Goal: Task Accomplishment & Management: Manage account settings

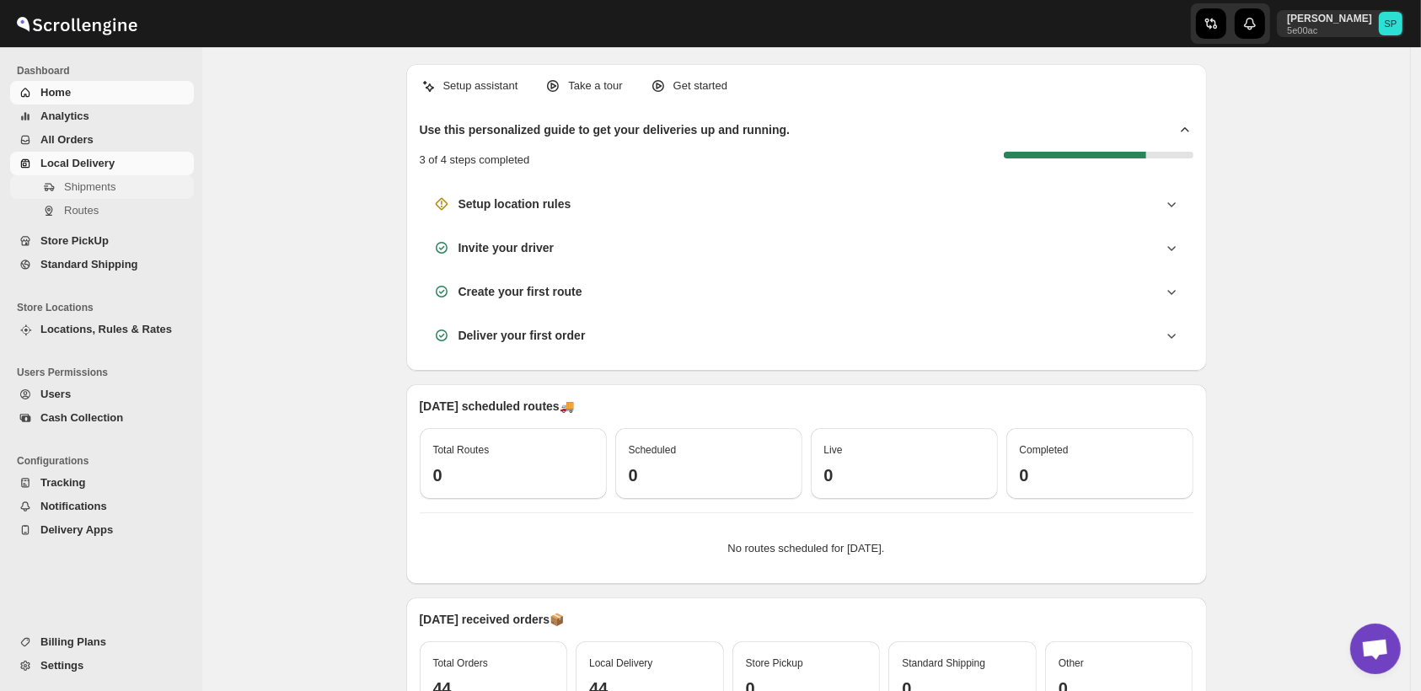
click at [73, 185] on span "Shipments" at bounding box center [89, 186] width 51 height 13
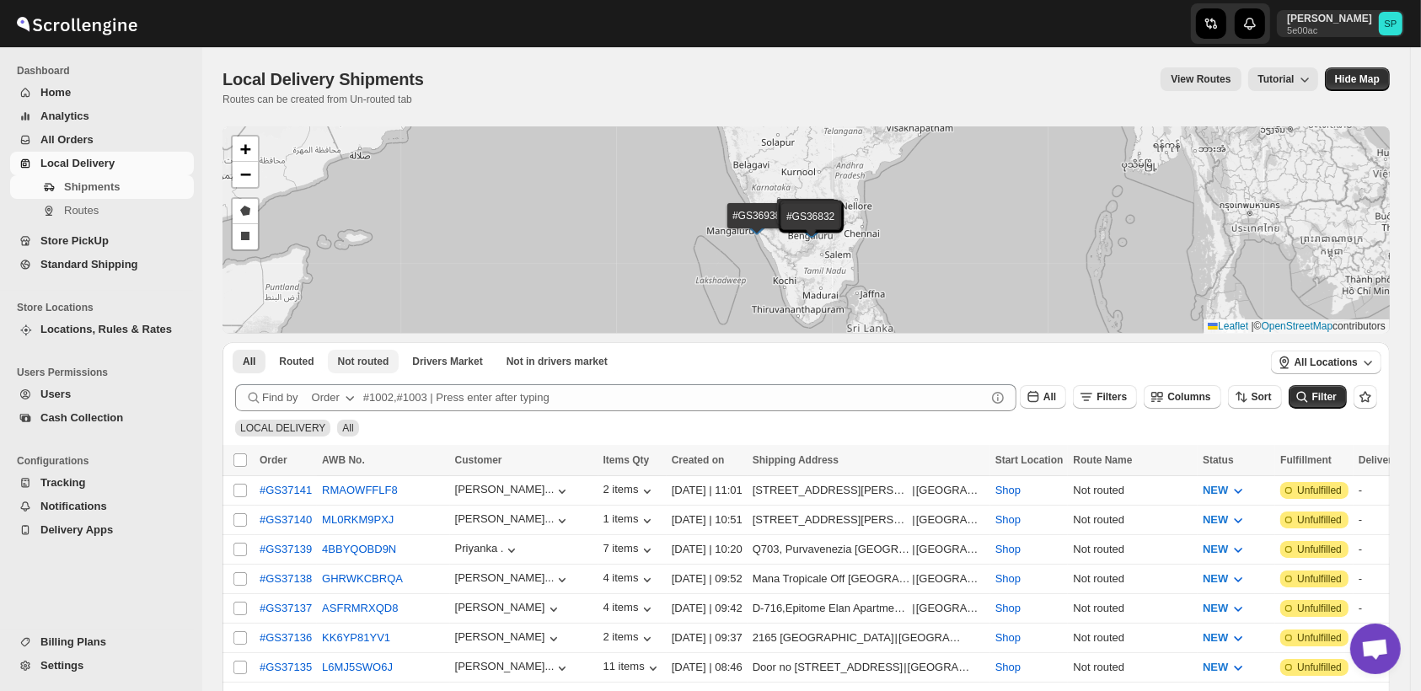
click at [379, 364] on span "Not routed" at bounding box center [363, 361] width 51 height 13
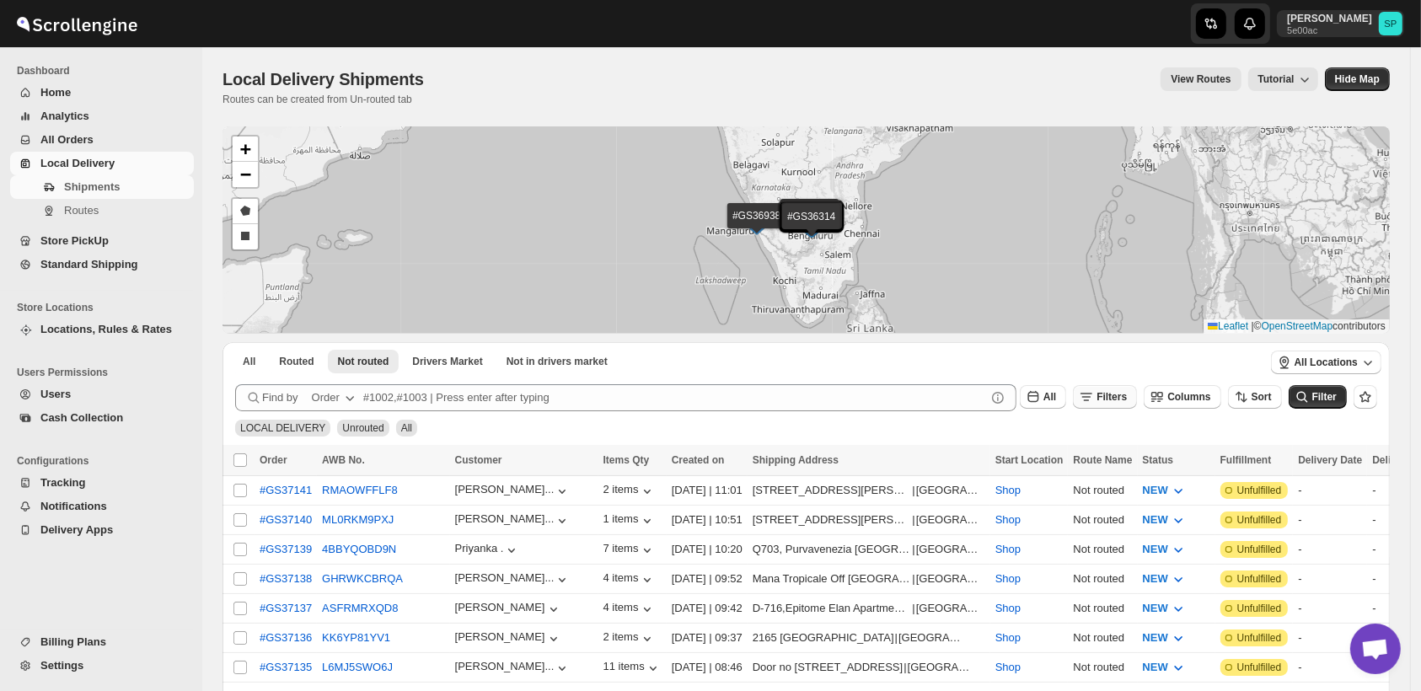
click at [1127, 400] on span "Filters" at bounding box center [1112, 397] width 30 height 12
click at [1136, 472] on button "Add Filter" at bounding box center [1123, 464] width 81 height 24
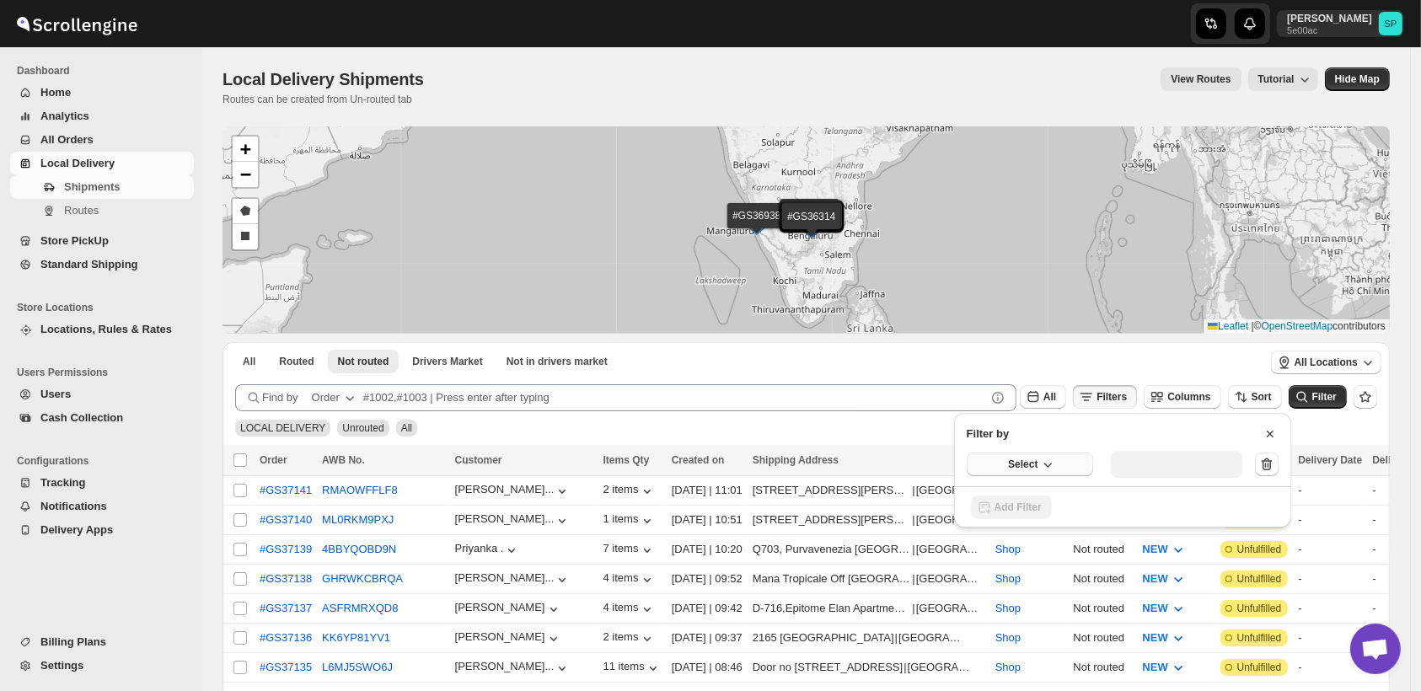
click at [1010, 463] on span "Select" at bounding box center [1023, 464] width 30 height 13
click at [1027, 623] on div "Fulfillment Status" at bounding box center [1019, 620] width 84 height 17
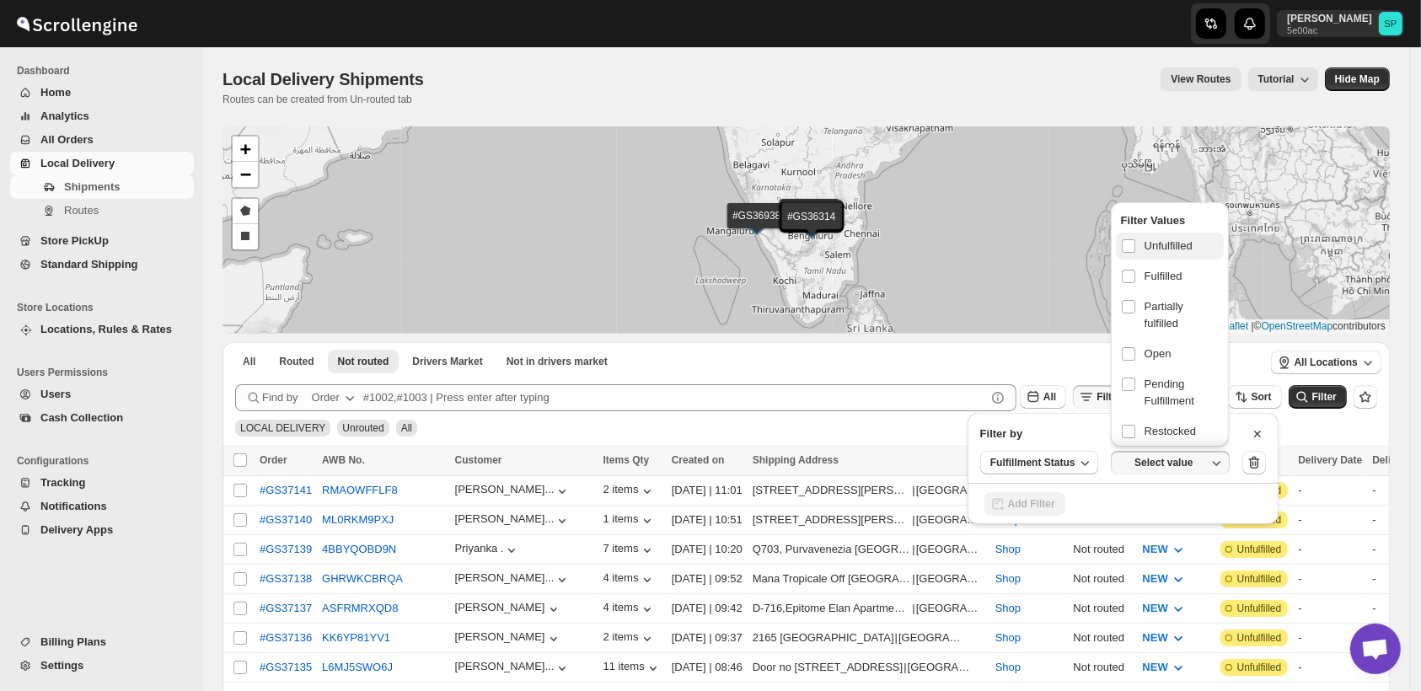
click at [1165, 248] on span "Unfulfilled" at bounding box center [1169, 246] width 48 height 17
click at [1136, 248] on input "checkbox" at bounding box center [1128, 245] width 13 height 13
checkbox input "true"
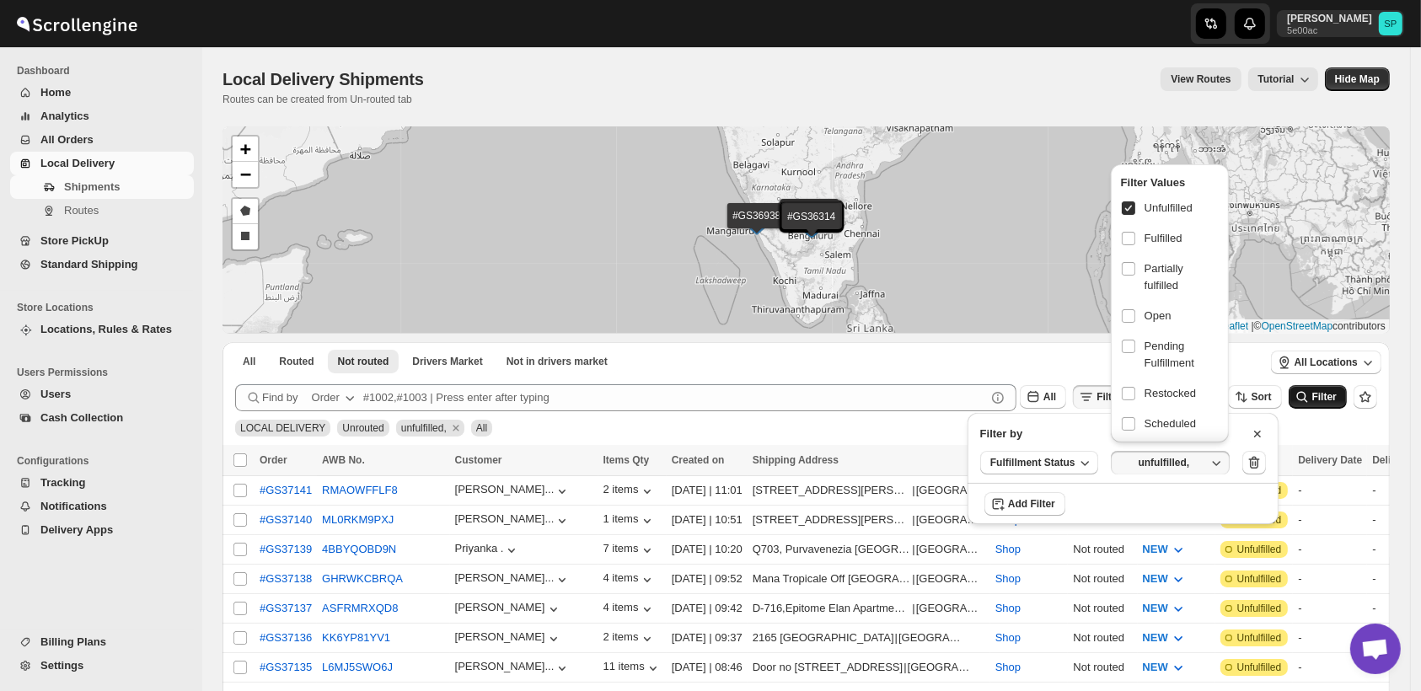
click at [1327, 401] on span "Filter" at bounding box center [1325, 397] width 24 height 12
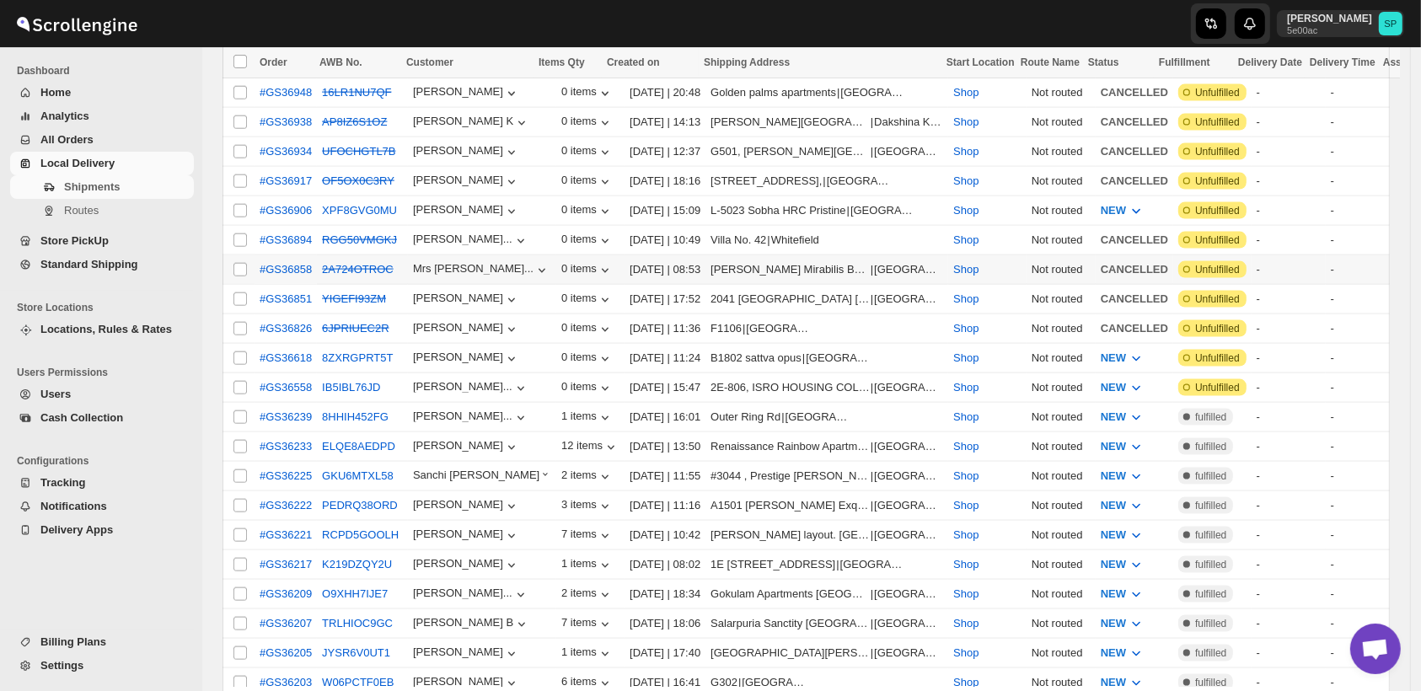
scroll to position [1780, 0]
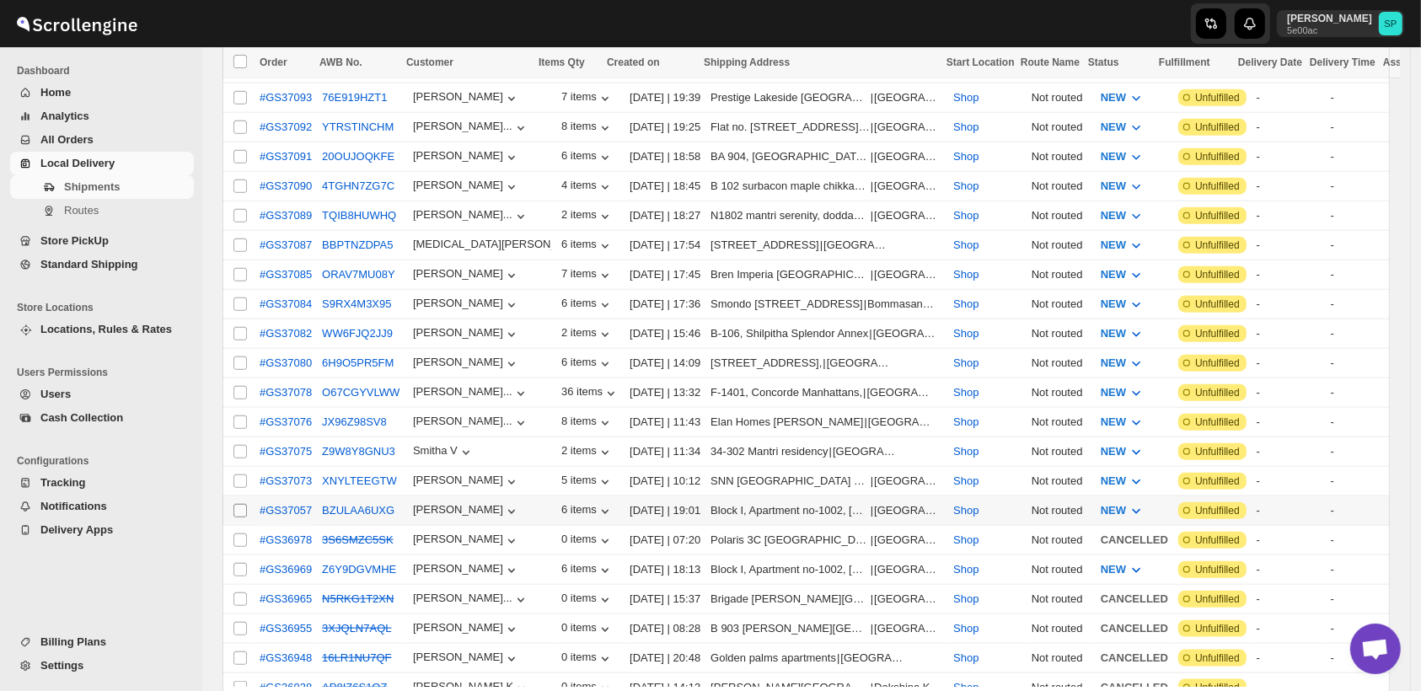
click at [243, 504] on input "Select shipment" at bounding box center [240, 510] width 13 height 13
checkbox input "true"
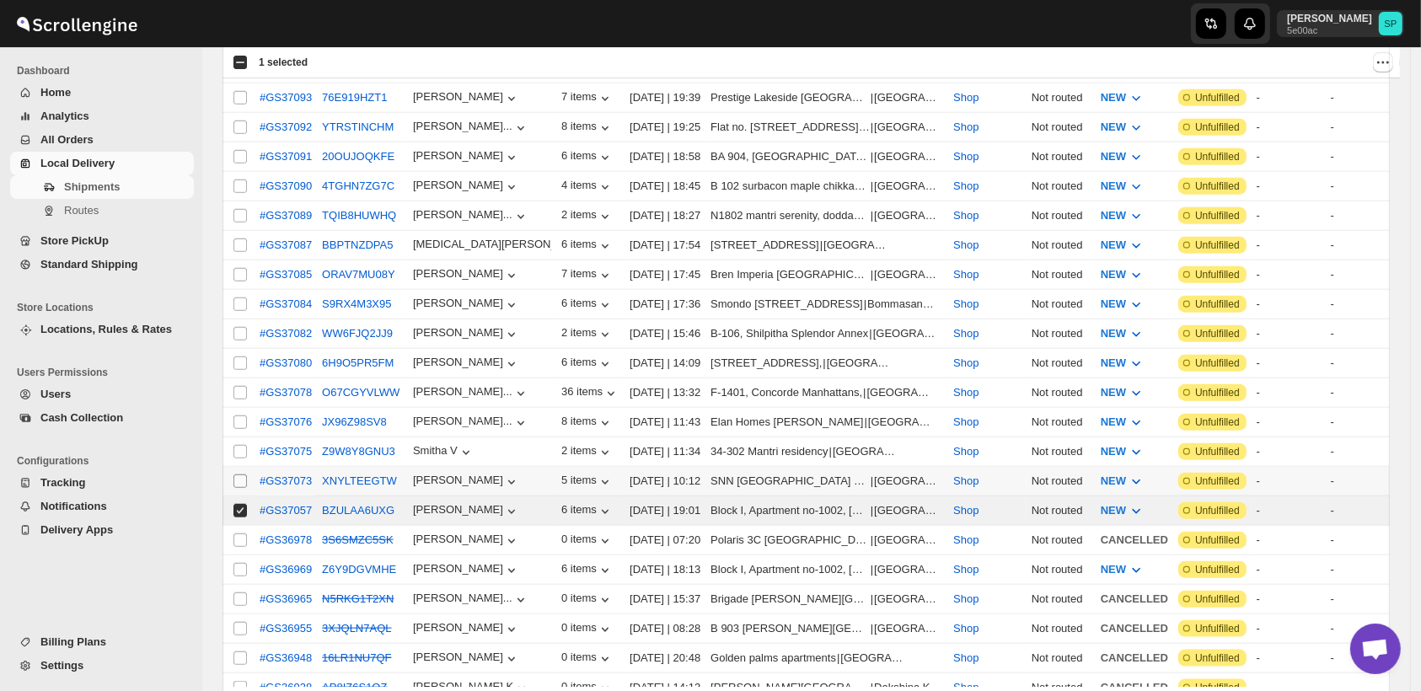
click at [238, 475] on input "Select shipment" at bounding box center [240, 481] width 13 height 13
checkbox input "true"
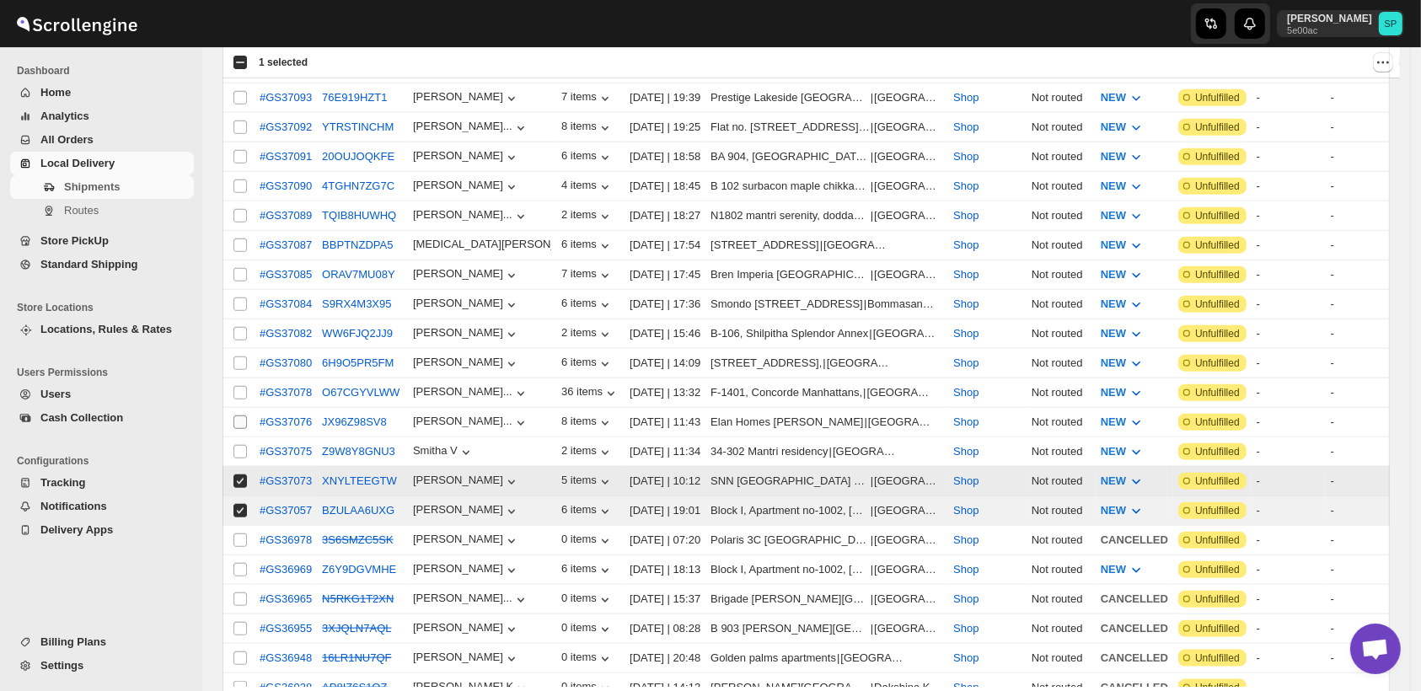
click at [239, 445] on input "Select shipment" at bounding box center [240, 451] width 13 height 13
checkbox input "true"
click at [242, 416] on input "Select shipment" at bounding box center [240, 422] width 13 height 13
checkbox input "true"
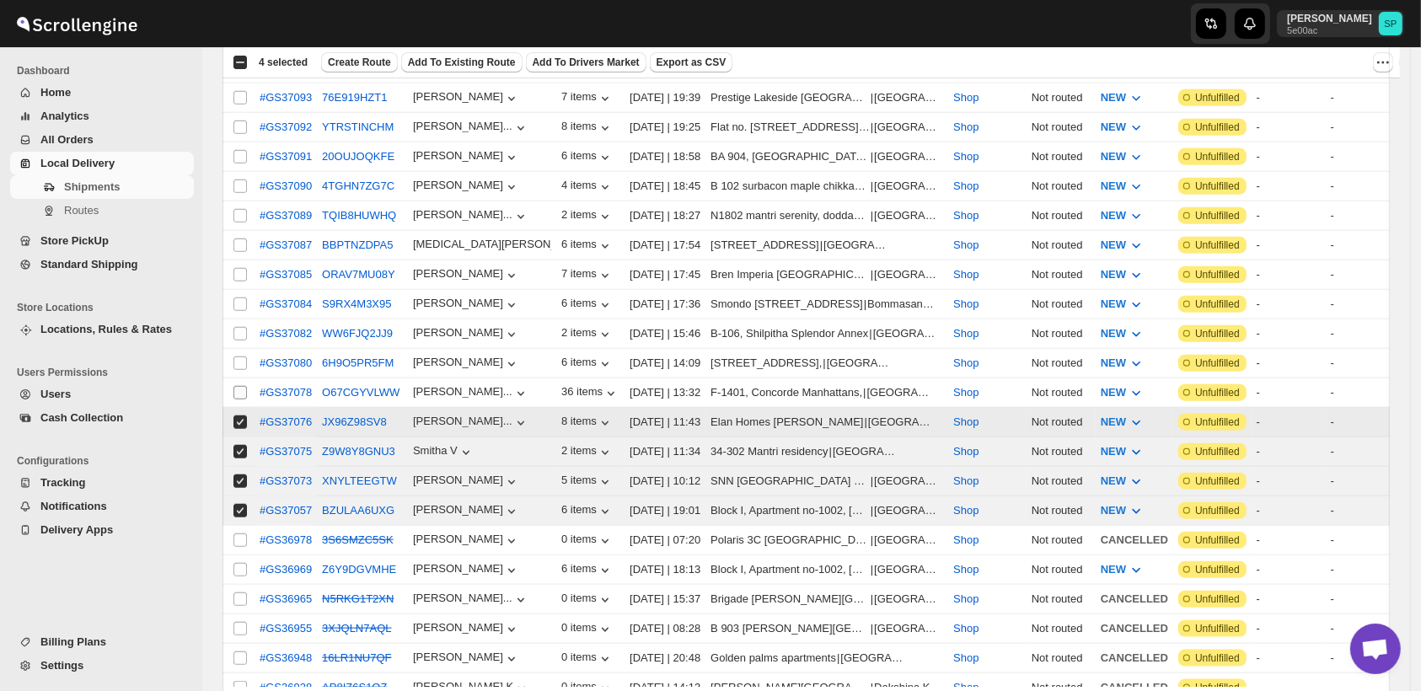
click at [237, 386] on input "Select shipment" at bounding box center [240, 392] width 13 height 13
checkbox input "true"
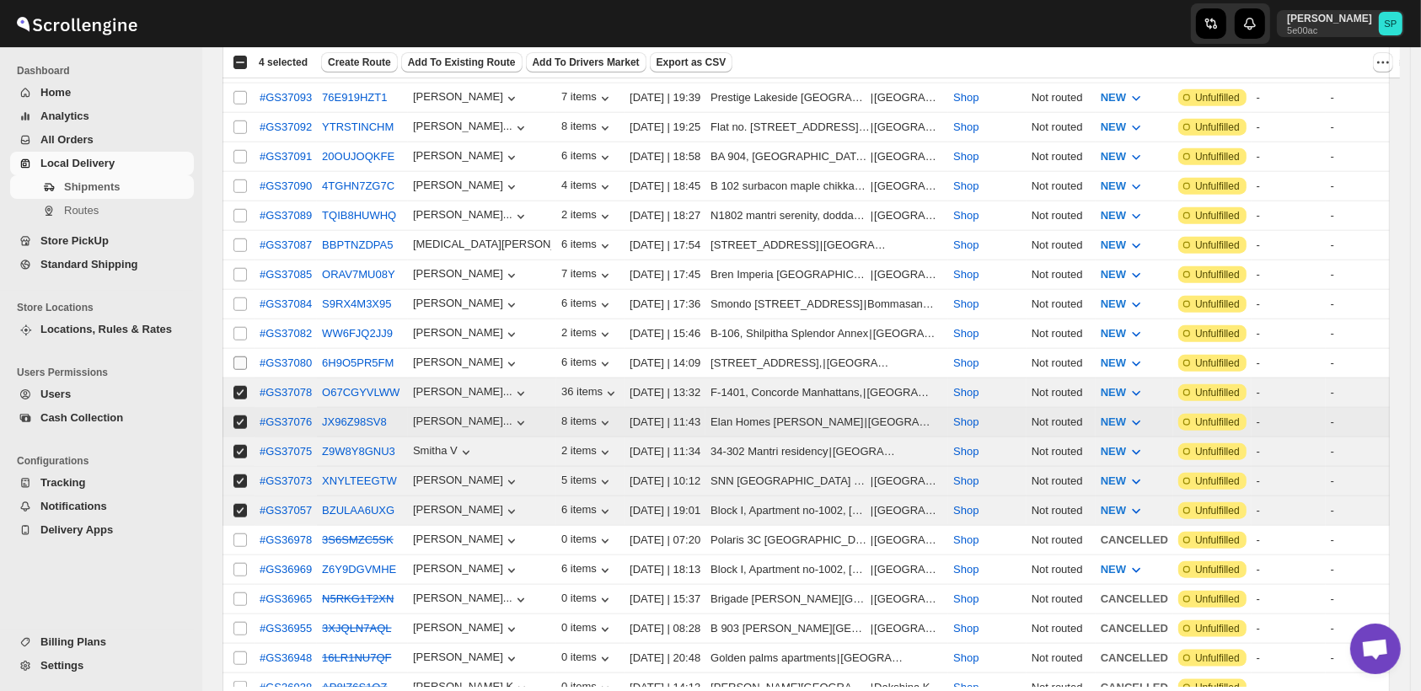
click at [243, 357] on input "Select shipment" at bounding box center [240, 363] width 13 height 13
checkbox input "true"
click at [241, 327] on input "Select shipment" at bounding box center [240, 333] width 13 height 13
checkbox input "true"
click at [242, 298] on input "Select shipment" at bounding box center [240, 304] width 13 height 13
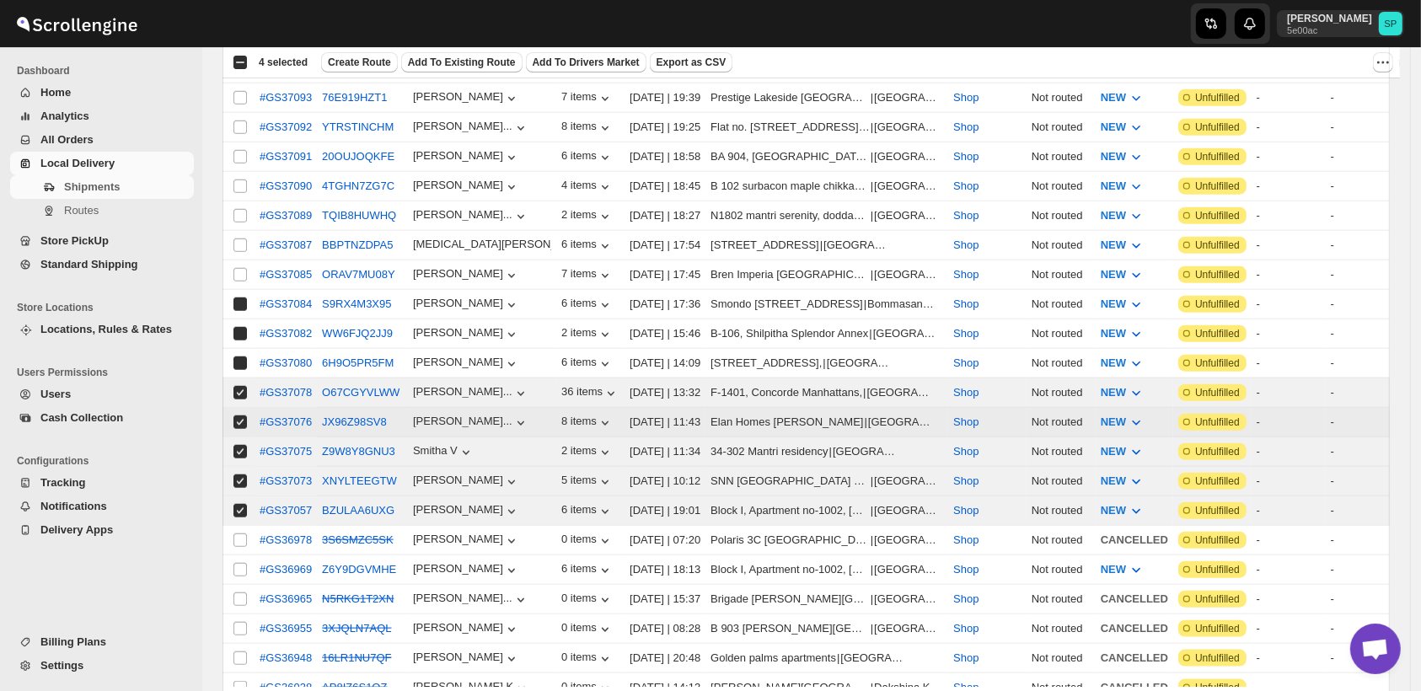
checkbox input "true"
click at [235, 268] on input "Select shipment" at bounding box center [240, 274] width 13 height 13
checkbox input "true"
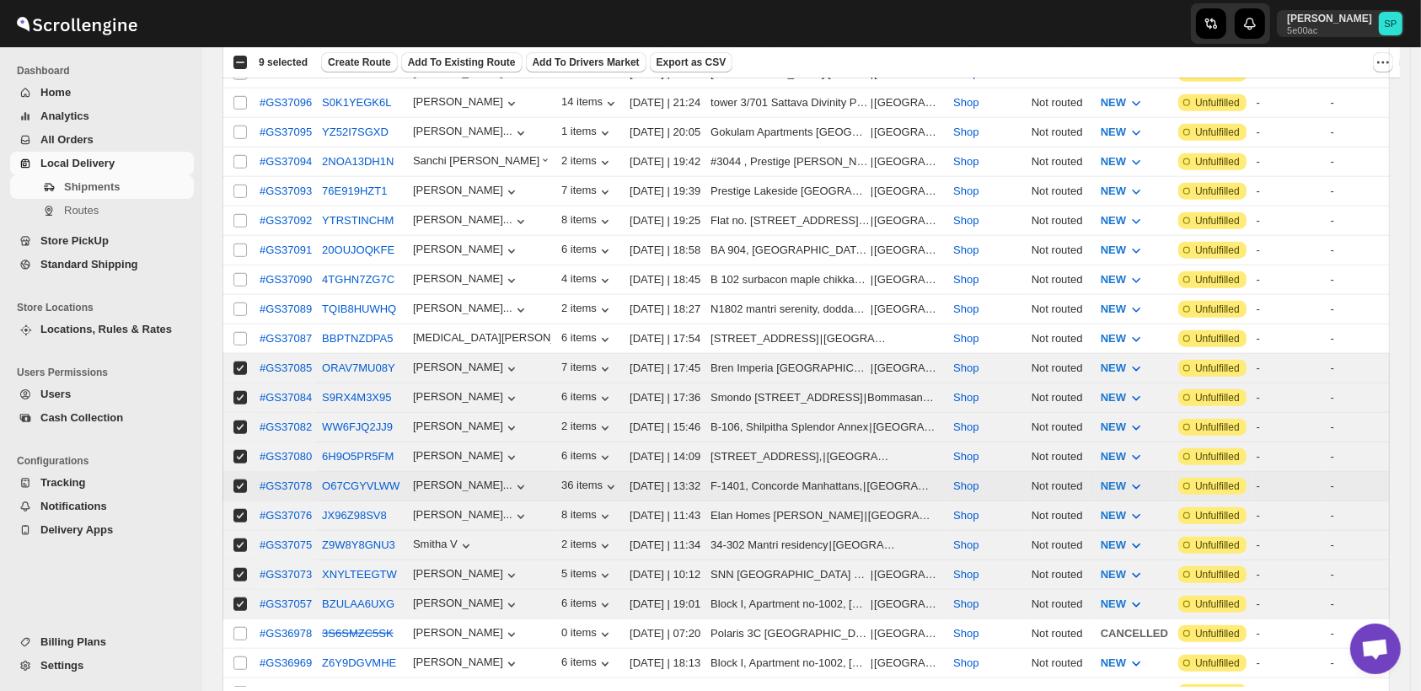
scroll to position [1592, 0]
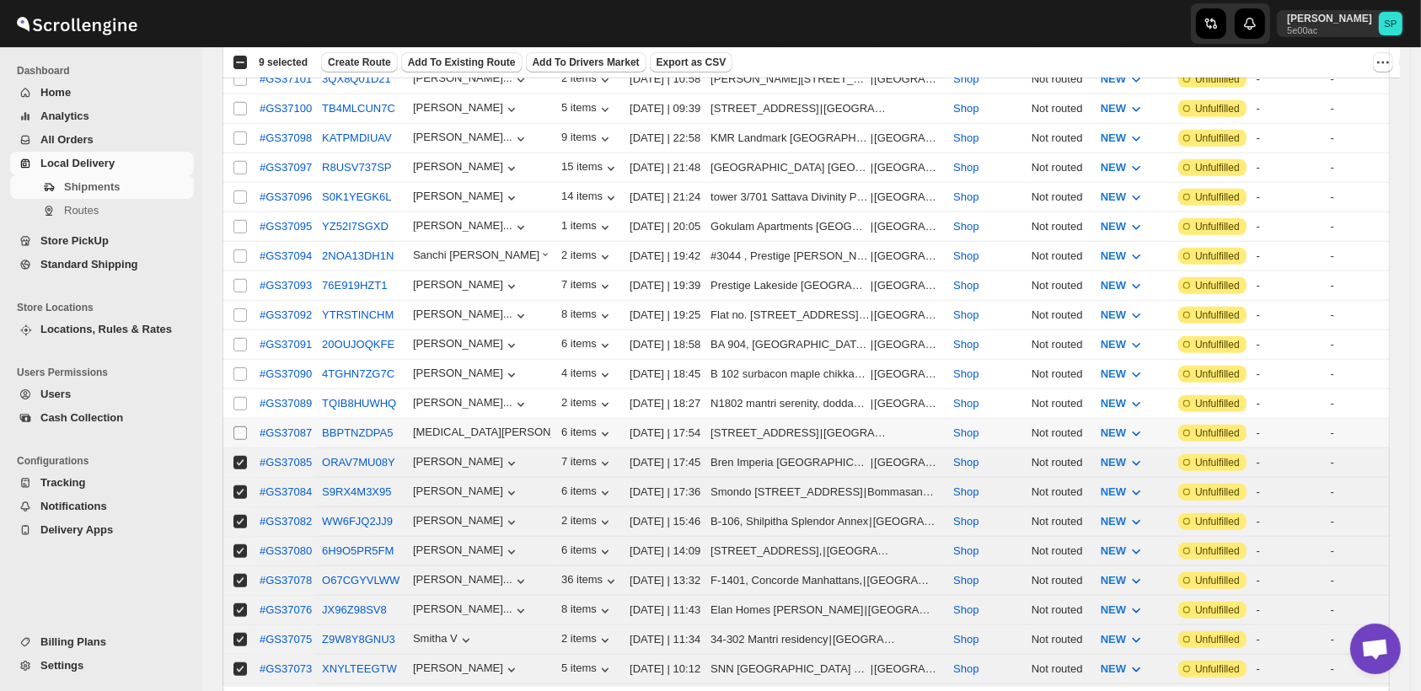
click at [240, 427] on input "Select shipment" at bounding box center [240, 433] width 13 height 13
checkbox input "true"
click at [241, 397] on input "Select shipment" at bounding box center [240, 403] width 13 height 13
checkbox input "true"
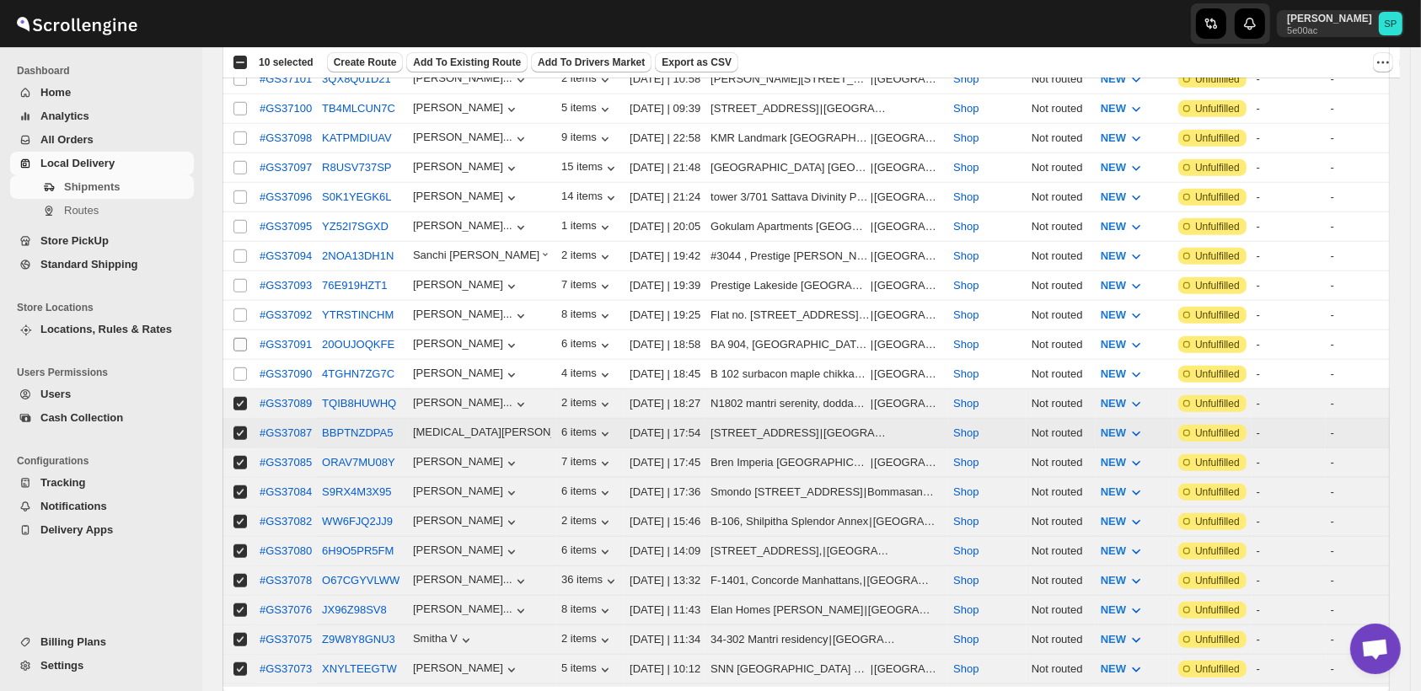
click at [248, 367] on div "Select shipment" at bounding box center [241, 374] width 17 height 15
click at [244, 338] on input "Select shipment" at bounding box center [240, 344] width 13 height 13
checkbox input "true"
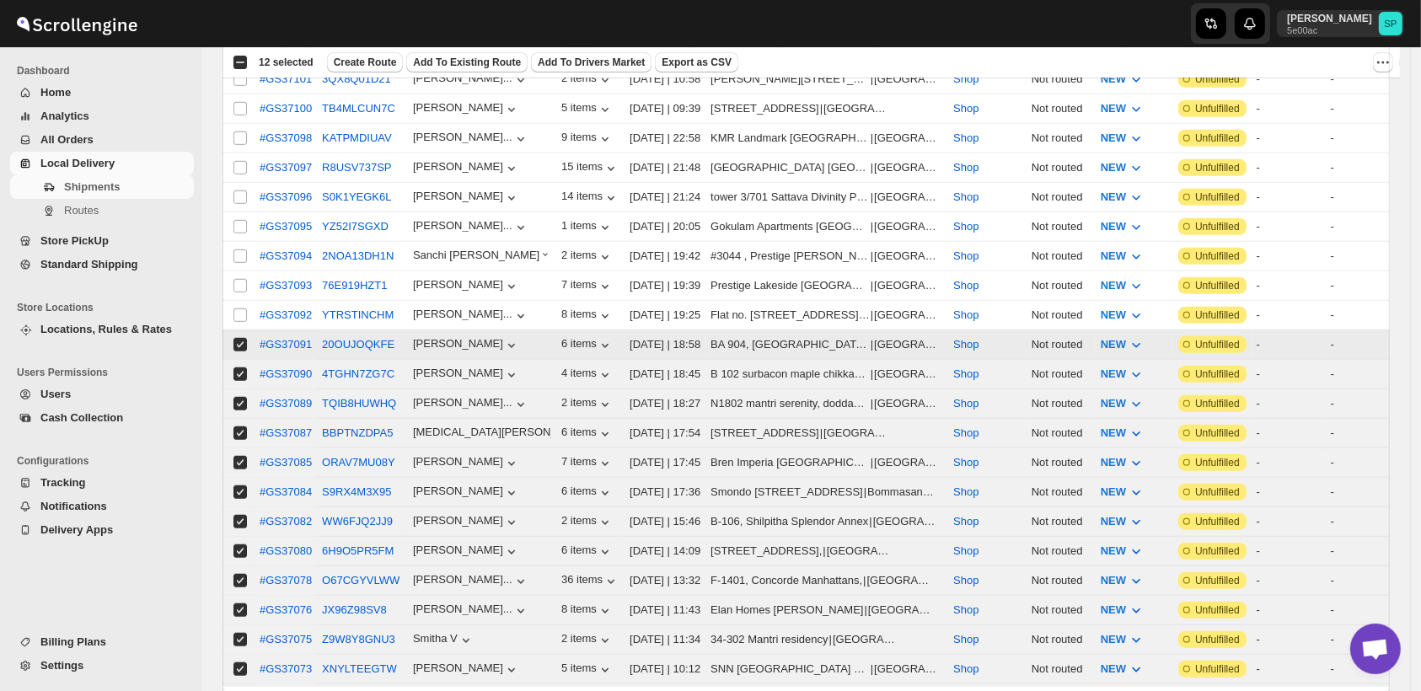
checkbox input "true"
click at [239, 309] on input "Select shipment" at bounding box center [240, 315] width 13 height 13
checkbox input "true"
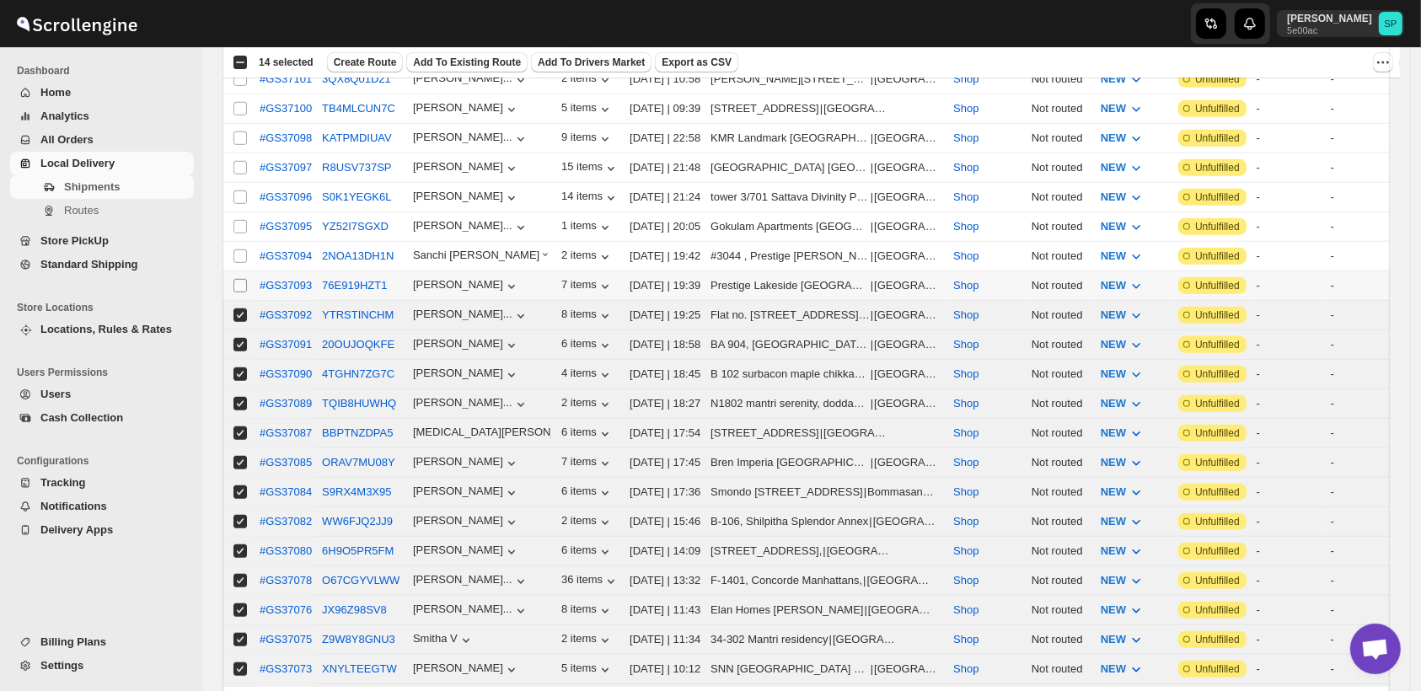
scroll to position [1498, 0]
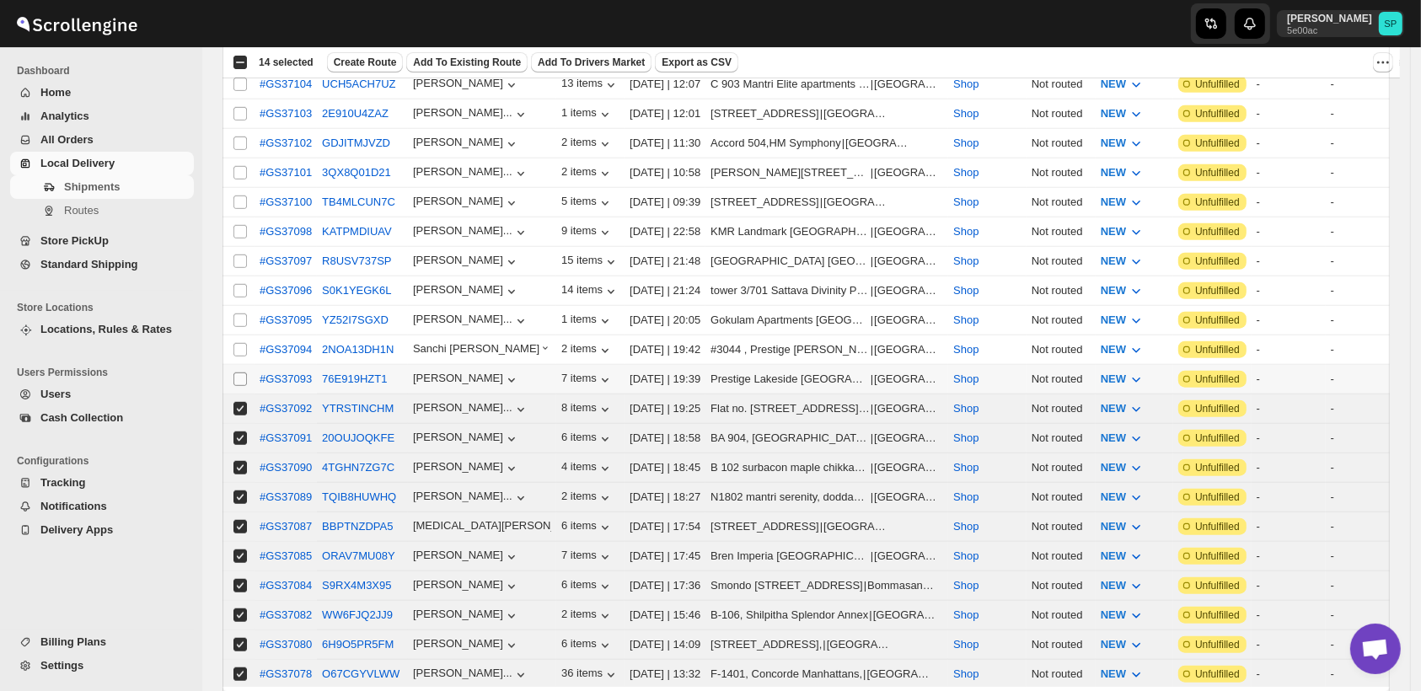
click at [243, 373] on input "Select shipment" at bounding box center [240, 379] width 13 height 13
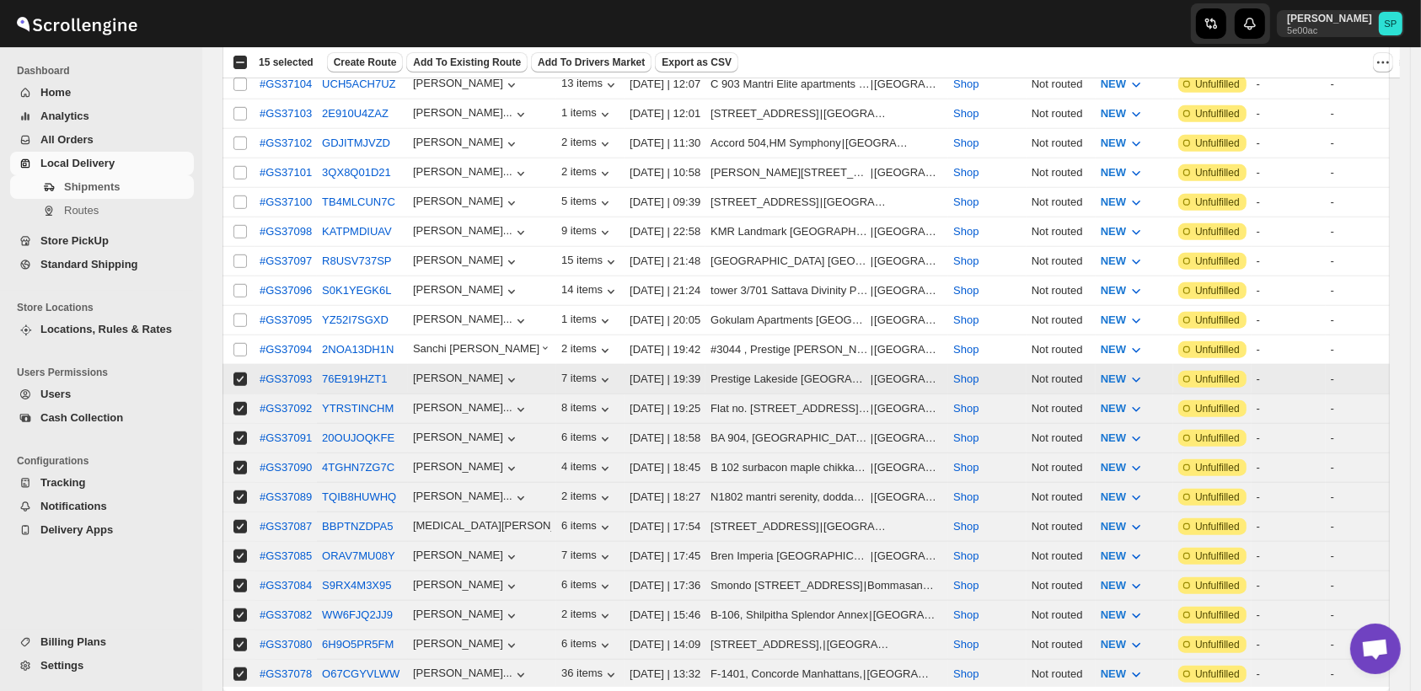
click at [242, 373] on input "Select shipment" at bounding box center [240, 379] width 13 height 13
checkbox input "false"
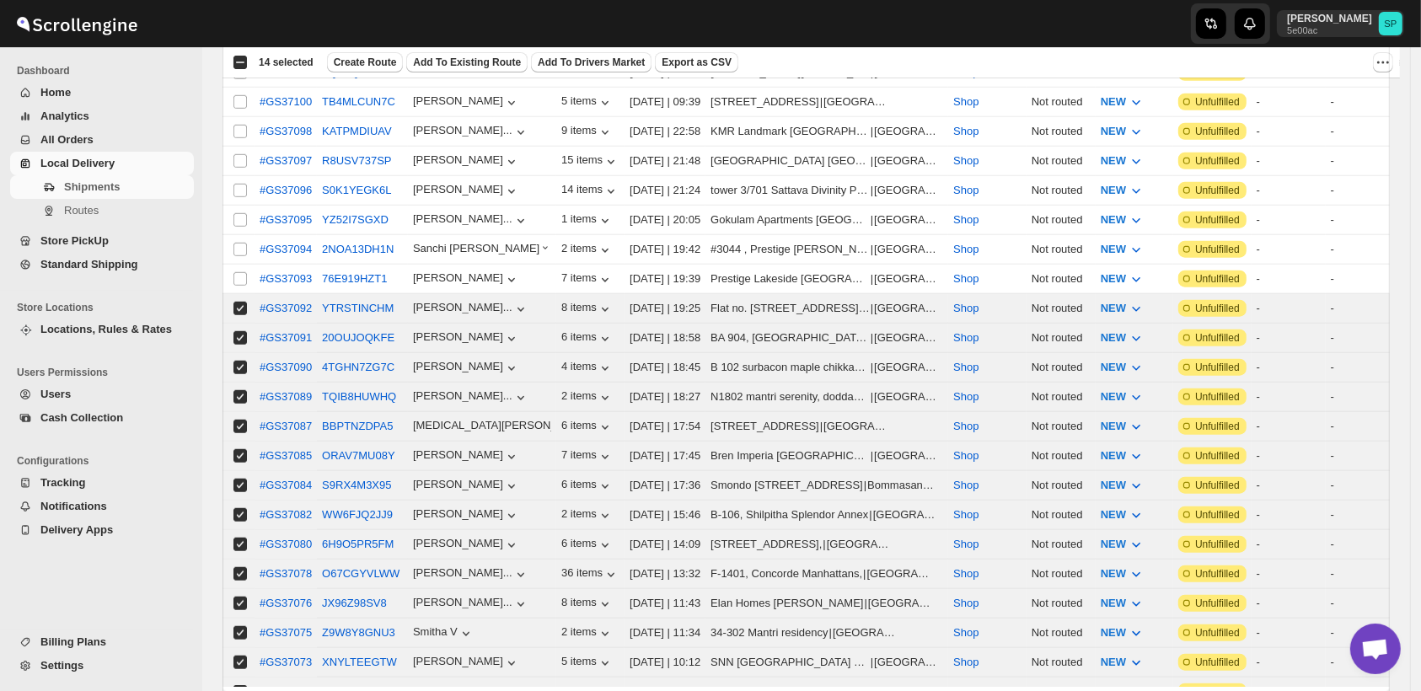
scroll to position [2154, 0]
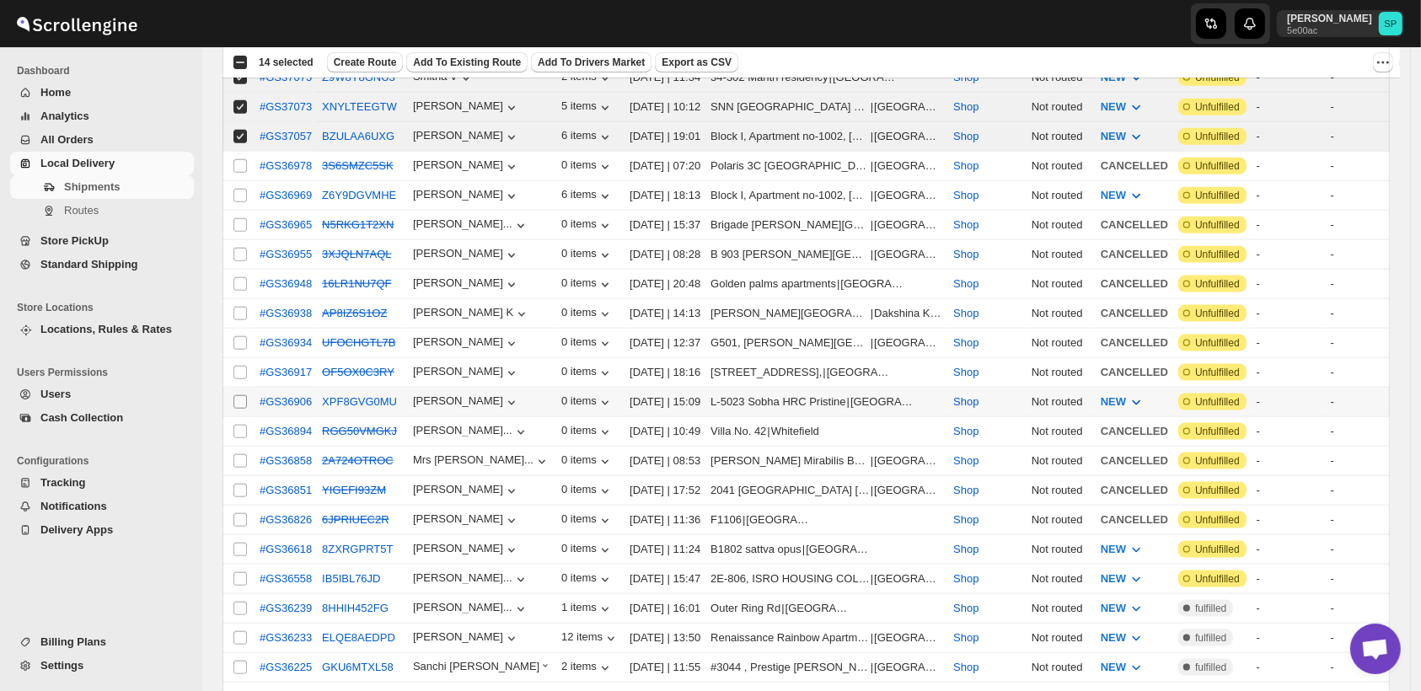
click at [241, 395] on input "Select shipment" at bounding box center [240, 401] width 13 height 13
checkbox input "true"
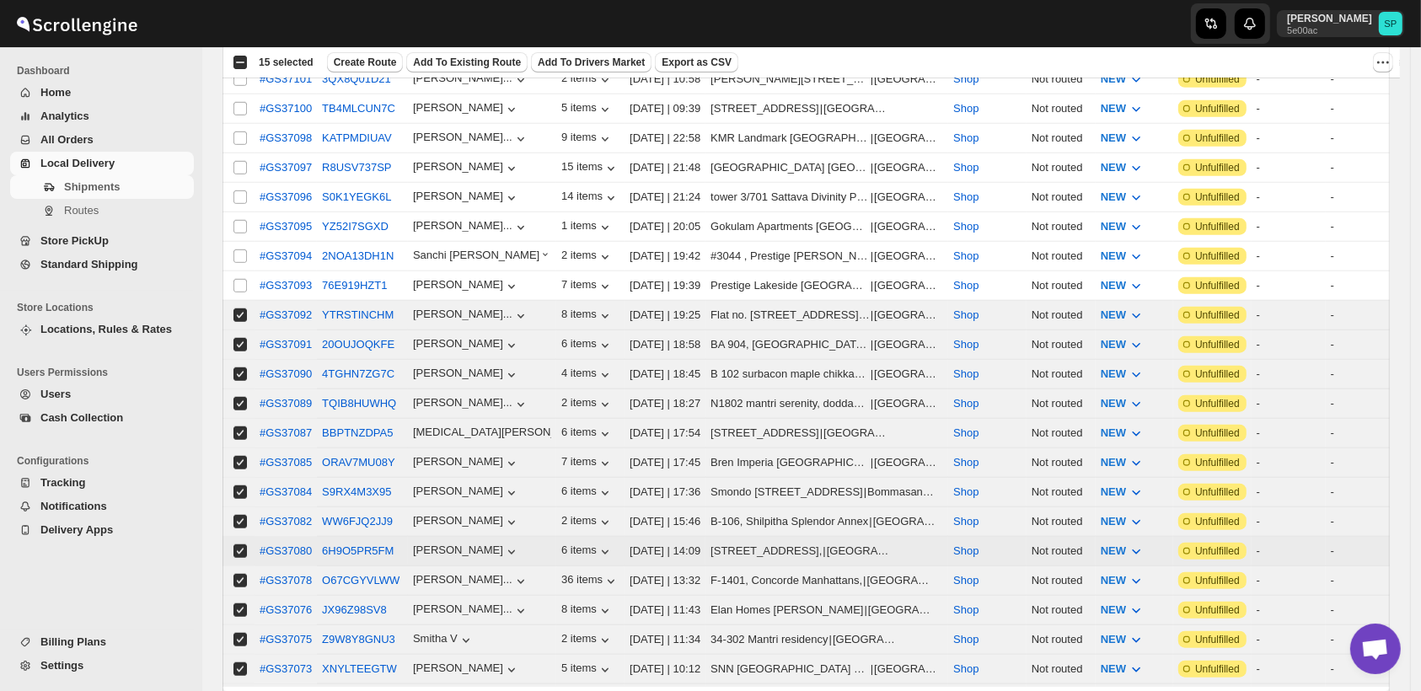
scroll to position [1498, 0]
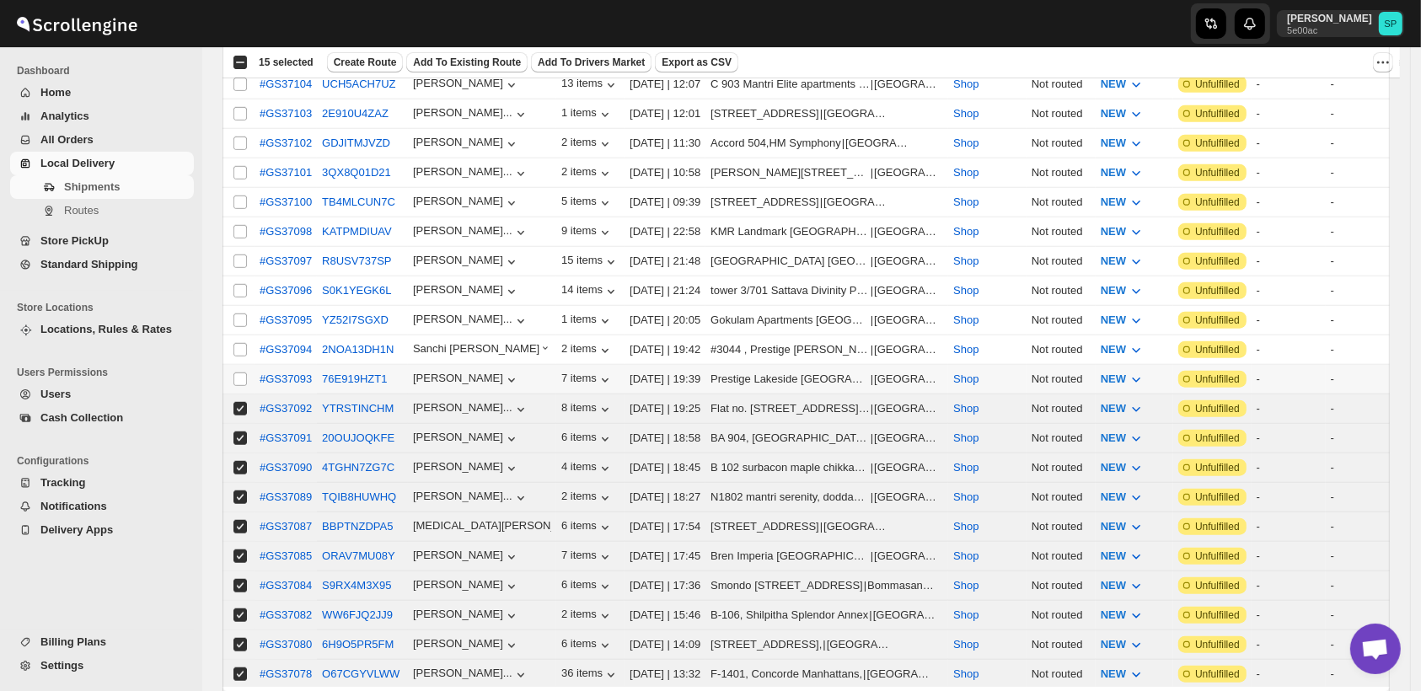
click at [239, 373] on input "Select shipment" at bounding box center [240, 379] width 13 height 13
checkbox input "true"
click at [239, 343] on input "Select shipment" at bounding box center [240, 349] width 13 height 13
checkbox input "true"
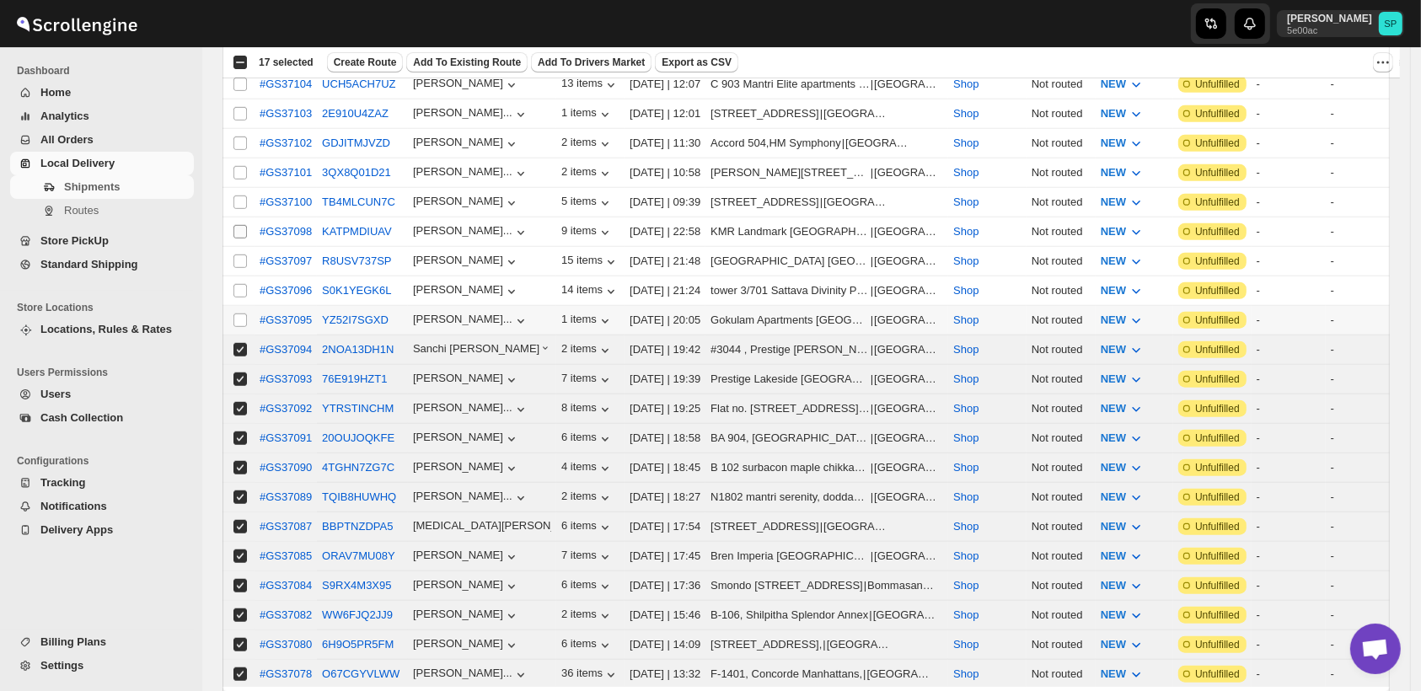
click at [239, 314] on input "Select shipment" at bounding box center [240, 320] width 13 height 13
checkbox input "true"
click at [239, 284] on input "Select shipment" at bounding box center [240, 290] width 13 height 13
checkbox input "true"
click at [239, 255] on input "Select shipment" at bounding box center [240, 261] width 13 height 13
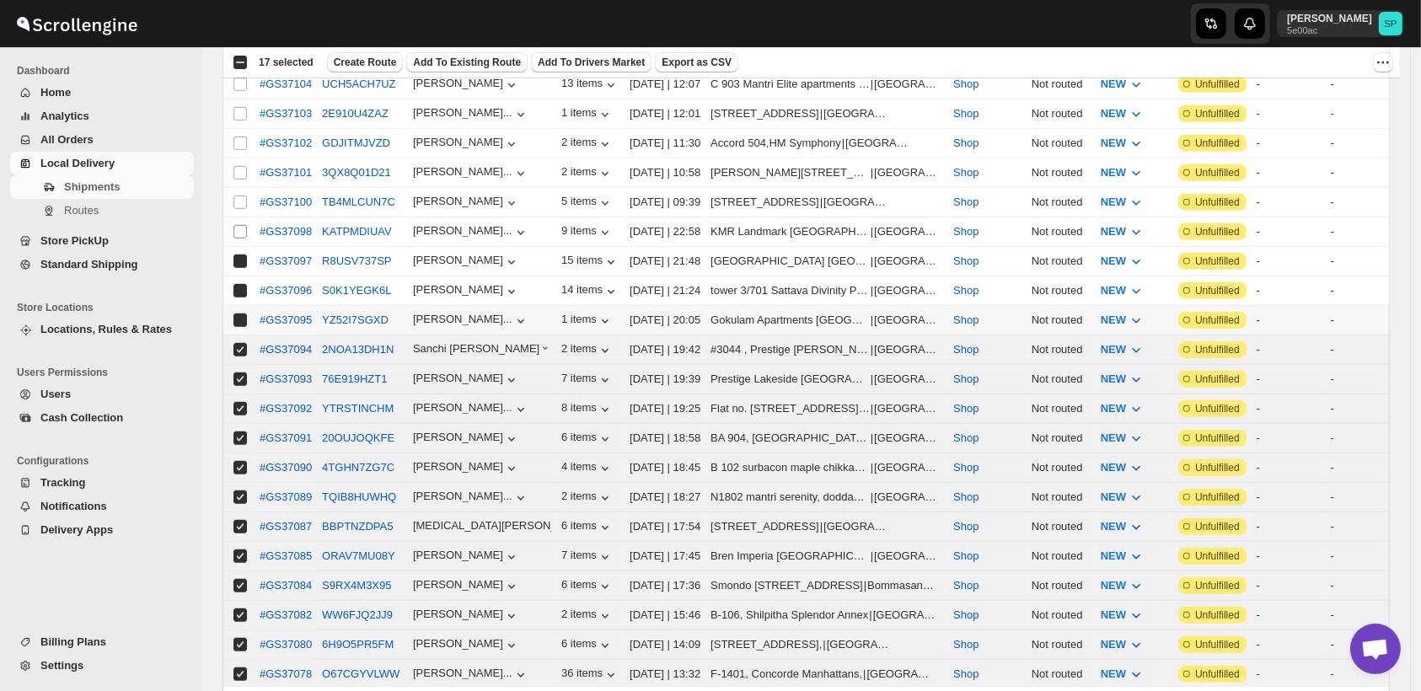
checkbox input "true"
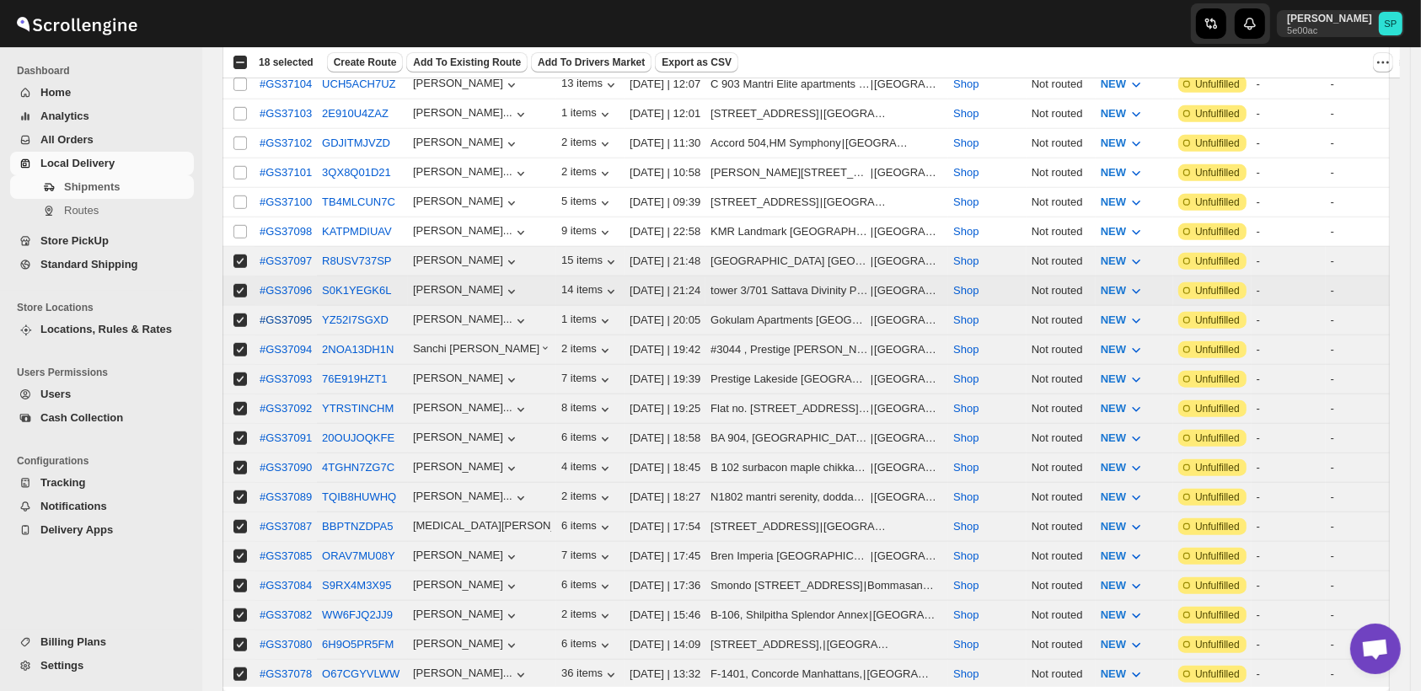
click at [243, 217] on td "Select shipment" at bounding box center [239, 232] width 32 height 30
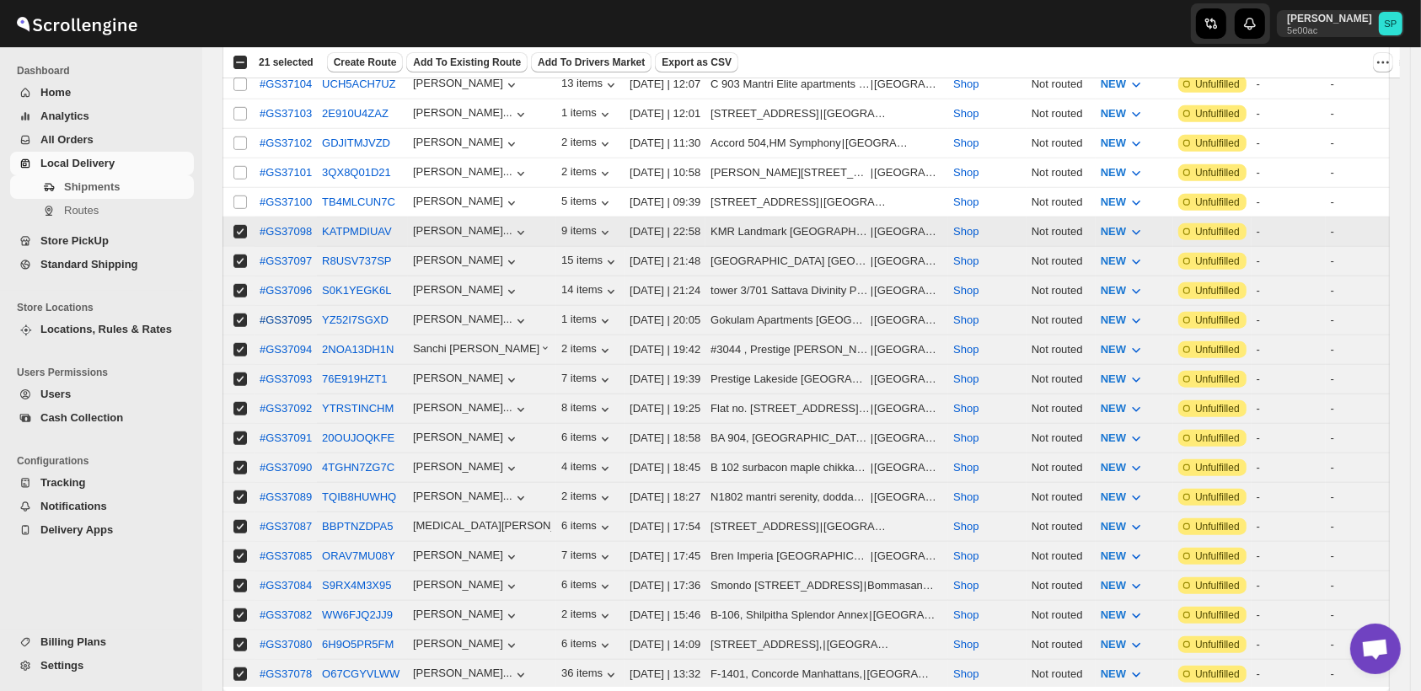
checkbox input "true"
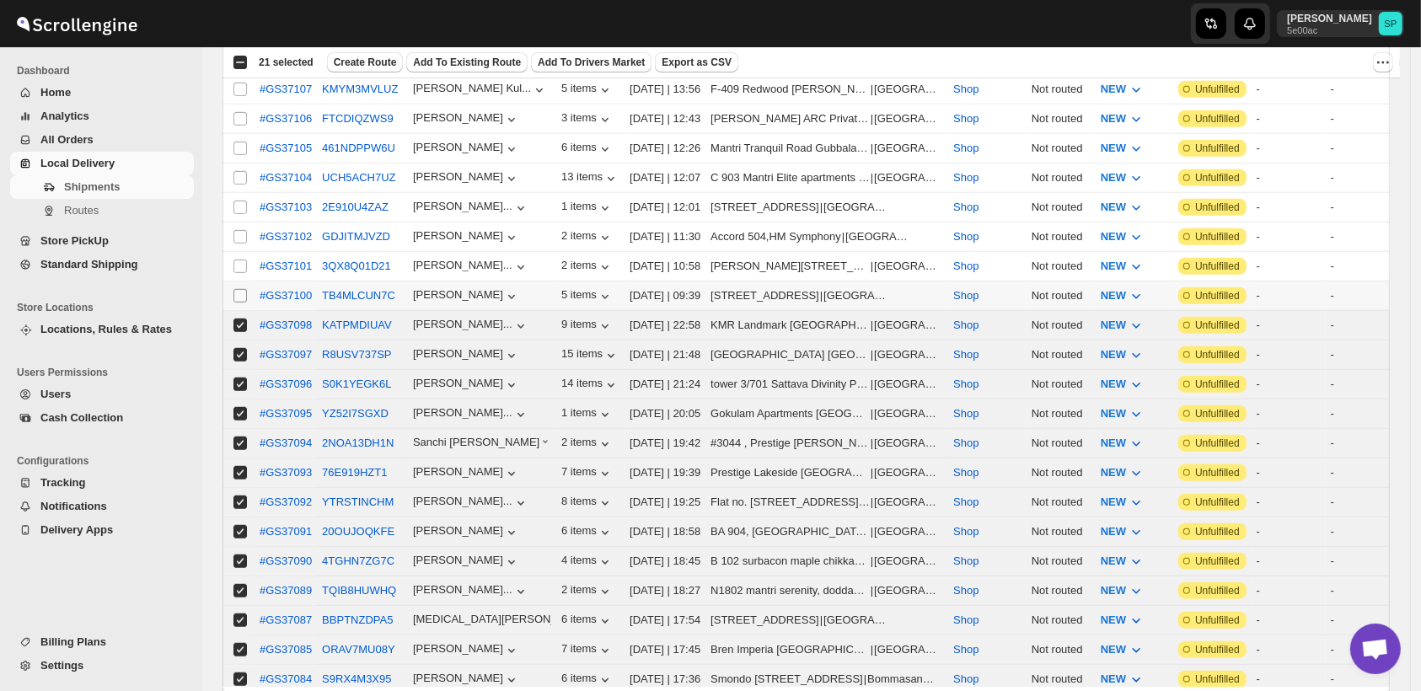
click at [239, 289] on input "Select shipment" at bounding box center [240, 295] width 13 height 13
checkbox input "true"
click at [244, 260] on input "Select shipment" at bounding box center [240, 266] width 13 height 13
checkbox input "true"
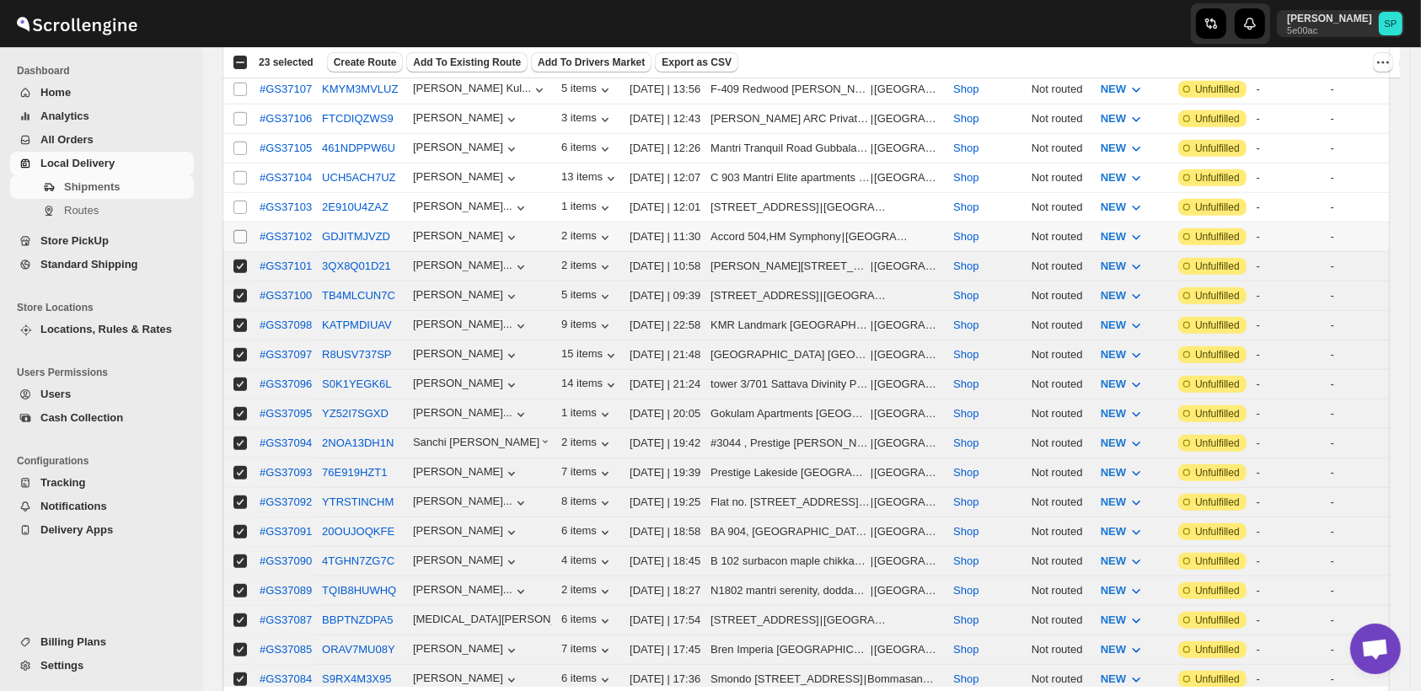
click at [239, 230] on input "Select shipment" at bounding box center [240, 236] width 13 height 13
checkbox input "true"
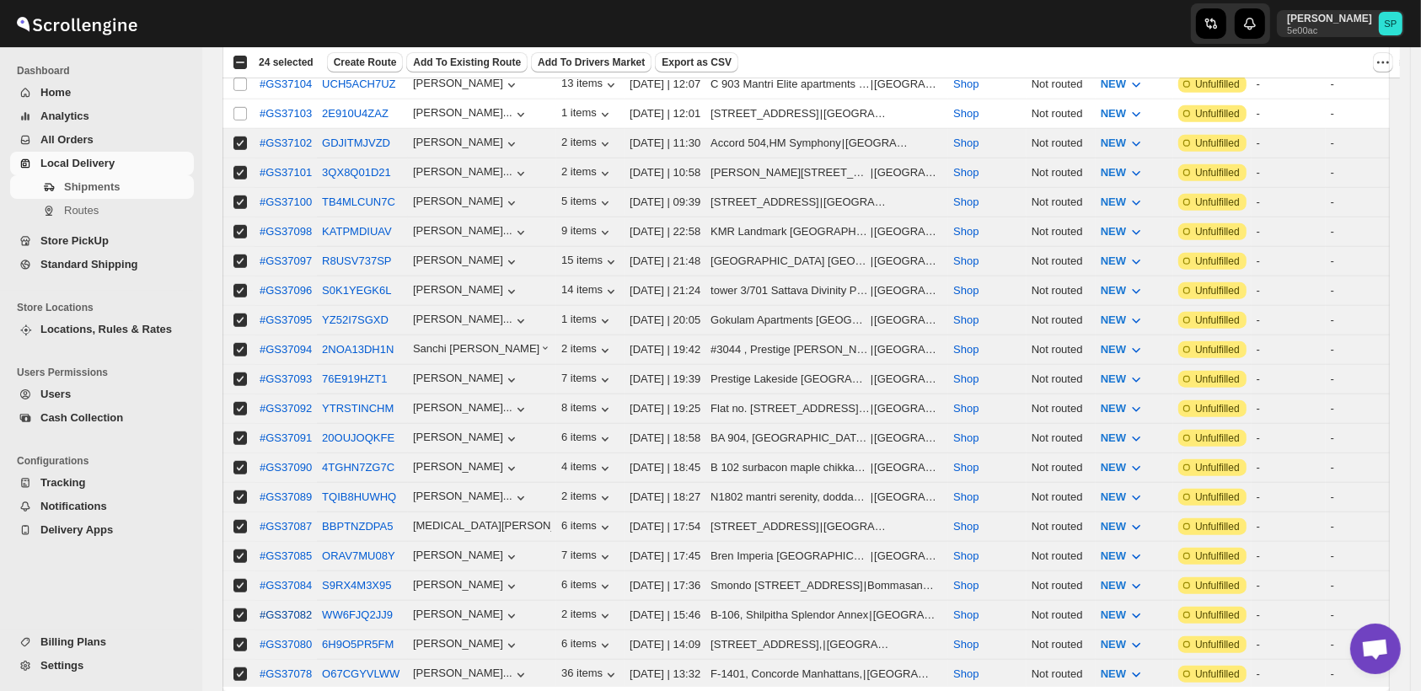
scroll to position [1686, 0]
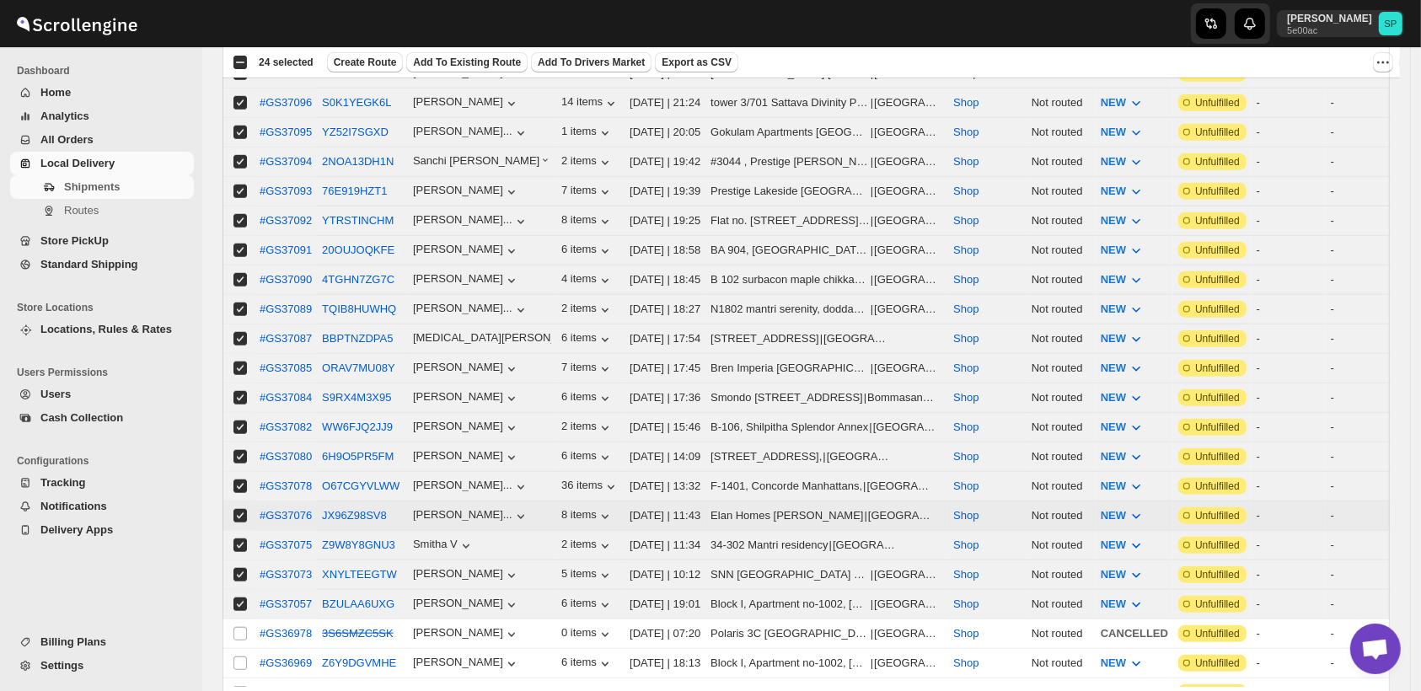
click at [241, 509] on input "Select shipment" at bounding box center [240, 515] width 13 height 13
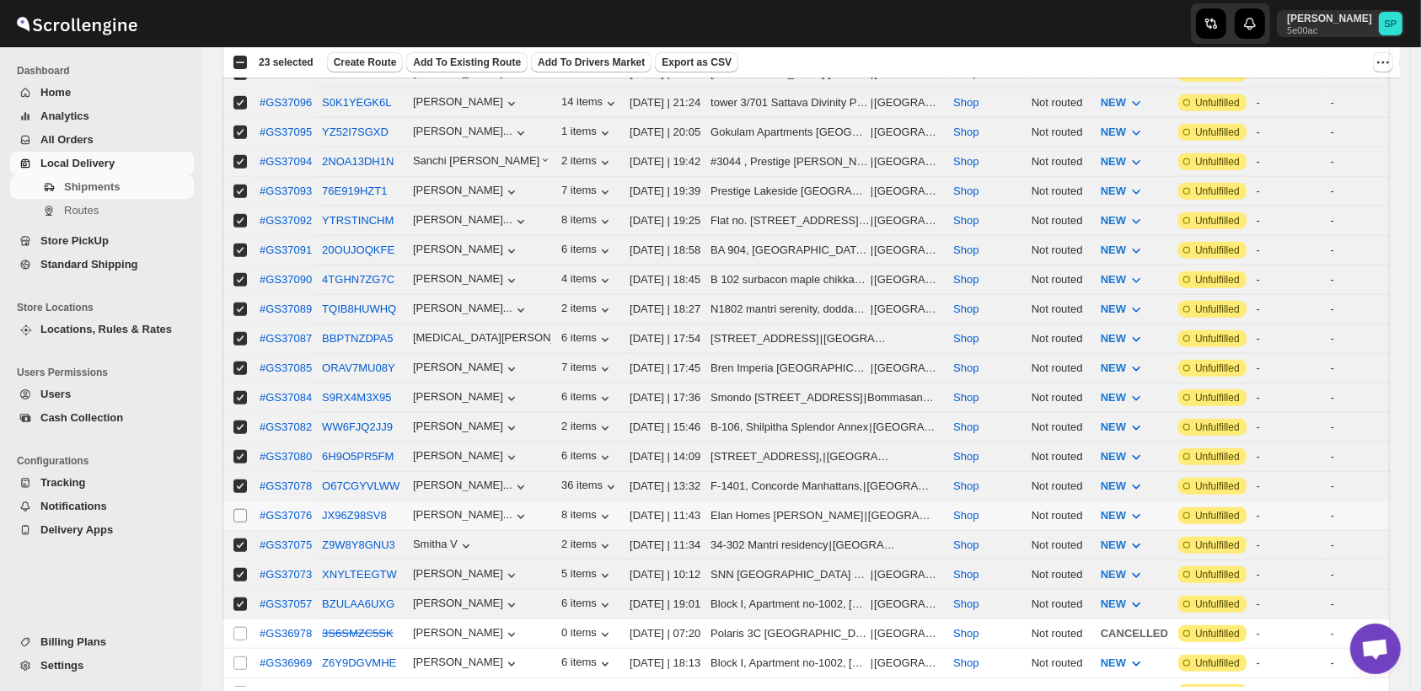
click at [233, 508] on span at bounding box center [240, 515] width 15 height 15
click at [234, 509] on input "Select shipment" at bounding box center [240, 515] width 13 height 13
click at [238, 509] on input "Select shipment" at bounding box center [240, 515] width 13 height 13
checkbox input "true"
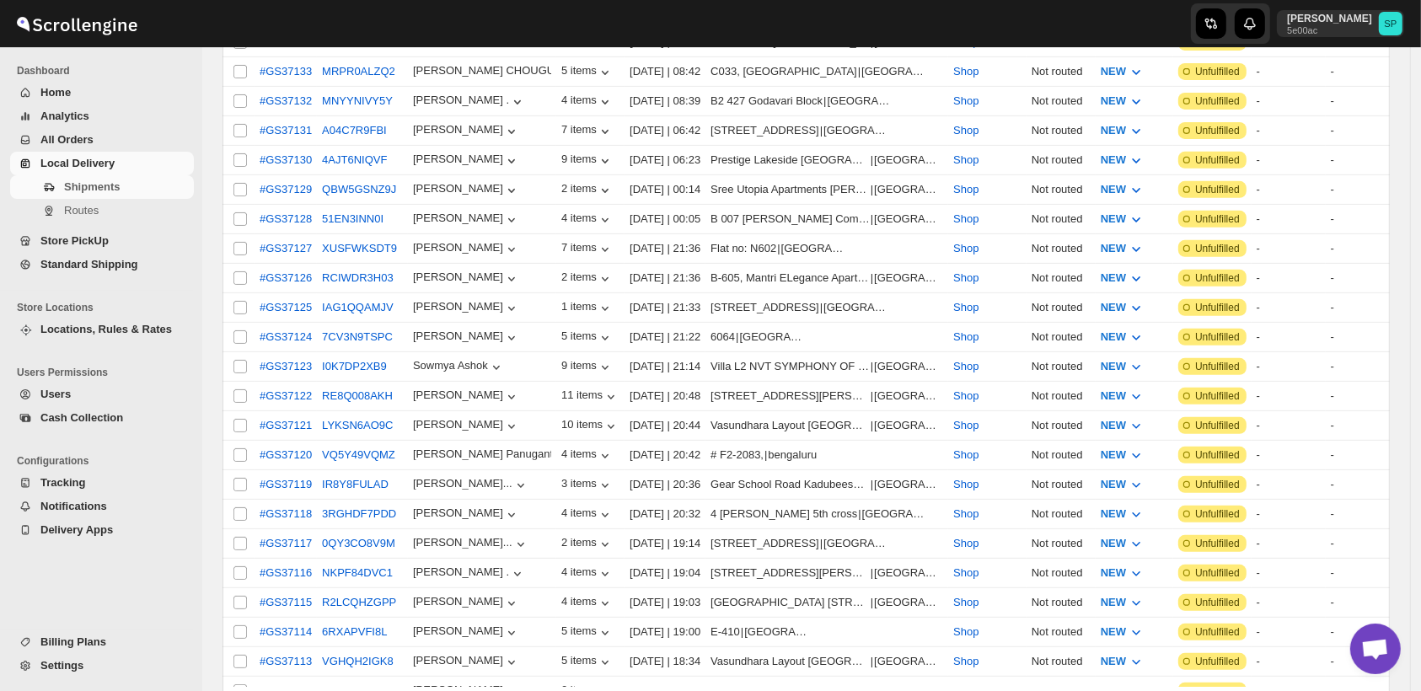
scroll to position [0, 0]
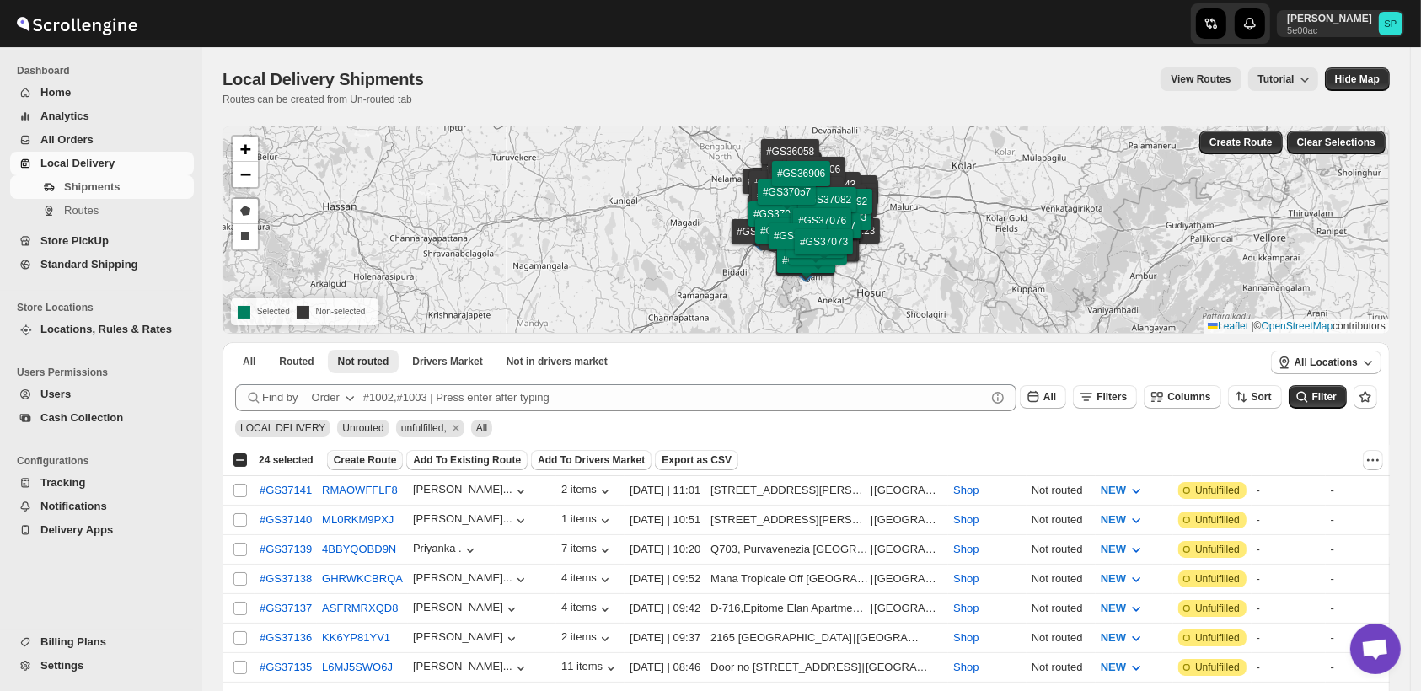
click at [353, 455] on span "Create Route" at bounding box center [365, 460] width 63 height 13
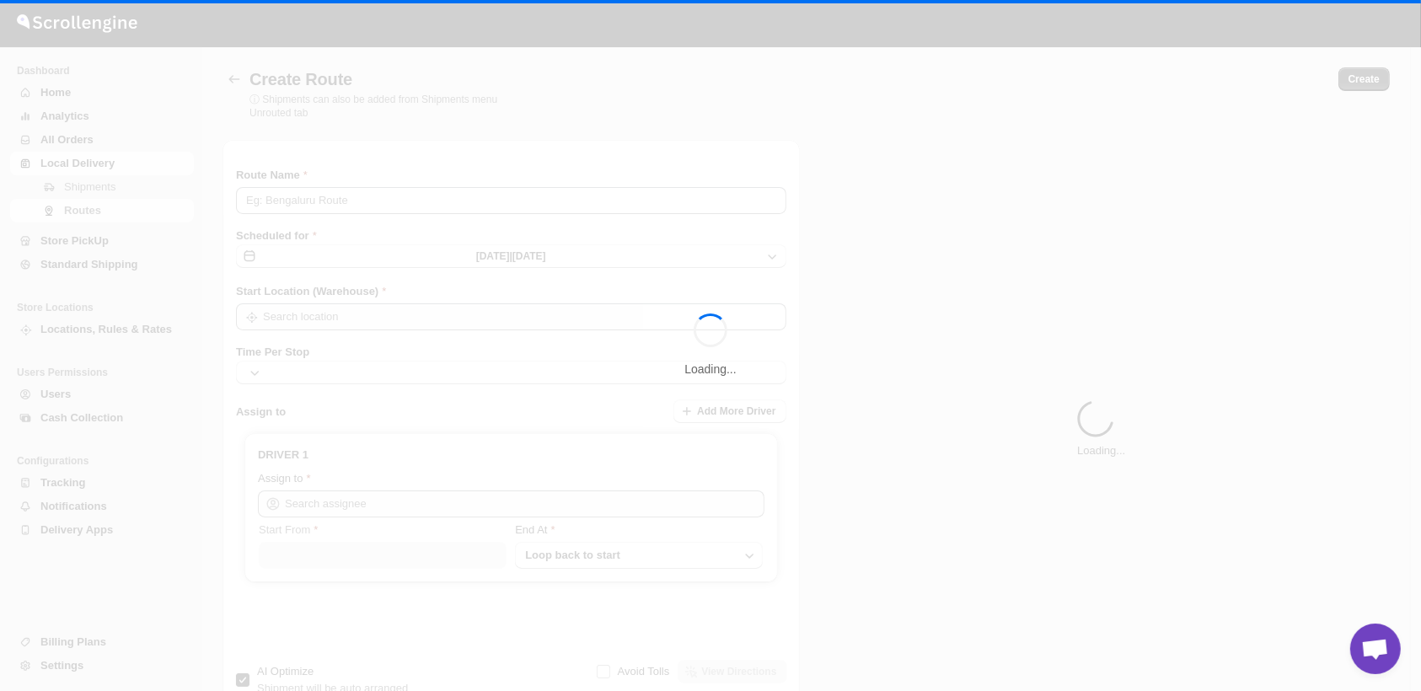
type input "Route - 20/08-1229"
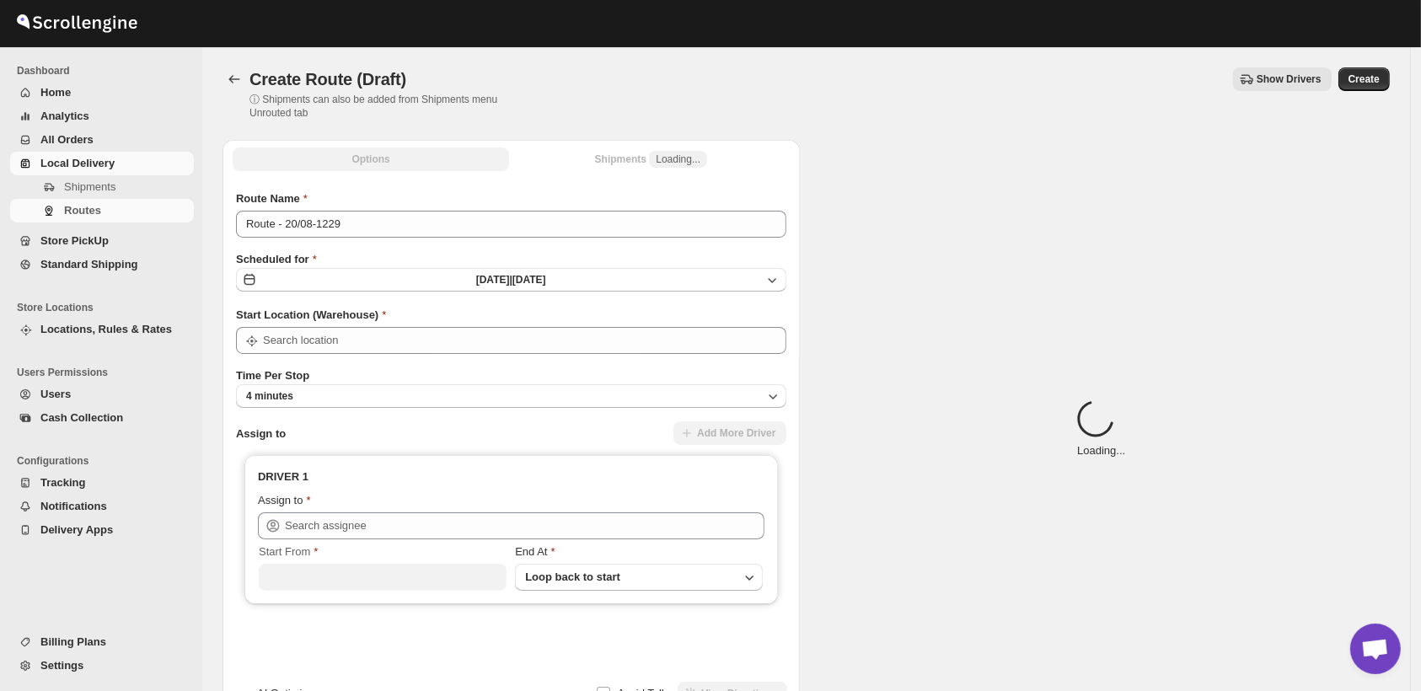
type input "Shop"
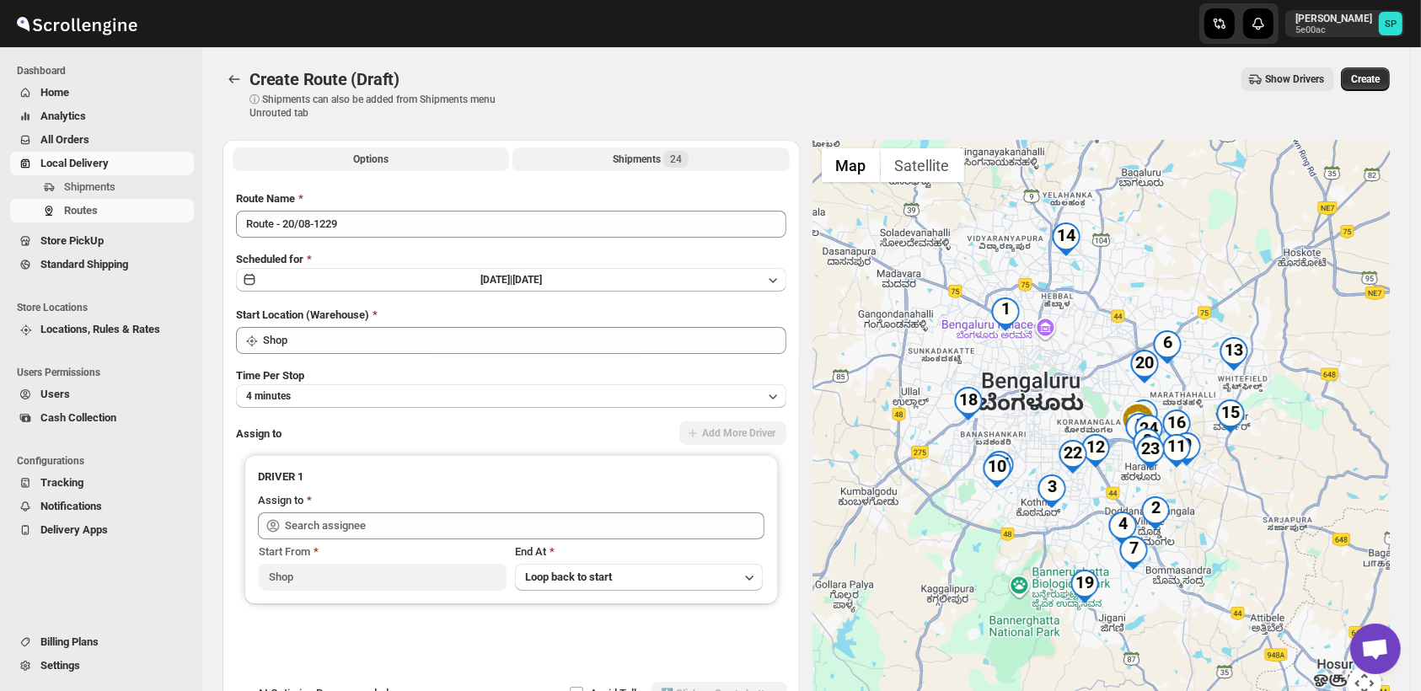
click at [656, 166] on div "Shipments 24" at bounding box center [651, 159] width 76 height 17
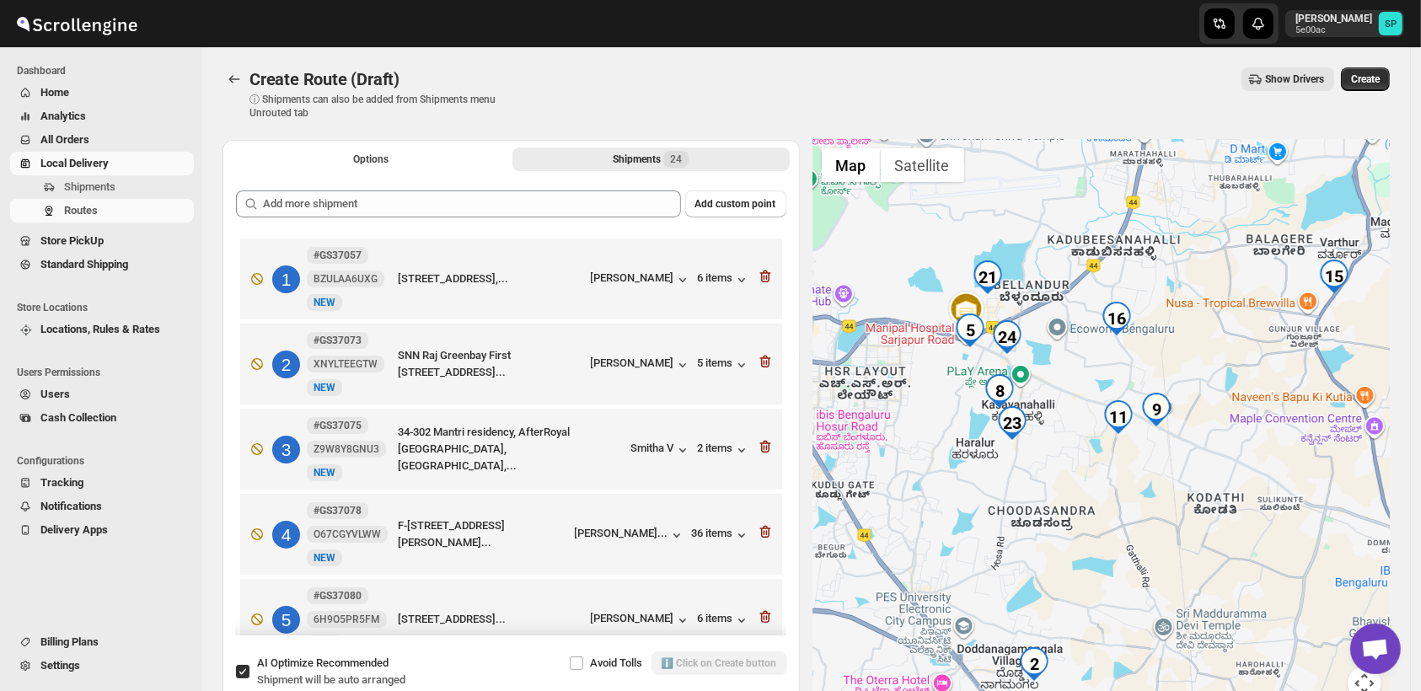
drag, startPoint x: 1141, startPoint y: 450, endPoint x: 1191, endPoint y: 632, distance: 189.0
click at [1191, 632] on div at bounding box center [1101, 430] width 577 height 581
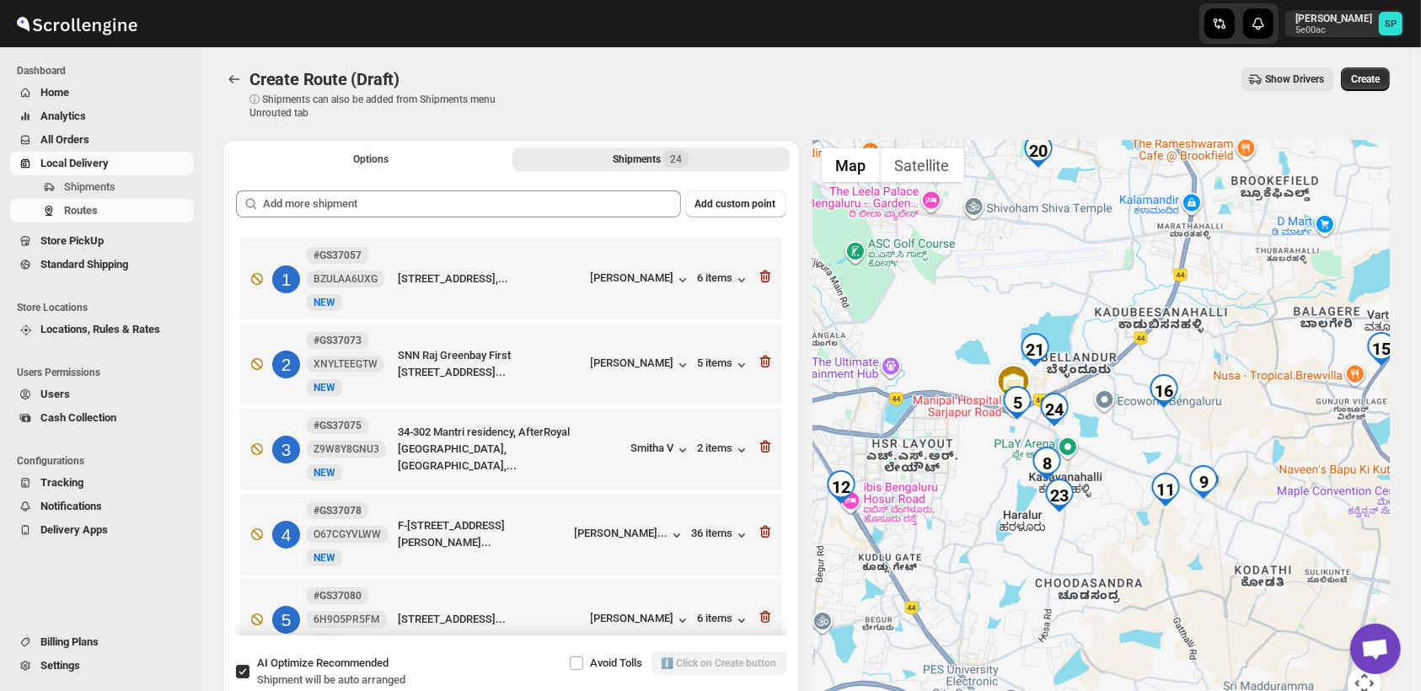
drag, startPoint x: 1041, startPoint y: 427, endPoint x: 1118, endPoint y: 448, distance: 79.6
click at [1118, 448] on div at bounding box center [1101, 430] width 577 height 581
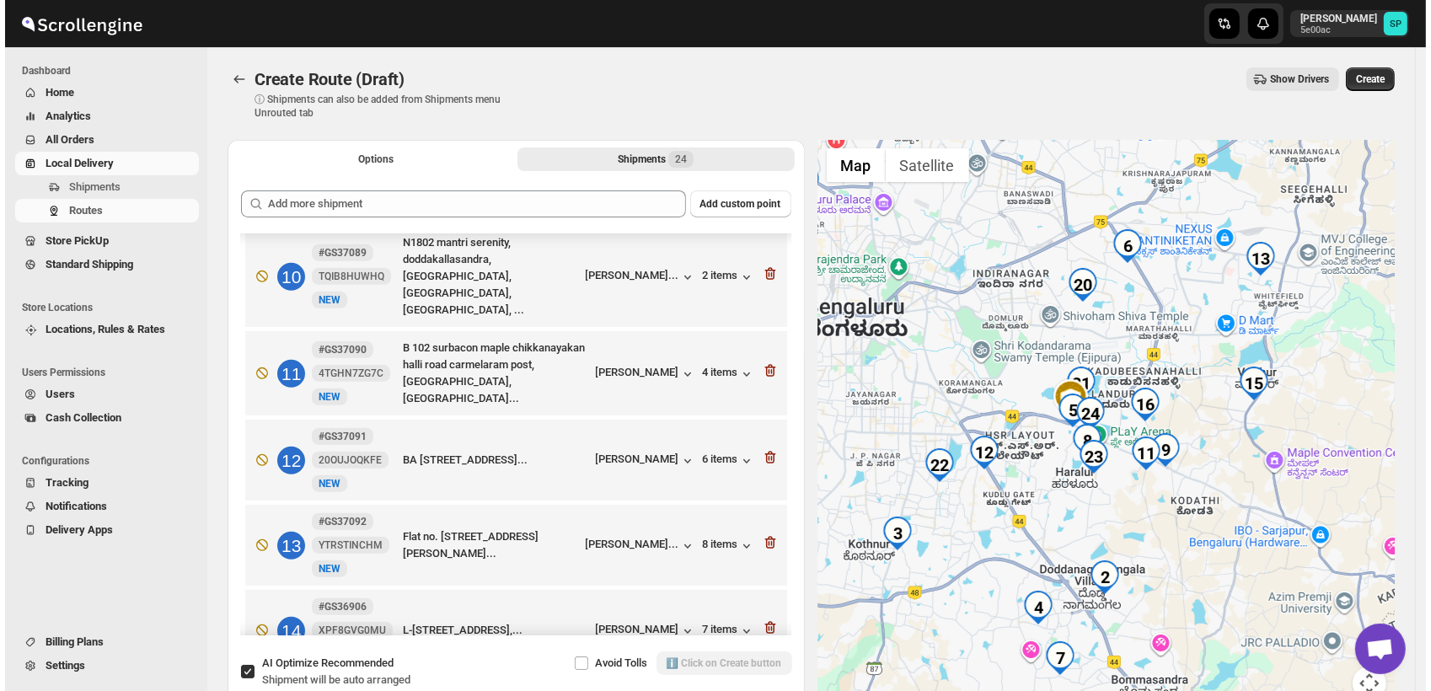
scroll to position [937, 0]
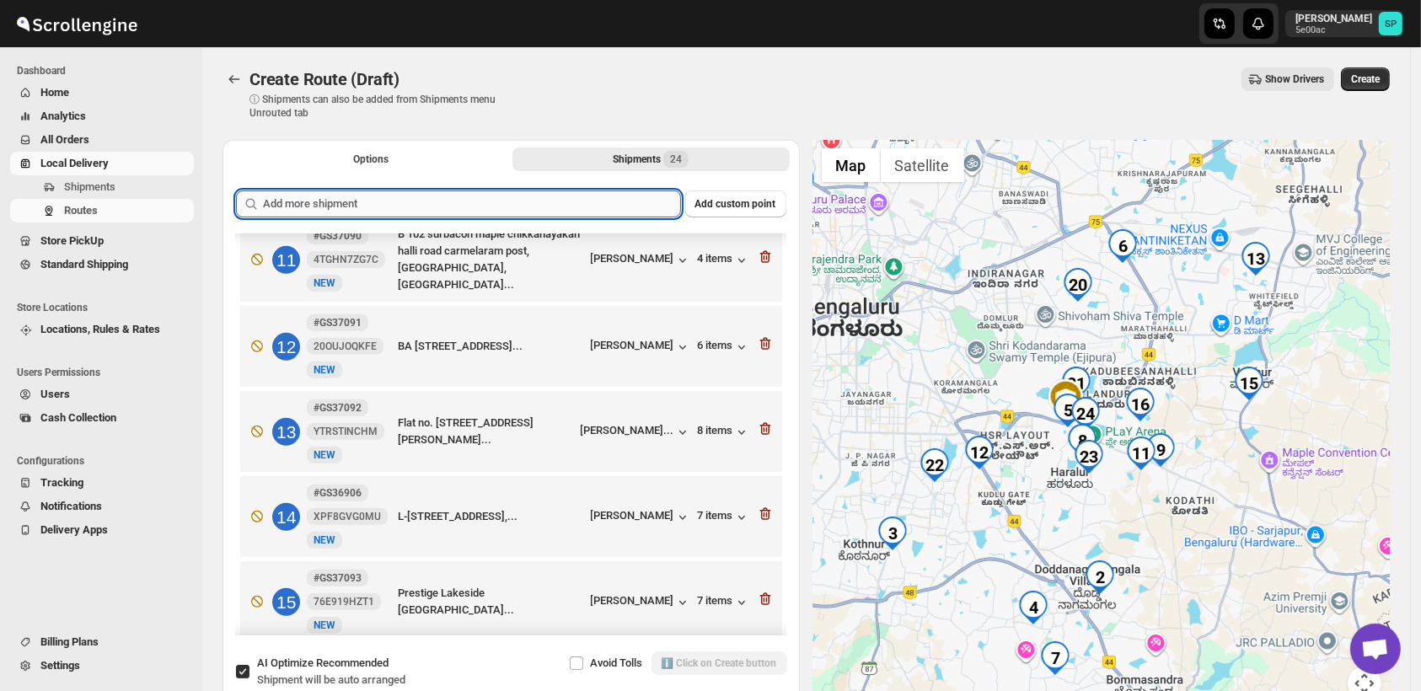
click at [386, 207] on input "text" at bounding box center [472, 204] width 418 height 27
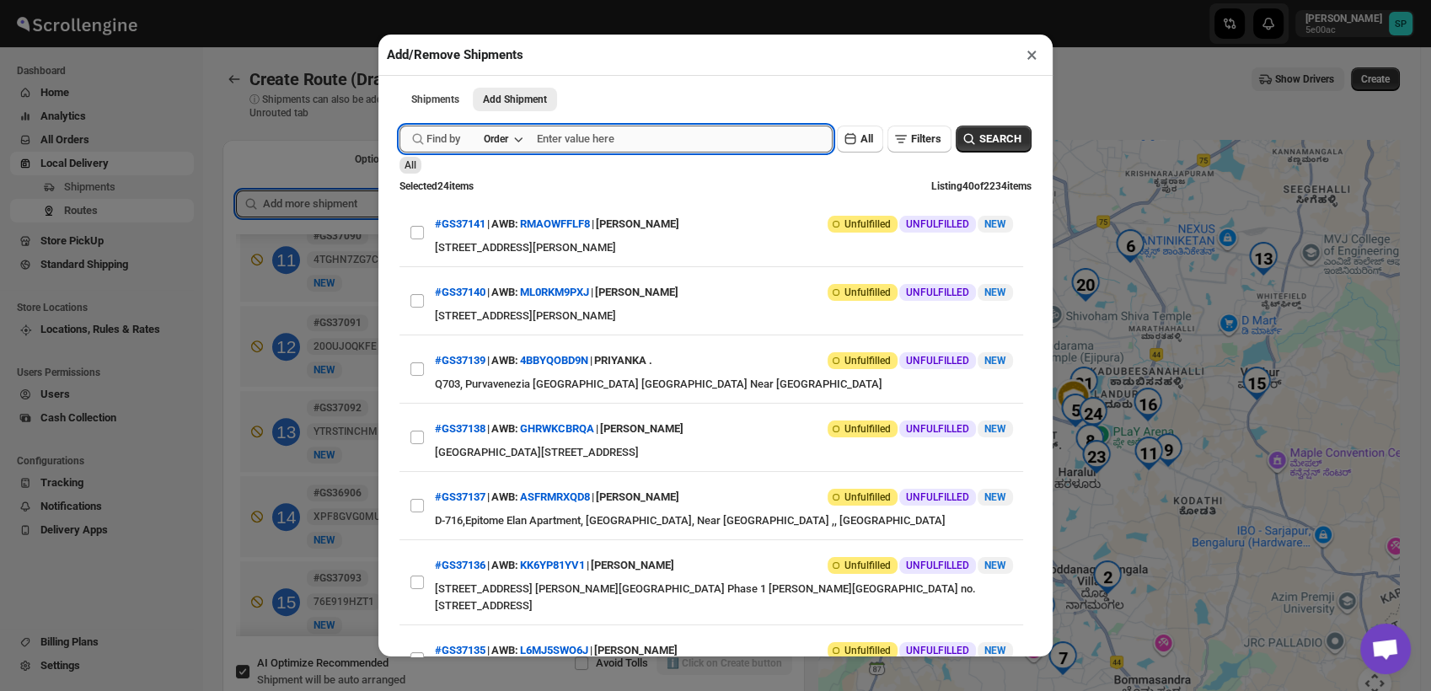
click at [561, 139] on input "text" at bounding box center [685, 139] width 296 height 27
paste input "GS37130"
type input "GS37130"
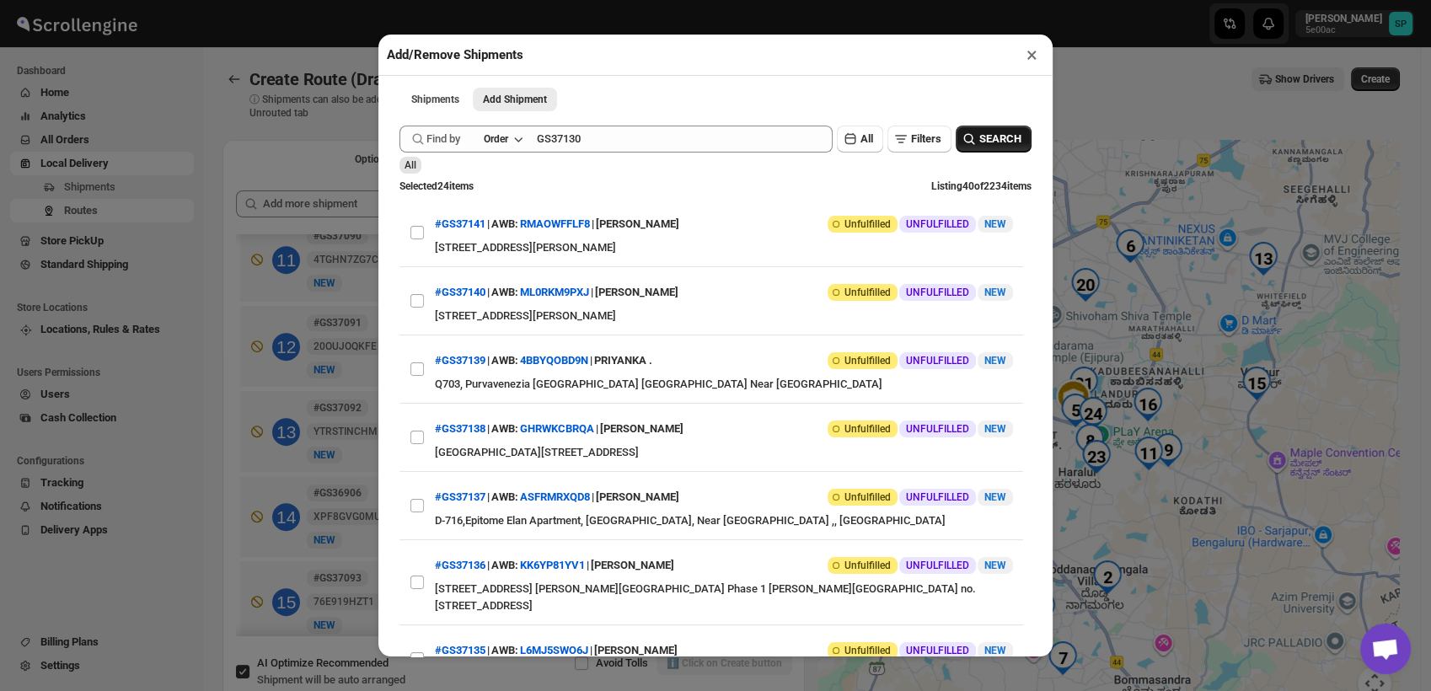
click at [980, 148] on span "SEARCH" at bounding box center [1001, 139] width 42 height 17
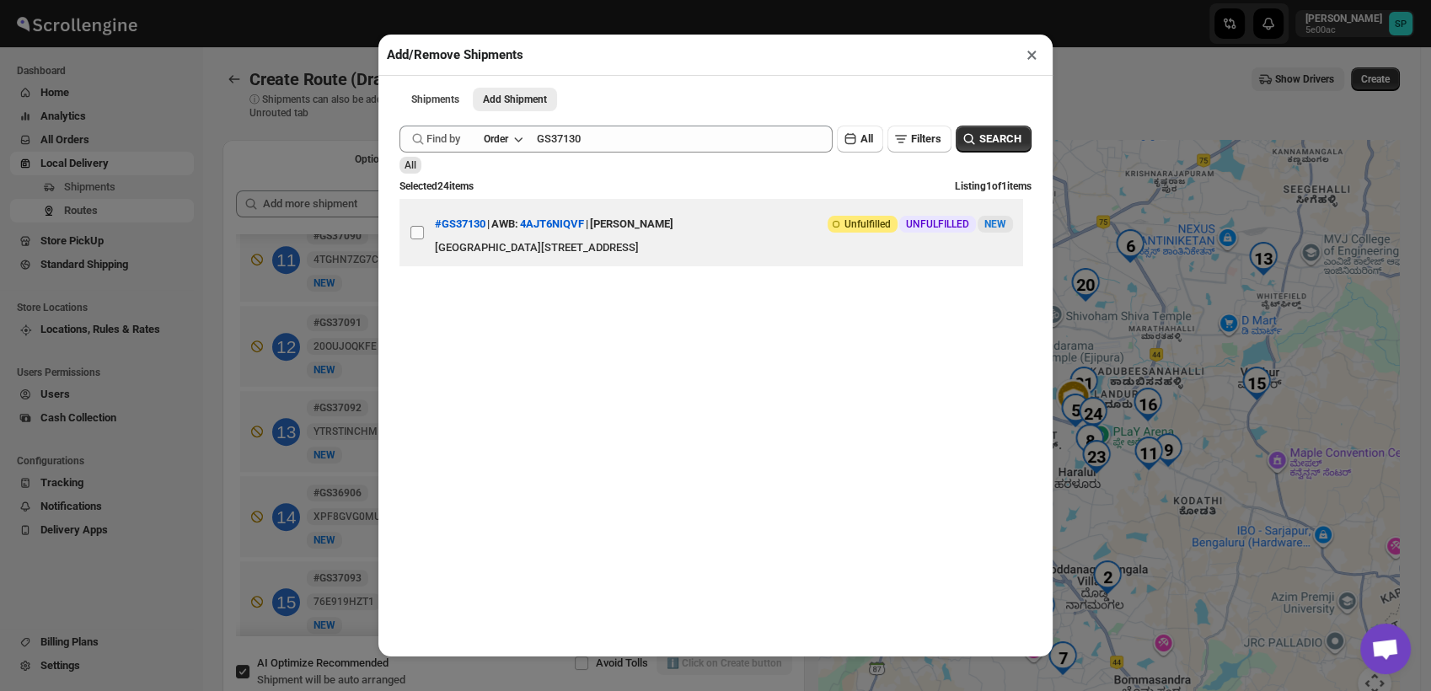
click at [413, 239] on input "View details for 68a51c82fc41024ff29ccd23" at bounding box center [417, 232] width 13 height 13
checkbox input "true"
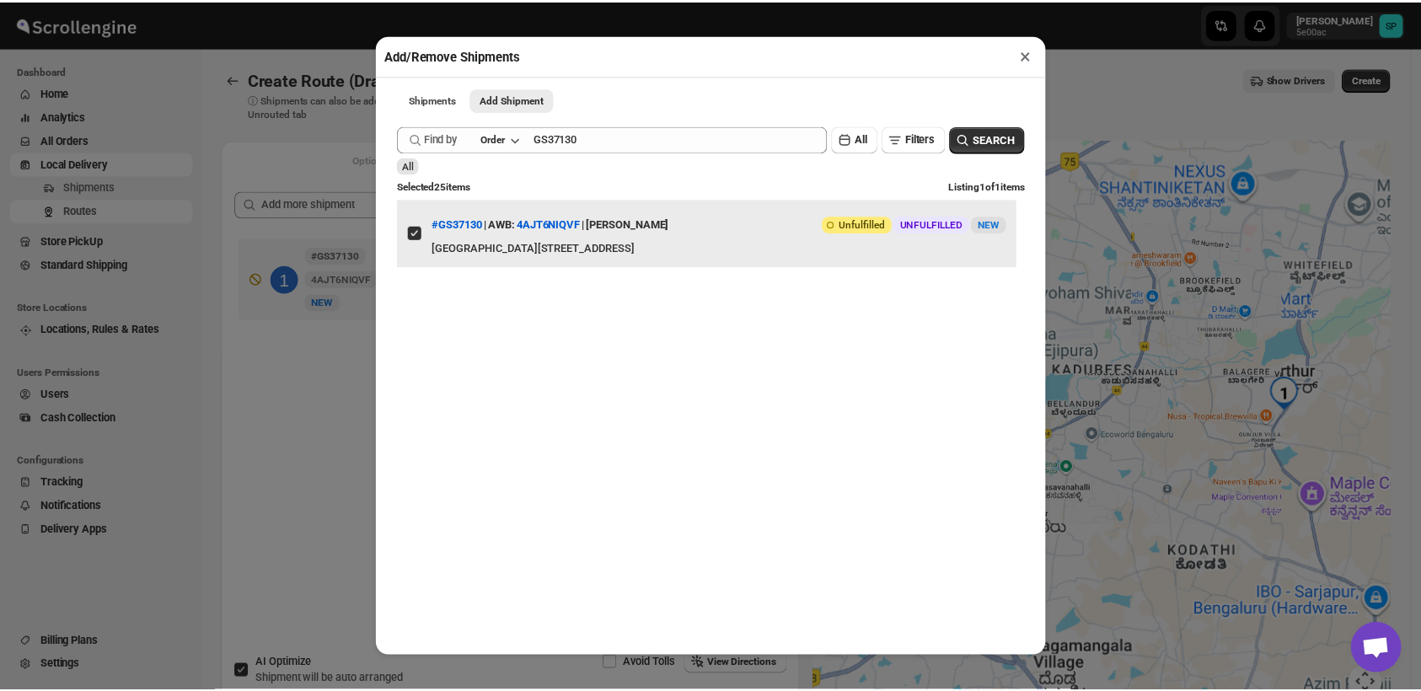
scroll to position [0, 0]
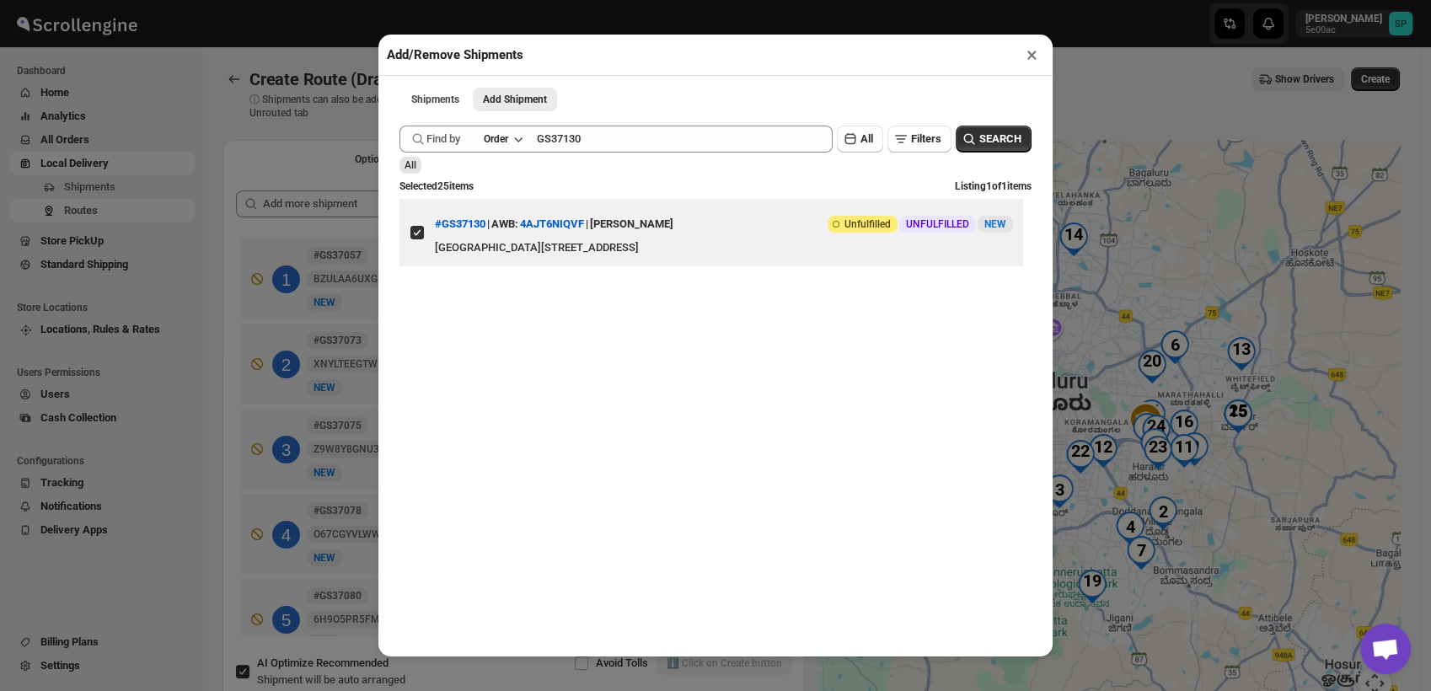
click at [1031, 54] on button "×" at bounding box center [1032, 55] width 24 height 24
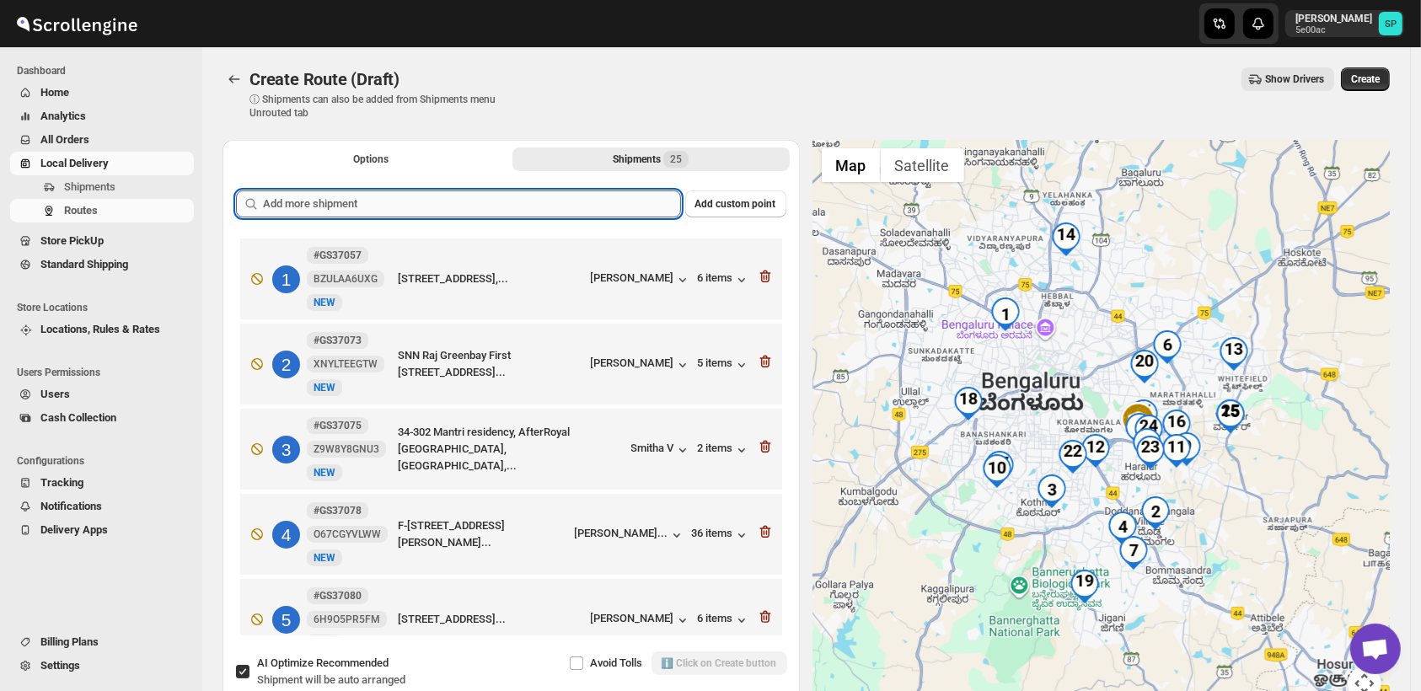
click at [438, 212] on input "text" at bounding box center [472, 204] width 418 height 27
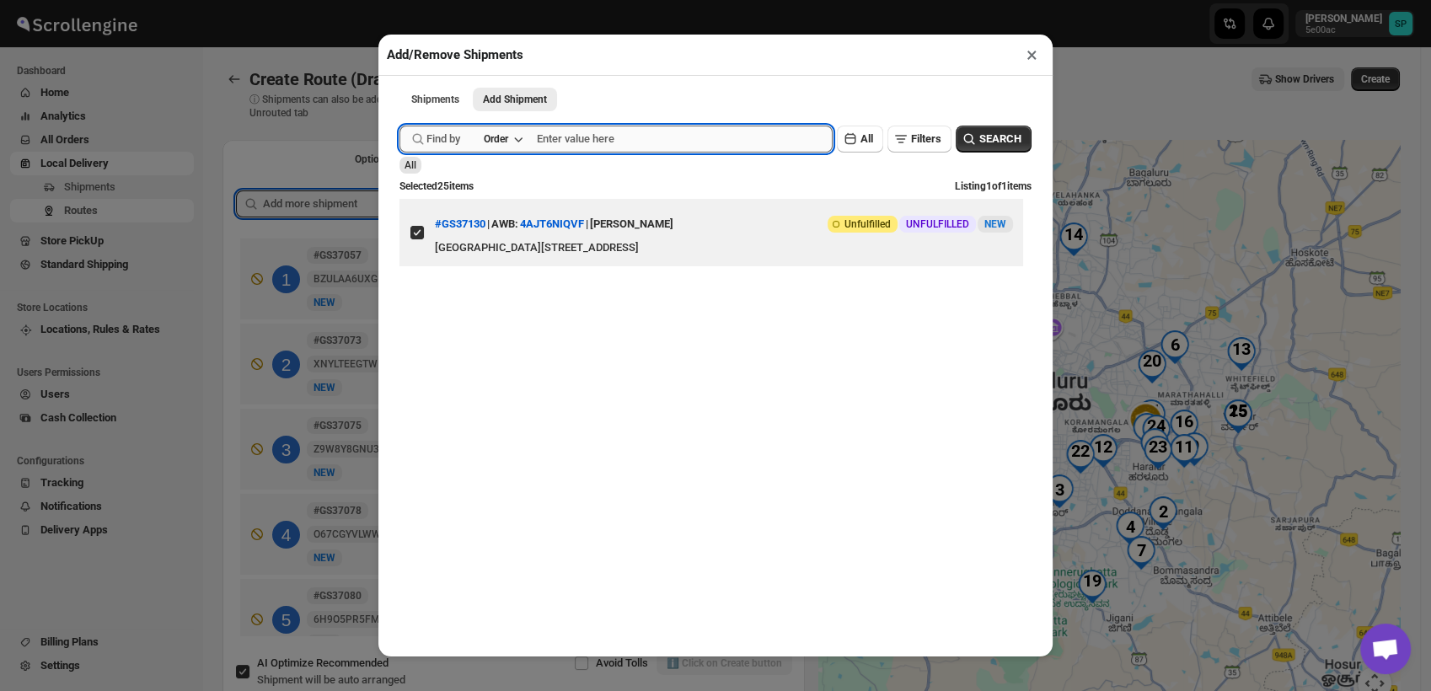
click at [554, 151] on input "text" at bounding box center [685, 139] width 296 height 27
paste input "GS37135"
type input "GS37135"
click at [1012, 133] on button "SEARCH" at bounding box center [994, 139] width 76 height 27
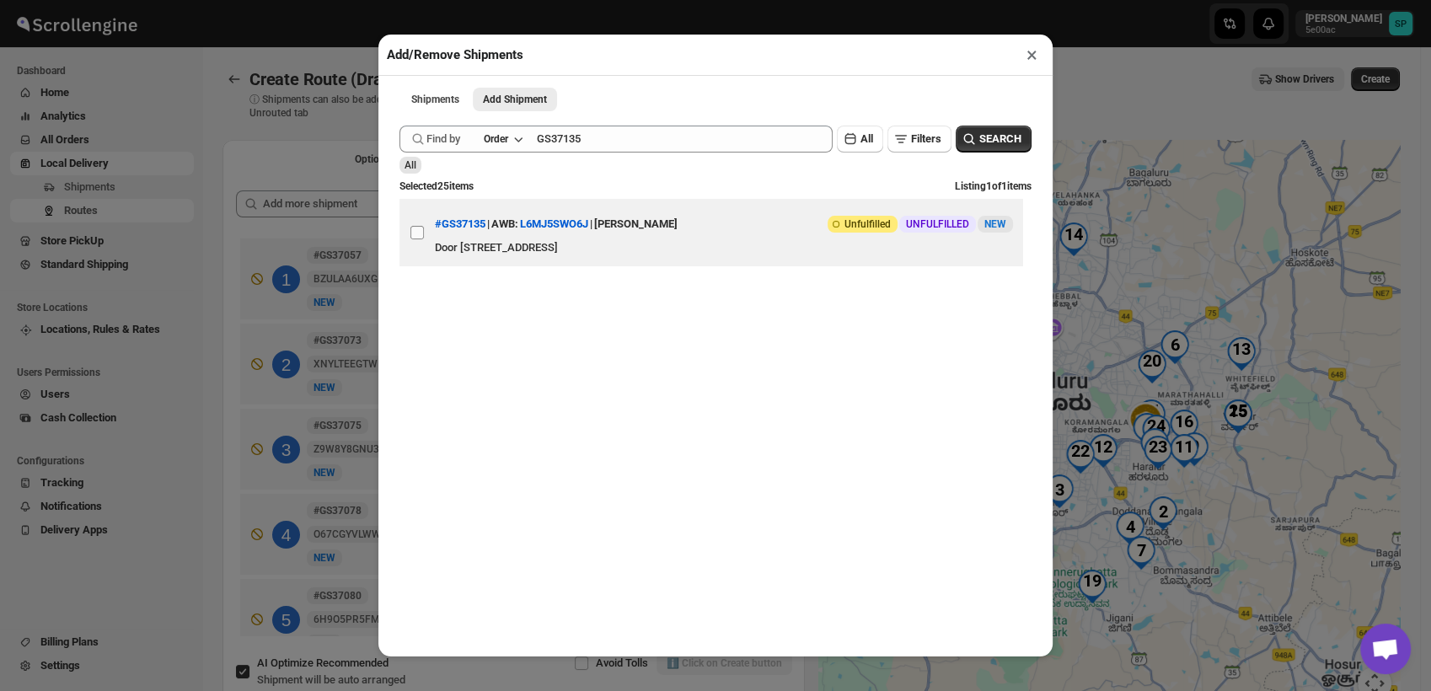
click at [415, 236] on input "View details for 68a53e26fc41024ff29cce77" at bounding box center [417, 232] width 13 height 13
checkbox input "true"
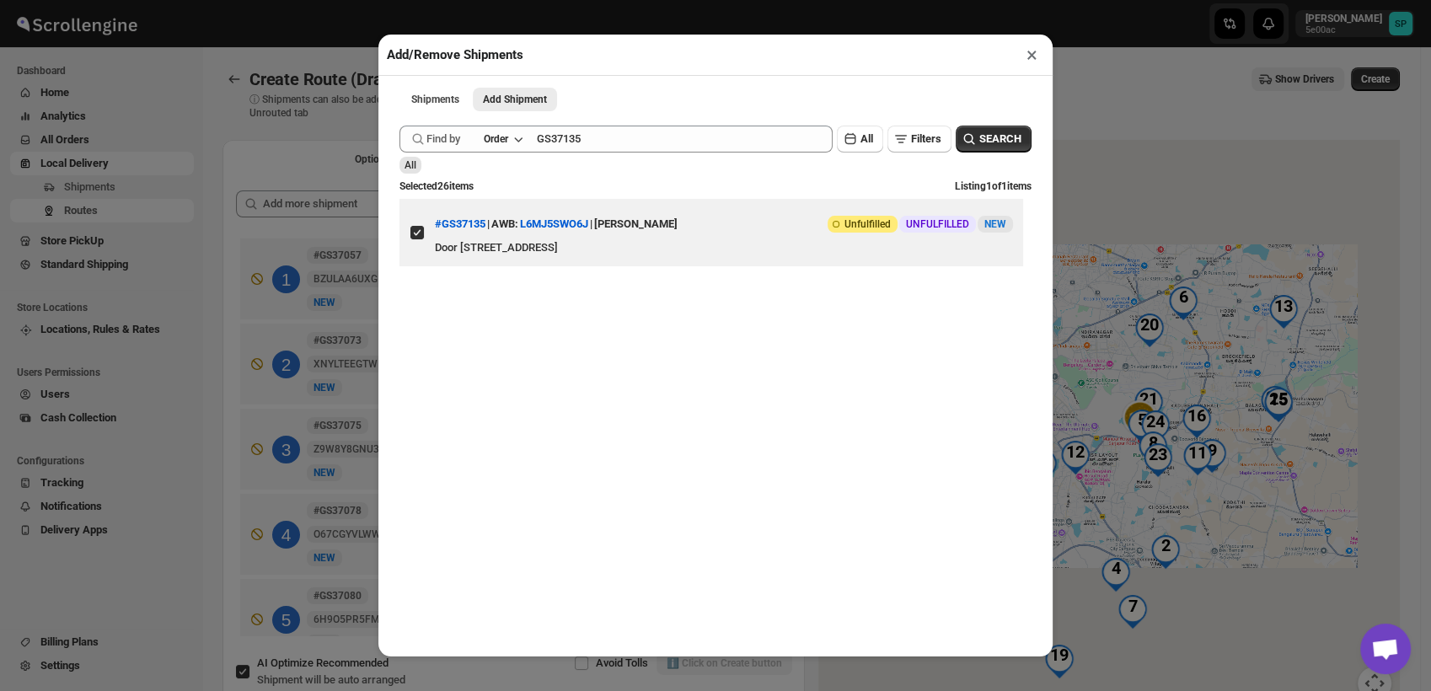
click at [1032, 62] on button "×" at bounding box center [1032, 55] width 24 height 24
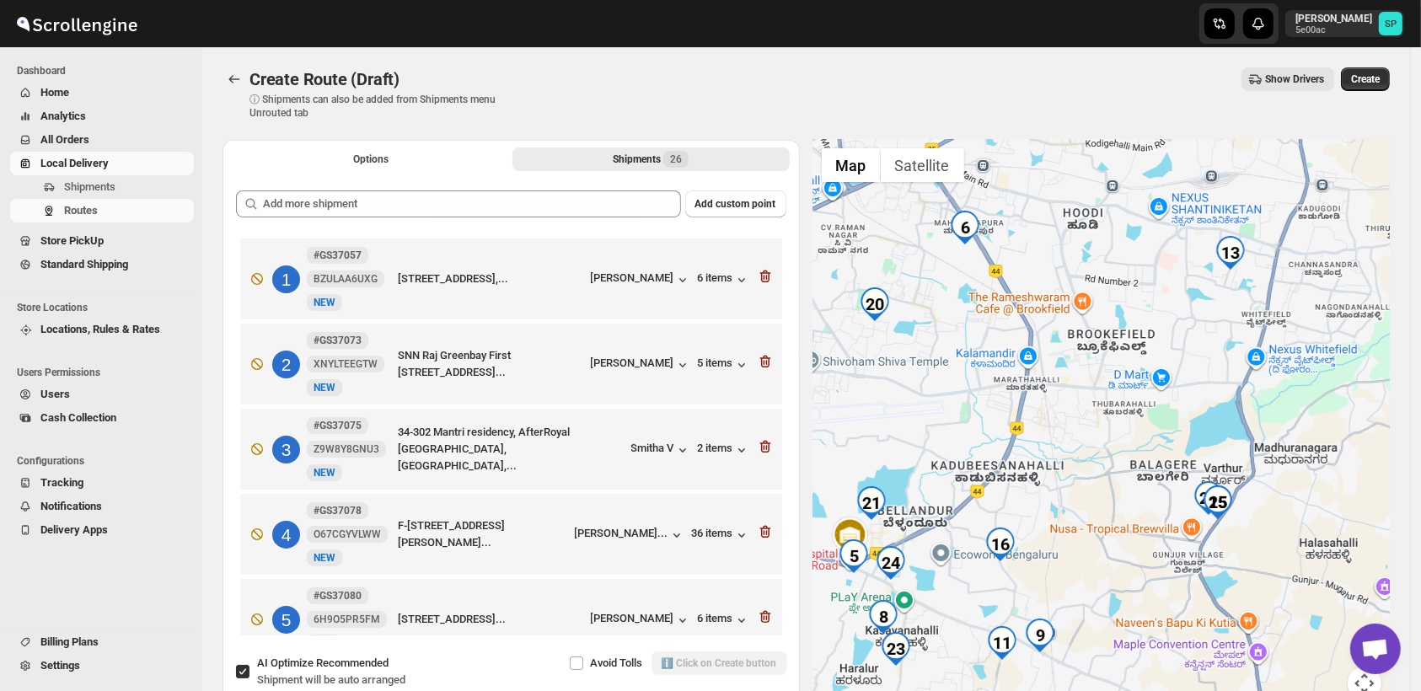
drag, startPoint x: 1231, startPoint y: 454, endPoint x: 1326, endPoint y: 590, distance: 166.5
click at [1326, 590] on div at bounding box center [1101, 430] width 577 height 581
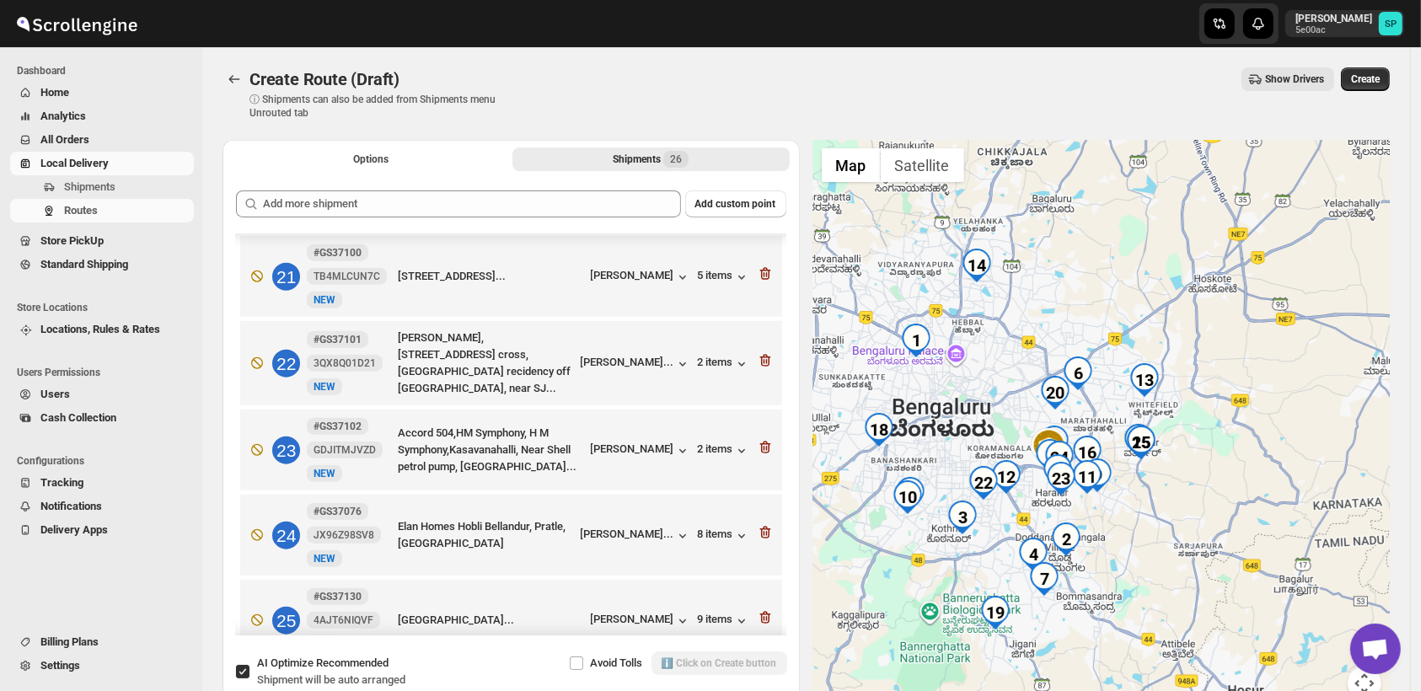
scroll to position [1835, 0]
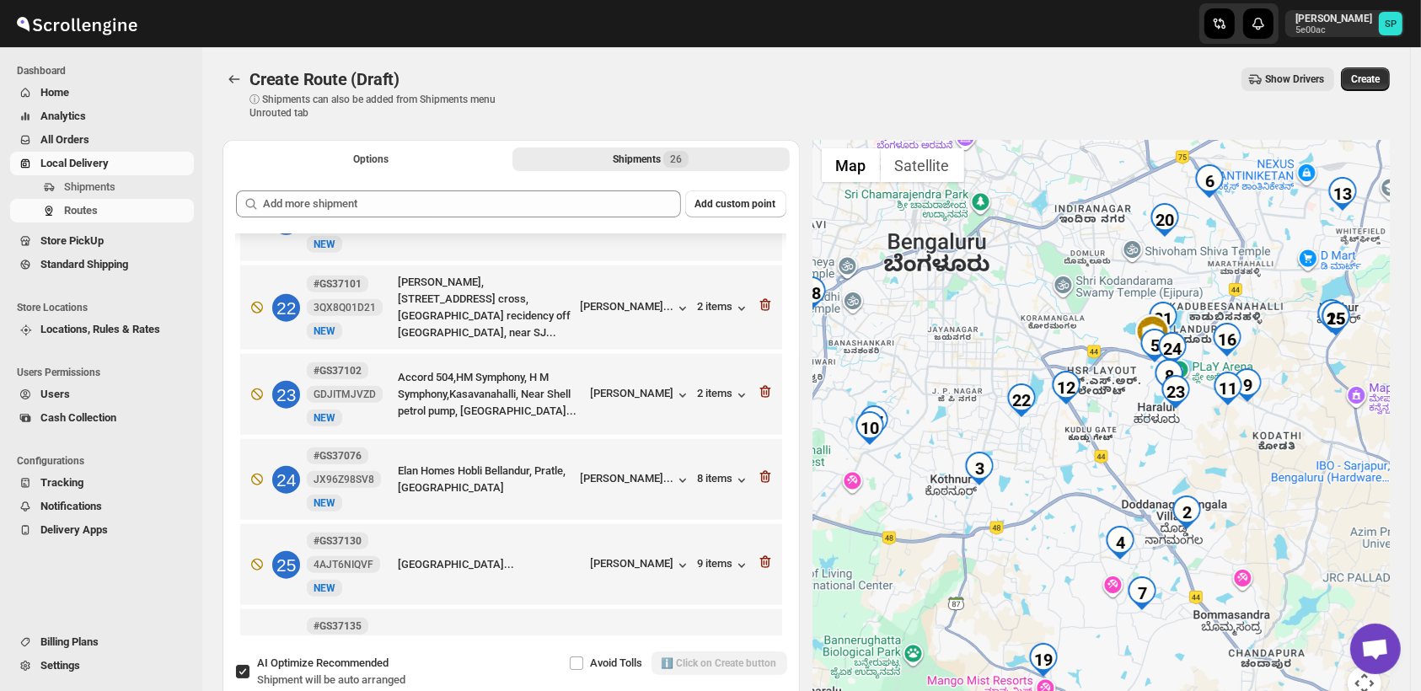
drag, startPoint x: 1167, startPoint y: 483, endPoint x: 1254, endPoint y: 496, distance: 88.6
click at [1254, 496] on div at bounding box center [1101, 430] width 577 height 581
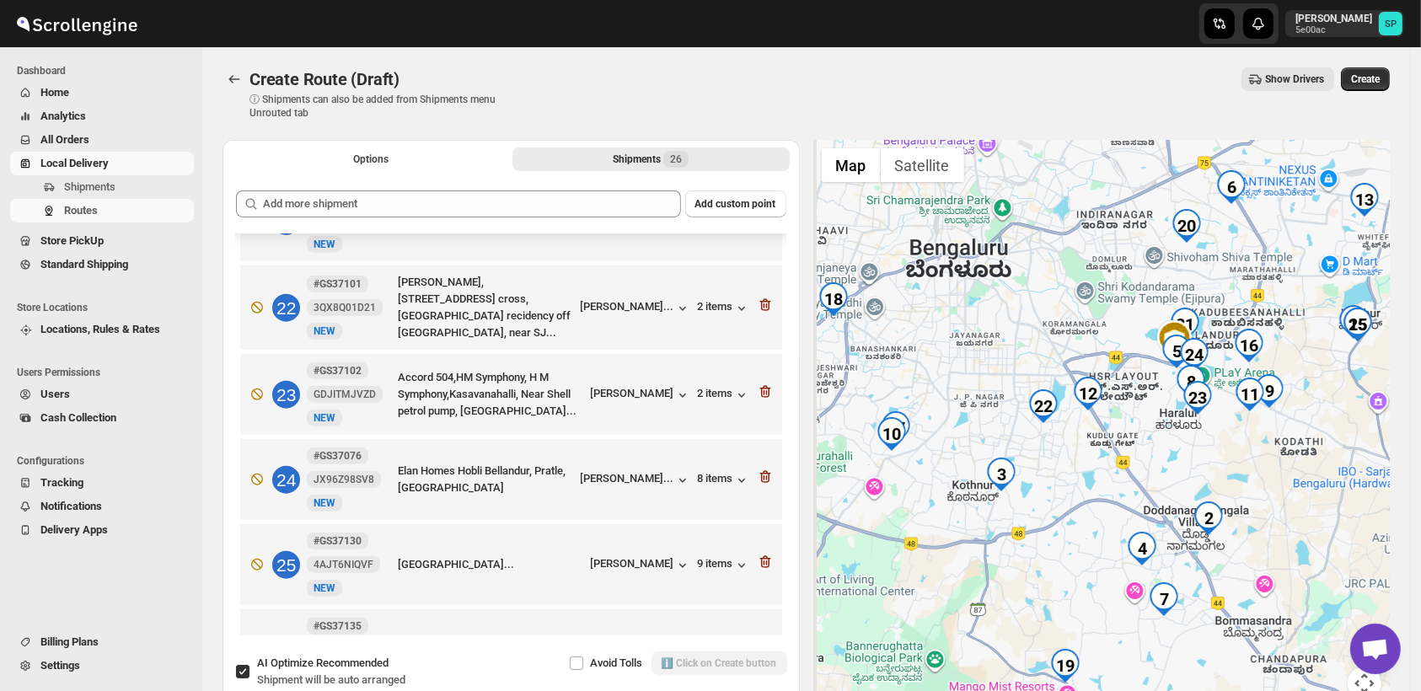
drag, startPoint x: 913, startPoint y: 459, endPoint x: 995, endPoint y: 470, distance: 82.6
click at [995, 470] on div at bounding box center [1101, 430] width 577 height 581
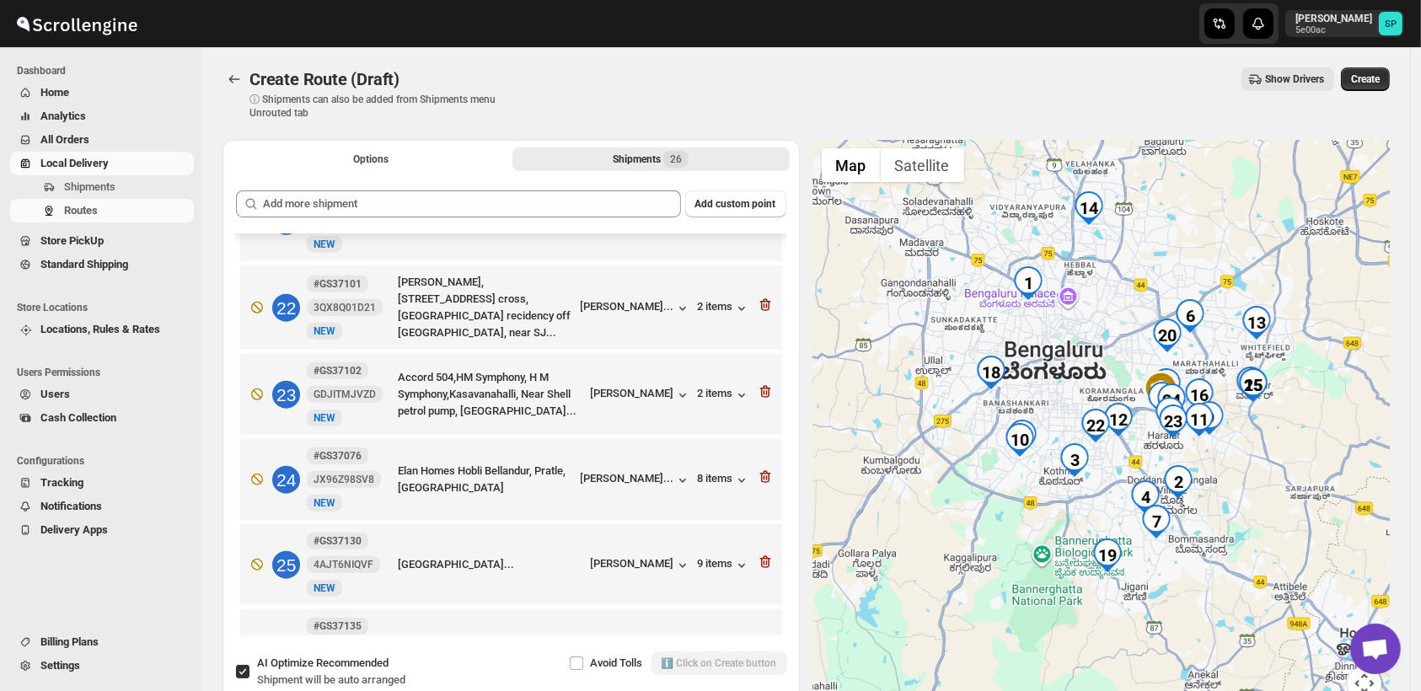
drag, startPoint x: 1187, startPoint y: 481, endPoint x: 1293, endPoint y: 497, distance: 107.4
click at [1293, 497] on div at bounding box center [1101, 430] width 577 height 581
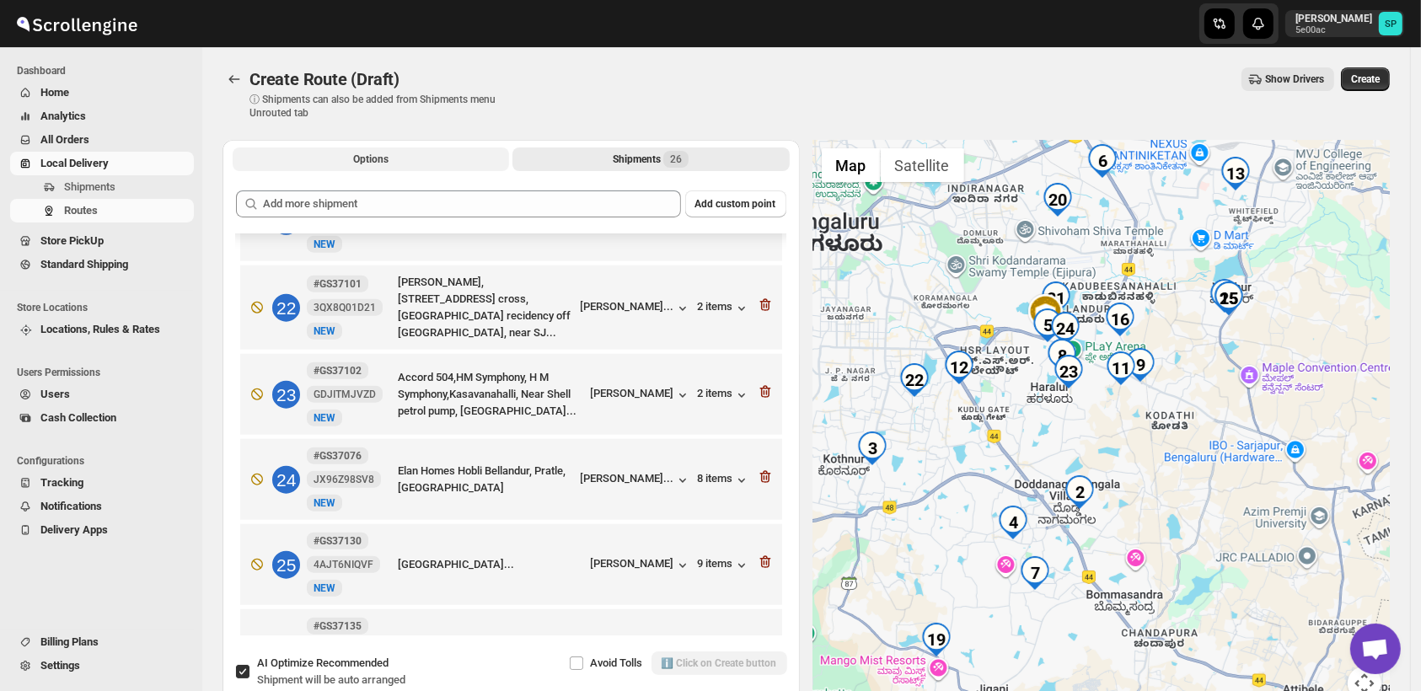
click at [384, 151] on button "Options" at bounding box center [371, 160] width 277 height 24
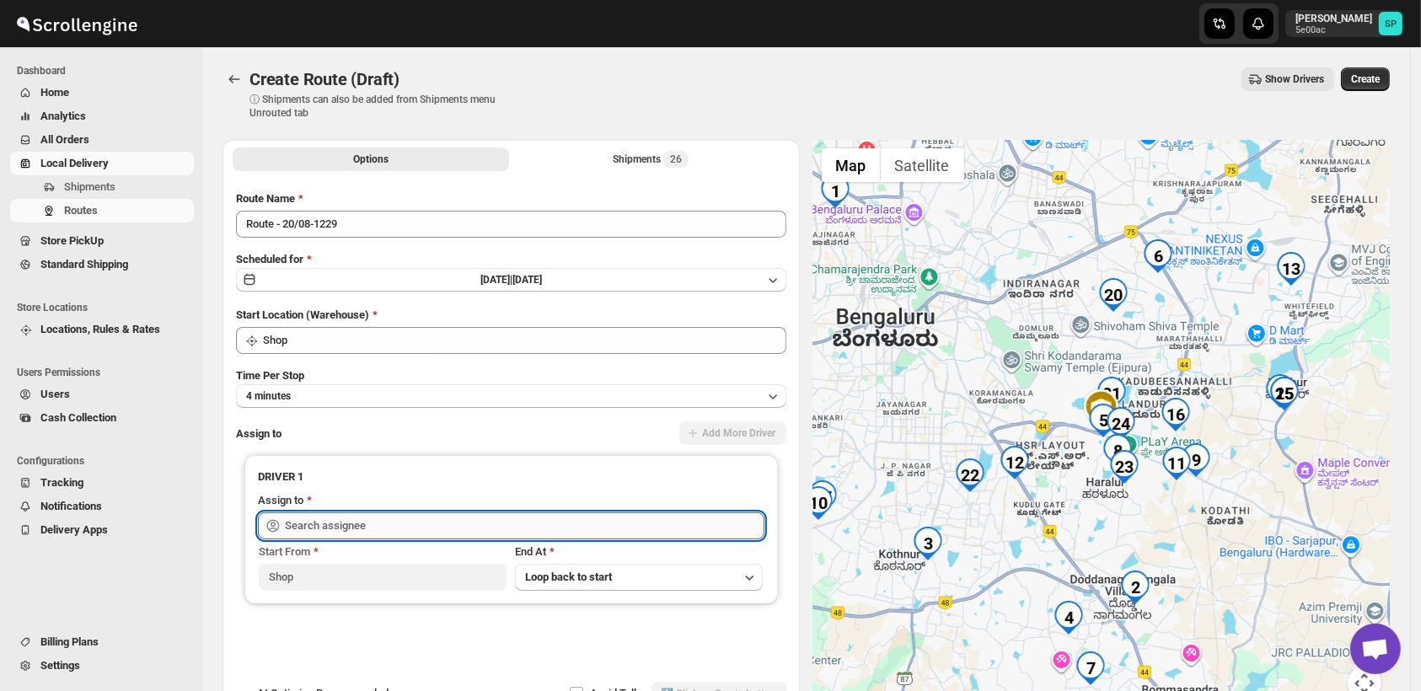
click at [468, 529] on input "text" at bounding box center [525, 526] width 480 height 27
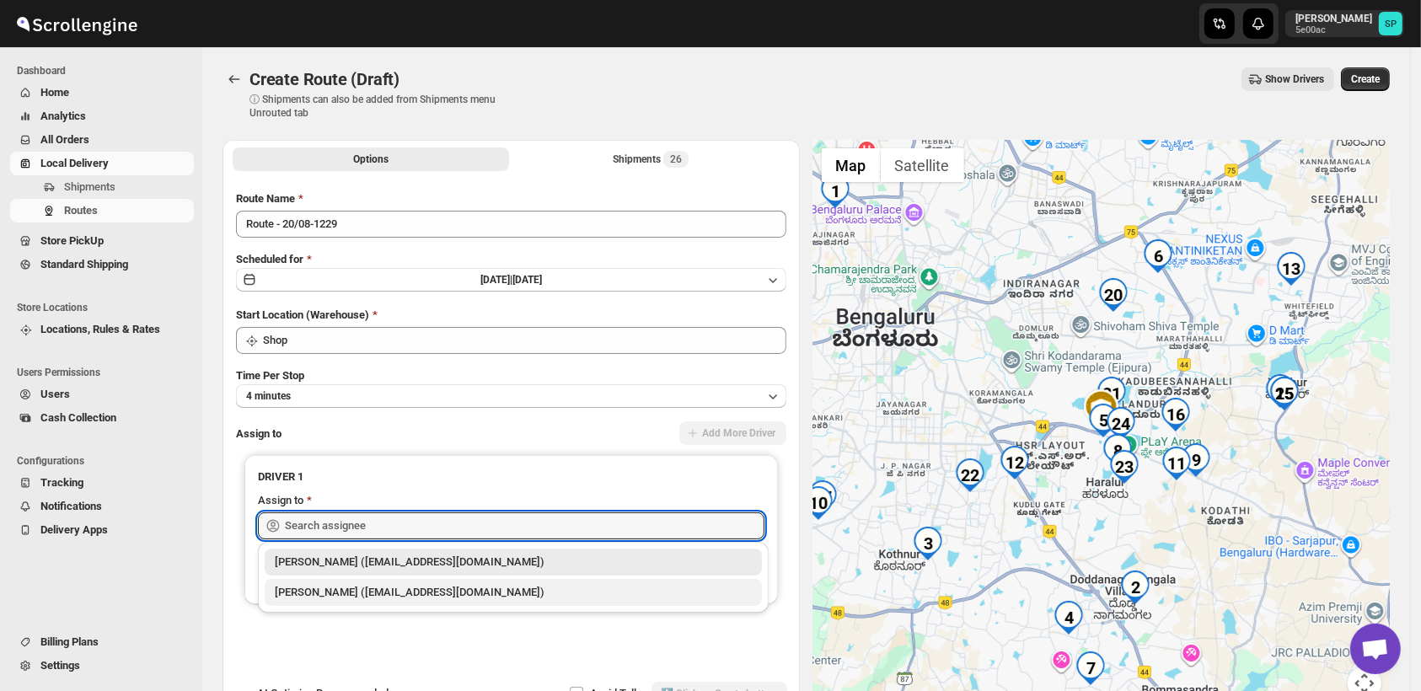
click at [454, 597] on div "[PERSON_NAME] ([EMAIL_ADDRESS][DOMAIN_NAME])" at bounding box center [513, 592] width 477 height 17
type input "[PERSON_NAME] ([EMAIL_ADDRESS][DOMAIN_NAME])"
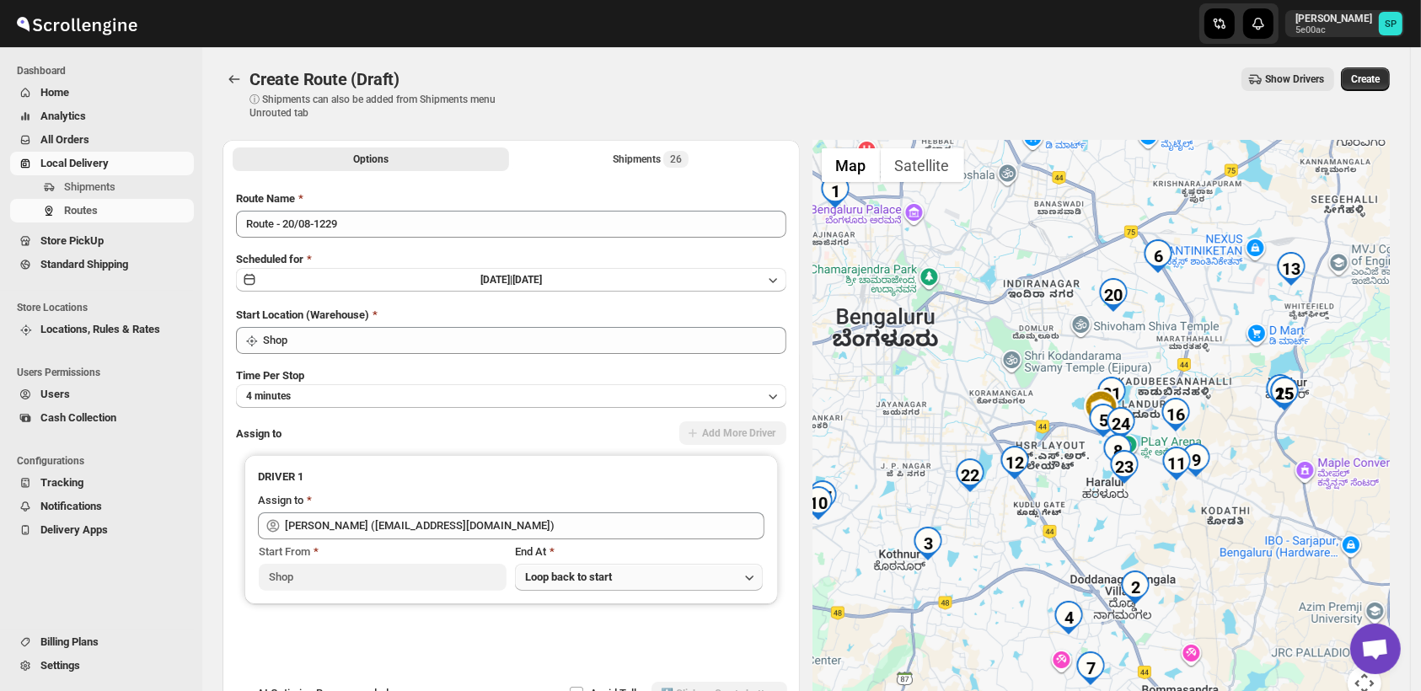
click at [657, 588] on button "Loop back to start" at bounding box center [639, 577] width 248 height 27
click at [642, 644] on button "Last Order" at bounding box center [643, 642] width 240 height 27
click at [1380, 78] on span "Create" at bounding box center [1365, 78] width 29 height 13
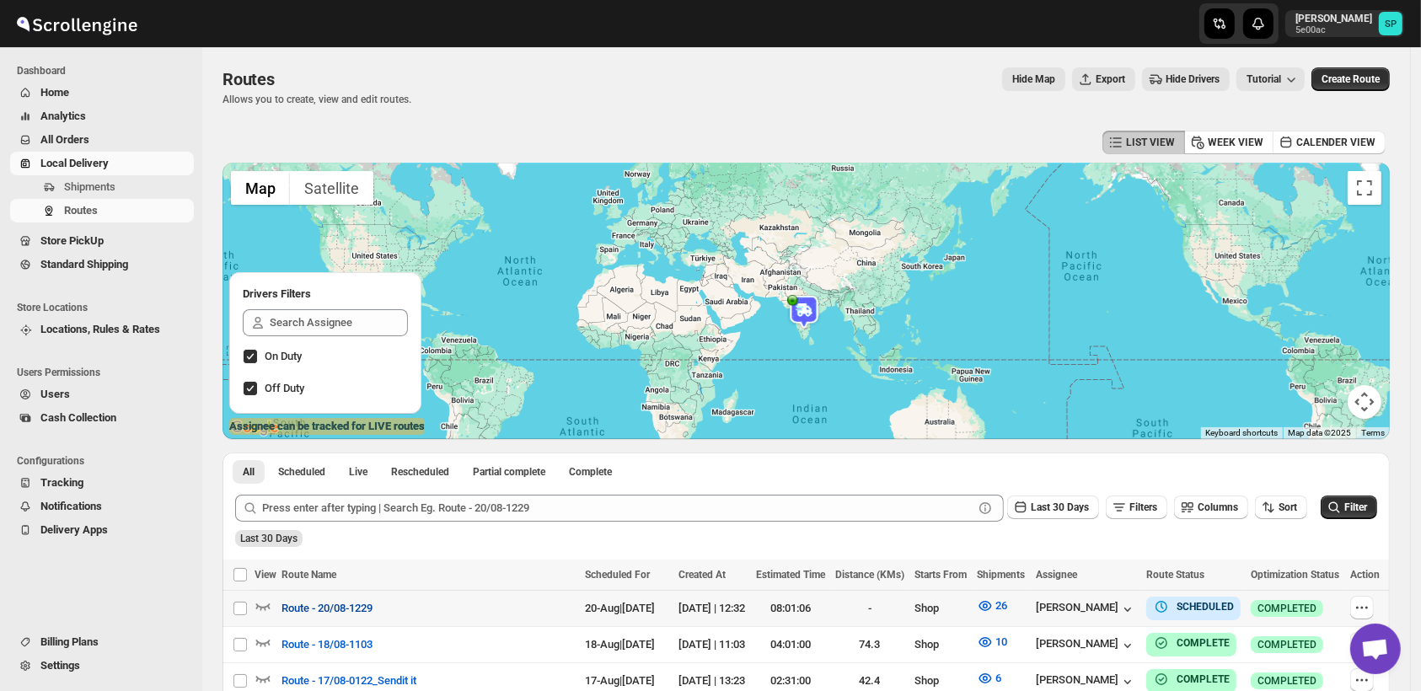
click at [341, 611] on span "Route - 20/08-1229" at bounding box center [327, 608] width 91 height 17
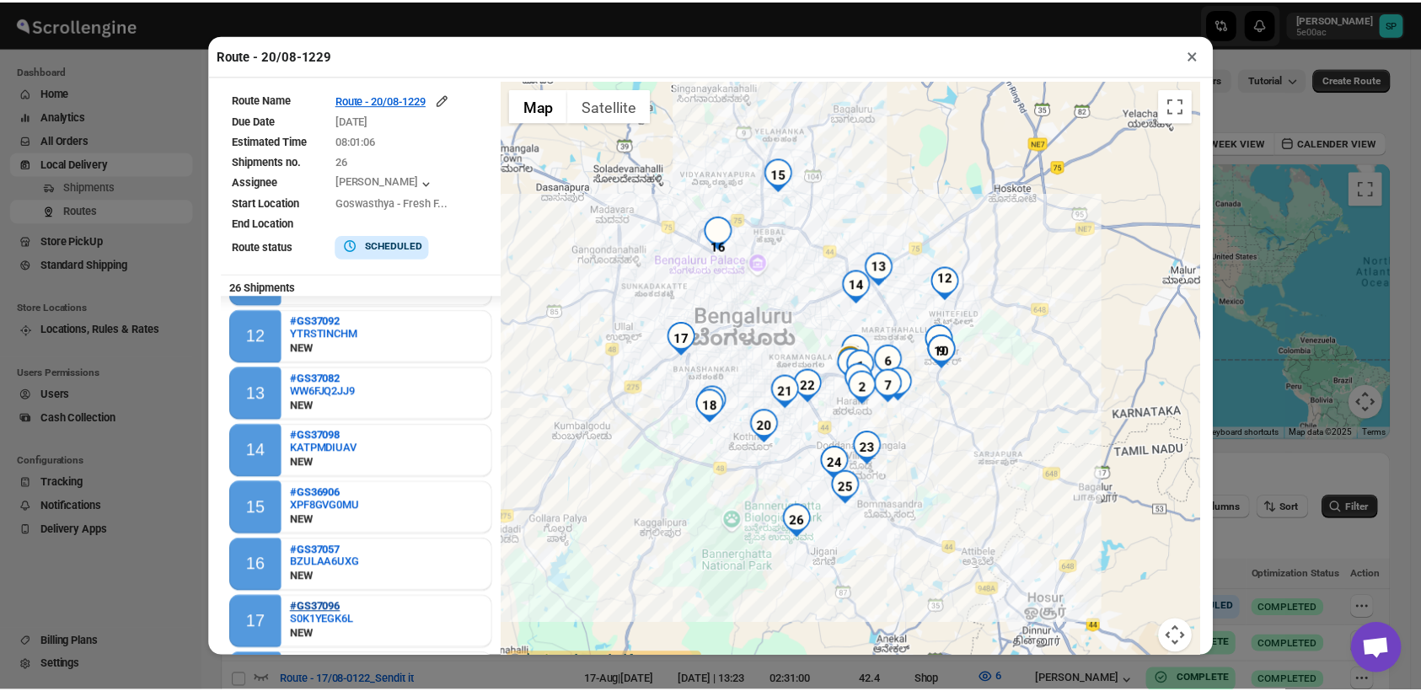
scroll to position [655, 0]
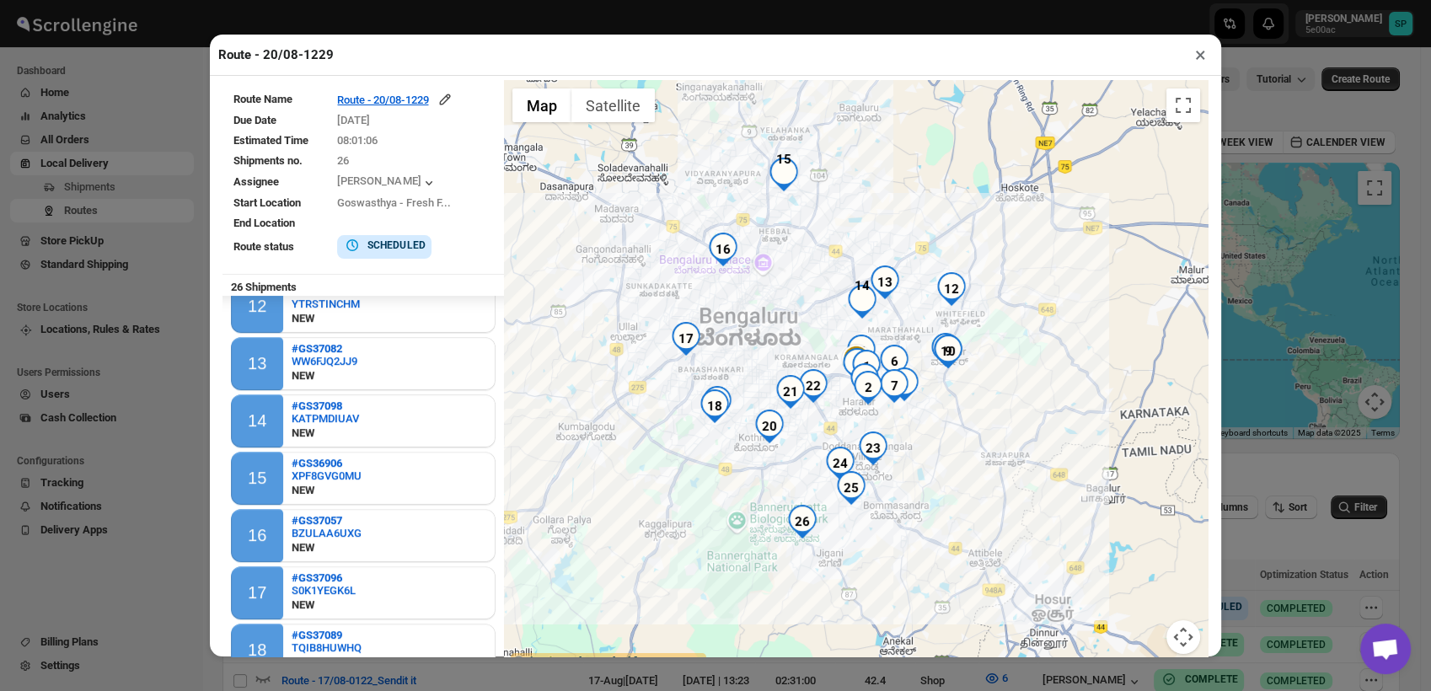
click at [1194, 59] on button "×" at bounding box center [1201, 55] width 24 height 24
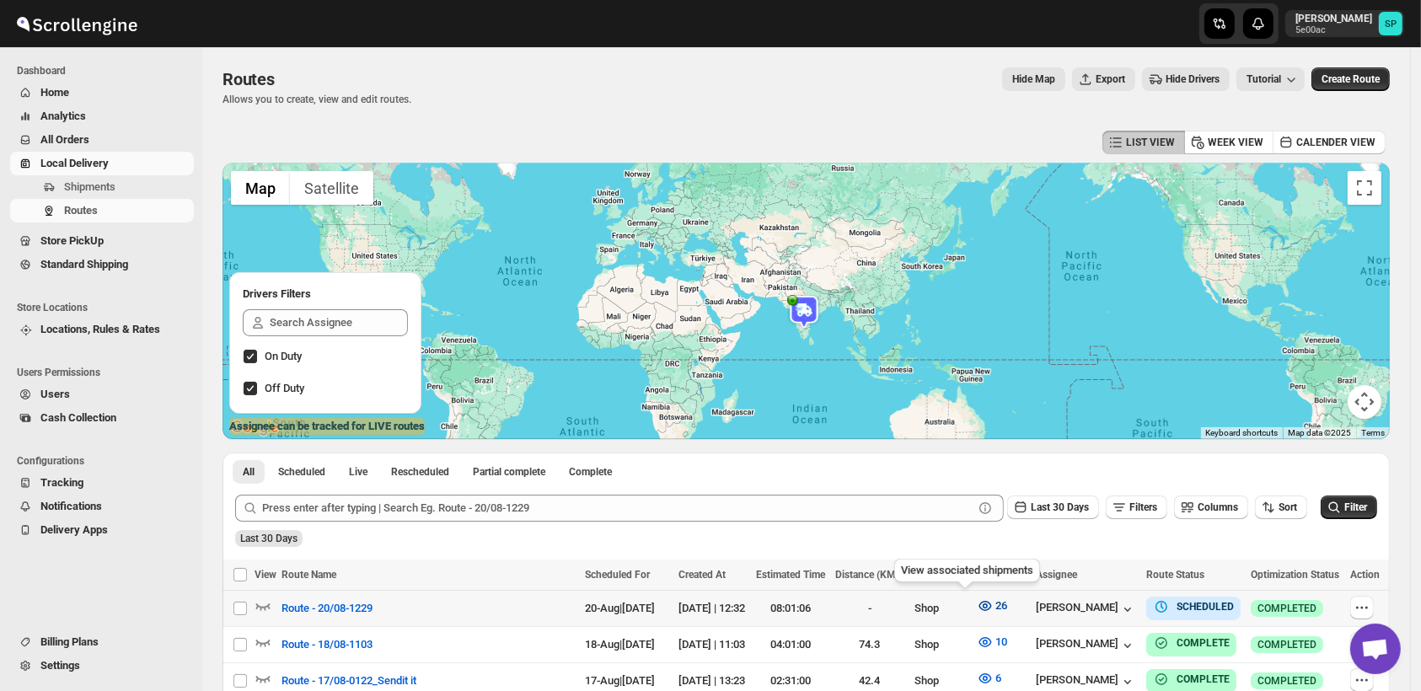
click at [996, 612] on span "26" at bounding box center [1002, 605] width 12 height 13
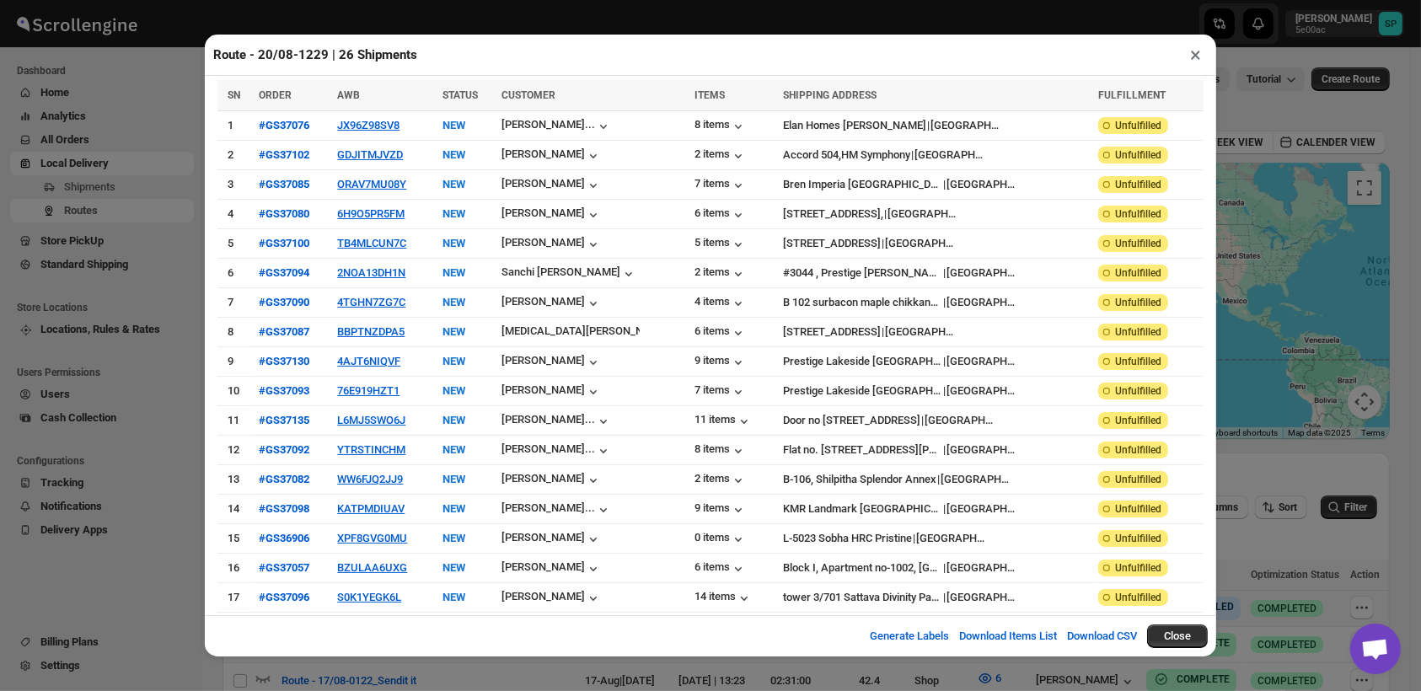
click at [1189, 53] on button "×" at bounding box center [1196, 55] width 24 height 24
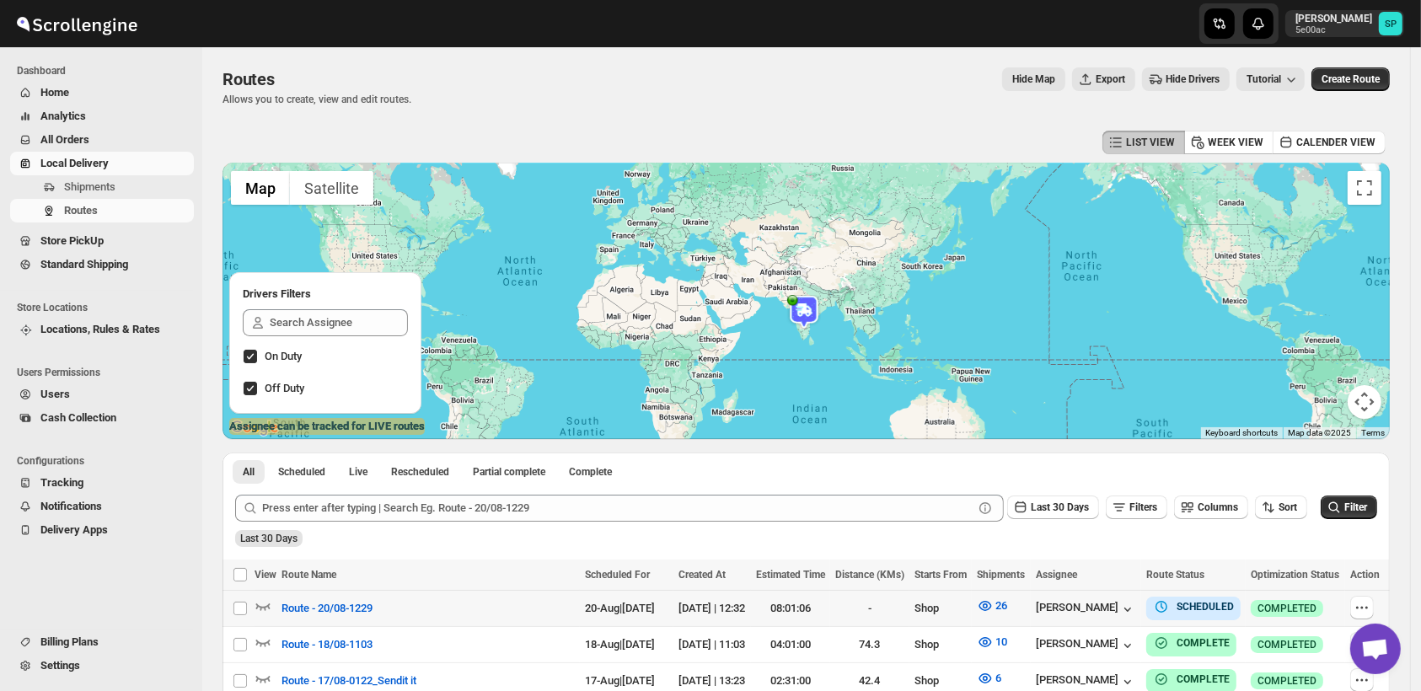
click at [1356, 608] on td at bounding box center [1367, 609] width 45 height 36
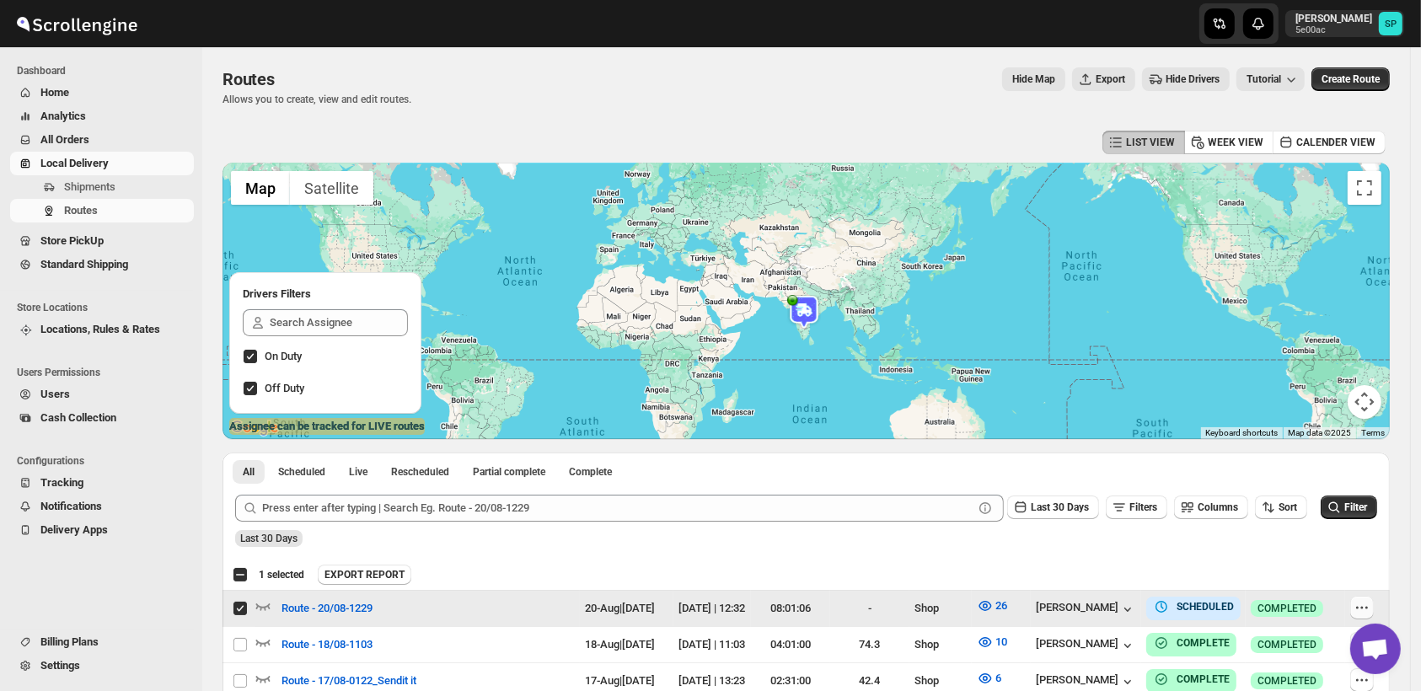
click at [1374, 605] on button "button" at bounding box center [1362, 608] width 24 height 24
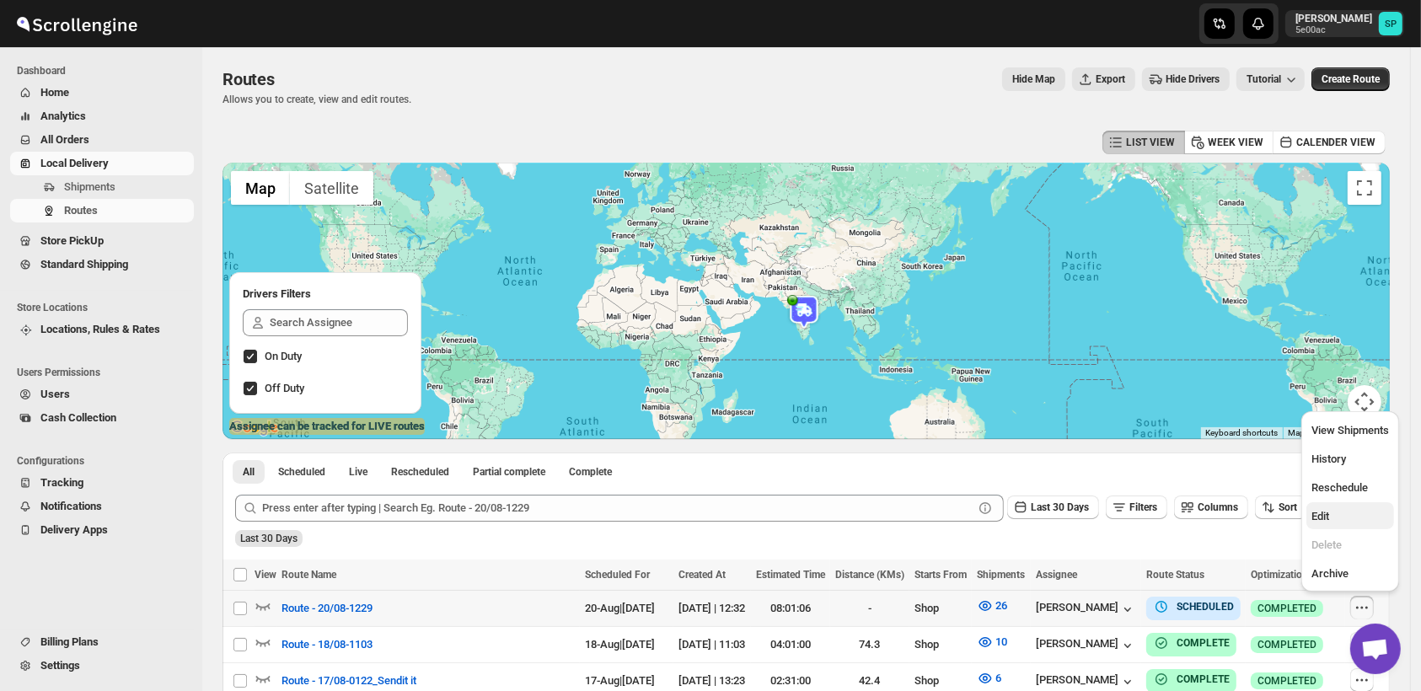
click at [1349, 518] on span "Edit" at bounding box center [1351, 516] width 78 height 17
checkbox input "true"
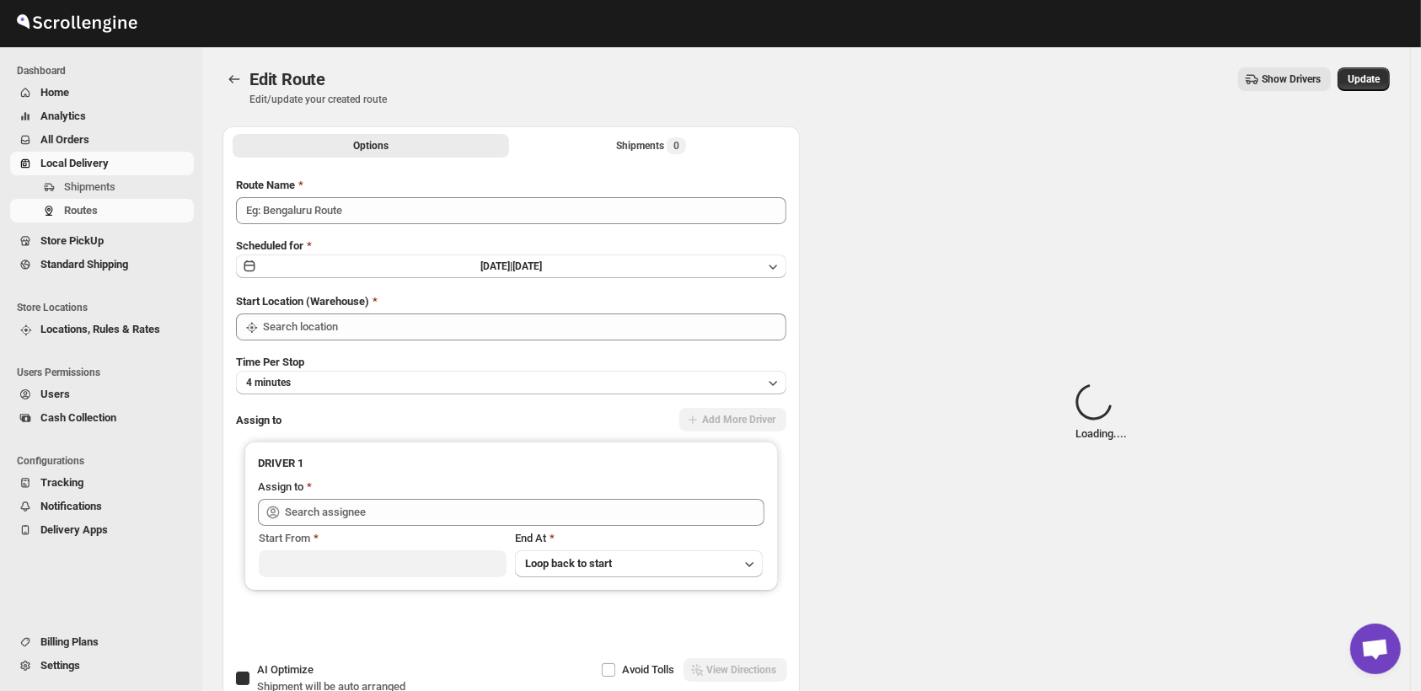
type input "Route - 20/08-1229"
checkbox input "true"
type input "Shop"
type input "[PERSON_NAME] ([EMAIL_ADDRESS][DOMAIN_NAME])"
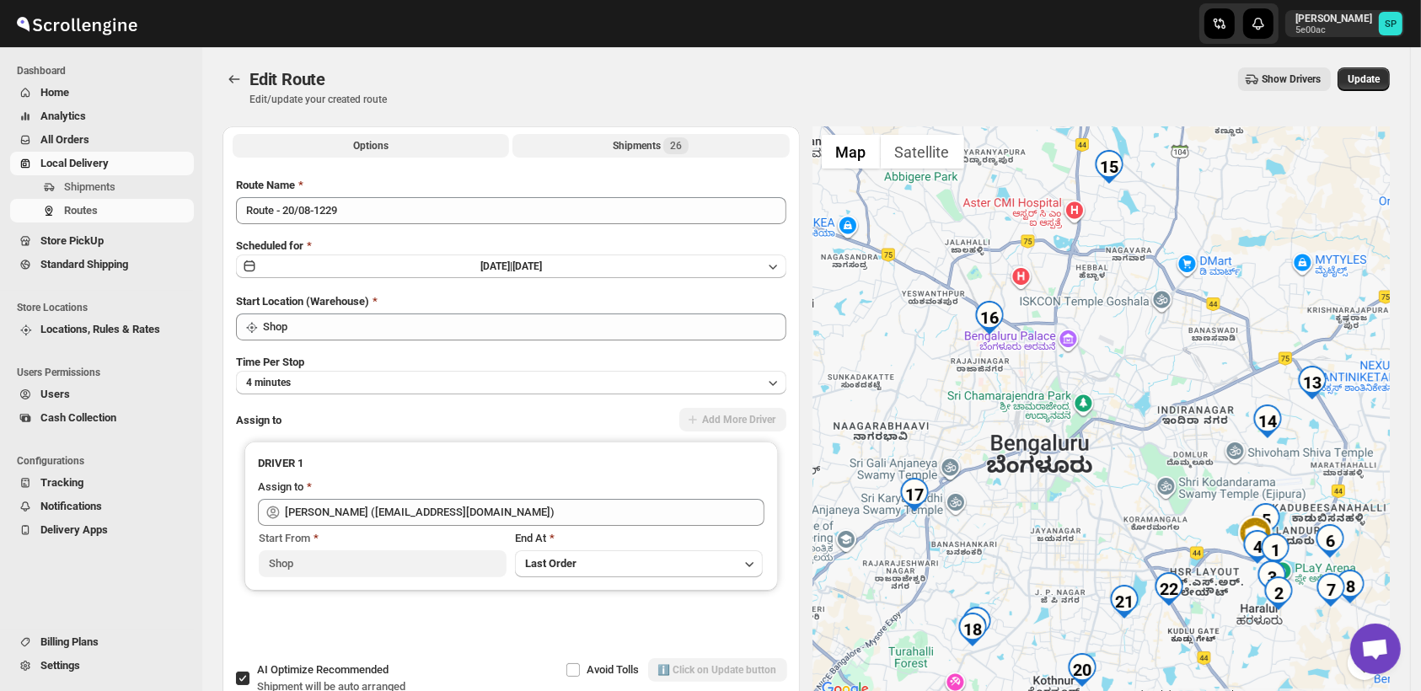
click at [656, 146] on div "Shipments 26" at bounding box center [651, 145] width 76 height 17
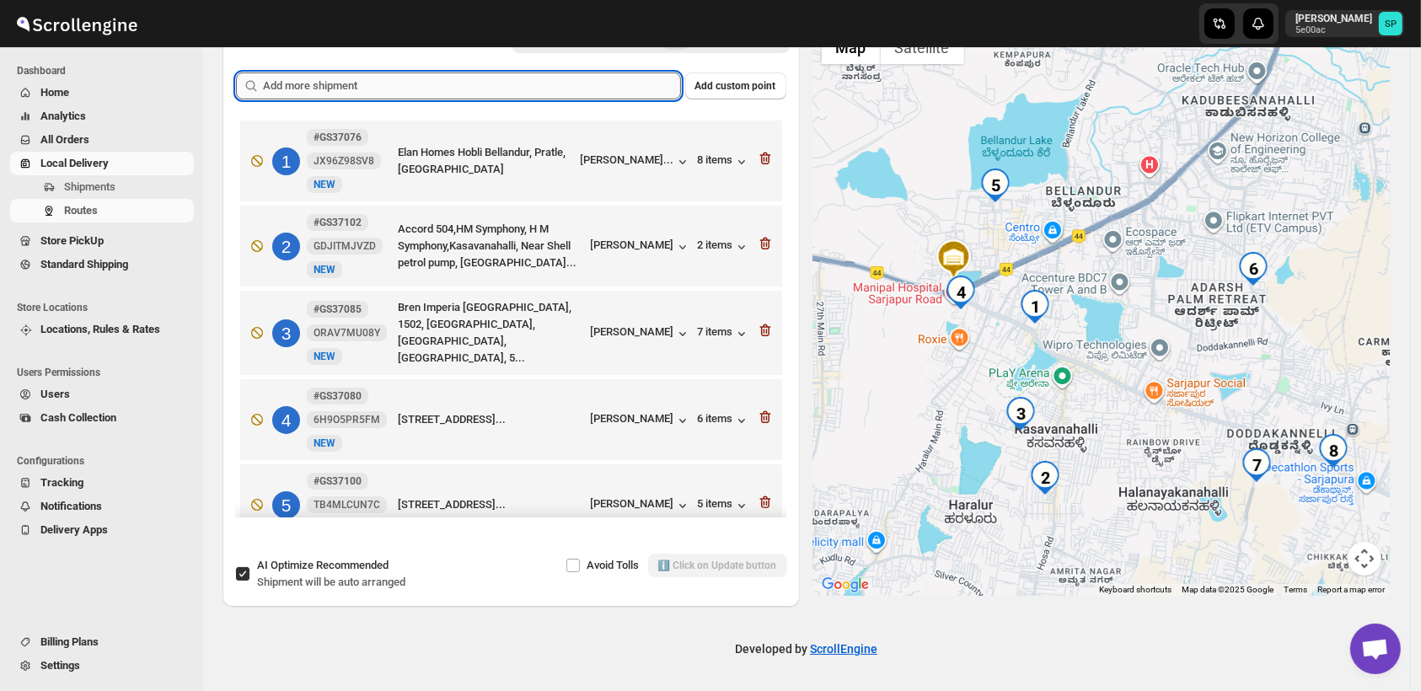
click at [426, 82] on input "text" at bounding box center [472, 85] width 418 height 27
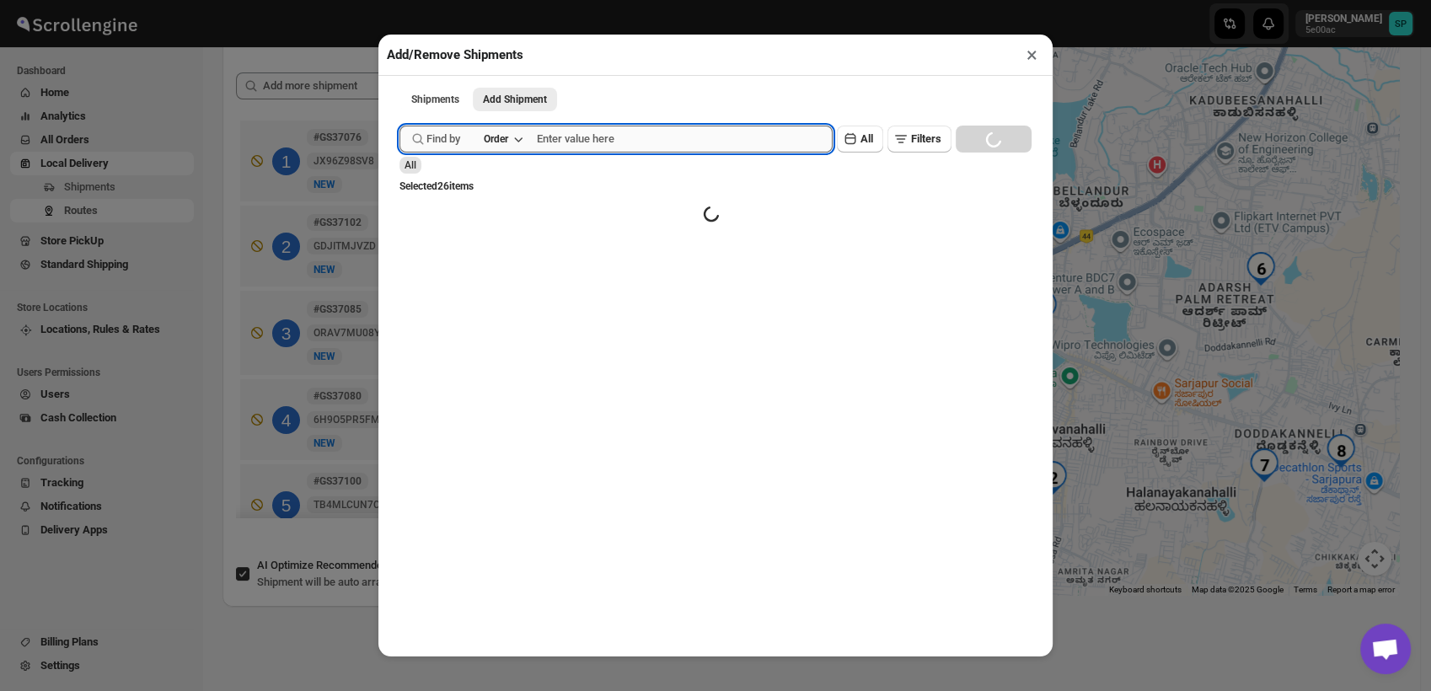
click at [596, 142] on input "text" at bounding box center [685, 139] width 296 height 27
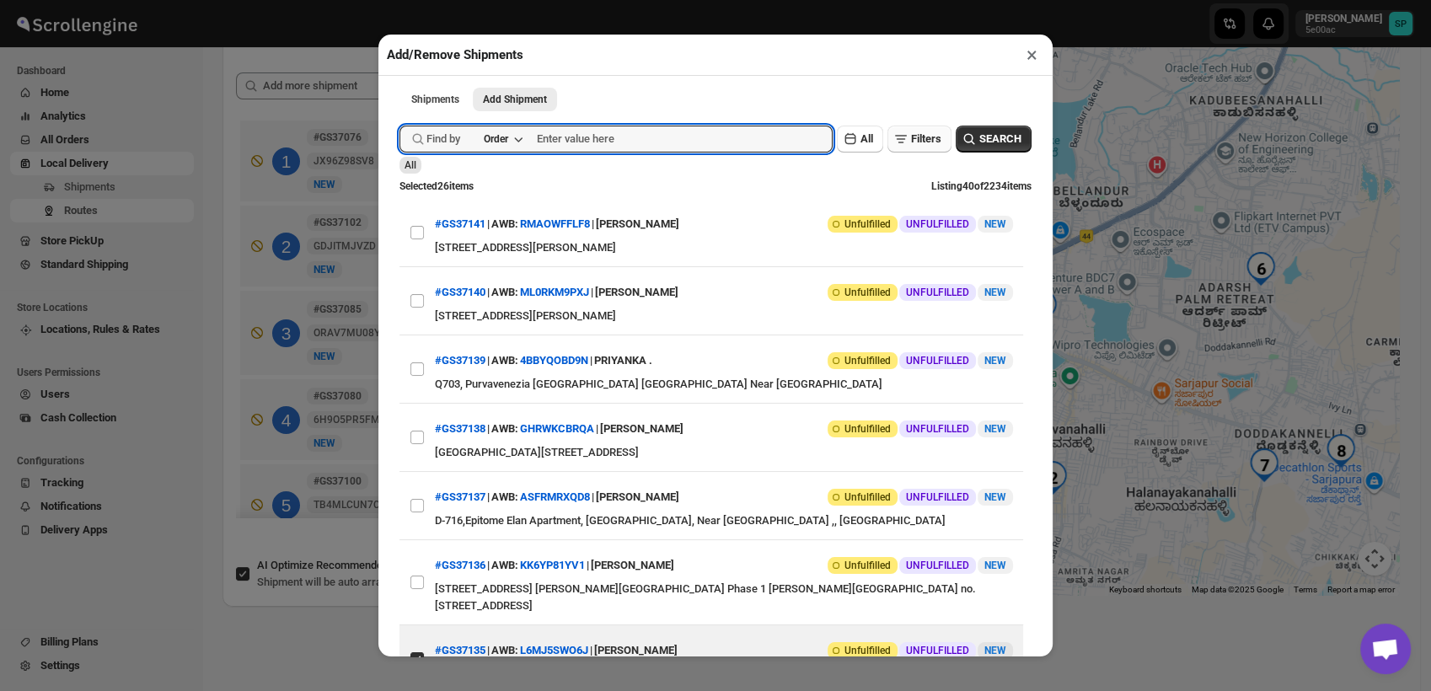
paste input "GS37073"
click at [1001, 148] on span "SEARCH" at bounding box center [1001, 139] width 42 height 17
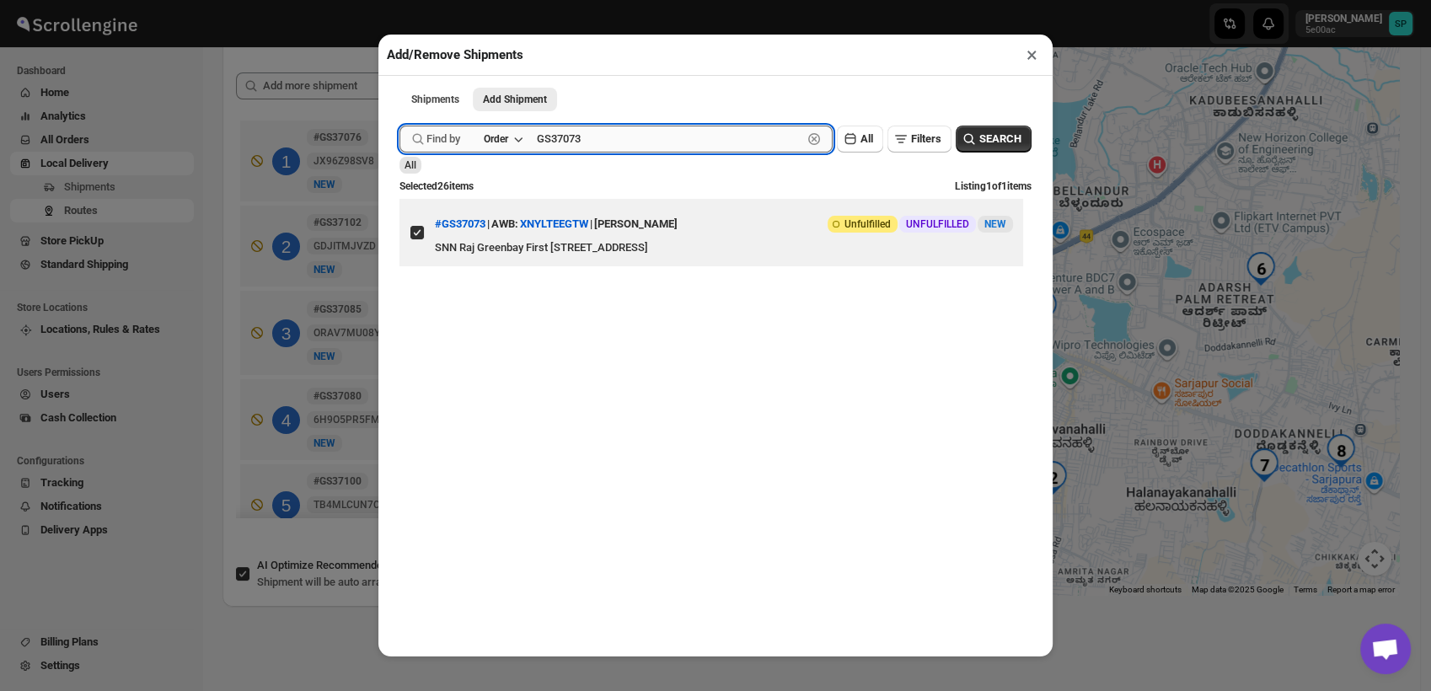
click at [590, 140] on input "GS37073" at bounding box center [670, 139] width 266 height 27
paste input "5"
click at [1005, 138] on span "SEARCH" at bounding box center [1001, 139] width 42 height 17
click at [551, 146] on input "GS37075" at bounding box center [670, 139] width 266 height 27
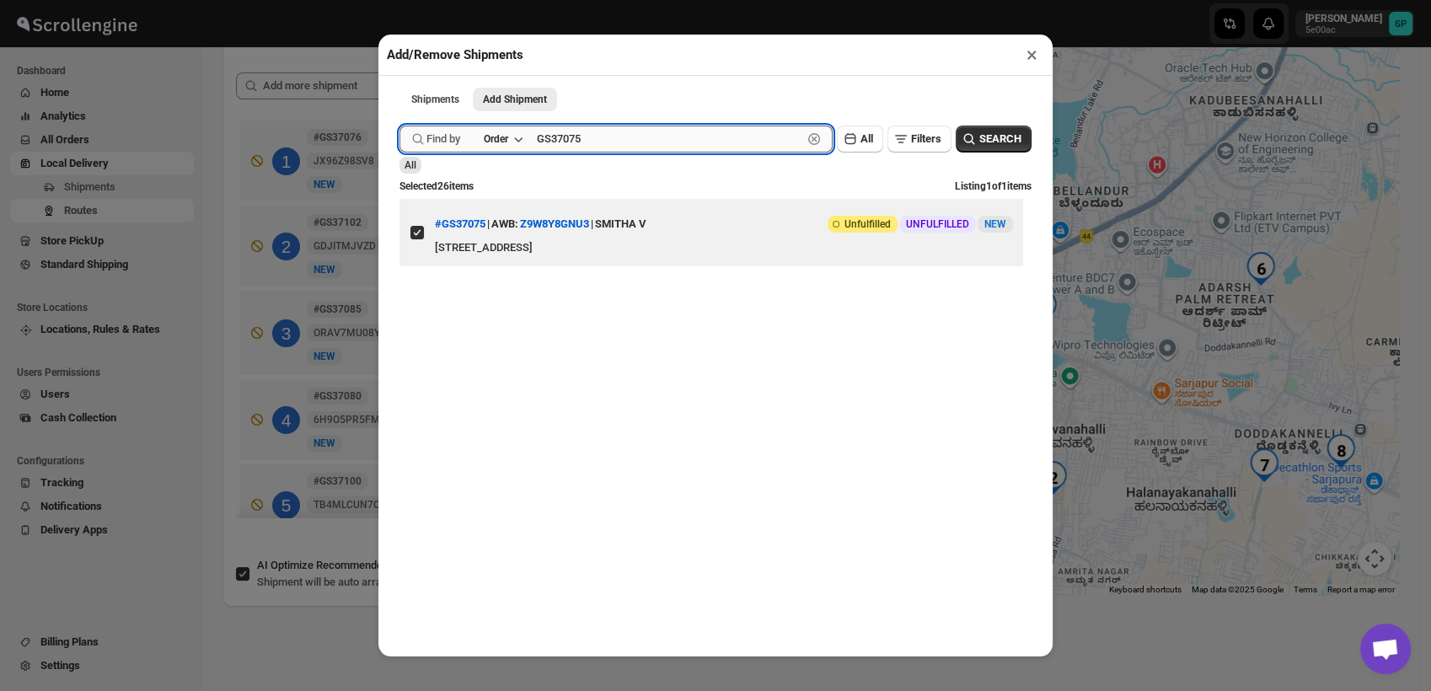
click at [551, 146] on input "GS37075" at bounding box center [670, 139] width 266 height 27
paste input "6"
click at [980, 145] on span "SEARCH" at bounding box center [1001, 139] width 42 height 17
click at [550, 144] on input "GS37076" at bounding box center [670, 139] width 266 height 27
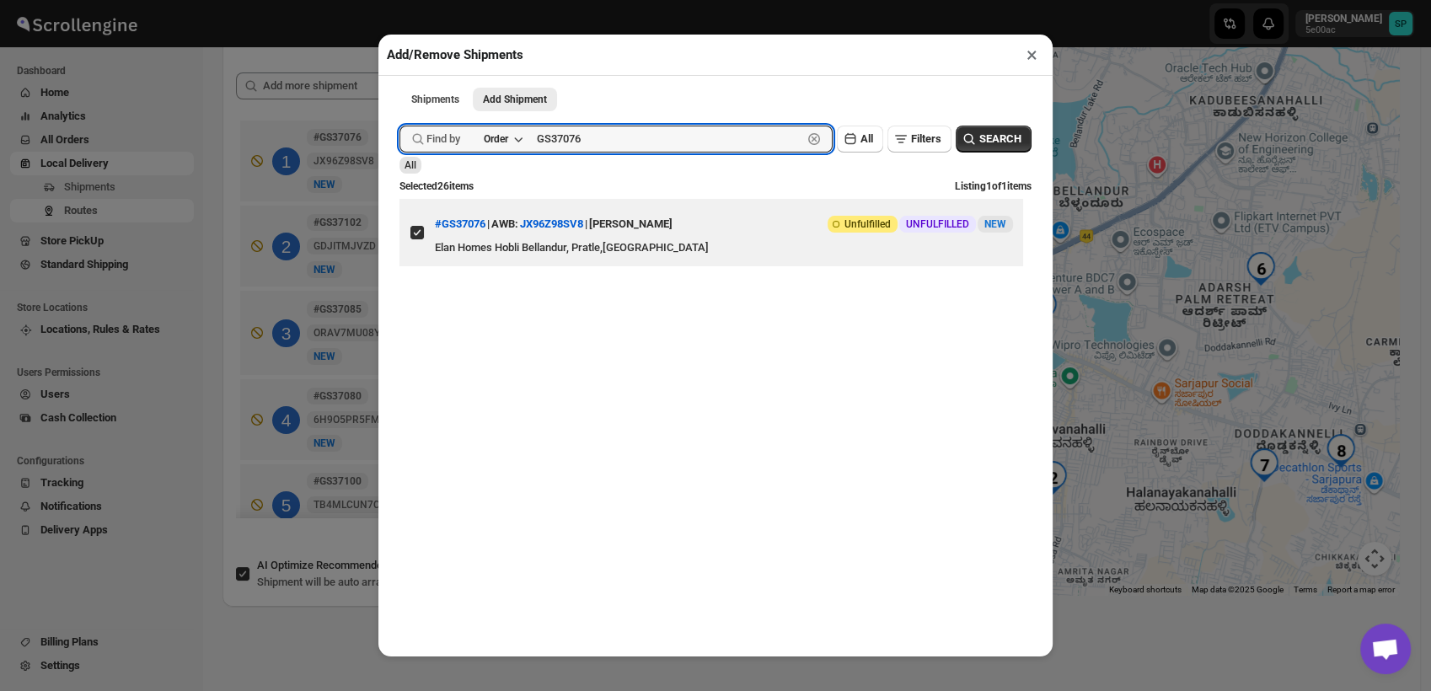
paste input "80"
type input "GS37080"
click at [980, 135] on span "SEARCH" at bounding box center [1001, 139] width 42 height 17
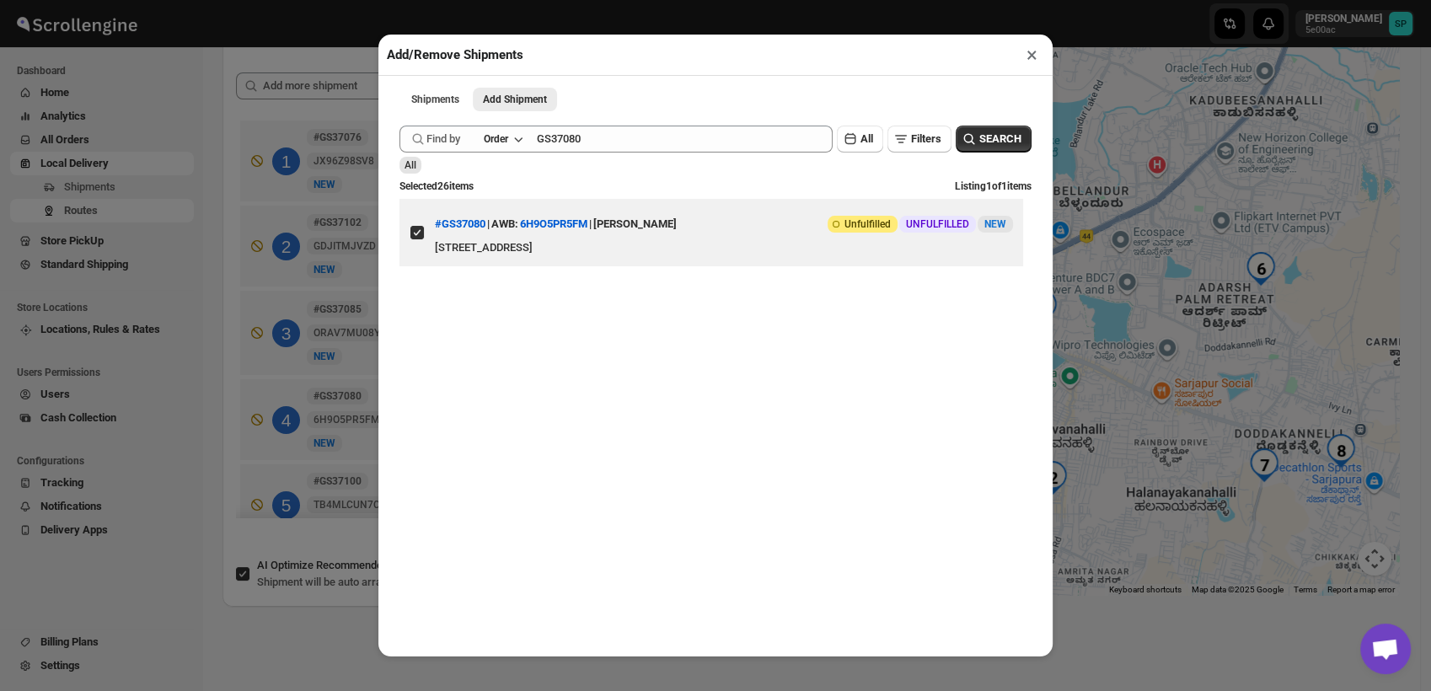
click at [1028, 61] on button "×" at bounding box center [1032, 55] width 24 height 24
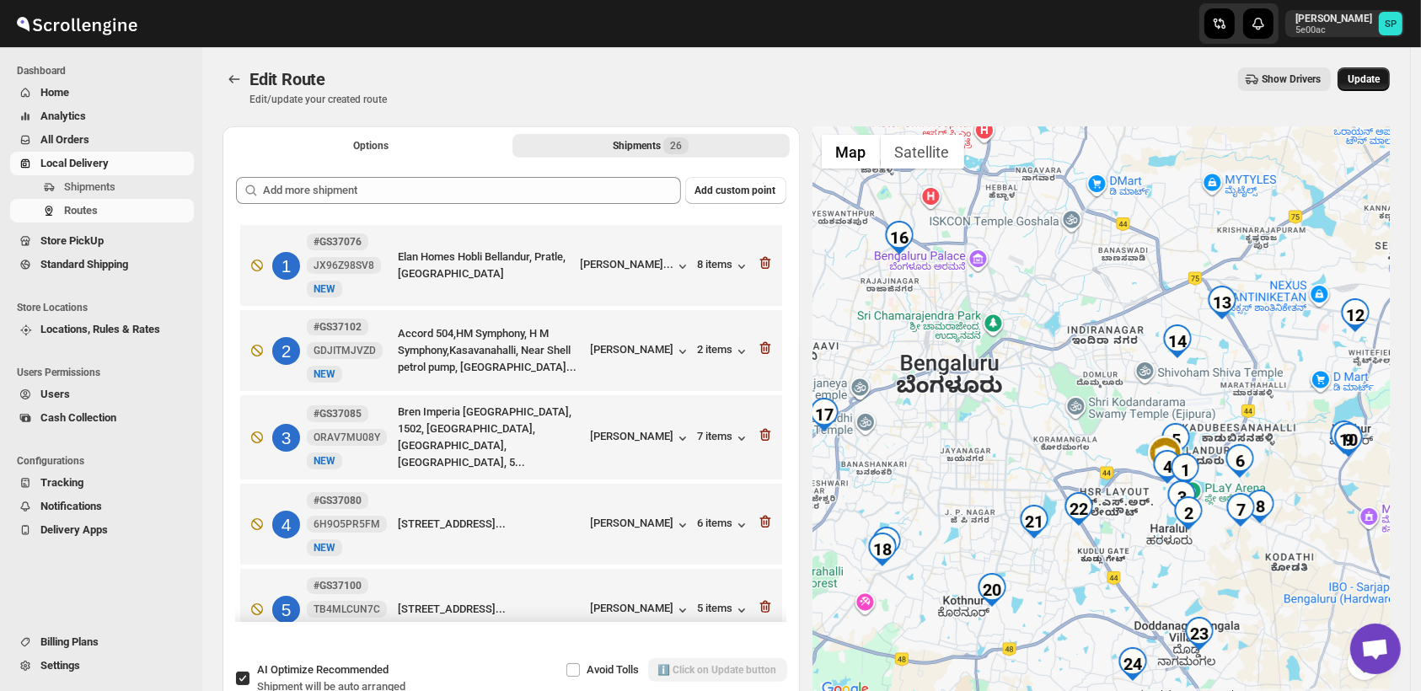
click at [1374, 81] on span "Update" at bounding box center [1364, 78] width 32 height 13
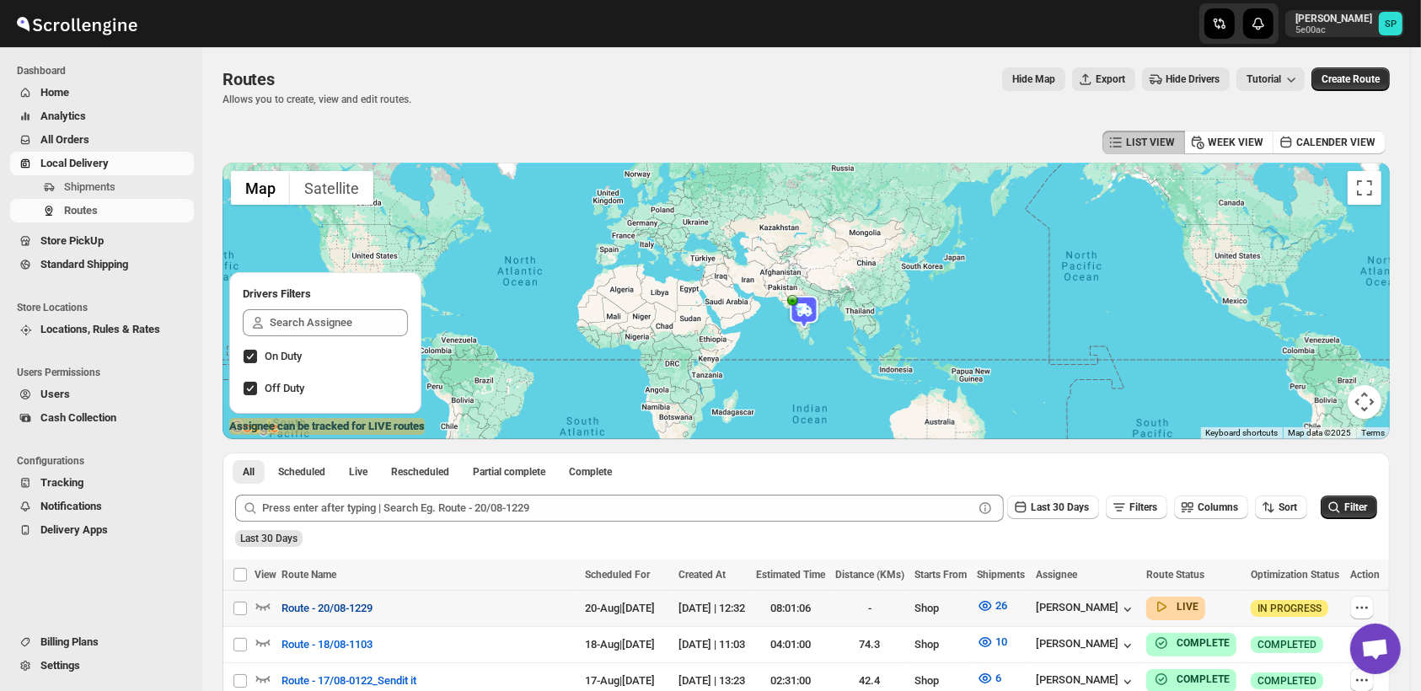
click at [324, 612] on span "Route - 20/08-1229" at bounding box center [327, 608] width 91 height 17
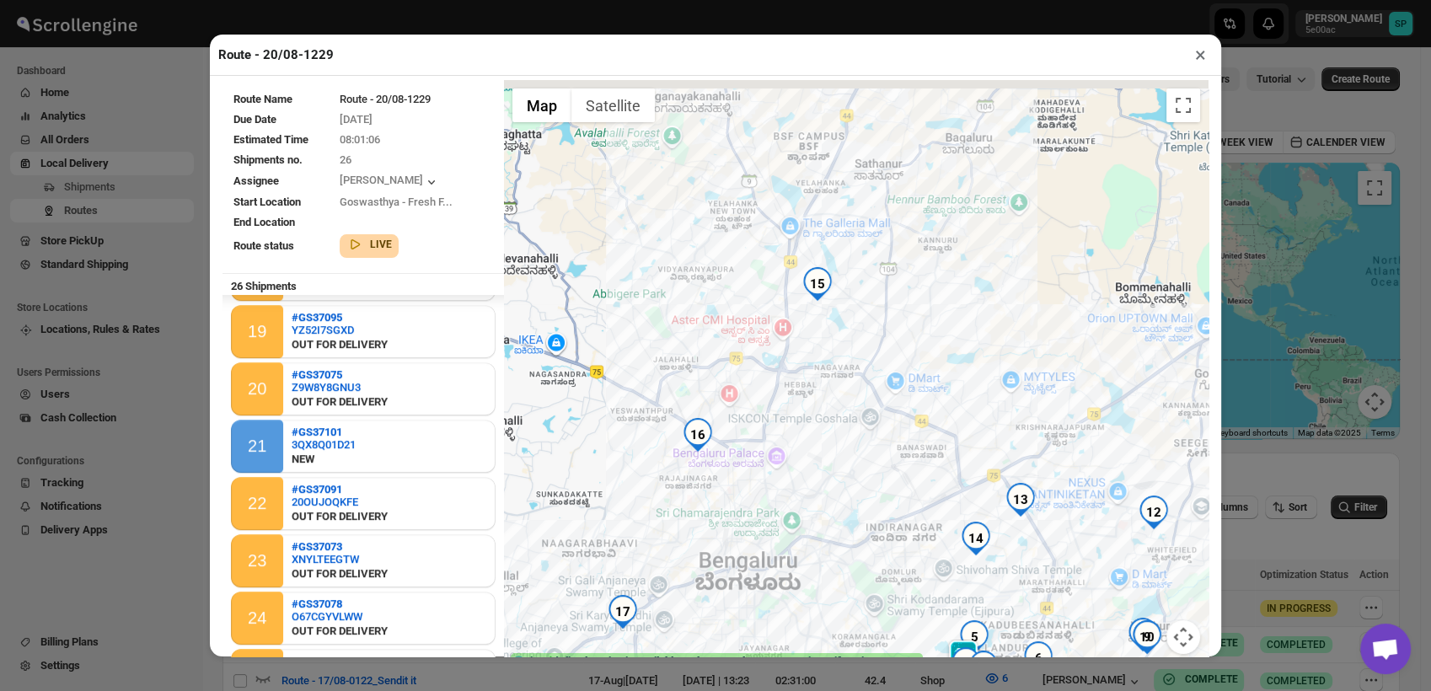
drag, startPoint x: 789, startPoint y: 388, endPoint x: 835, endPoint y: 523, distance: 142.4
click at [835, 523] on div at bounding box center [856, 377] width 705 height 594
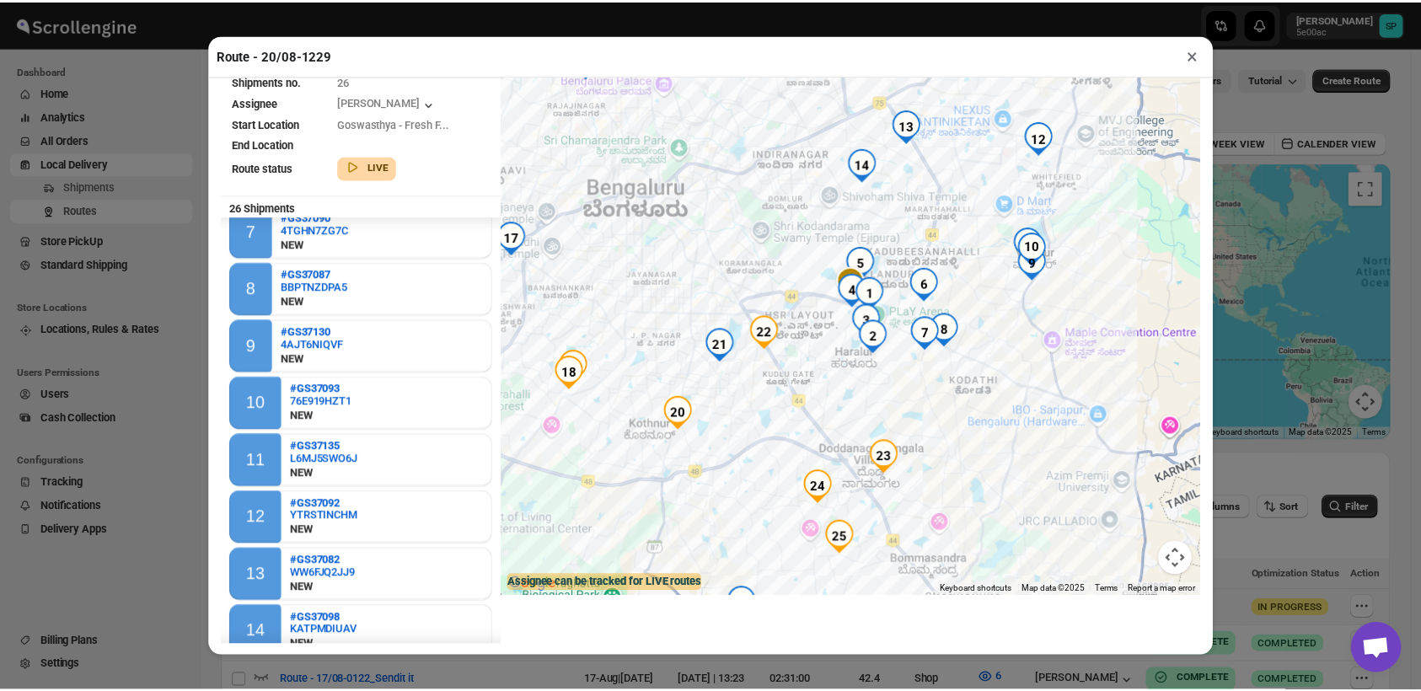
scroll to position [425, 0]
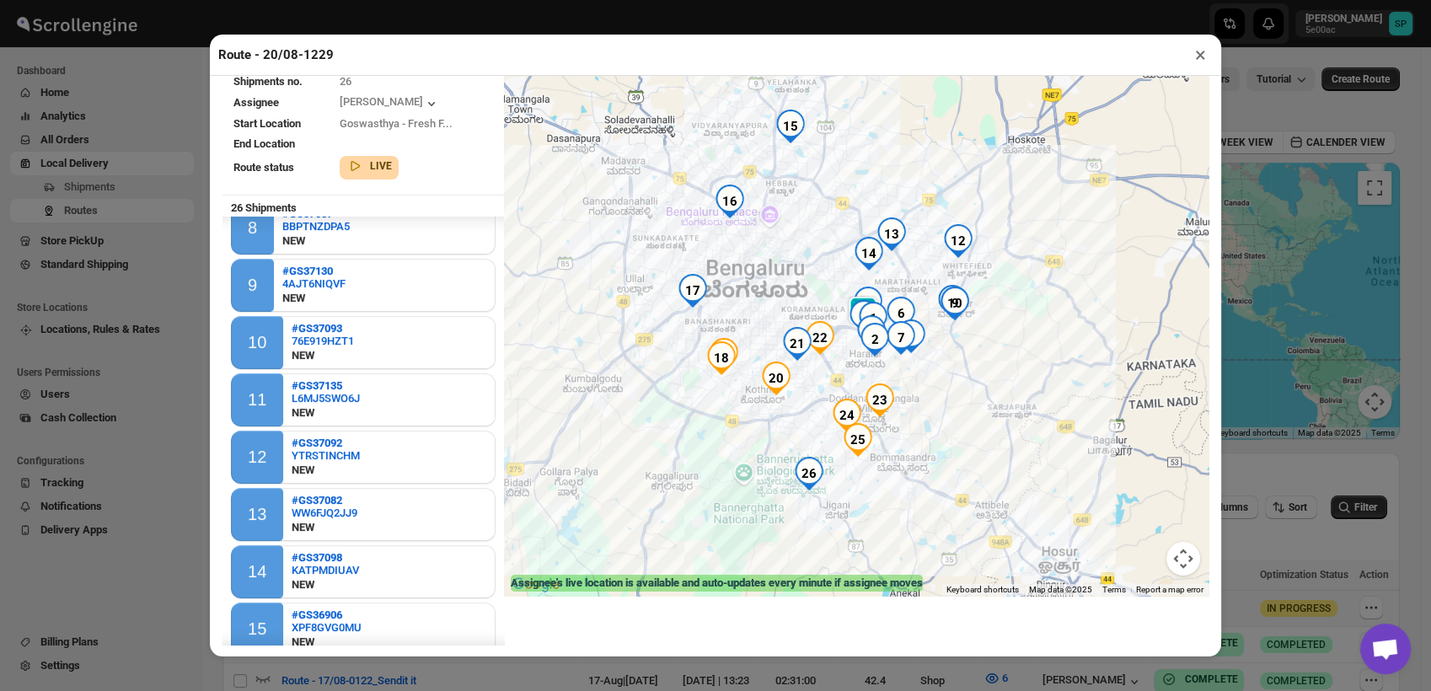
click at [1200, 57] on button "×" at bounding box center [1201, 55] width 24 height 24
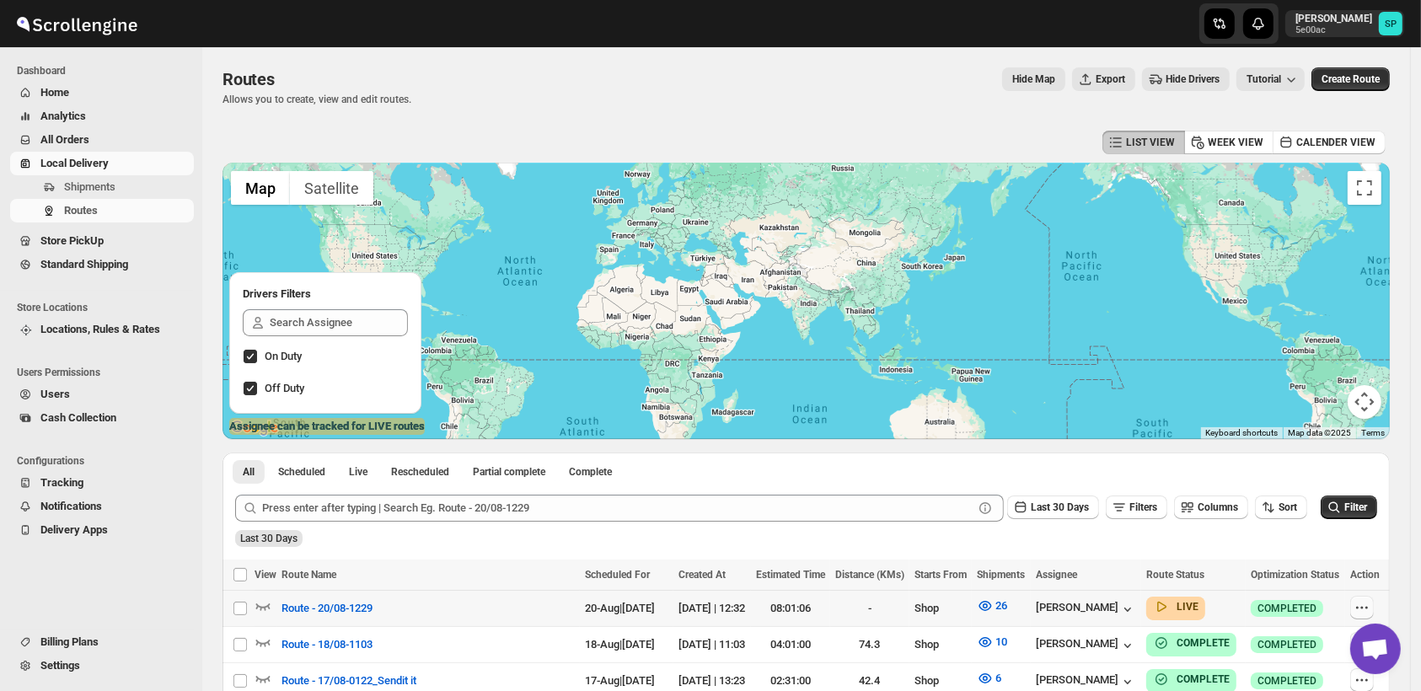
click at [1371, 606] on icon "button" at bounding box center [1362, 607] width 17 height 17
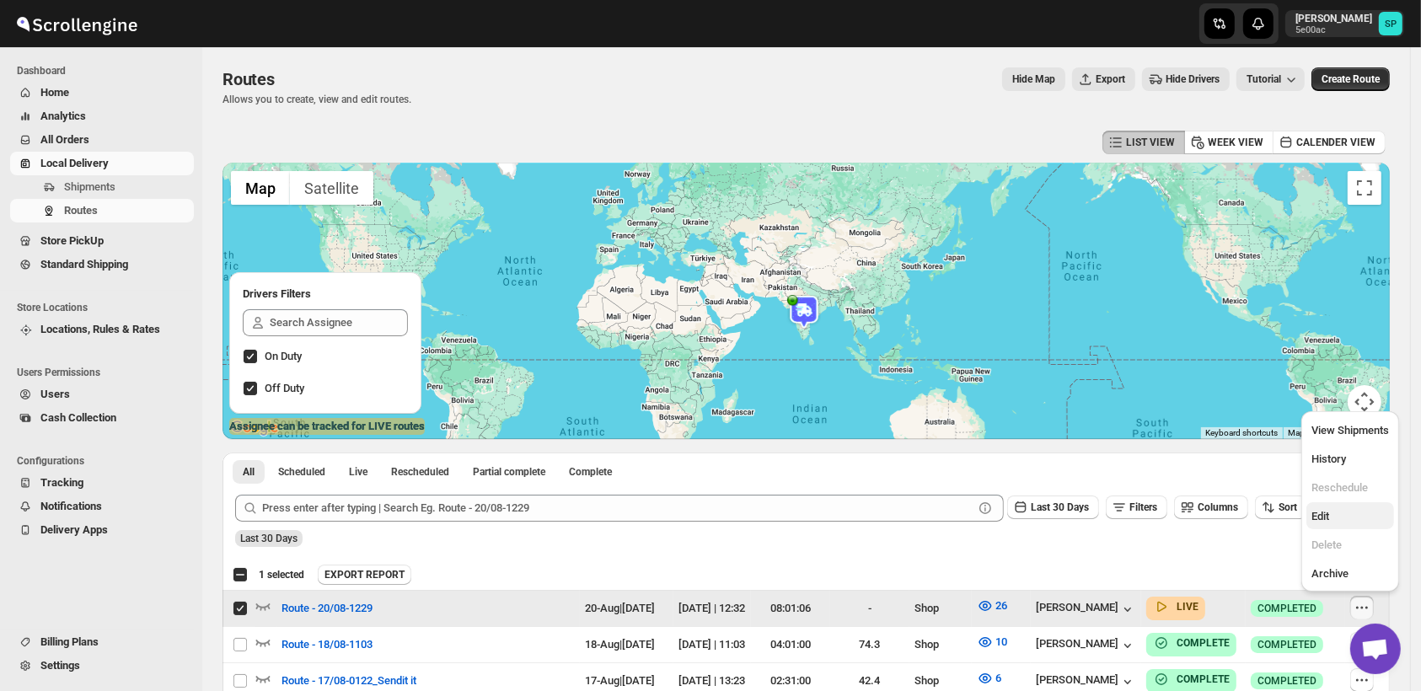
click at [1345, 513] on span "Edit" at bounding box center [1351, 516] width 78 height 17
checkbox input "false"
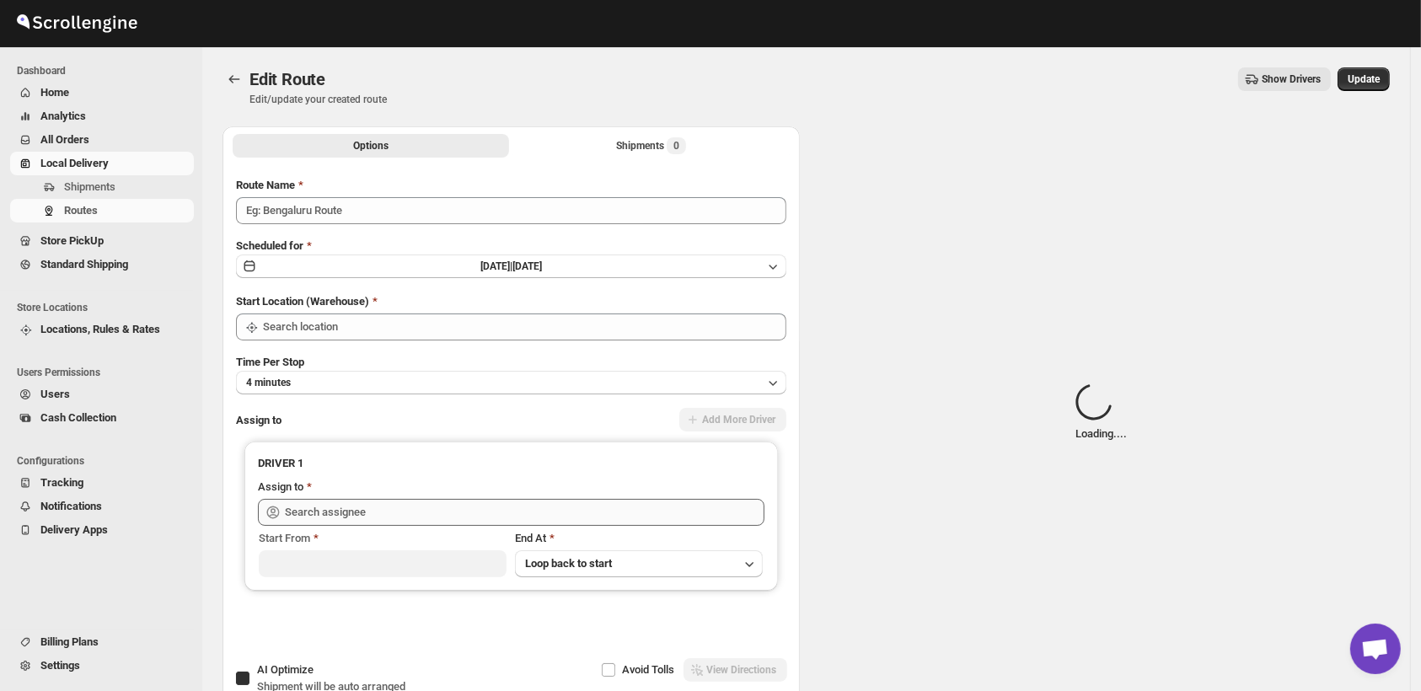
type input "Route - 20/08-1229"
checkbox input "true"
type input "Shop"
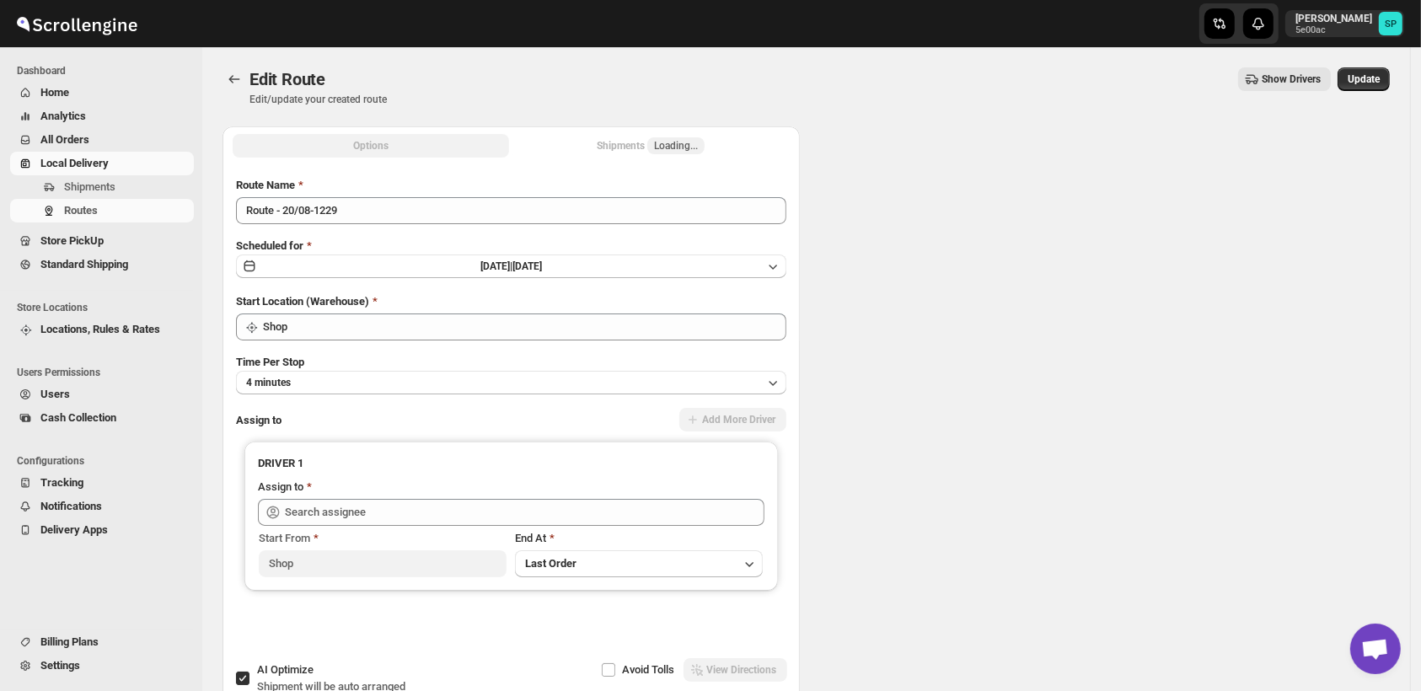
type input "[PERSON_NAME] ([EMAIL_ADDRESS][DOMAIN_NAME])"
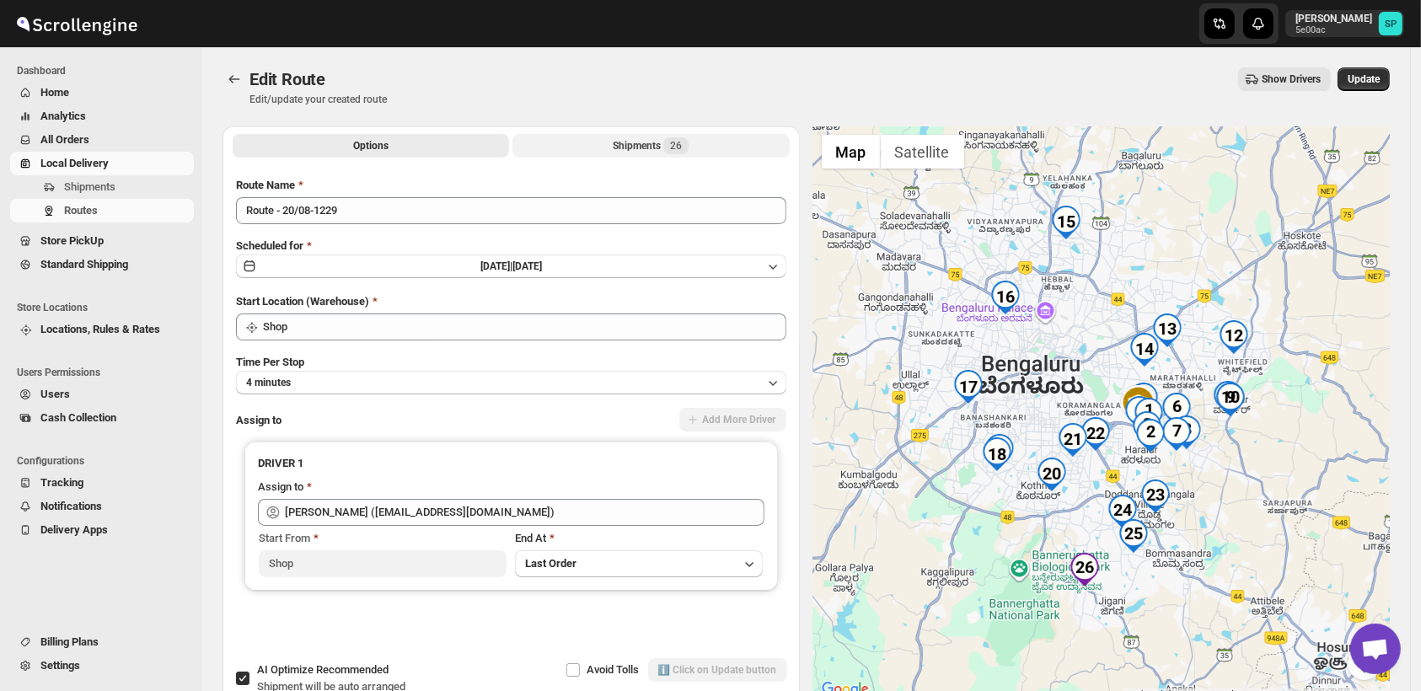
click at [624, 151] on div "Shipments 26" at bounding box center [651, 145] width 76 height 17
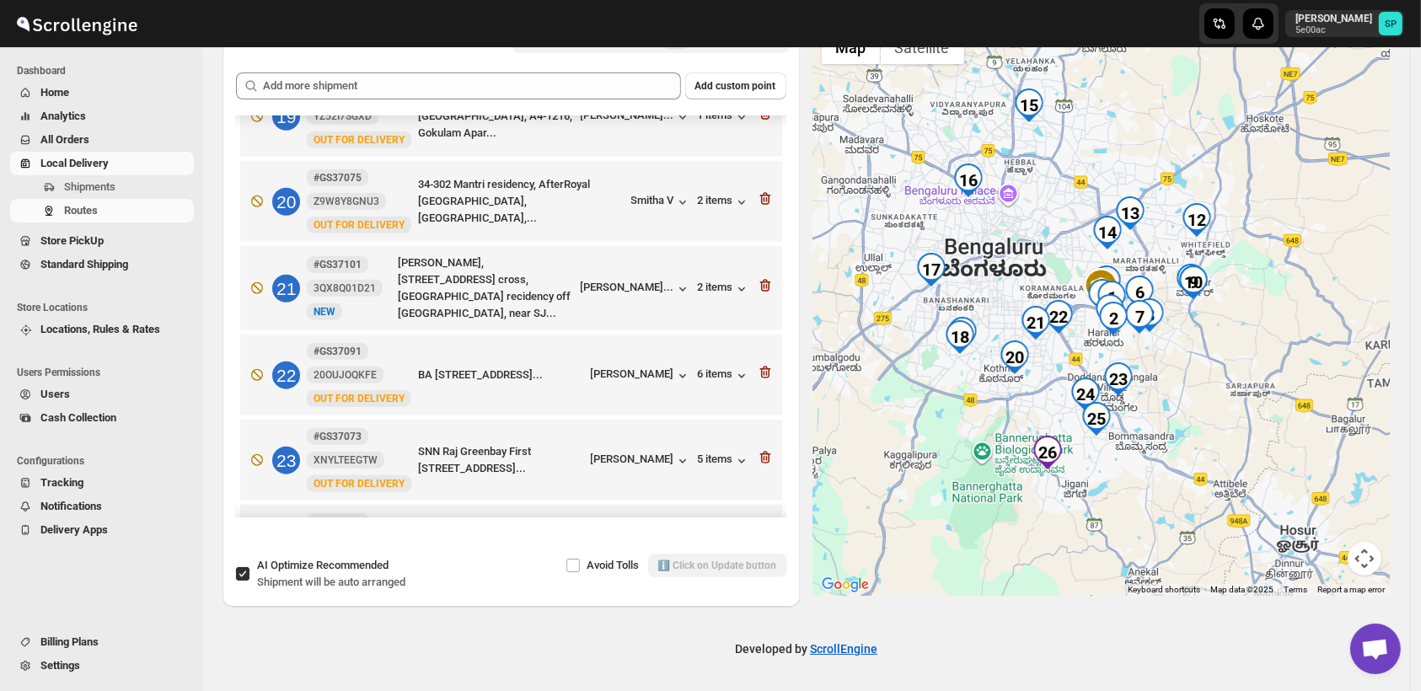
scroll to position [1558, 0]
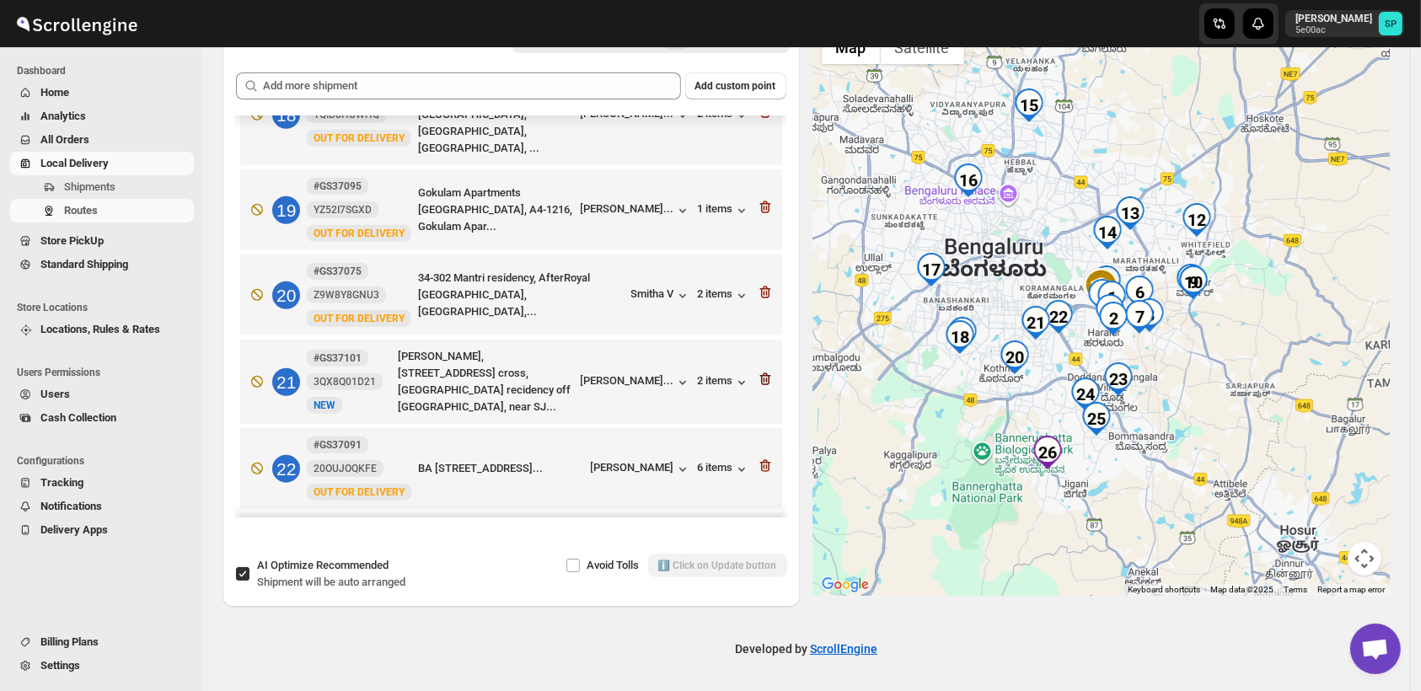
click at [757, 371] on icon "button" at bounding box center [765, 379] width 17 height 17
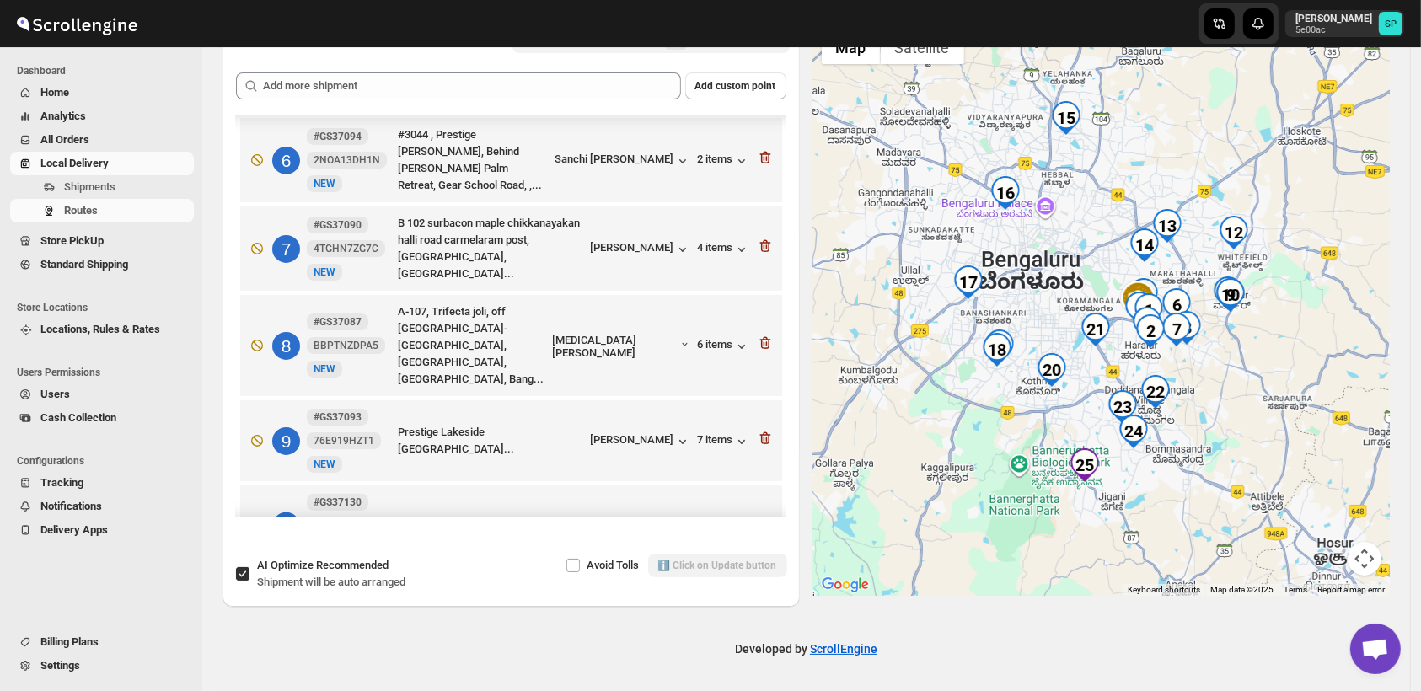
scroll to position [0, 0]
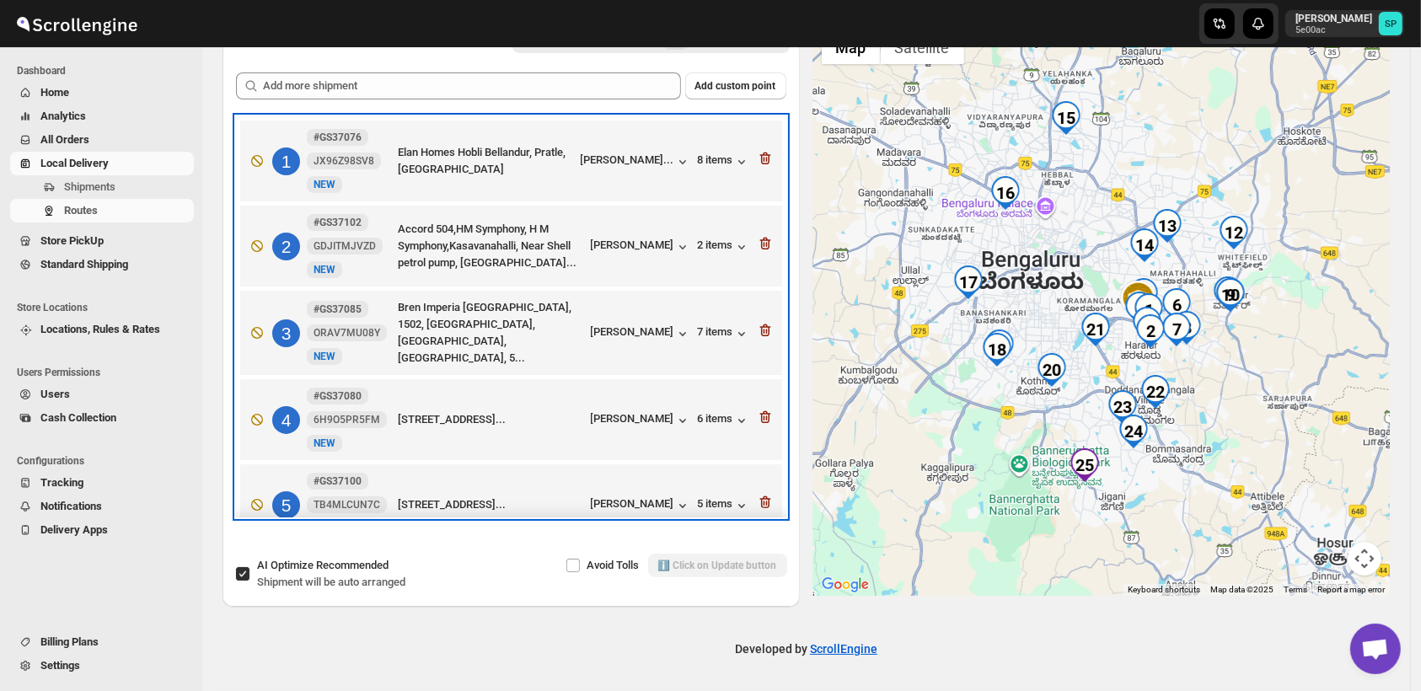
click at [757, 148] on div "1 #GS37076 JX96Z98SV8 New NEW Elan Homes Hobli Bellandur, Pratle,1E 003, Bengal…" at bounding box center [508, 157] width 532 height 71
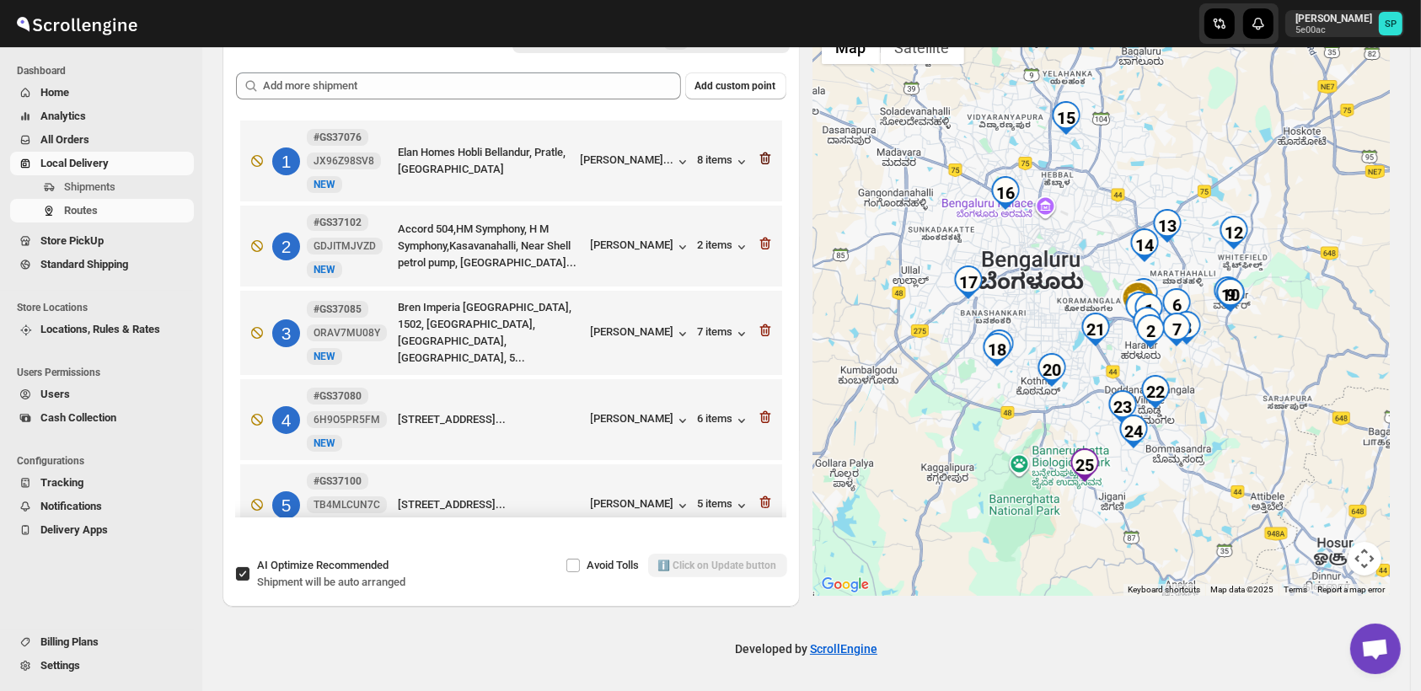
click at [757, 153] on icon "button" at bounding box center [765, 158] width 17 height 17
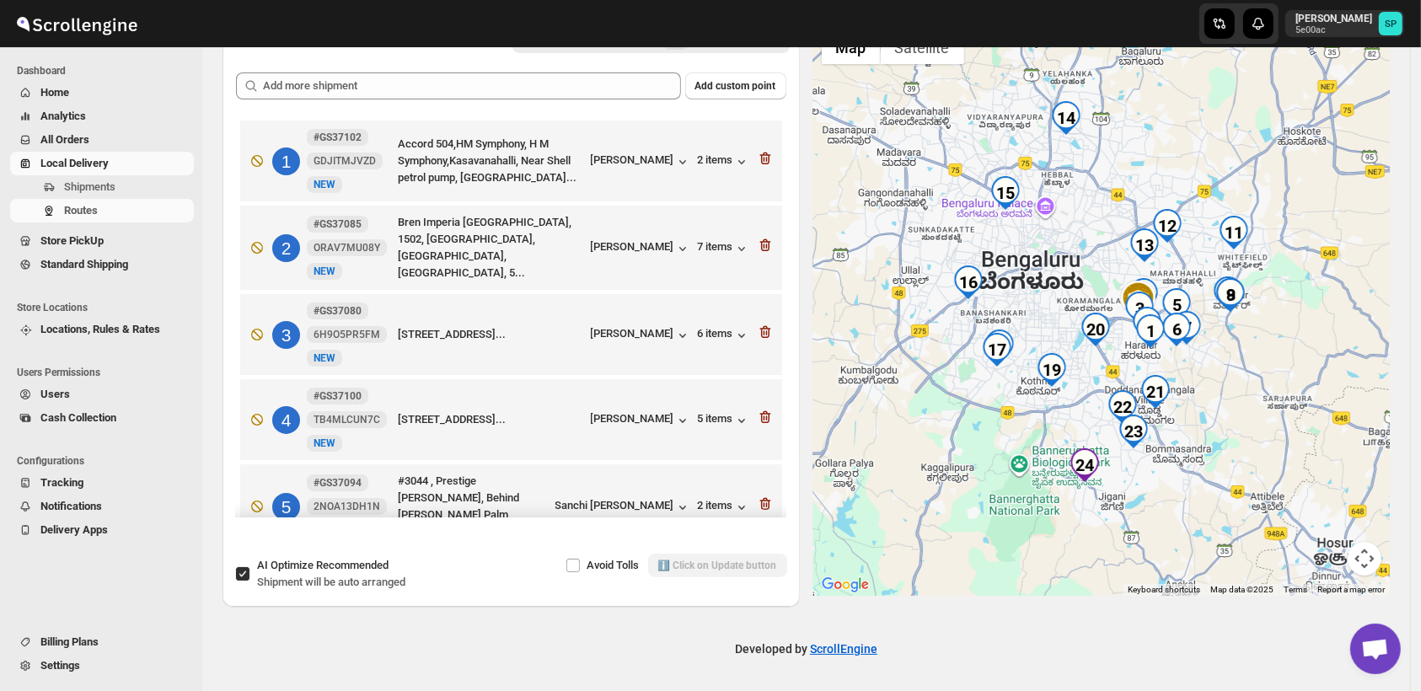
click at [757, 153] on icon "button" at bounding box center [765, 158] width 17 height 17
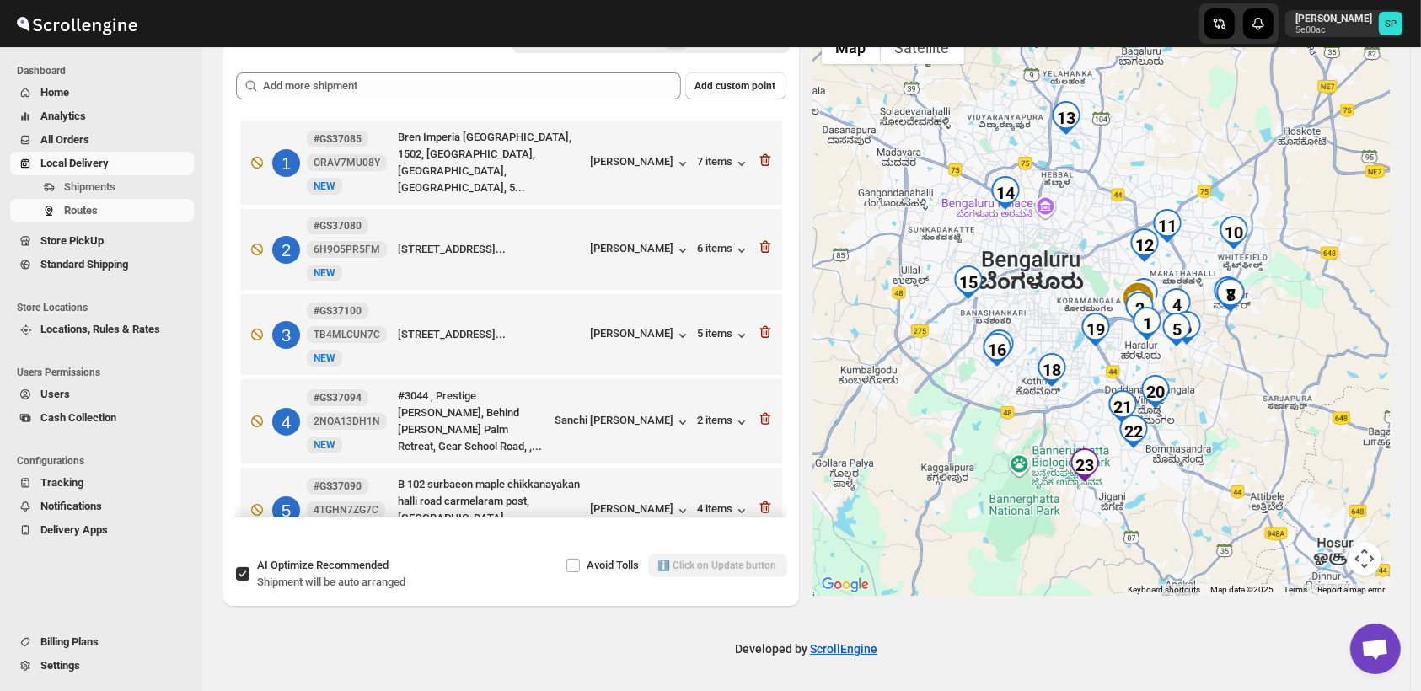
click at [757, 153] on icon "button" at bounding box center [765, 160] width 17 height 17
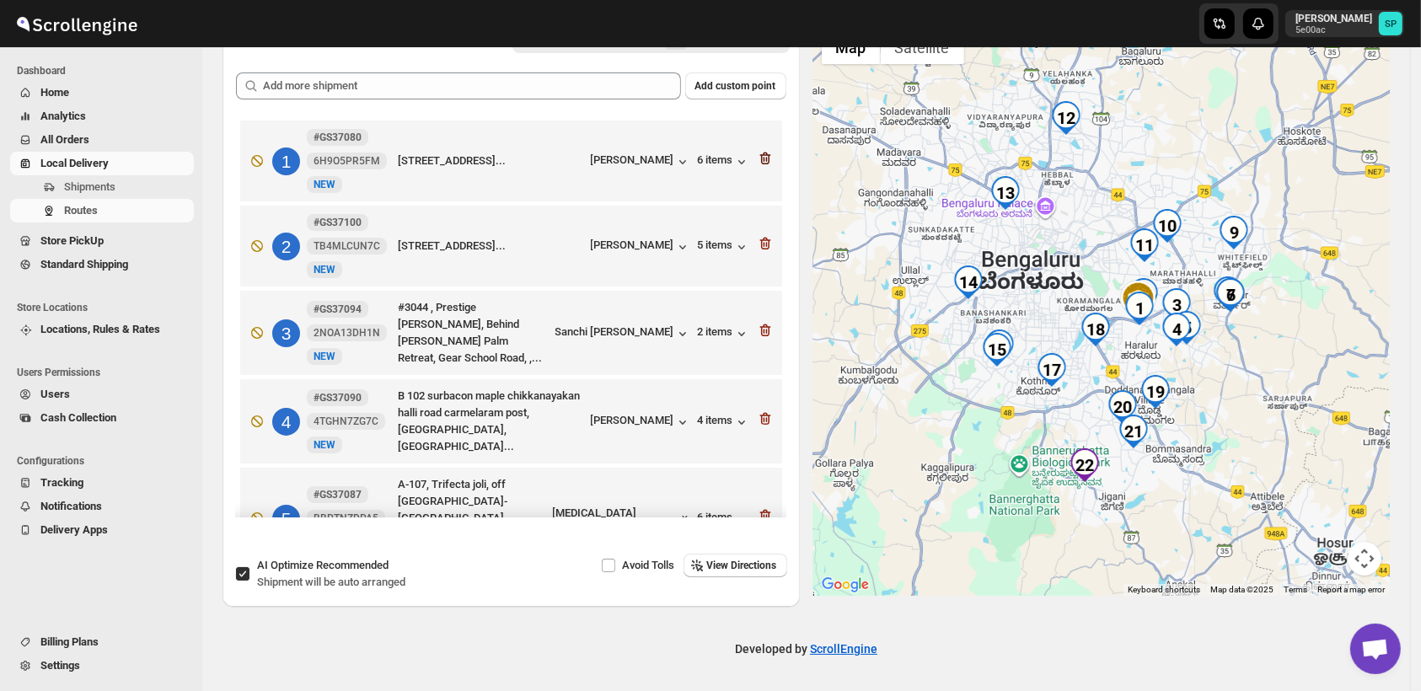
click at [757, 154] on icon "button" at bounding box center [765, 158] width 17 height 17
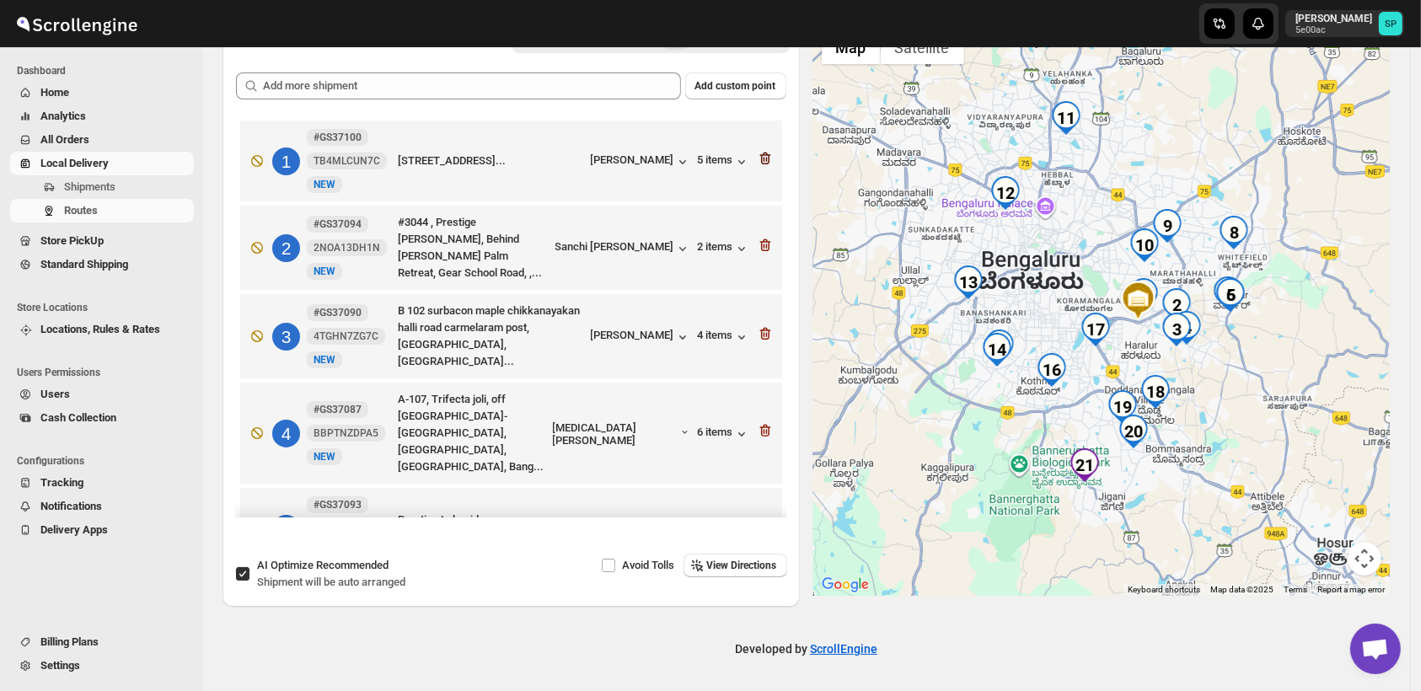
click at [759, 154] on icon "button" at bounding box center [765, 158] width 17 height 17
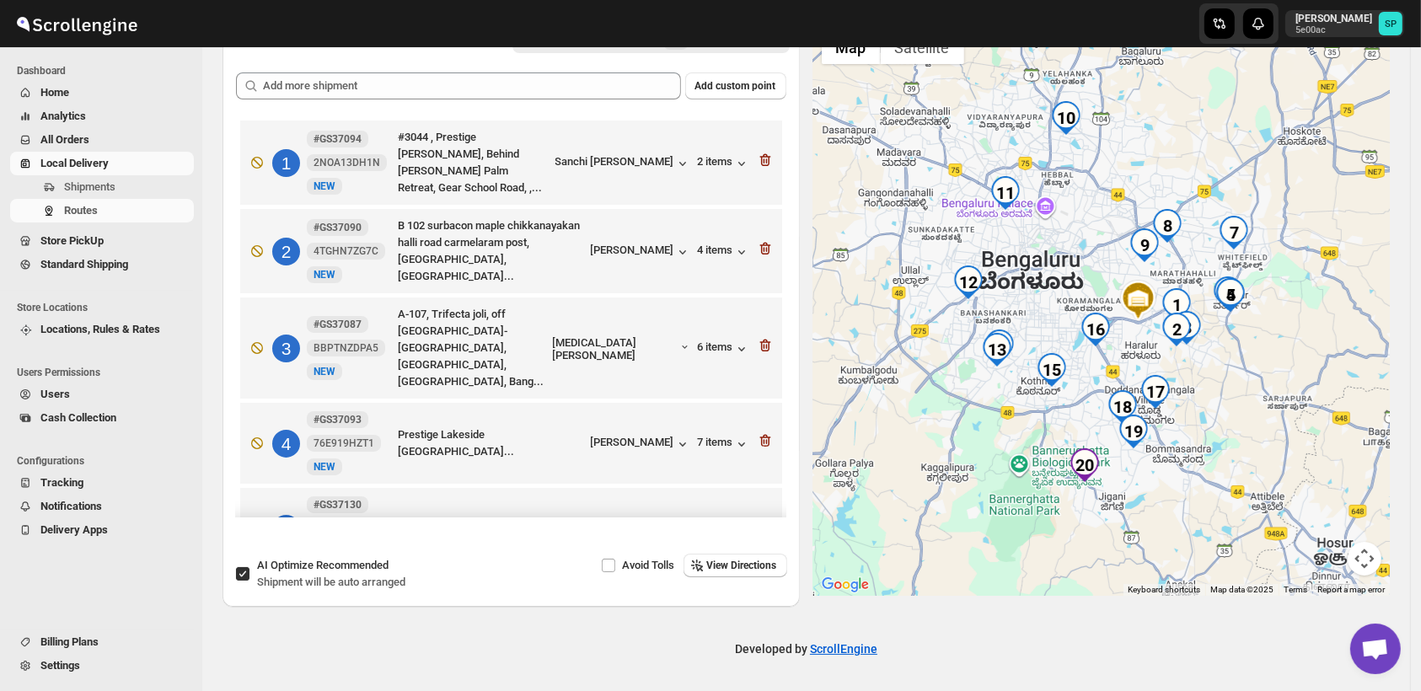
click at [760, 154] on icon "button" at bounding box center [765, 160] width 11 height 13
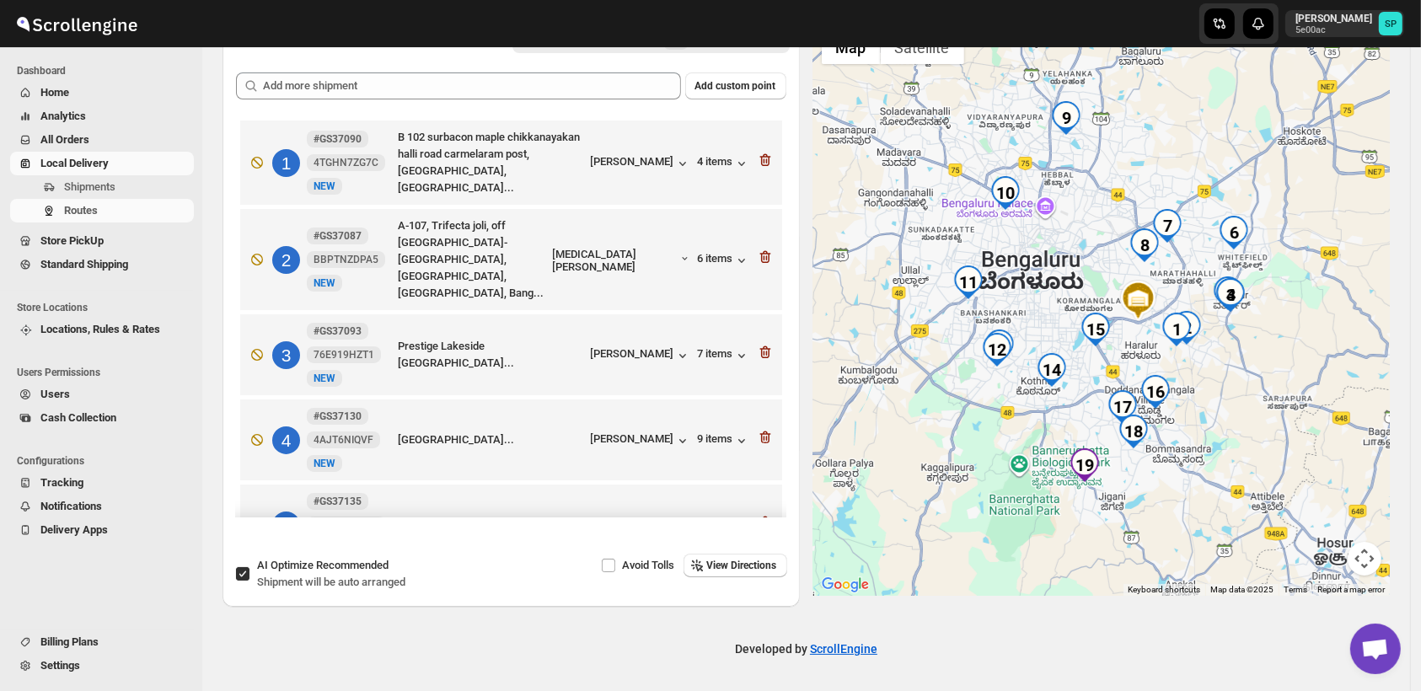
click at [760, 154] on icon "button" at bounding box center [765, 160] width 11 height 13
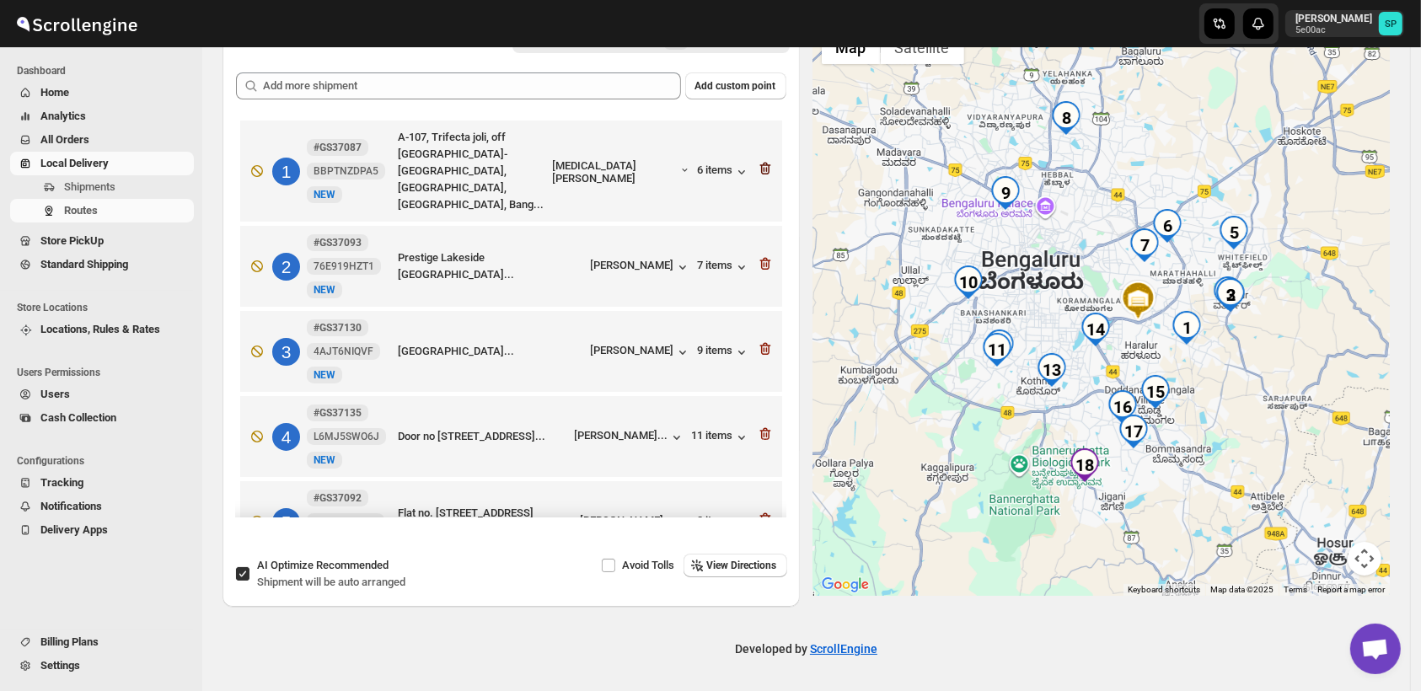
click at [760, 163] on icon "button" at bounding box center [765, 169] width 11 height 13
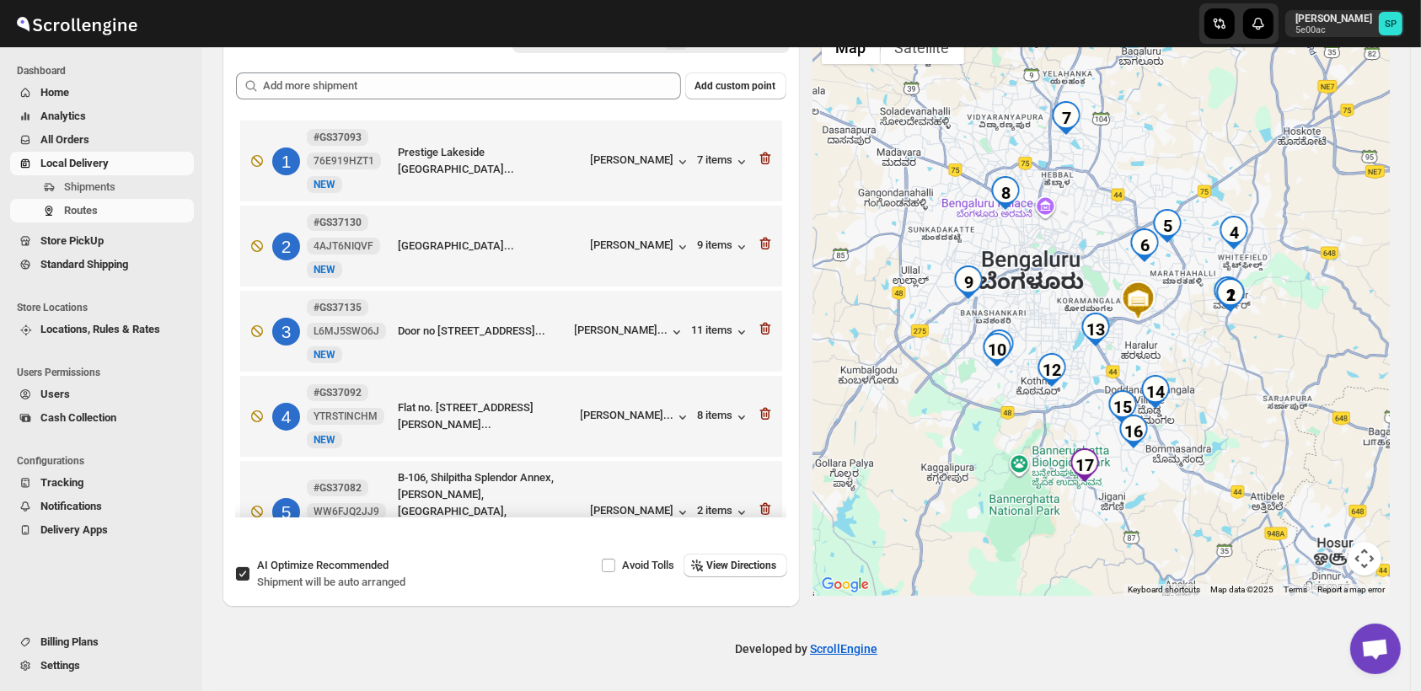
click at [760, 155] on icon "button" at bounding box center [765, 159] width 11 height 13
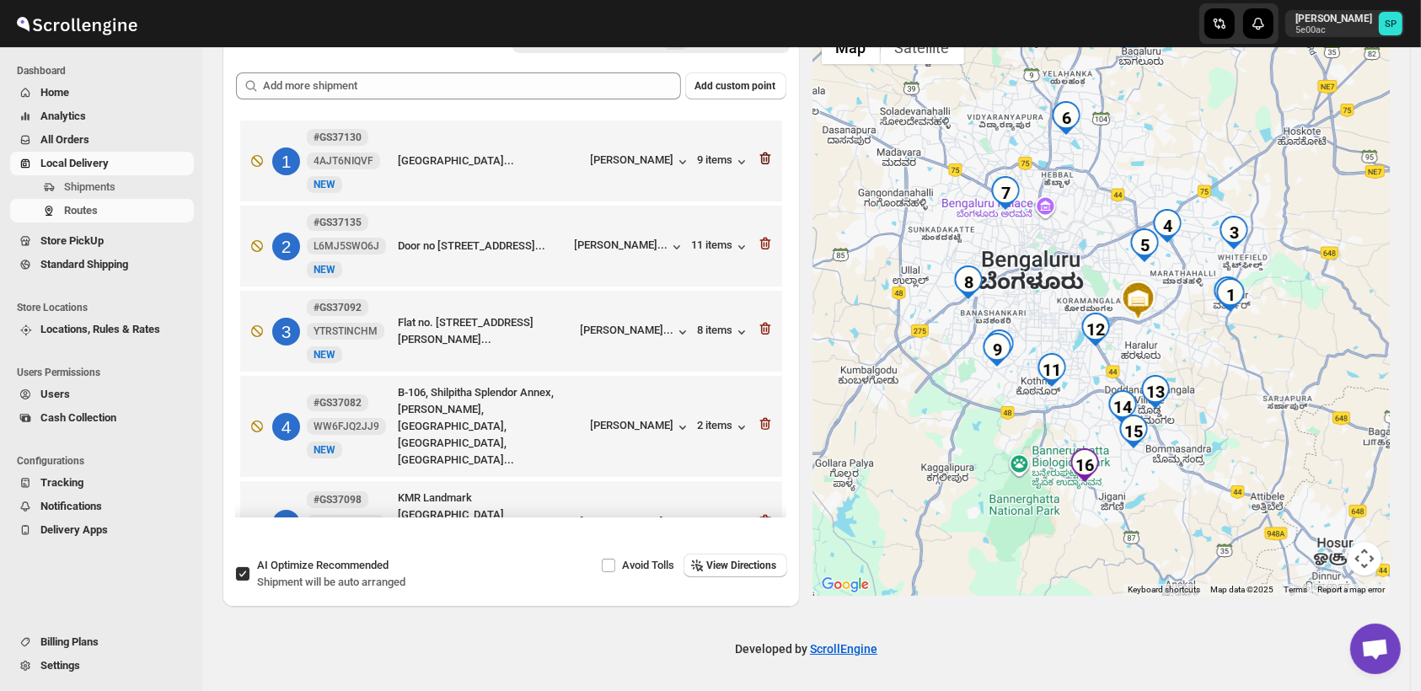
click at [761, 157] on icon "button" at bounding box center [765, 158] width 17 height 17
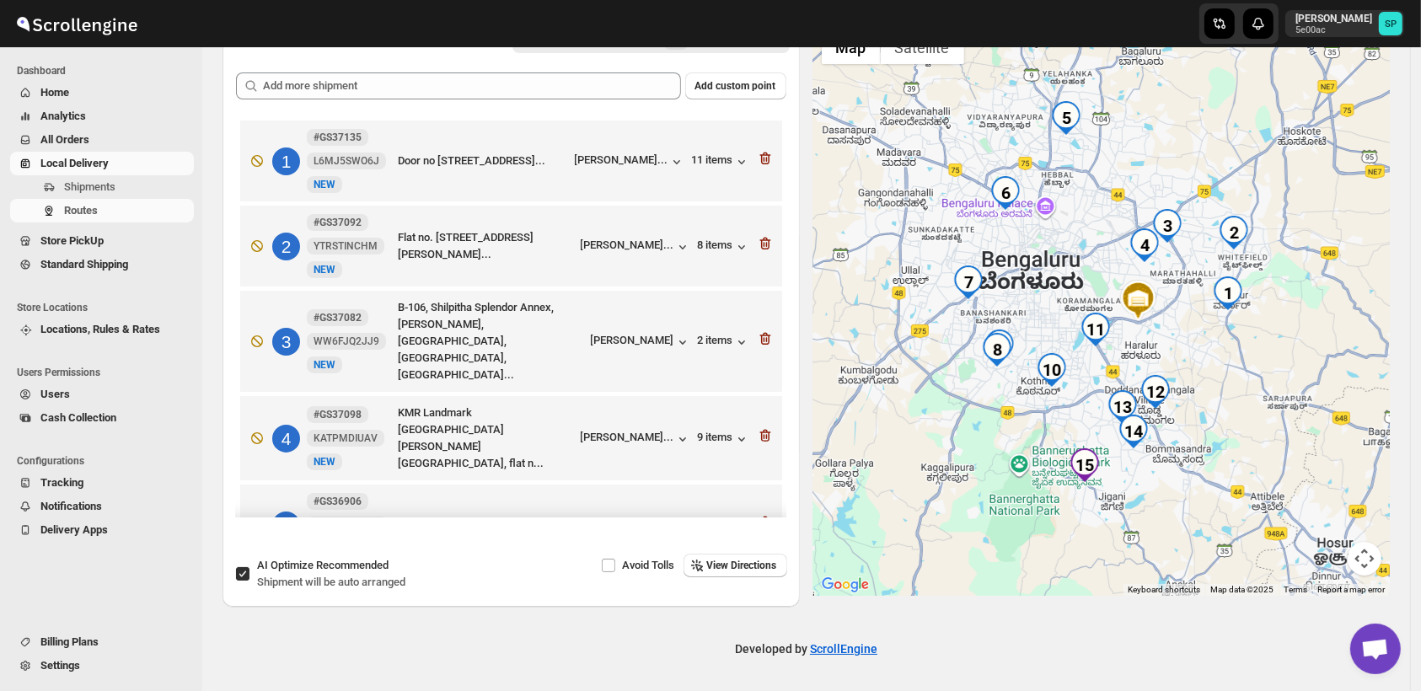
click at [761, 157] on icon "button" at bounding box center [765, 158] width 17 height 17
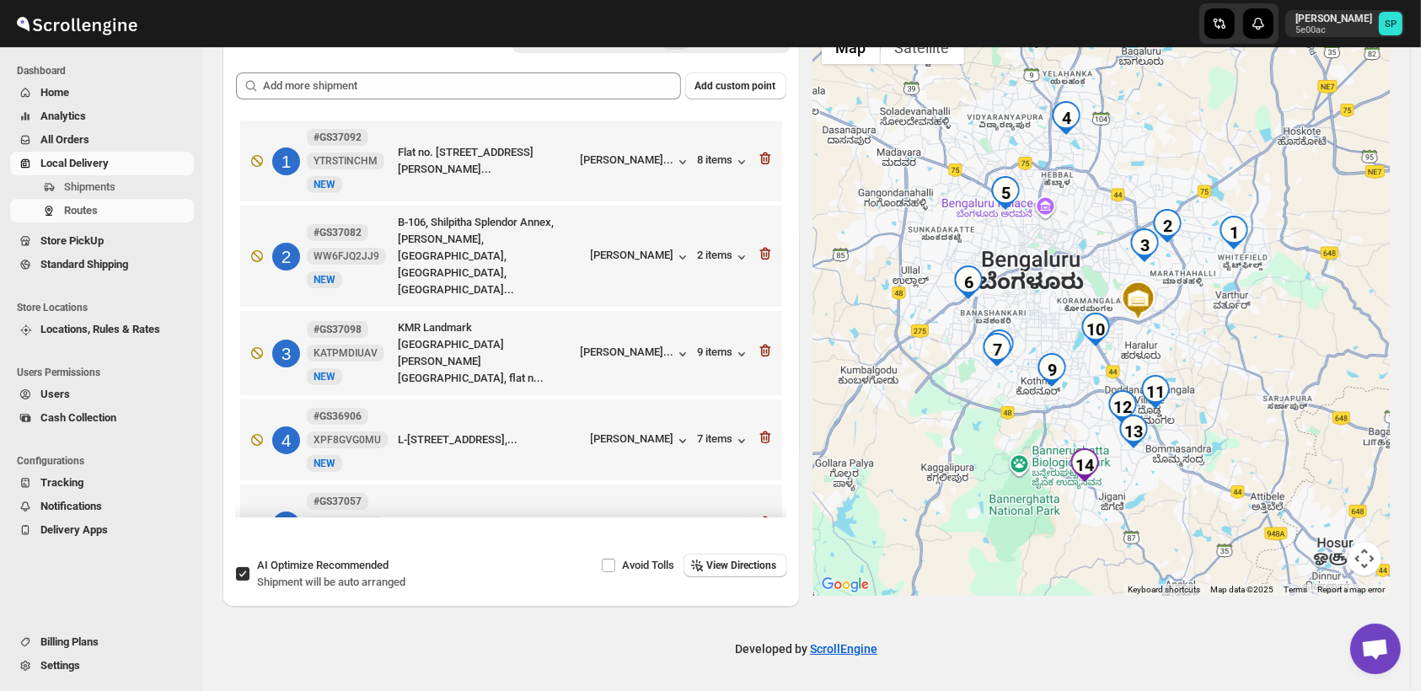
click at [761, 157] on icon "button" at bounding box center [765, 158] width 17 height 17
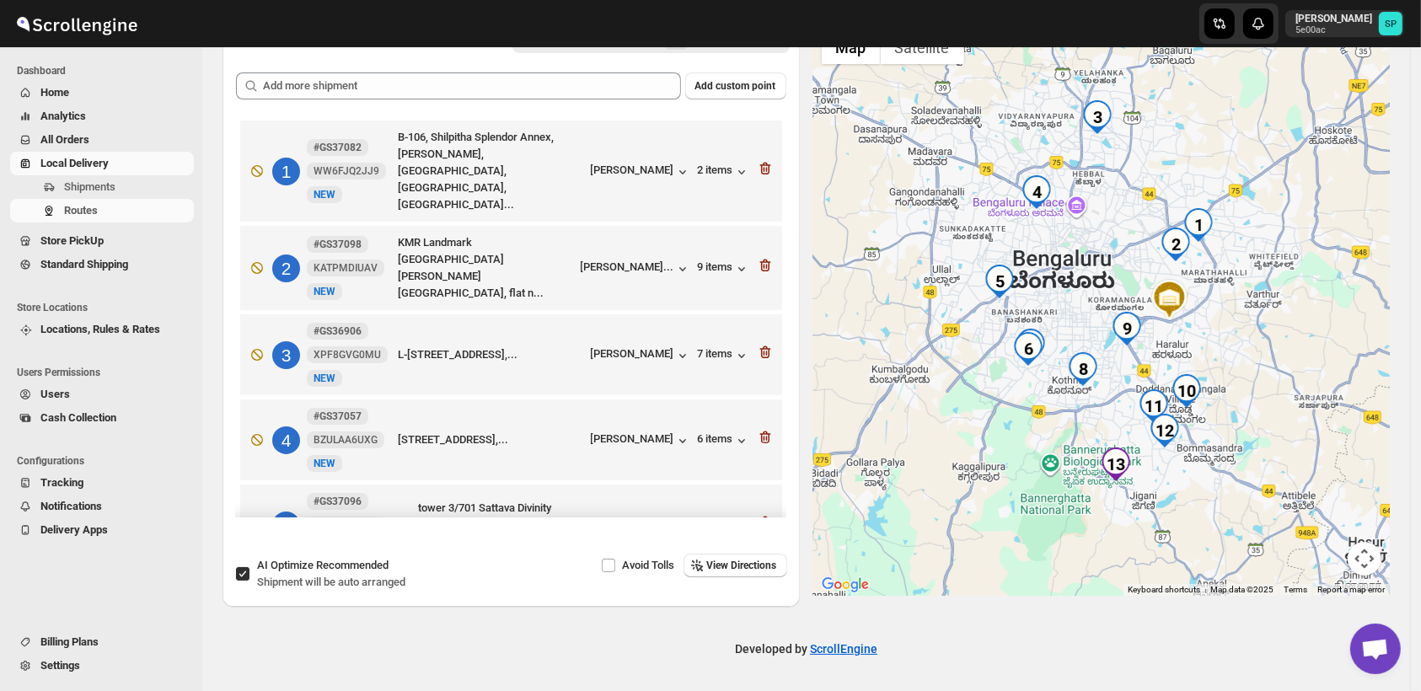
click at [761, 160] on icon "button" at bounding box center [765, 168] width 17 height 17
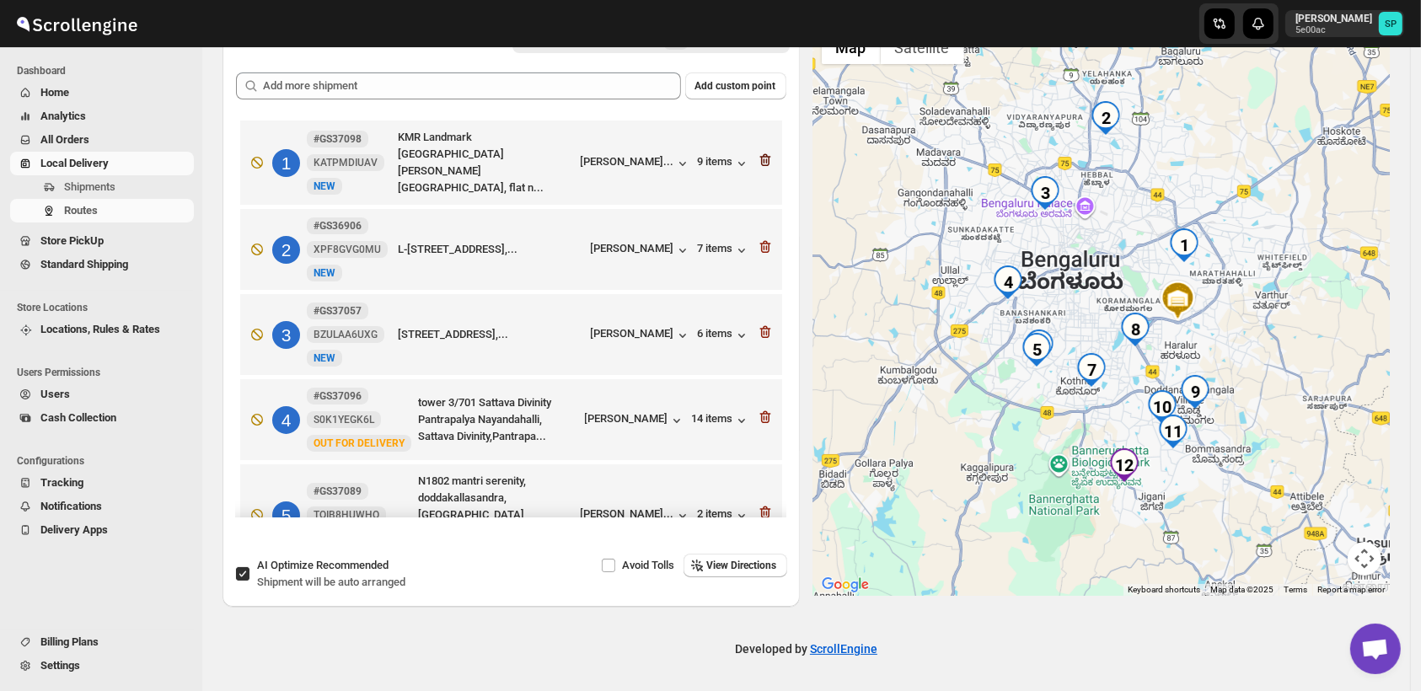
click at [765, 158] on icon "button" at bounding box center [766, 160] width 2 height 5
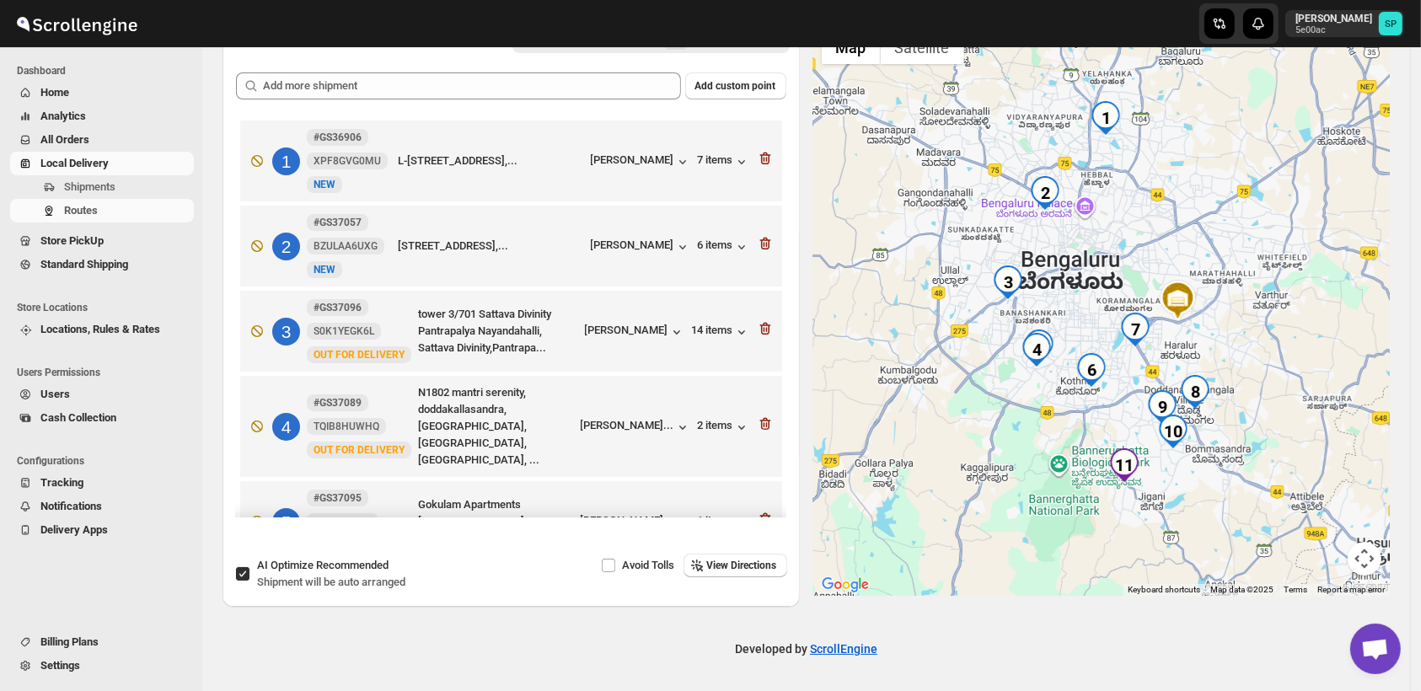
click at [765, 158] on icon "button" at bounding box center [766, 159] width 2 height 5
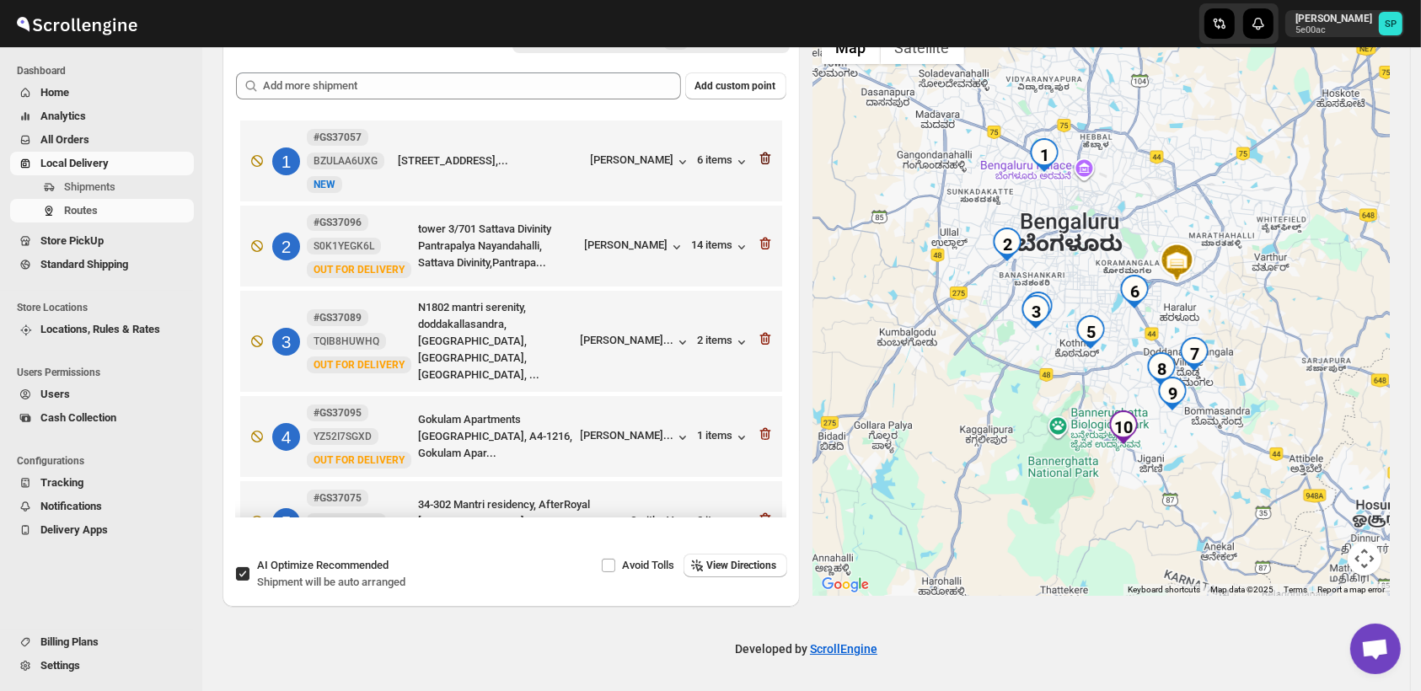
click at [762, 158] on icon "button" at bounding box center [765, 158] width 17 height 17
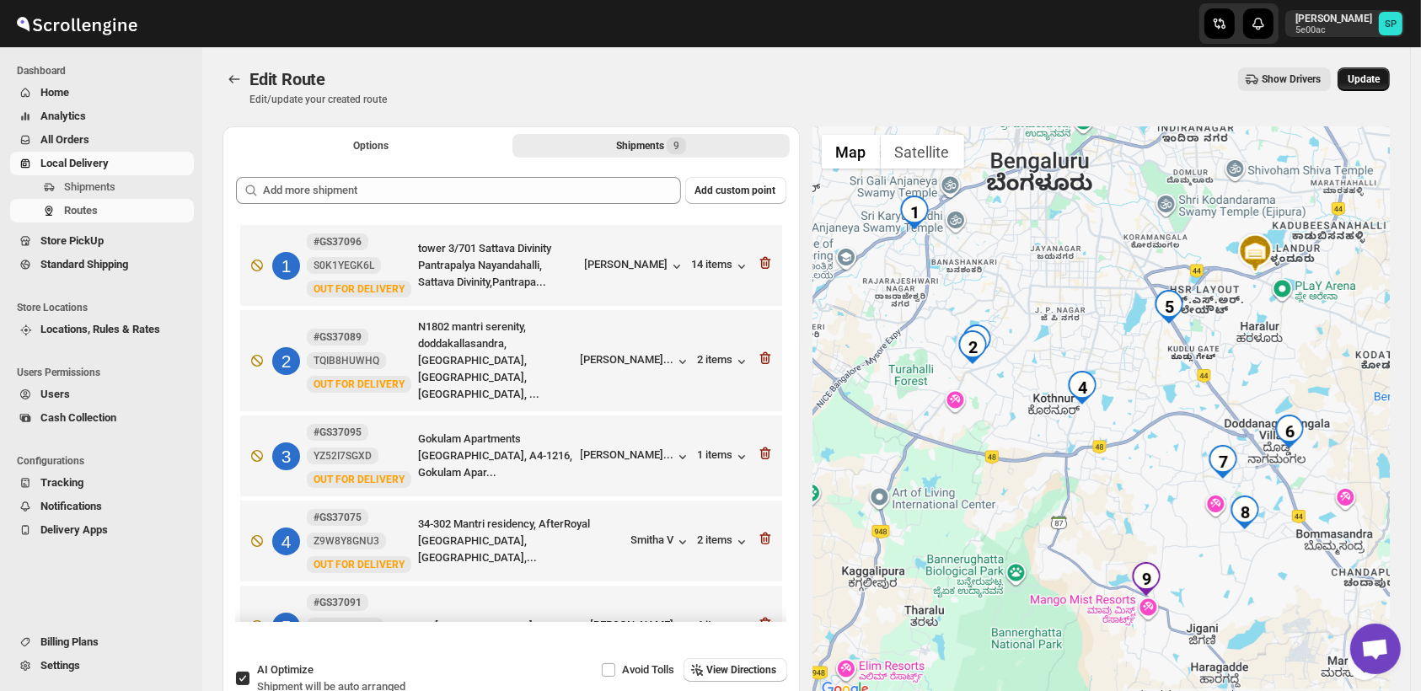
click at [1373, 78] on span "Update" at bounding box center [1364, 78] width 32 height 13
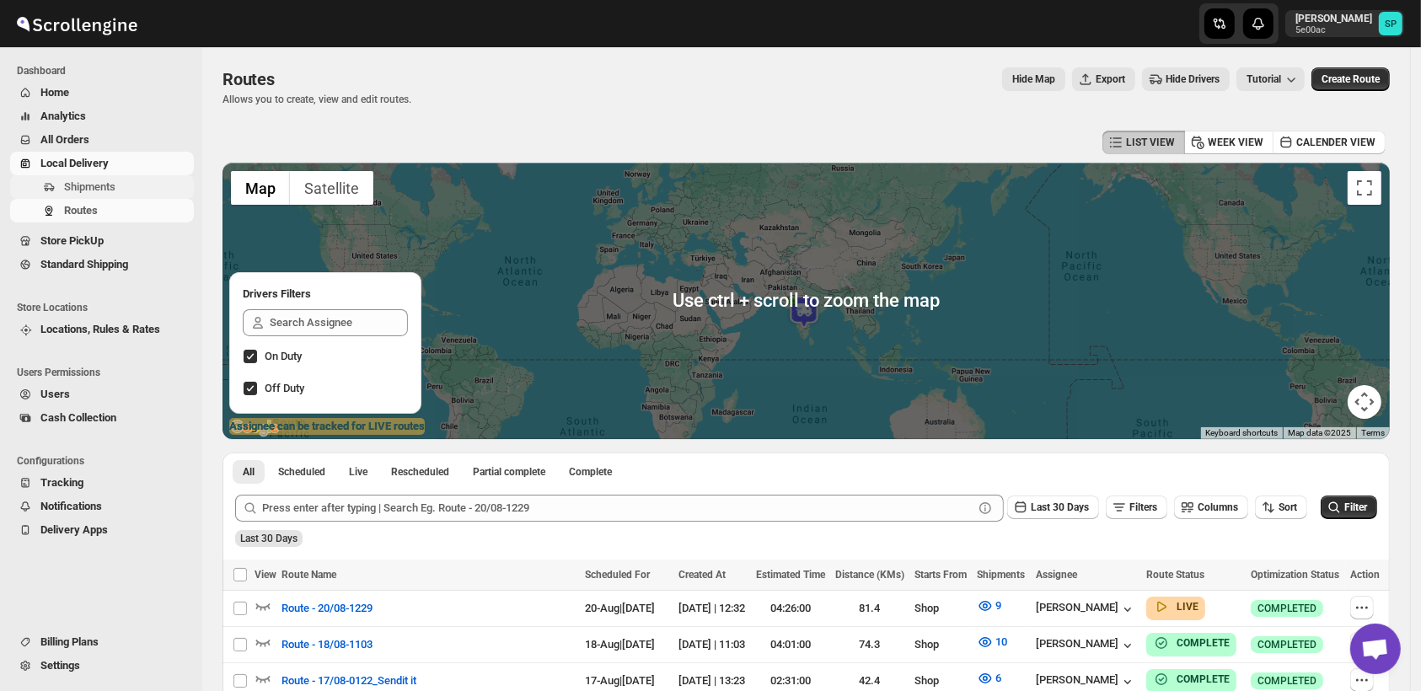
click at [84, 182] on span "Shipments" at bounding box center [89, 186] width 51 height 13
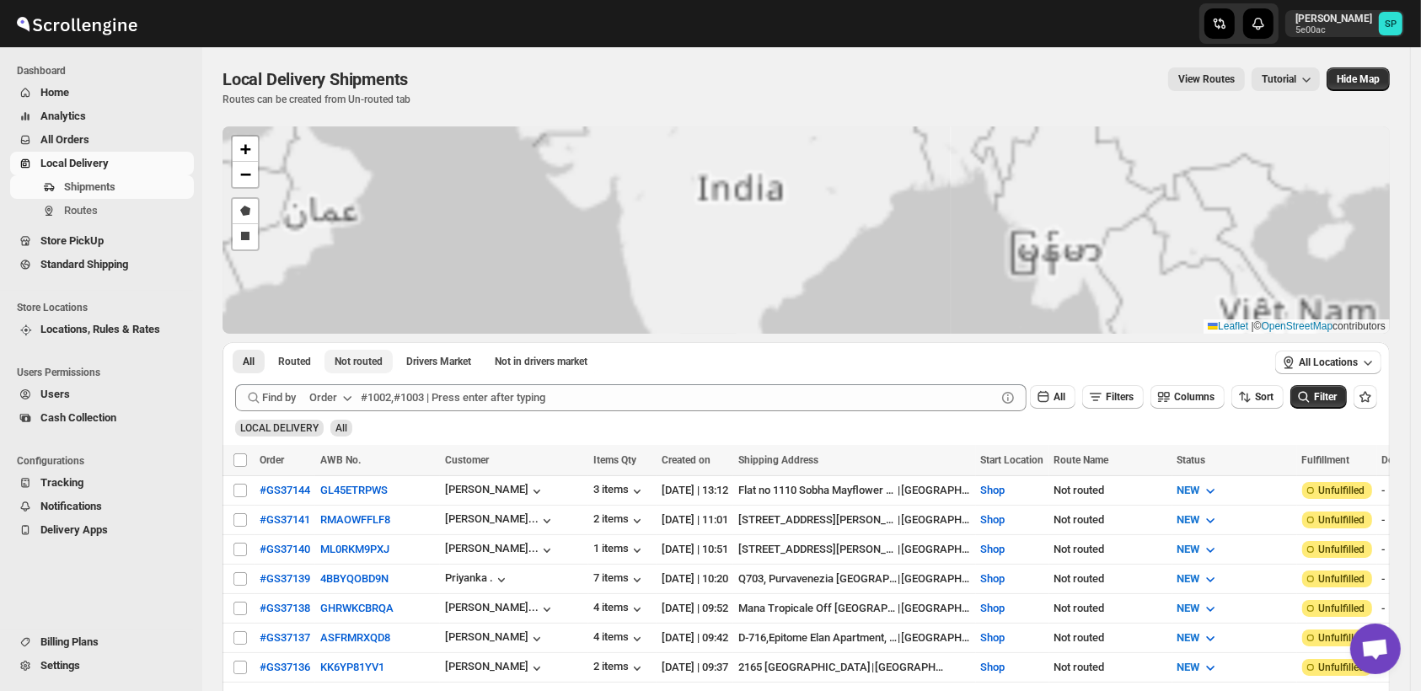
click at [356, 363] on span "Not routed" at bounding box center [359, 361] width 48 height 13
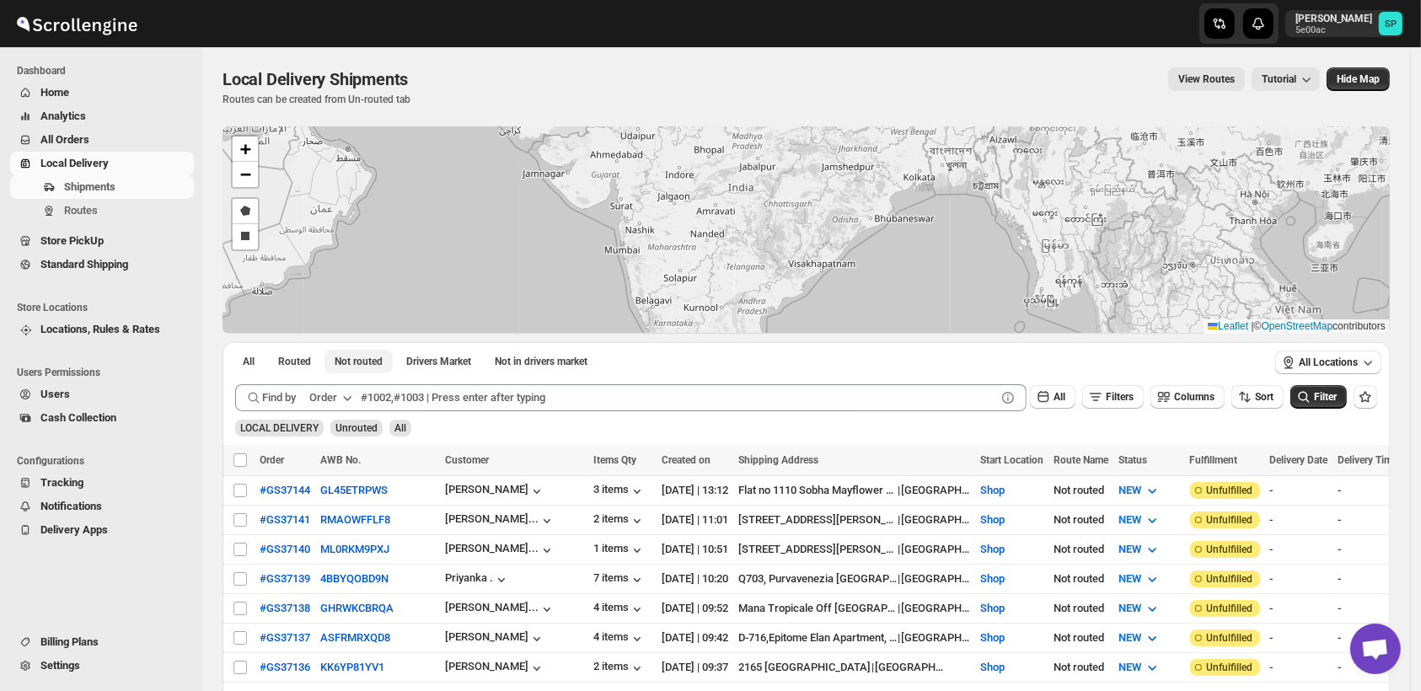
click at [362, 361] on span "Not routed" at bounding box center [359, 361] width 48 height 13
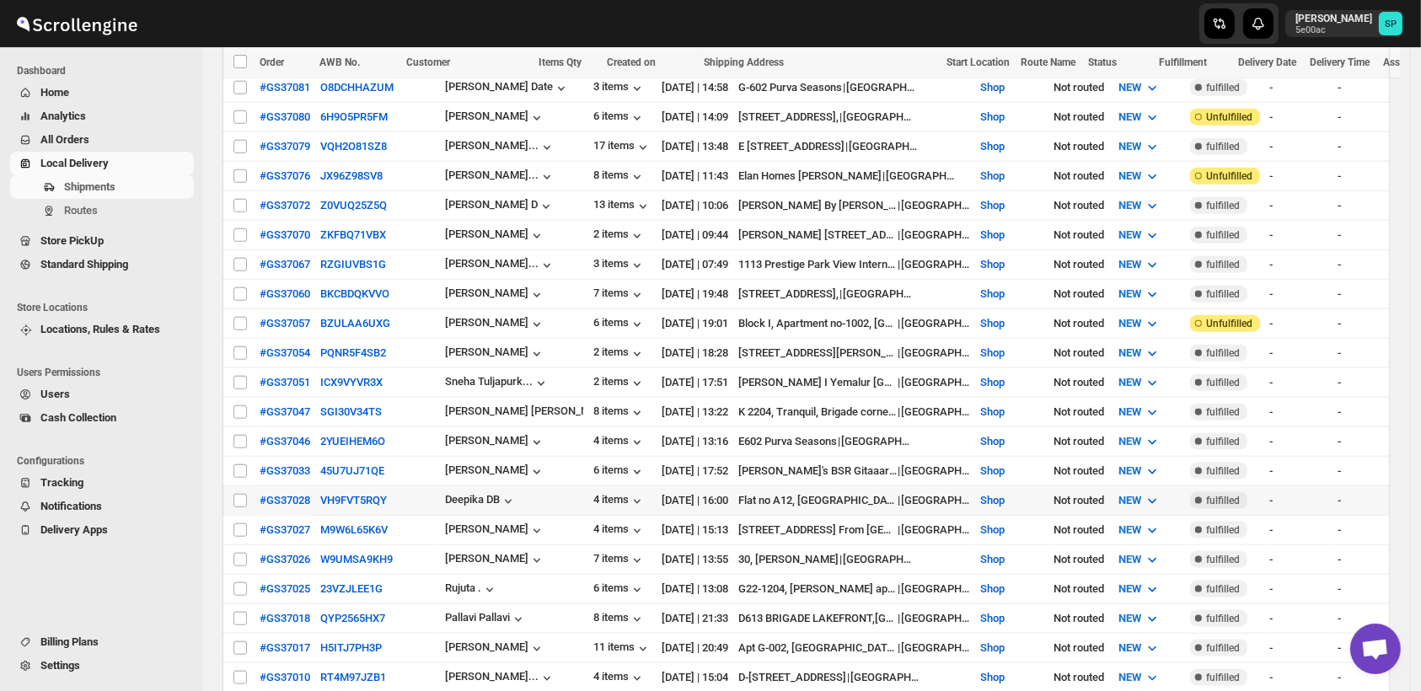
scroll to position [1873, 0]
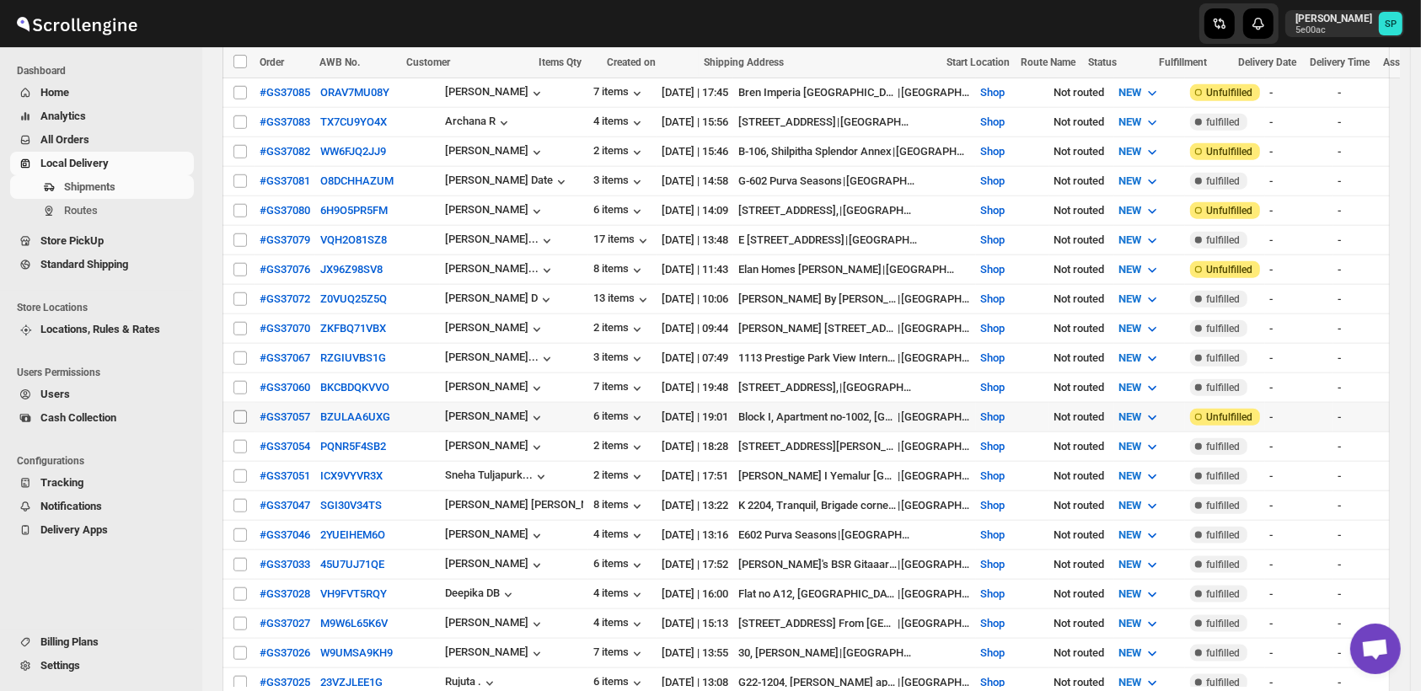
click at [242, 411] on input "Select shipment" at bounding box center [240, 417] width 13 height 13
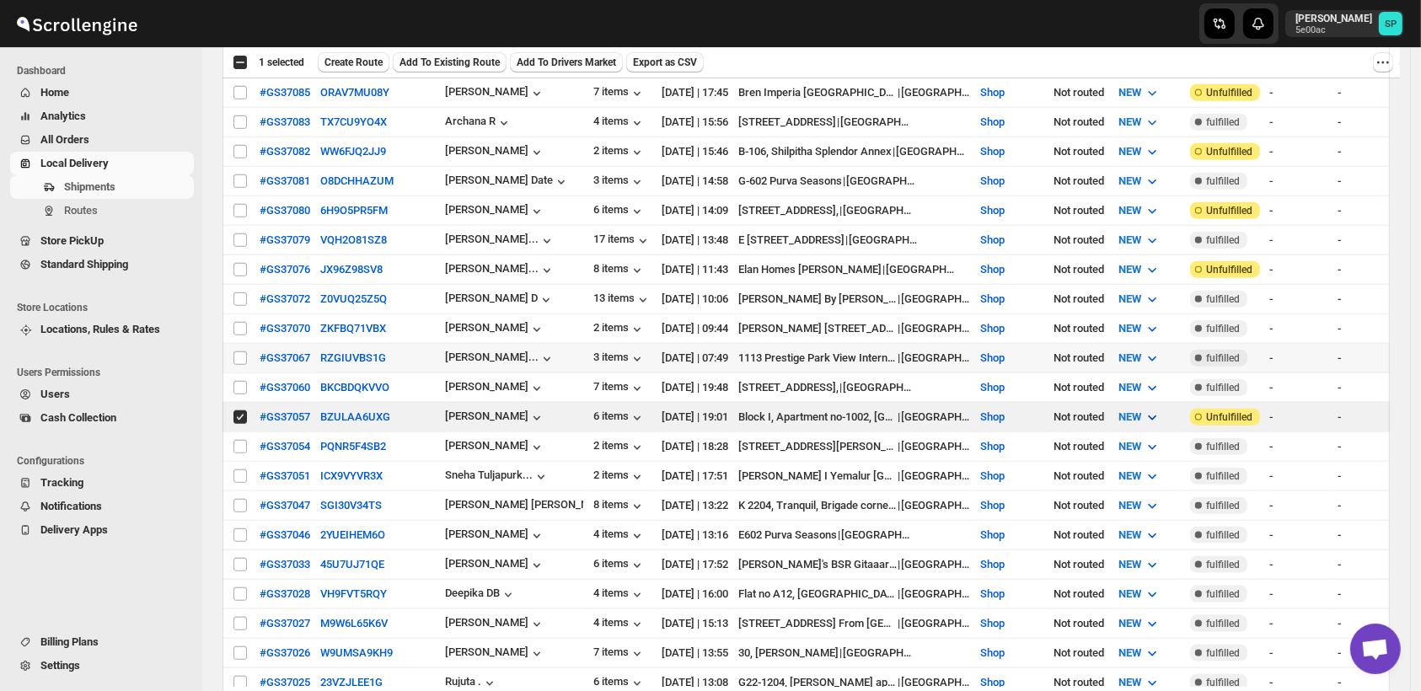
scroll to position [1780, 0]
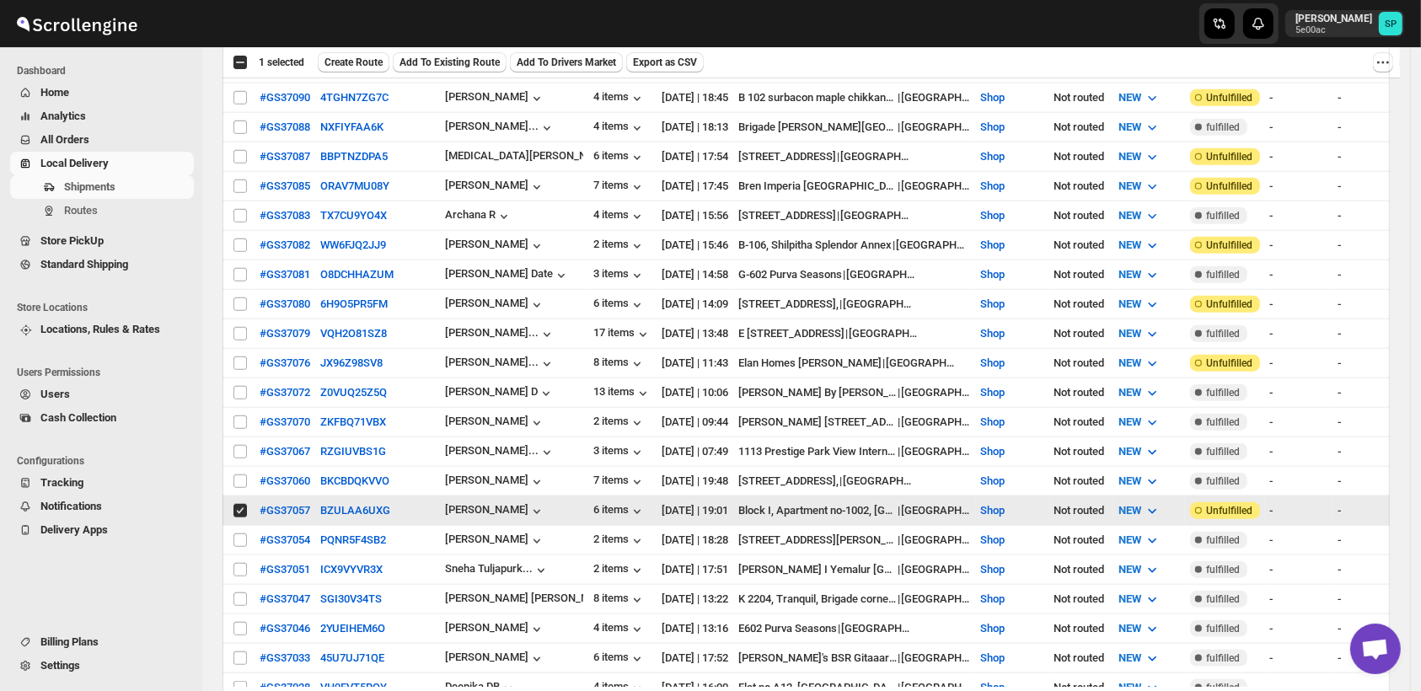
click at [235, 504] on input "Select shipment" at bounding box center [240, 510] width 13 height 13
checkbox input "false"
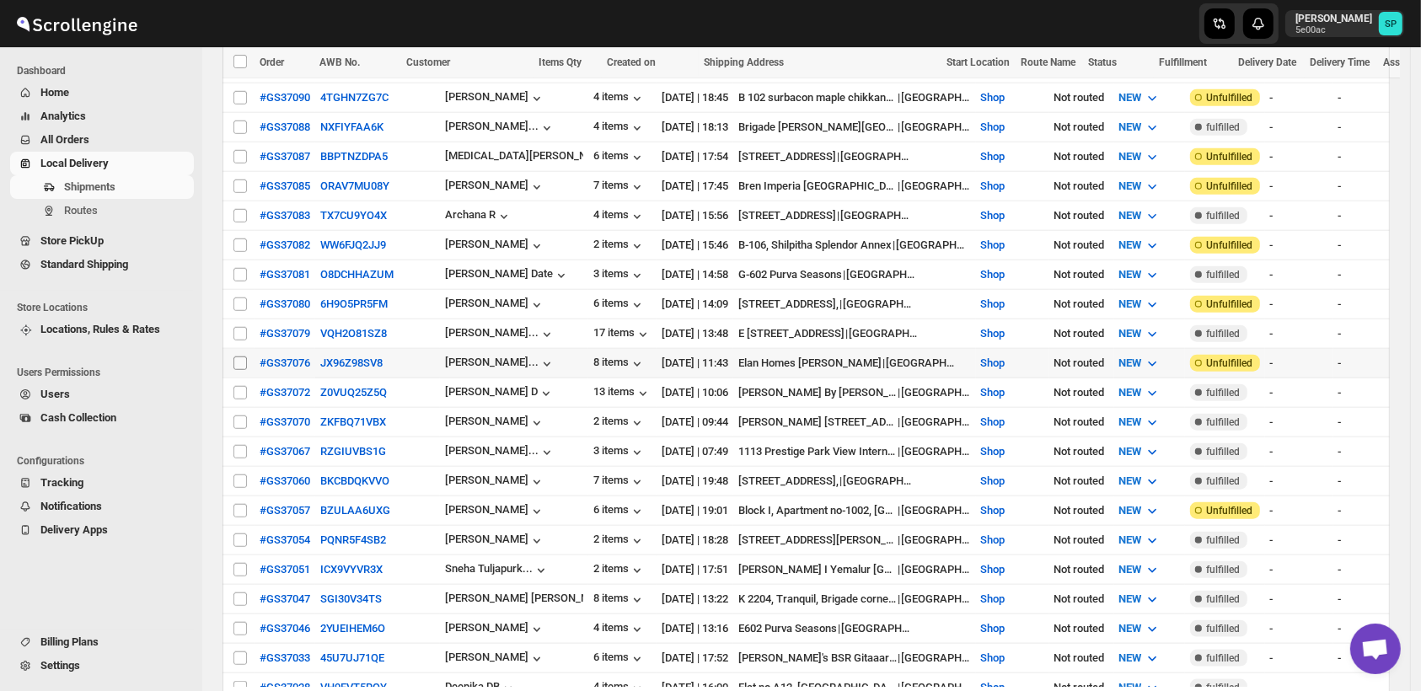
click at [233, 356] on span at bounding box center [240, 363] width 15 height 15
click at [234, 357] on input "Select shipment" at bounding box center [240, 363] width 13 height 13
click at [239, 356] on span at bounding box center [240, 363] width 15 height 15
click at [239, 357] on input "Select shipment" at bounding box center [240, 363] width 13 height 13
click at [243, 357] on input "Select shipment" at bounding box center [240, 363] width 13 height 13
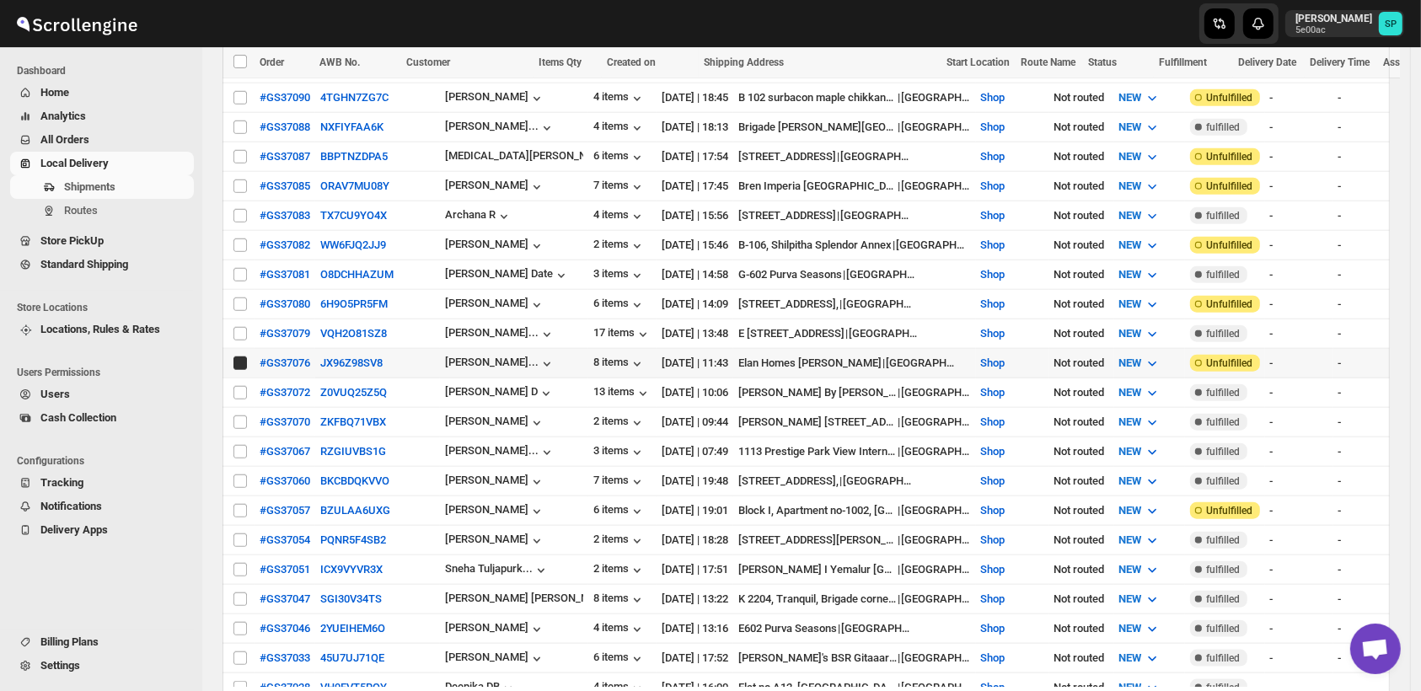
checkbox input "true"
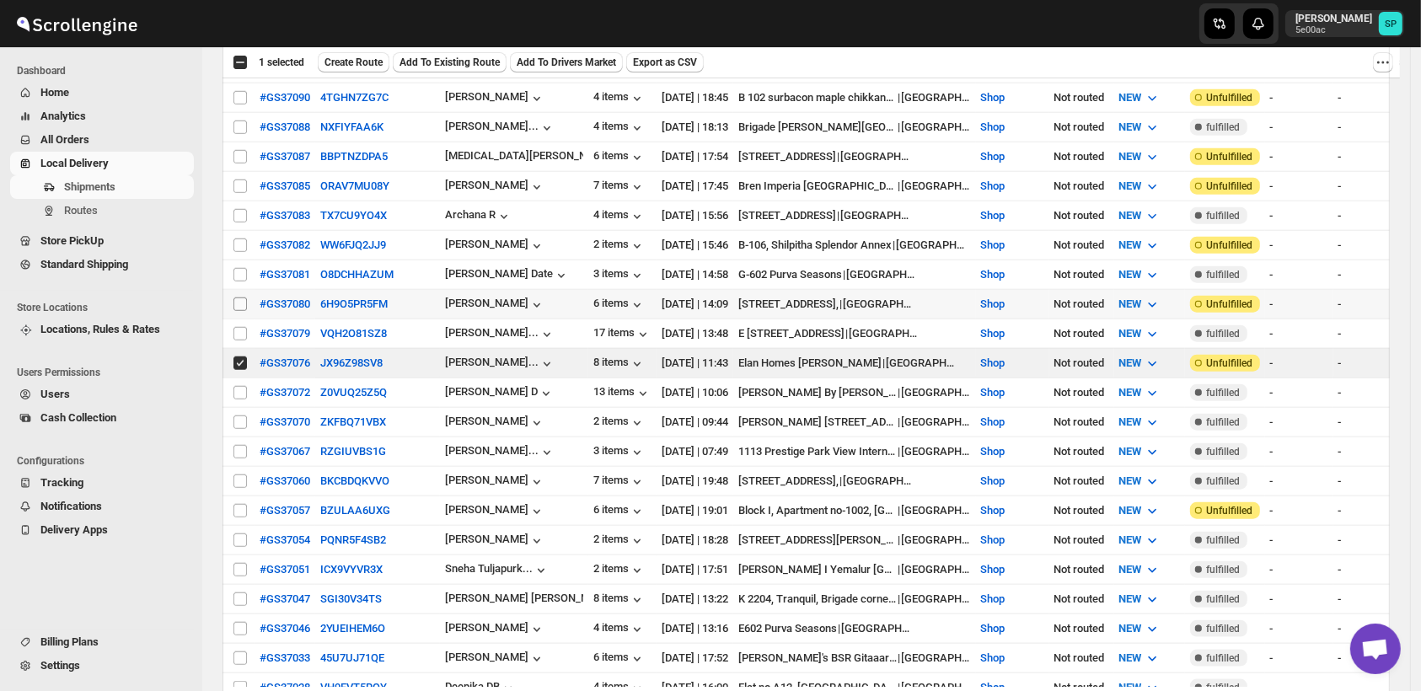
click at [242, 298] on input "Select shipment" at bounding box center [240, 304] width 13 height 13
checkbox input "true"
click at [237, 239] on input "Select shipment" at bounding box center [240, 245] width 13 height 13
checkbox input "true"
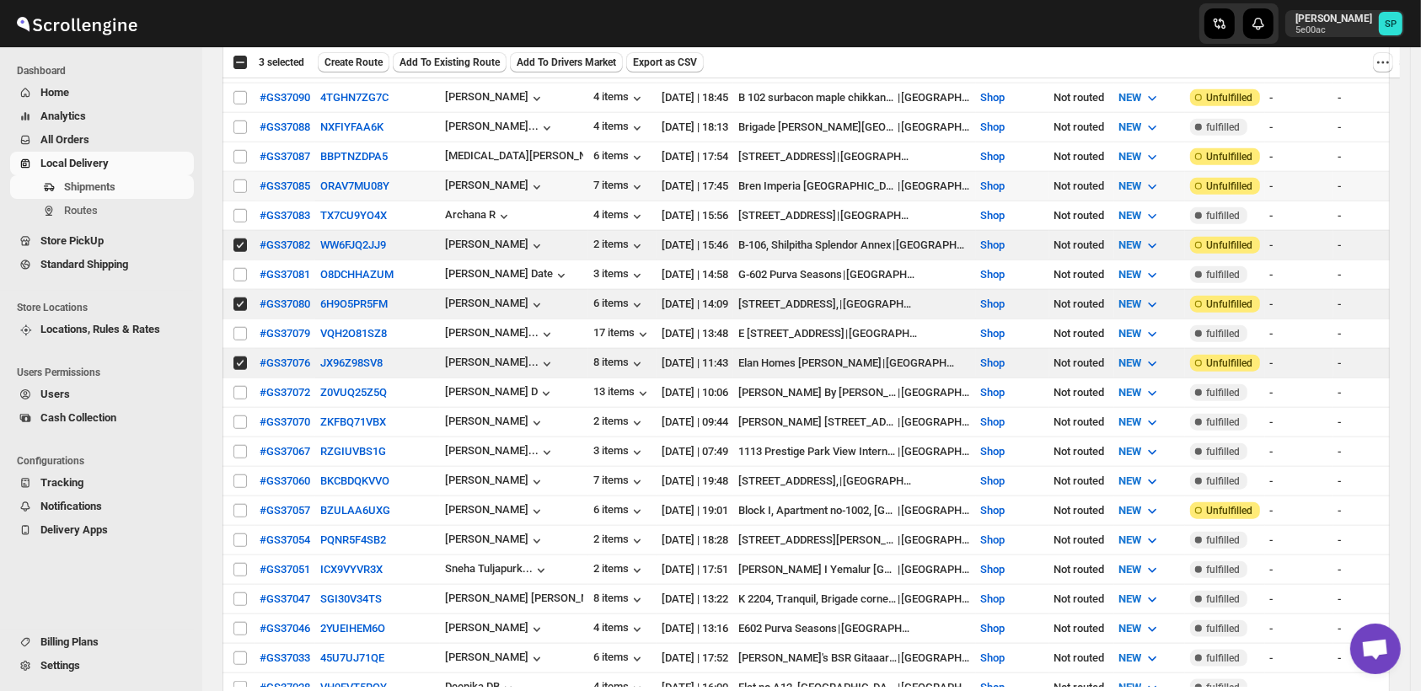
scroll to position [1592, 0]
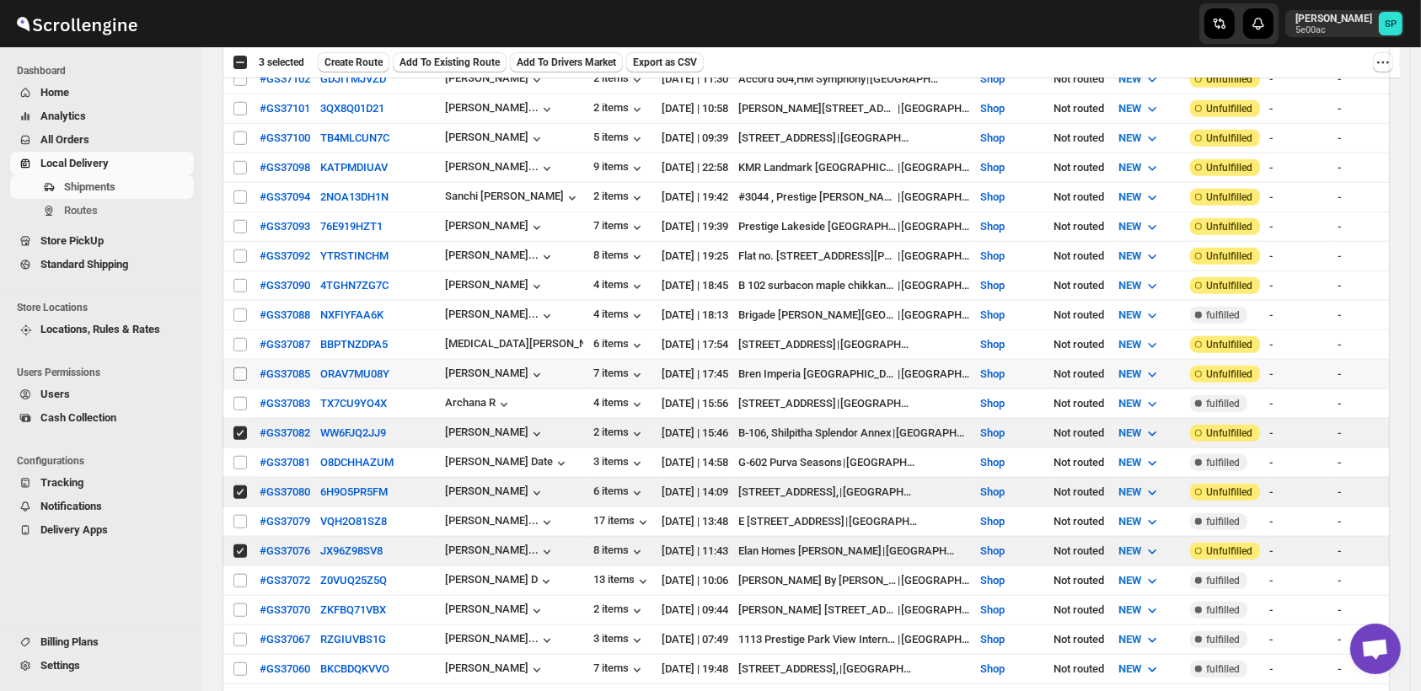
click at [242, 368] on input "Select shipment" at bounding box center [240, 374] width 13 height 13
checkbox input "true"
click at [239, 338] on input "Select shipment" at bounding box center [240, 344] width 13 height 13
checkbox input "true"
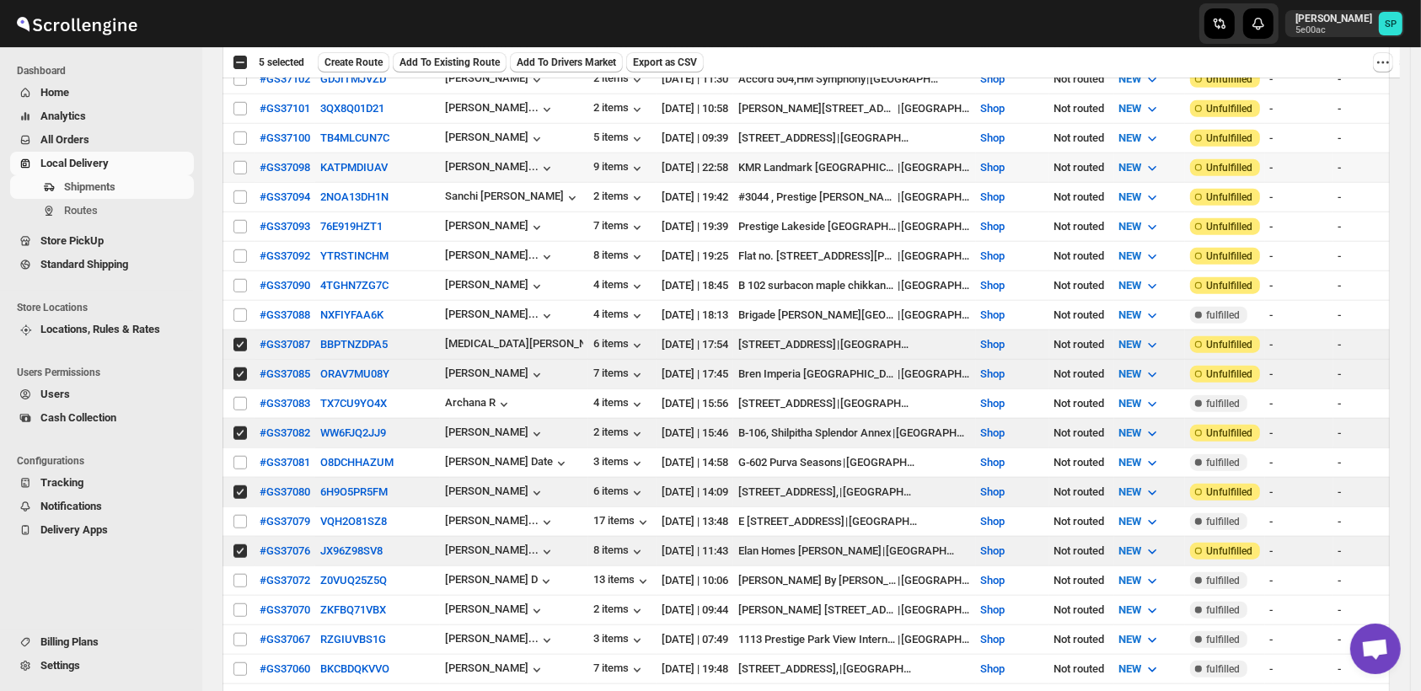
scroll to position [1404, 0]
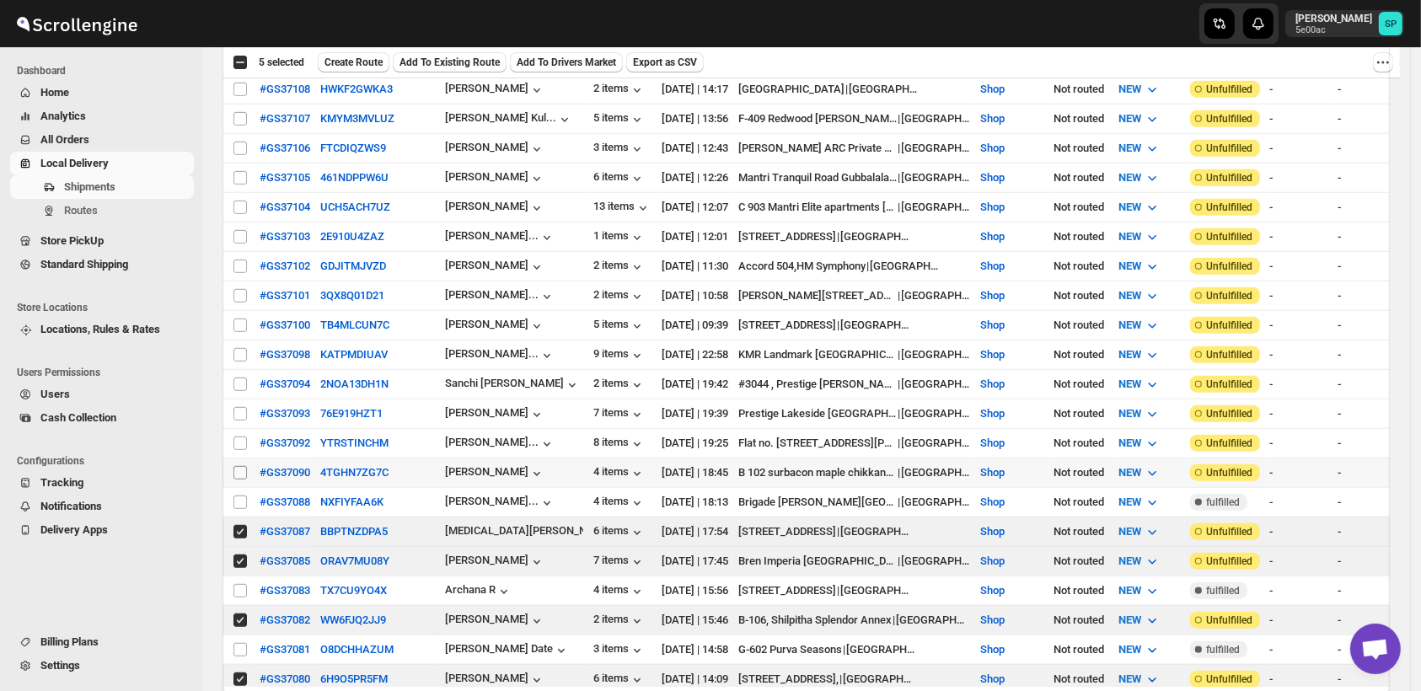
click at [236, 466] on input "Select shipment" at bounding box center [240, 472] width 13 height 13
checkbox input "true"
click at [236, 437] on input "Select shipment" at bounding box center [240, 443] width 13 height 13
checkbox input "true"
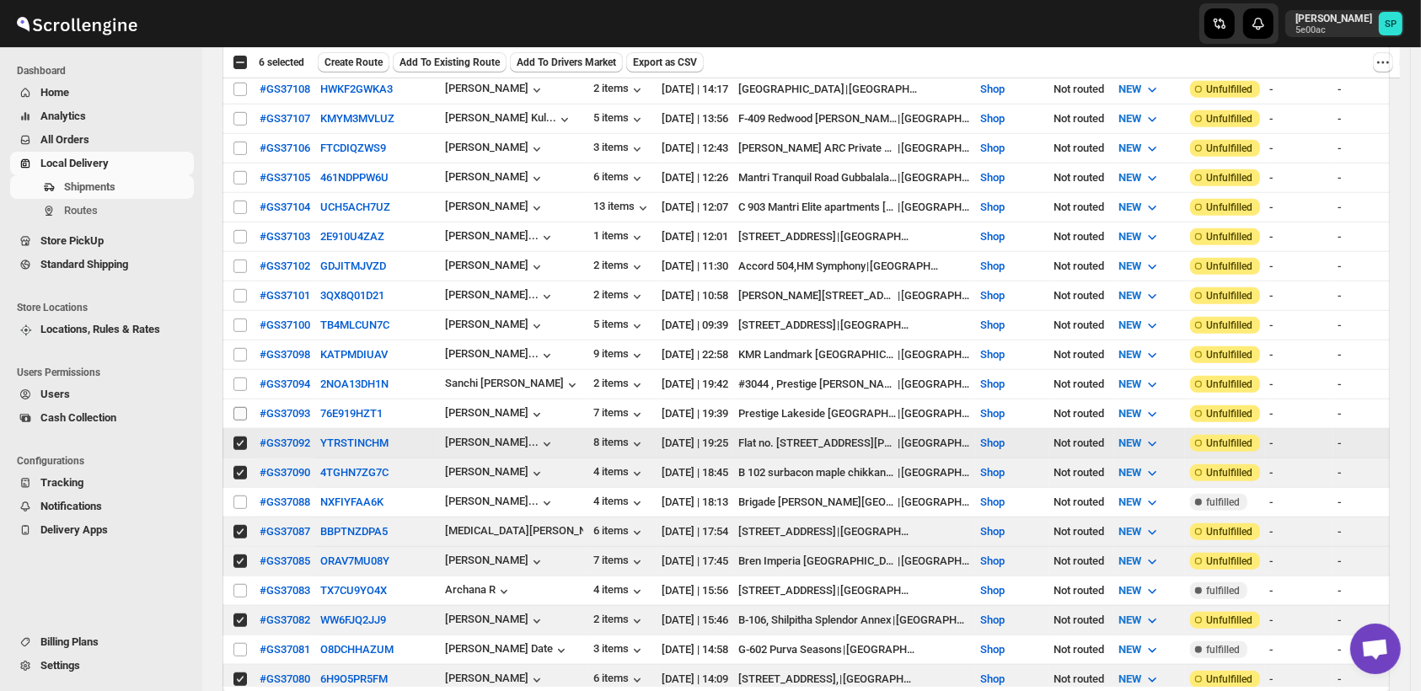
click at [239, 407] on input "Select shipment" at bounding box center [240, 413] width 13 height 13
checkbox input "true"
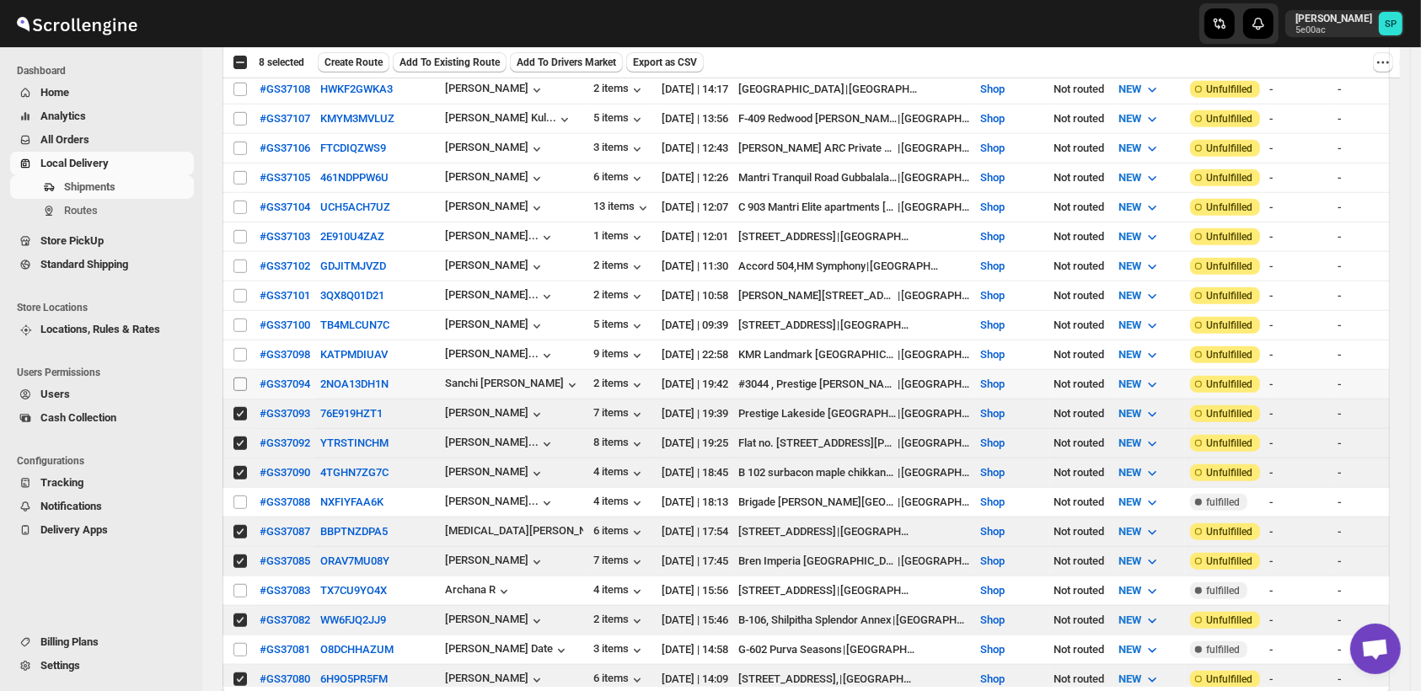
click at [239, 378] on input "Select shipment" at bounding box center [240, 384] width 13 height 13
checkbox input "true"
click at [245, 348] on input "Select shipment" at bounding box center [240, 354] width 13 height 13
checkbox input "true"
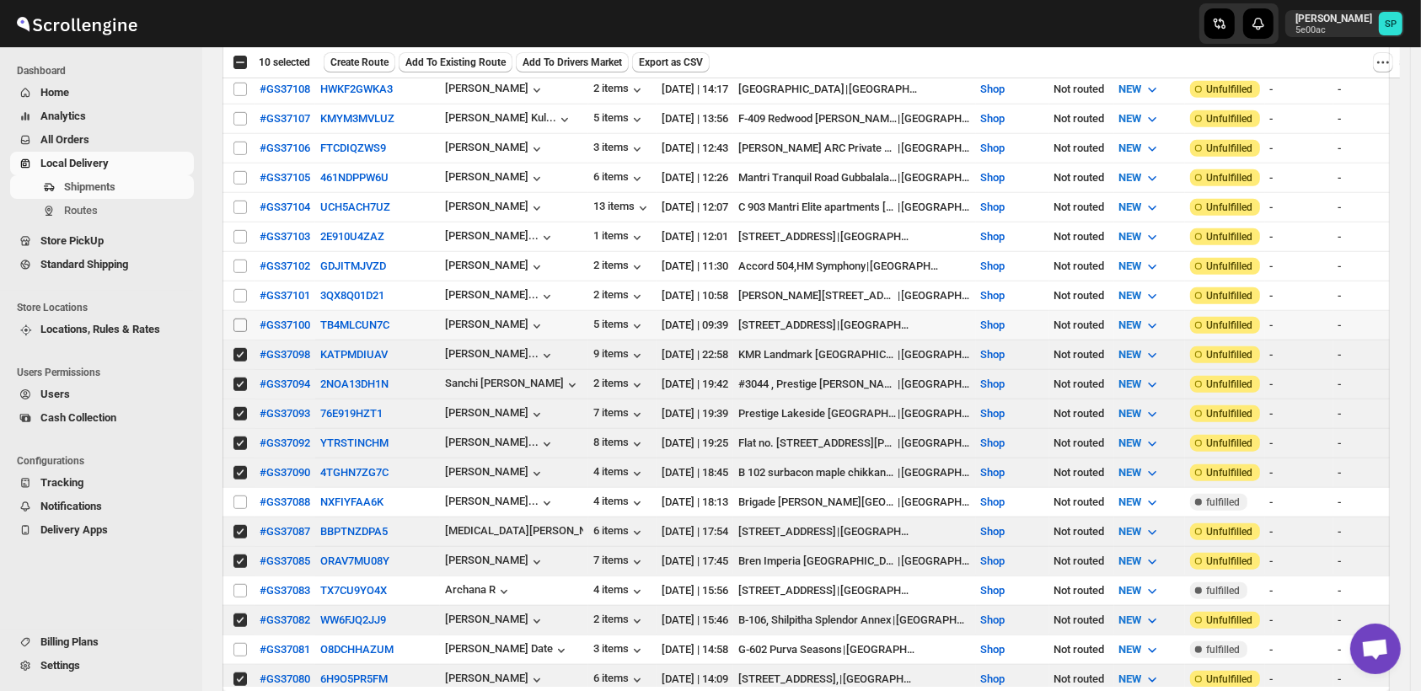
click at [239, 319] on input "Select shipment" at bounding box center [240, 325] width 13 height 13
checkbox input "true"
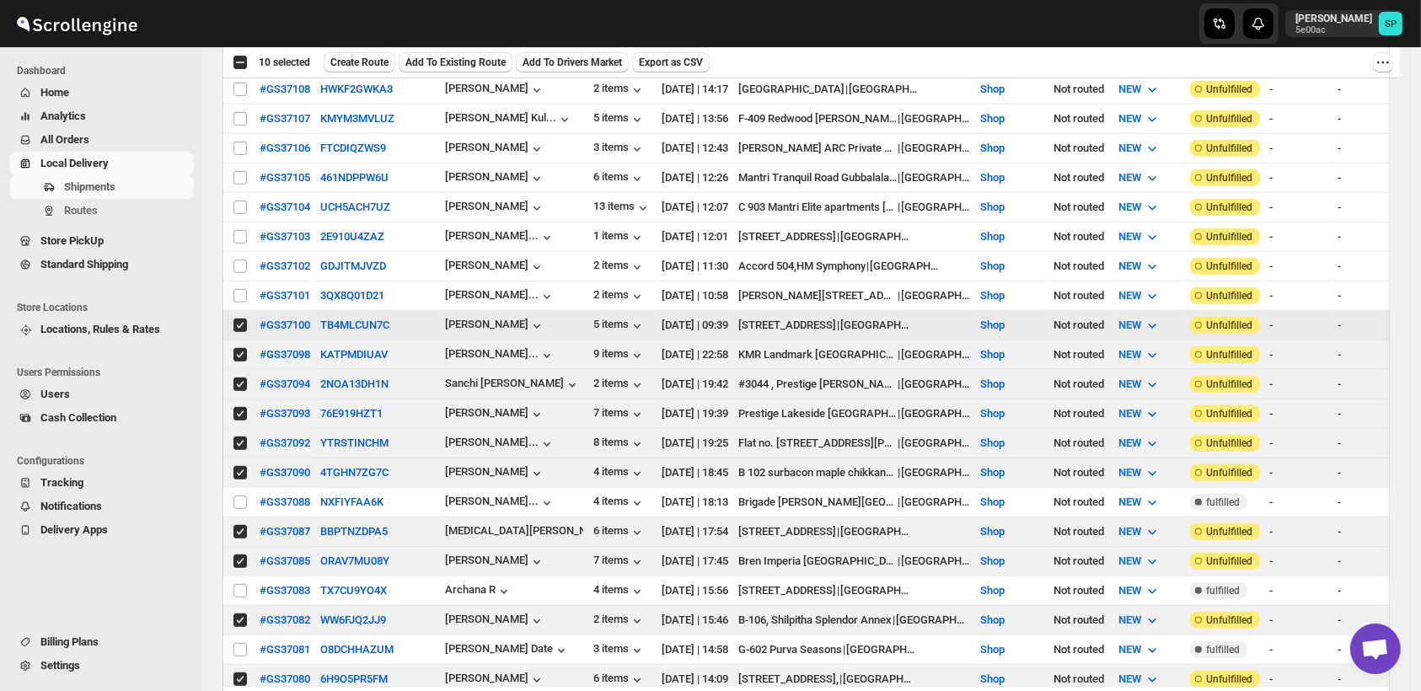
click at [237, 289] on input "Select shipment" at bounding box center [240, 295] width 13 height 13
checkbox input "true"
click at [239, 252] on td "Select shipment" at bounding box center [239, 267] width 32 height 30
checkbox input "true"
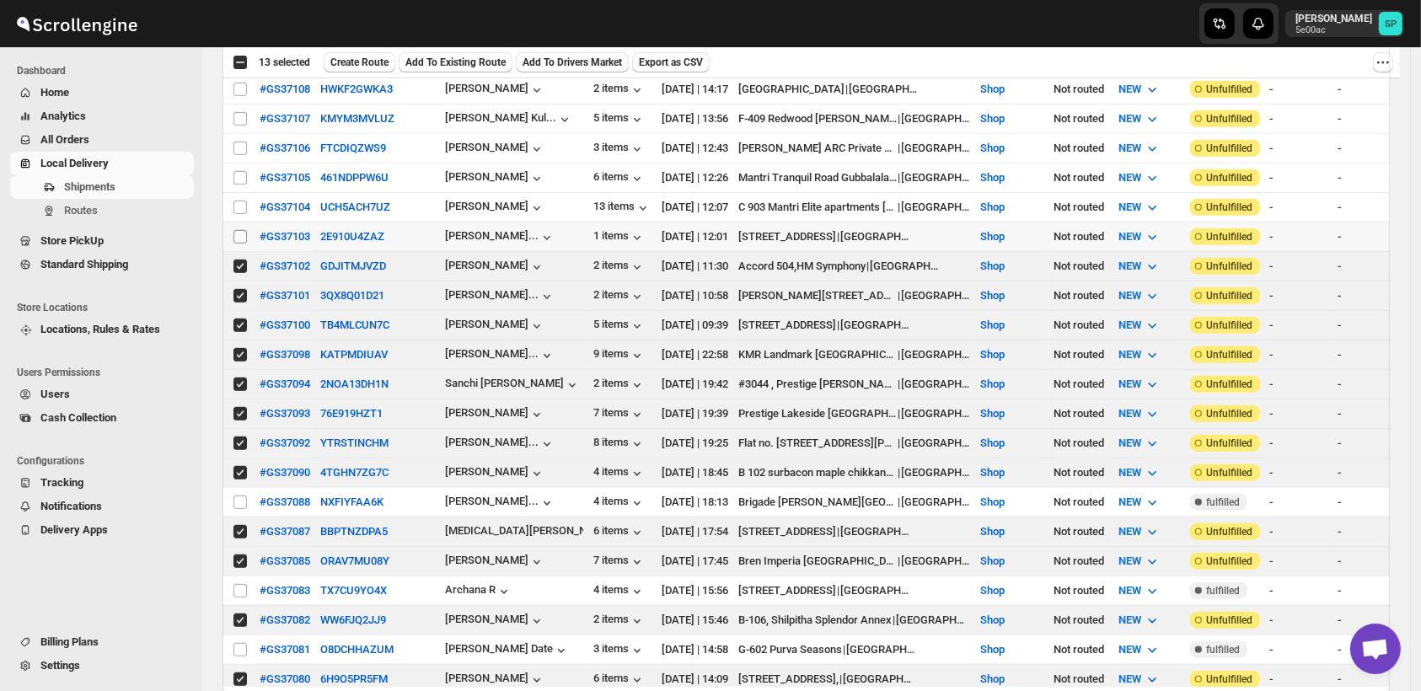
click at [238, 230] on input "Select shipment" at bounding box center [240, 236] width 13 height 13
checkbox input "true"
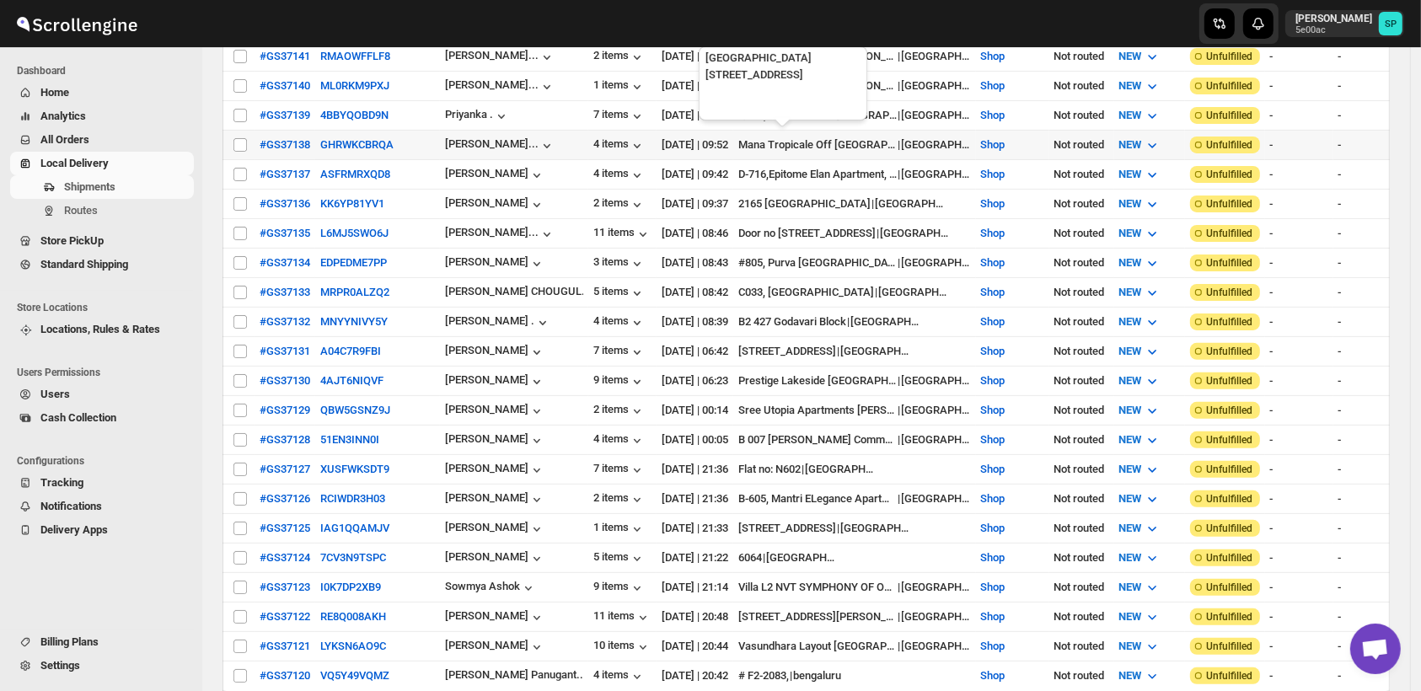
scroll to position [187, 0]
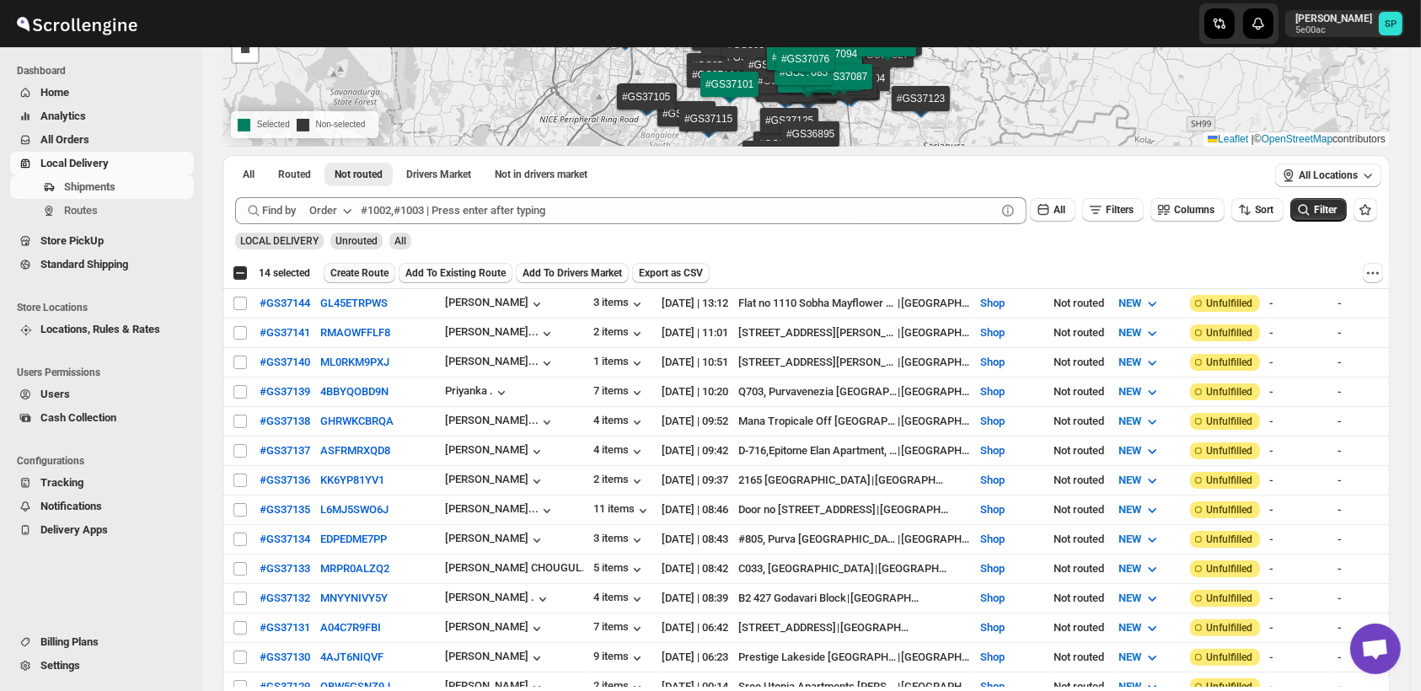
click at [351, 270] on span "Create Route" at bounding box center [359, 272] width 58 height 13
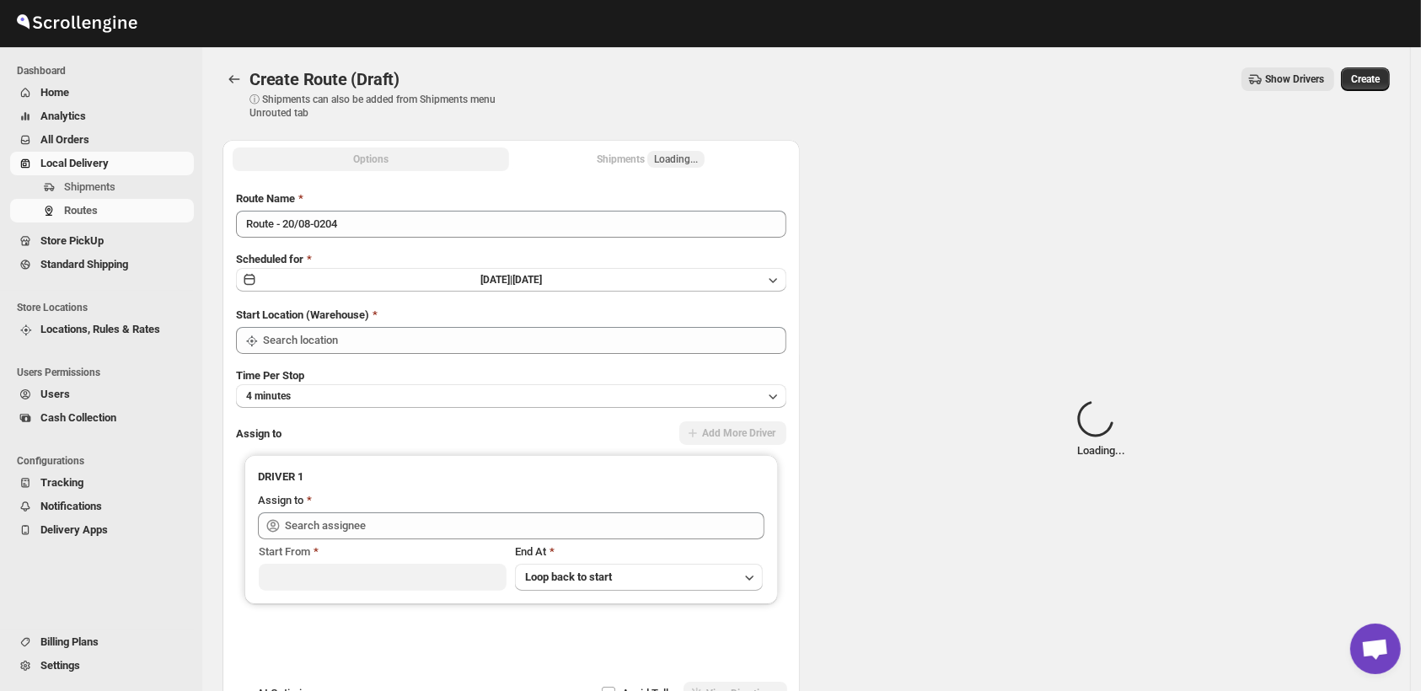
type input "Shop"
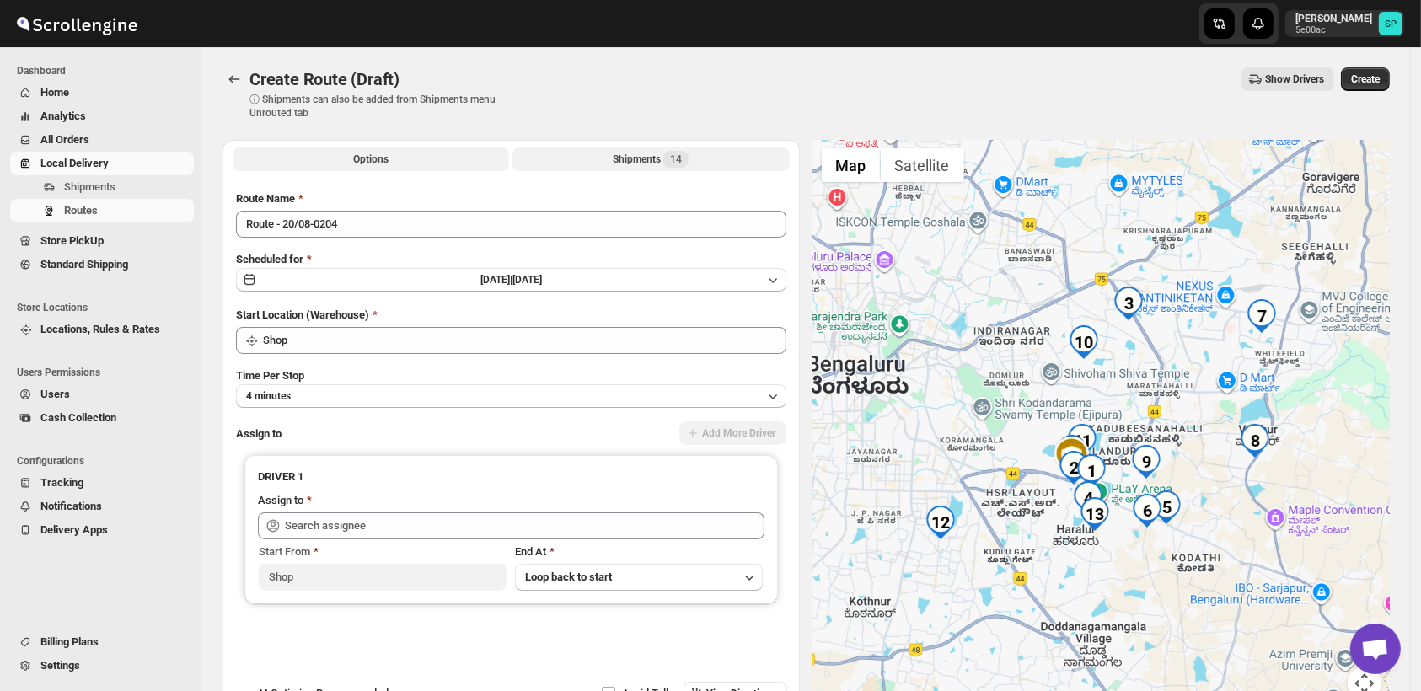
click at [680, 160] on span "14" at bounding box center [676, 159] width 12 height 13
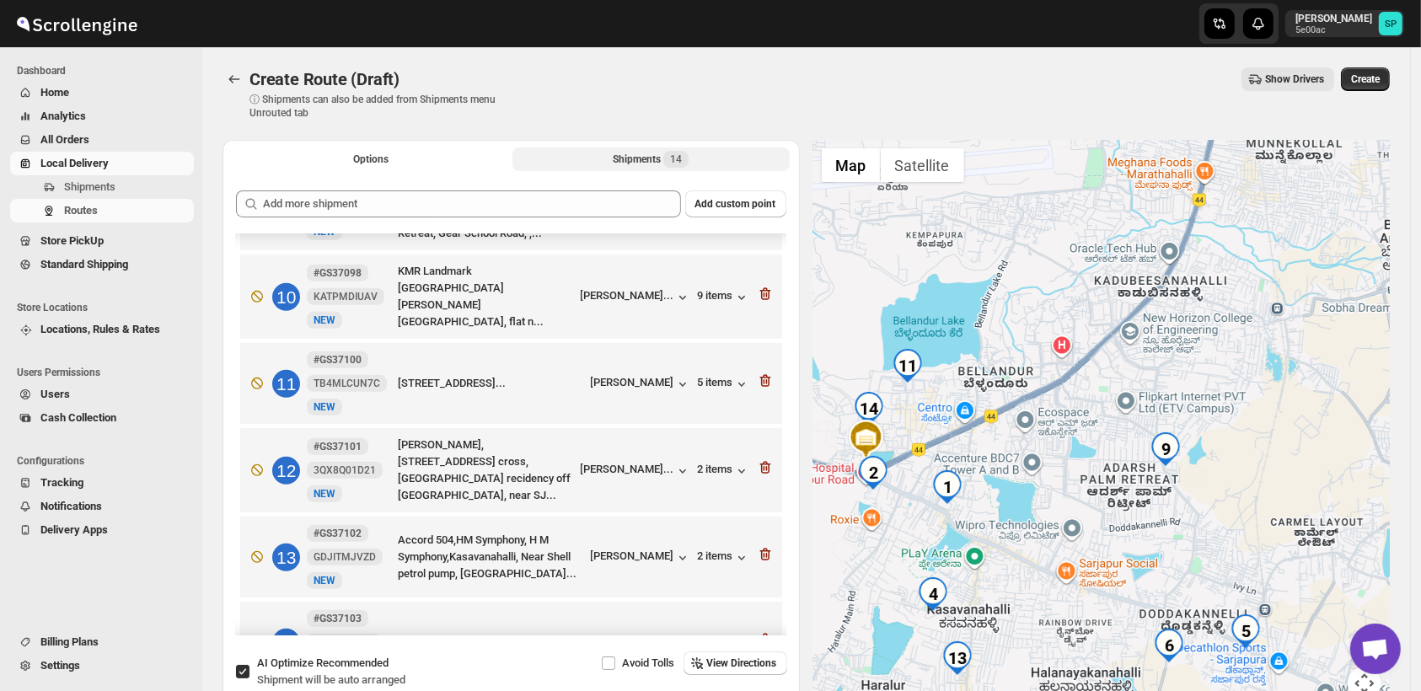
scroll to position [807, 0]
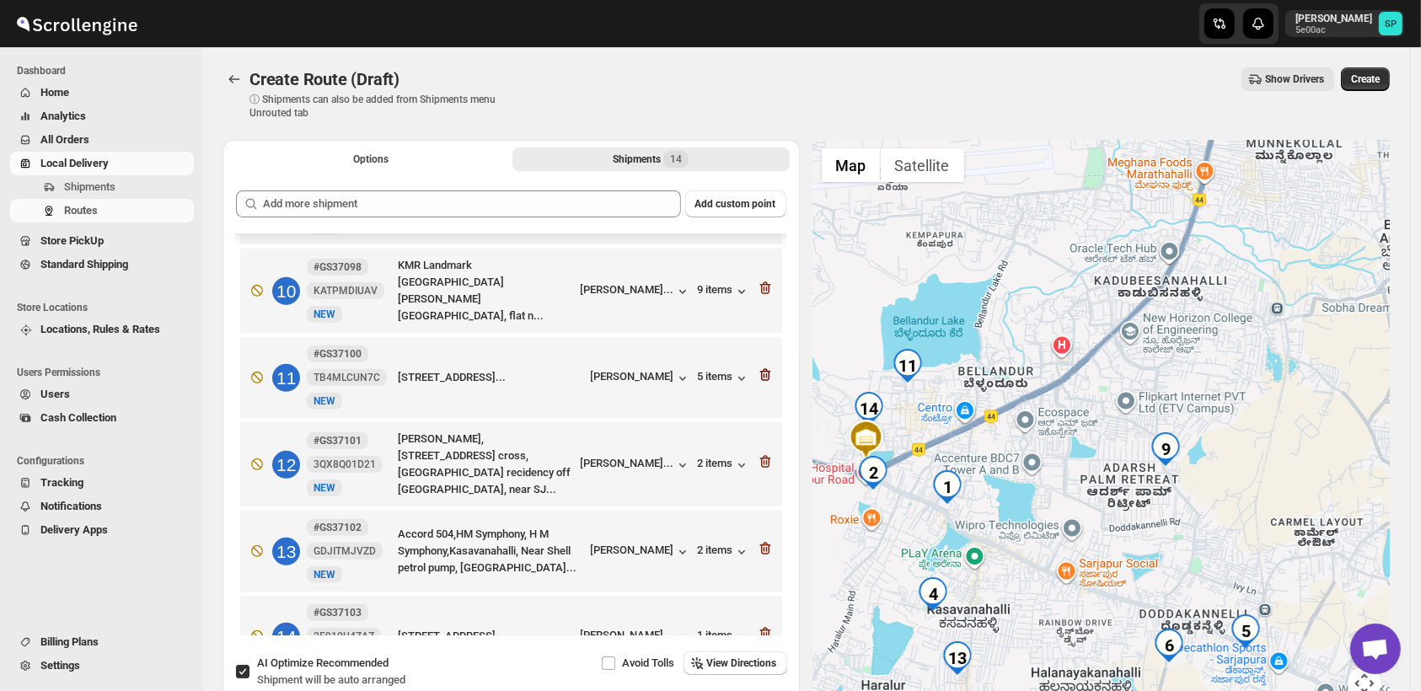
click at [758, 367] on icon "button" at bounding box center [765, 375] width 17 height 17
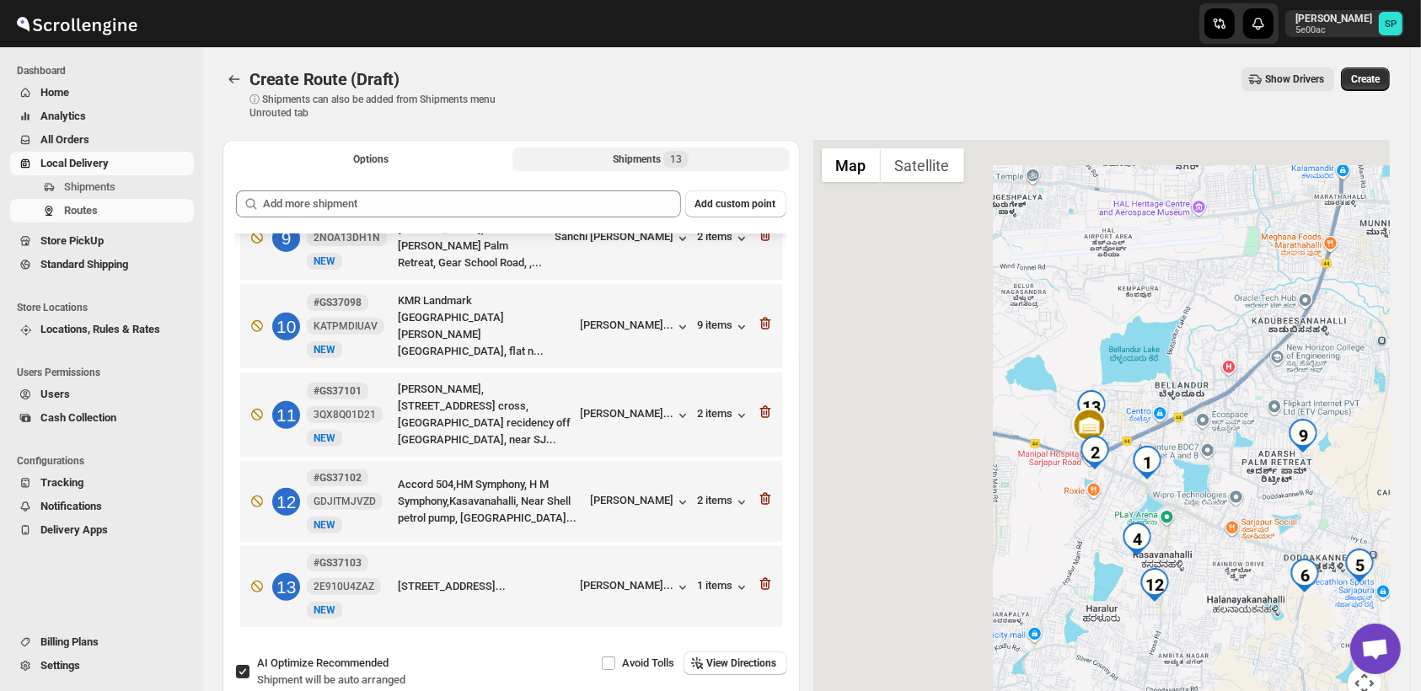
scroll to position [722, 0]
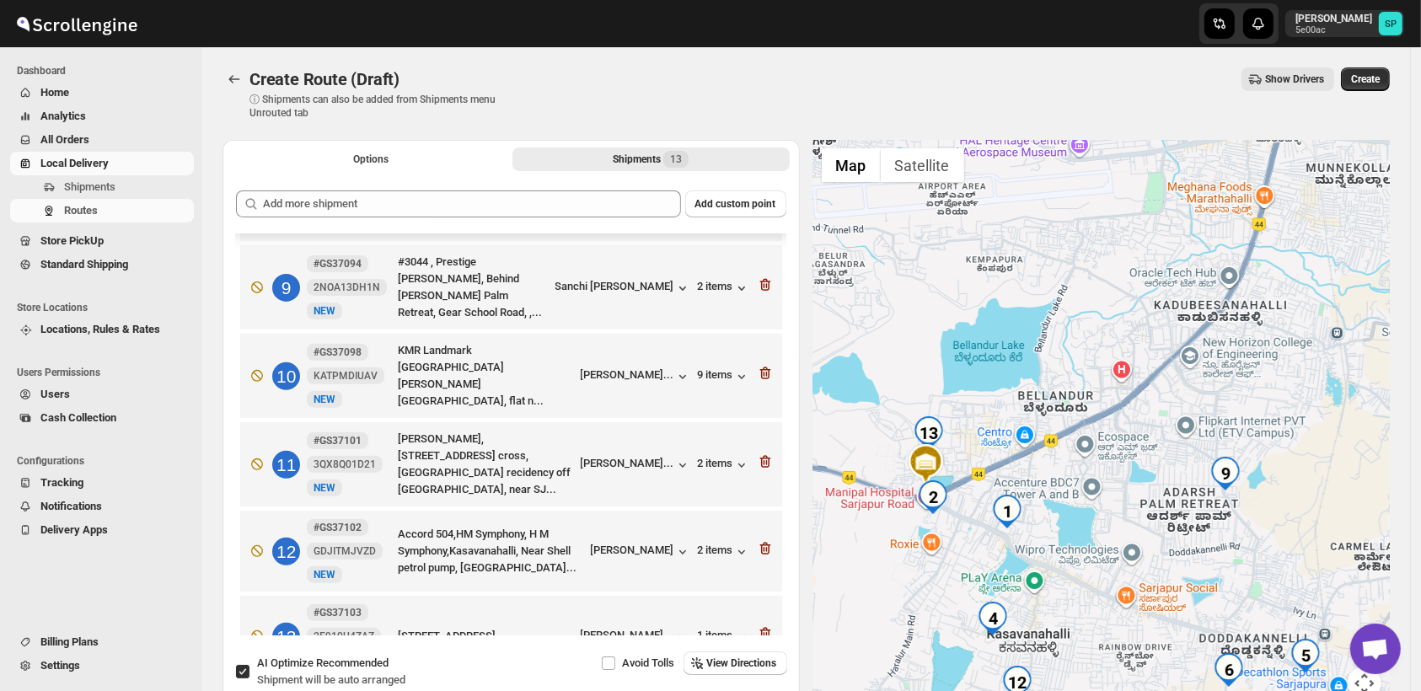
drag, startPoint x: 1083, startPoint y: 496, endPoint x: 1146, endPoint y: 451, distance: 77.4
click at [1146, 451] on div at bounding box center [1101, 430] width 577 height 581
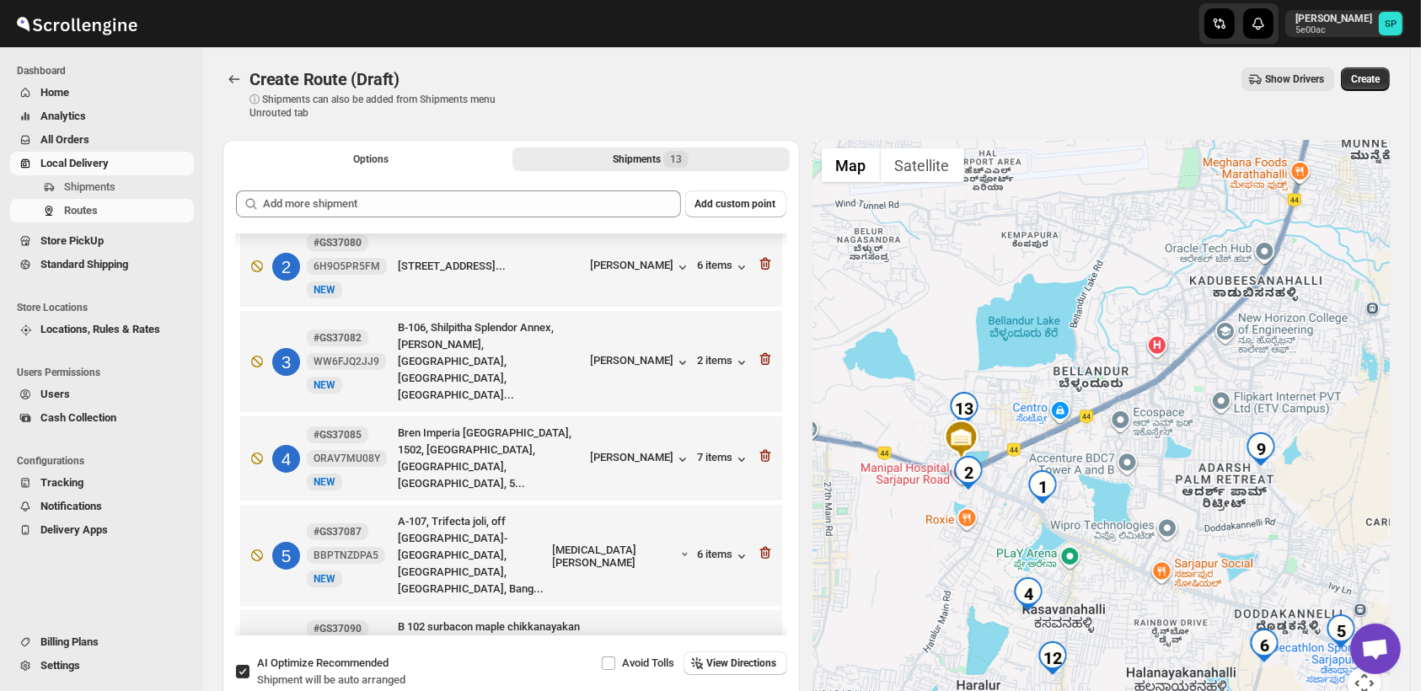
scroll to position [0, 0]
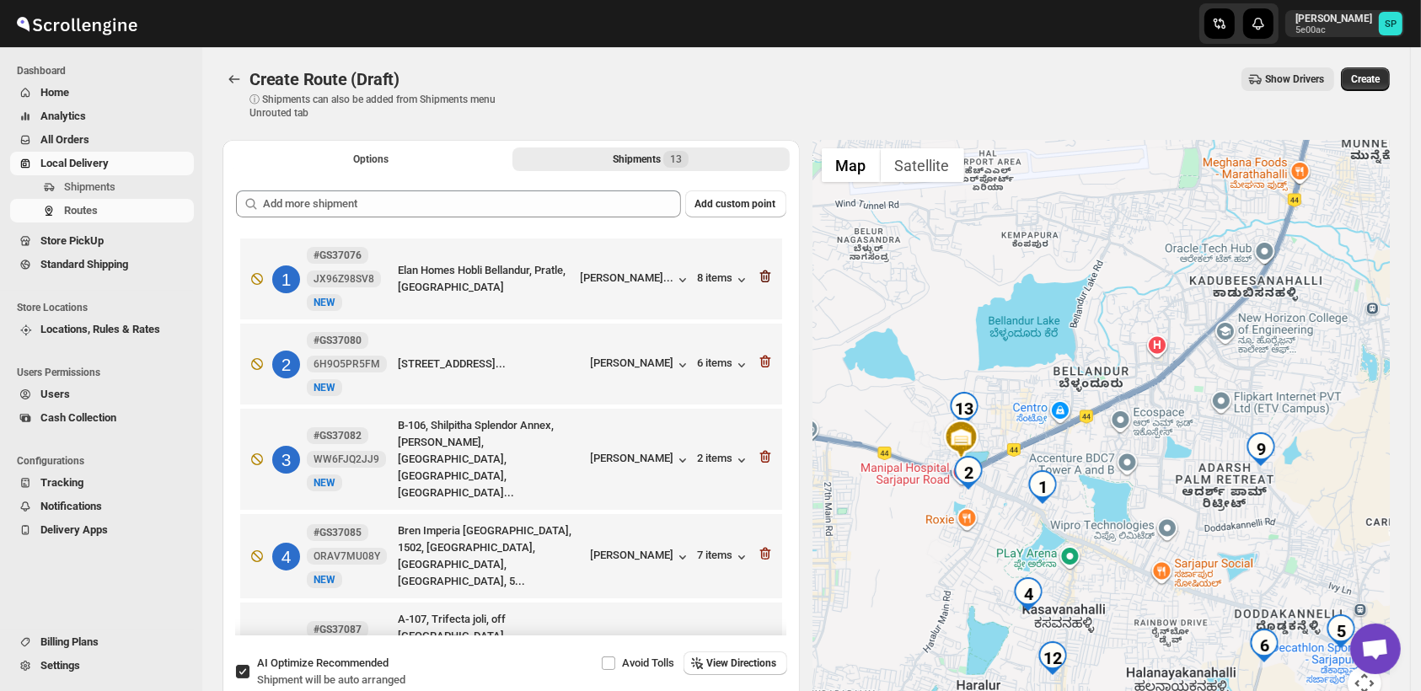
click at [760, 273] on icon "button" at bounding box center [765, 276] width 17 height 17
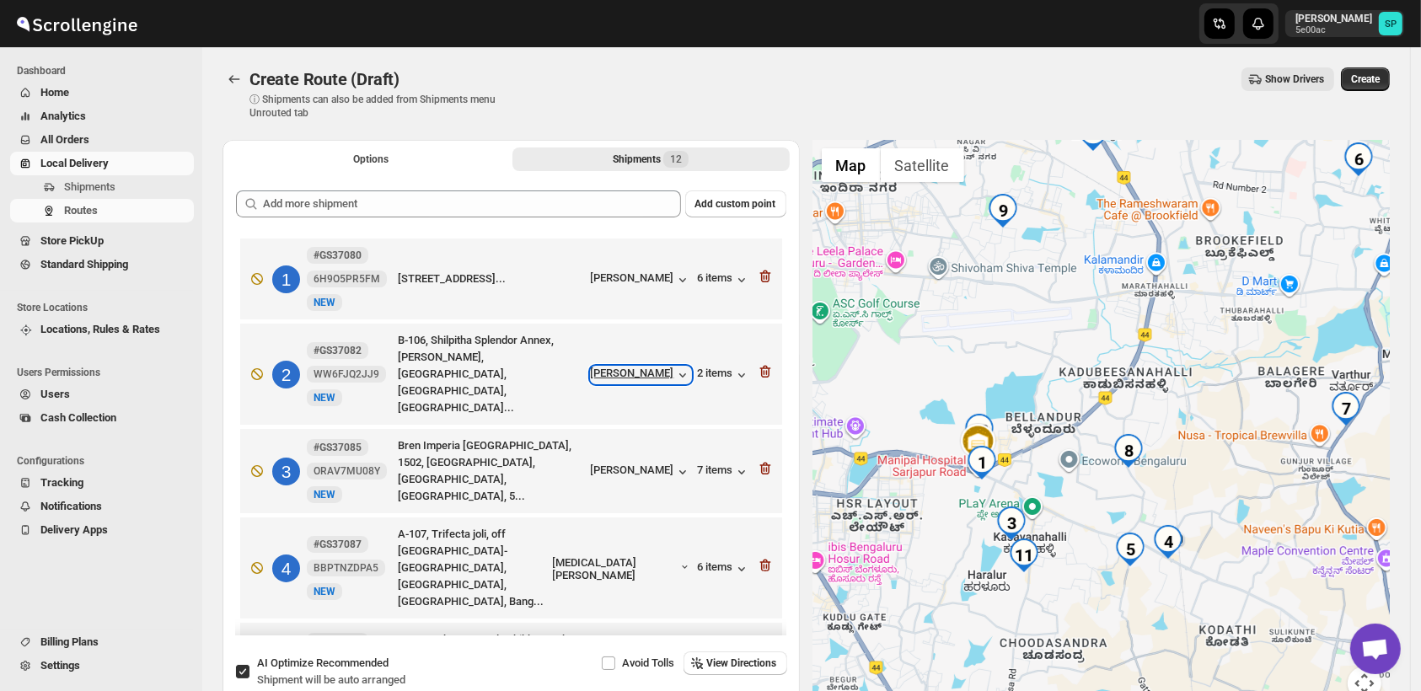
click at [654, 369] on div "[PERSON_NAME]" at bounding box center [641, 375] width 100 height 17
click at [760, 281] on icon "button" at bounding box center [765, 277] width 11 height 13
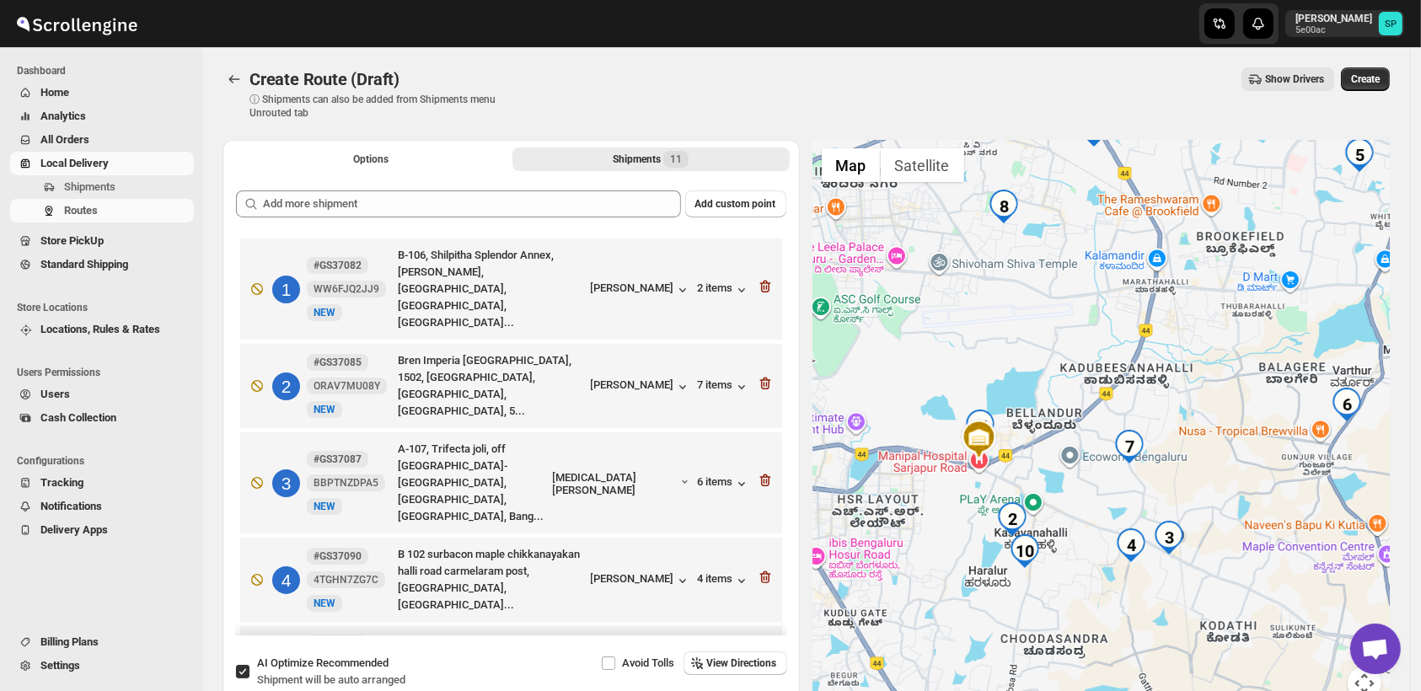
drag, startPoint x: 1271, startPoint y: 586, endPoint x: 1046, endPoint y: 518, distance: 235.2
click at [1046, 518] on div at bounding box center [1101, 430] width 577 height 581
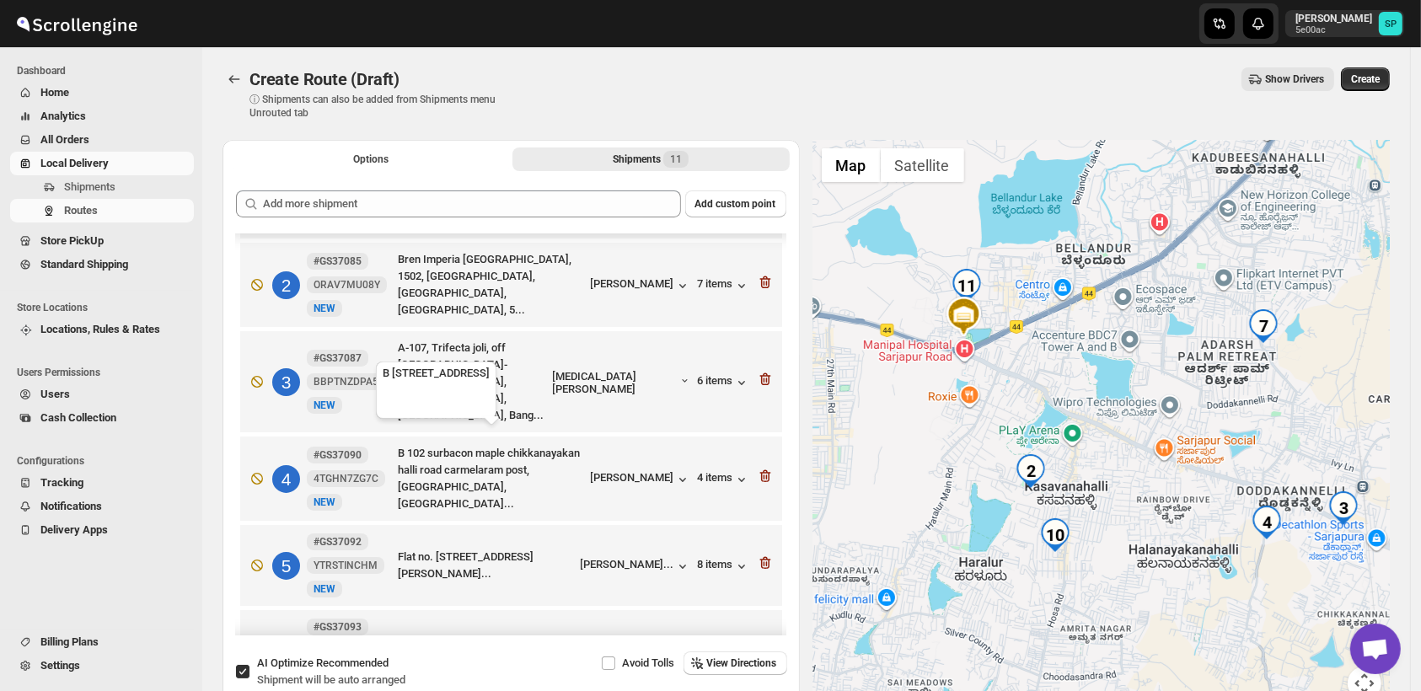
scroll to position [81, 0]
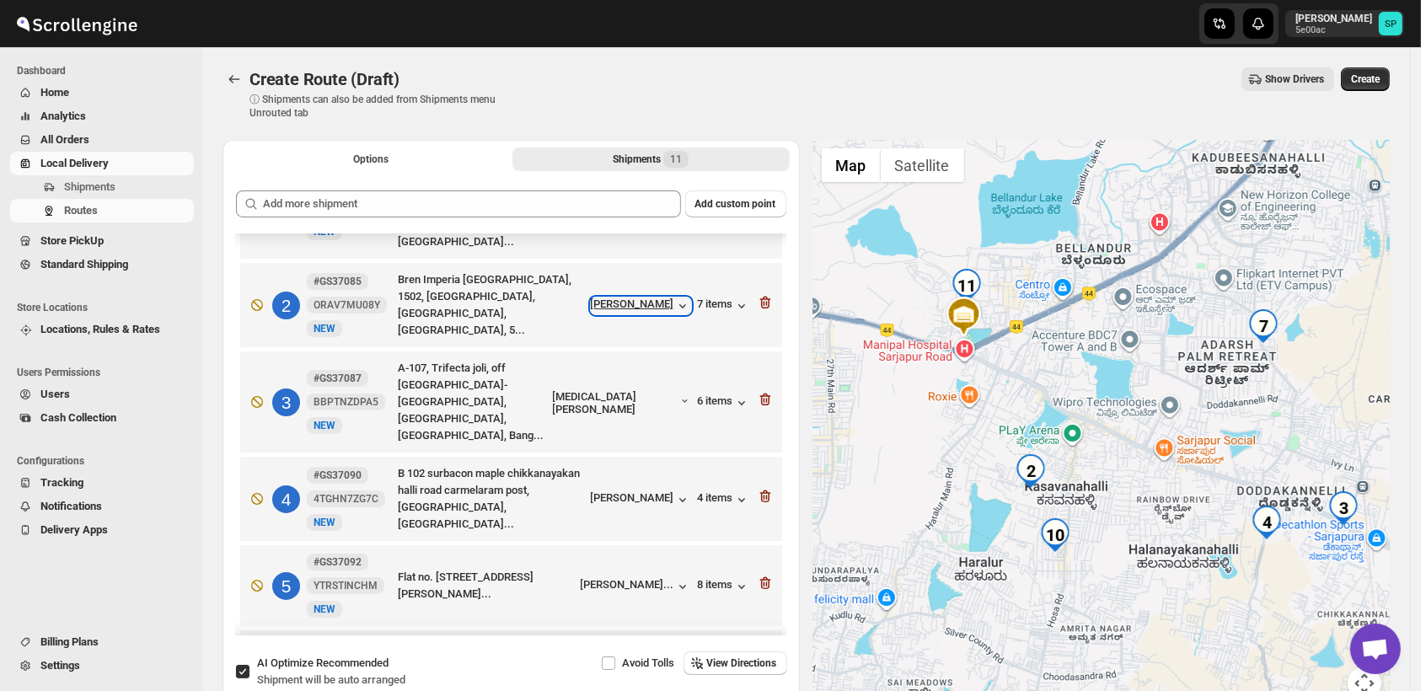
click at [674, 298] on icon "button" at bounding box center [682, 306] width 17 height 17
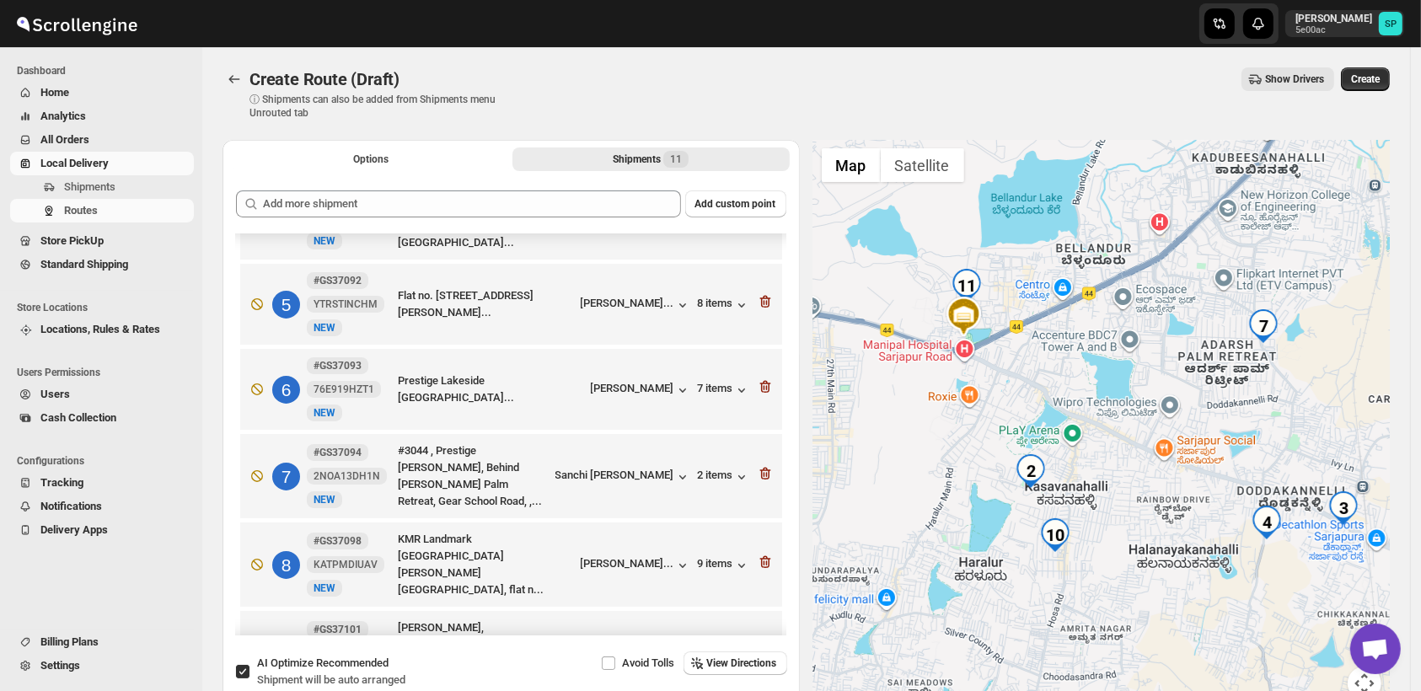
scroll to position [550, 0]
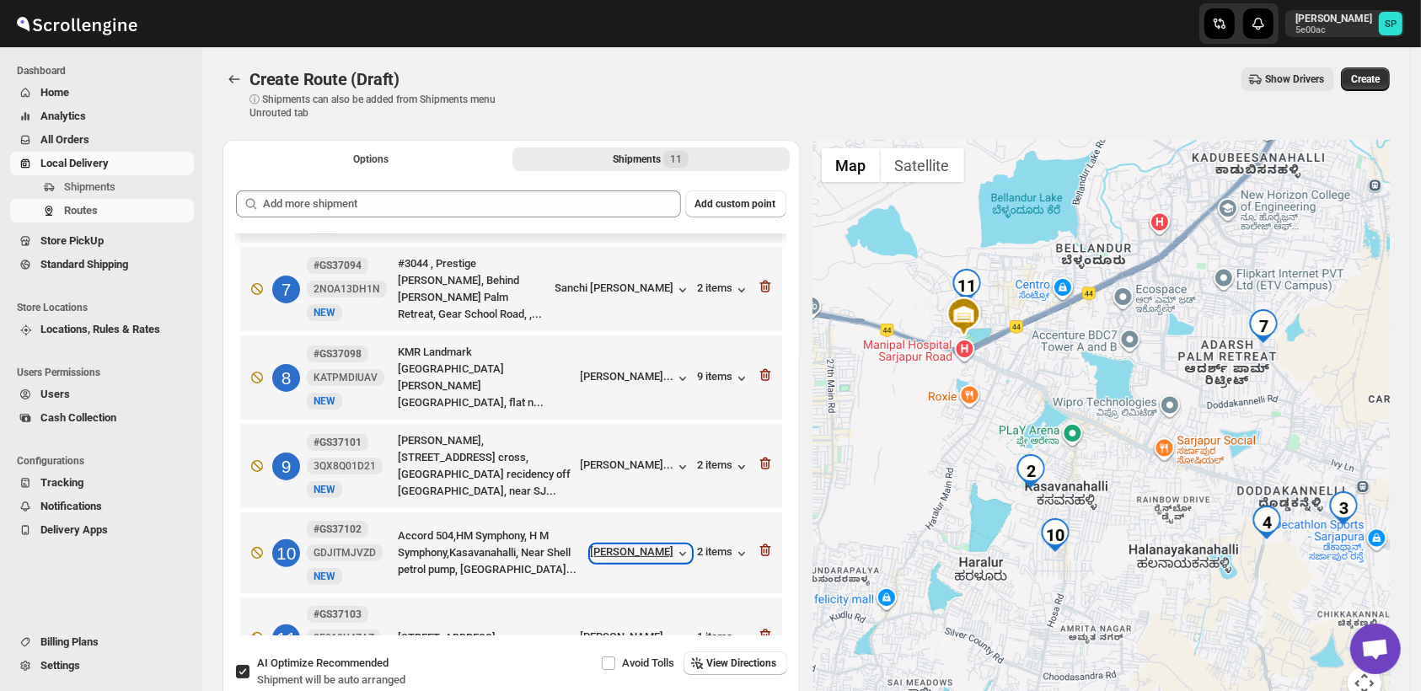
click at [634, 545] on div "[PERSON_NAME]" at bounding box center [641, 553] width 100 height 17
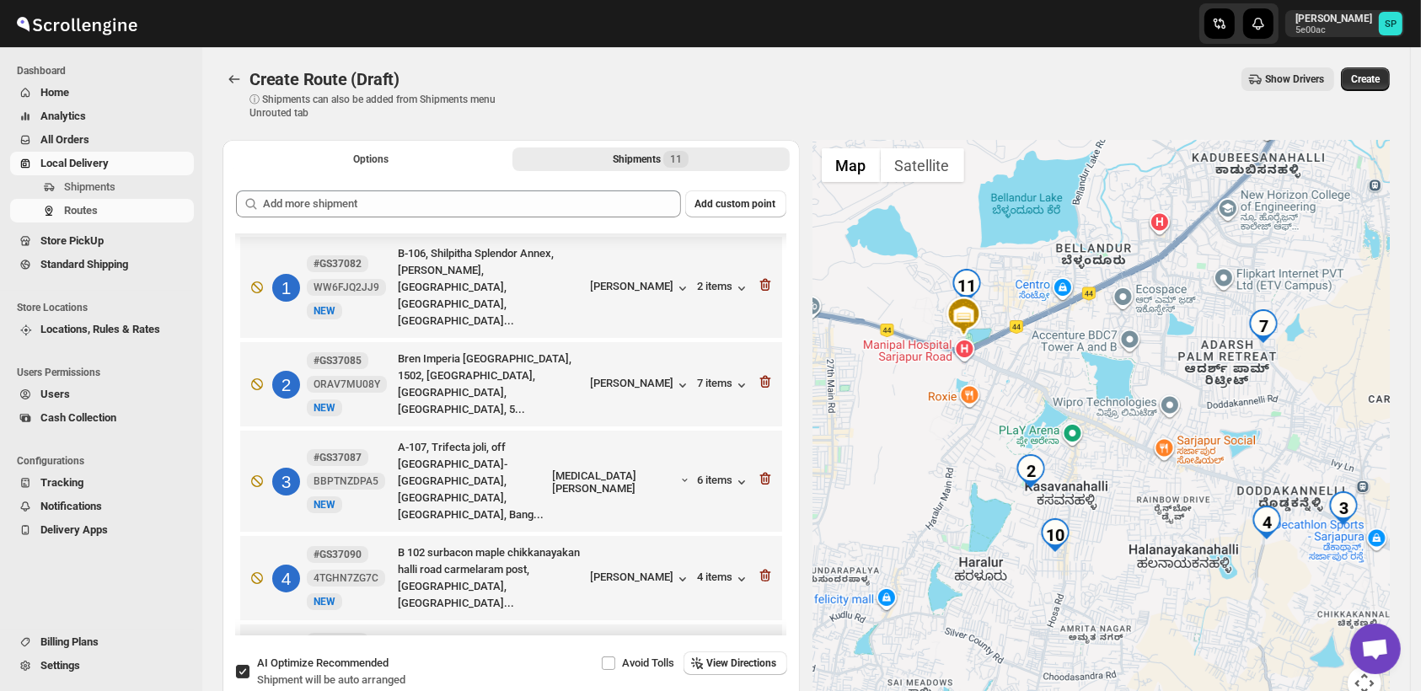
scroll to position [0, 0]
click at [757, 375] on icon "button" at bounding box center [765, 383] width 17 height 17
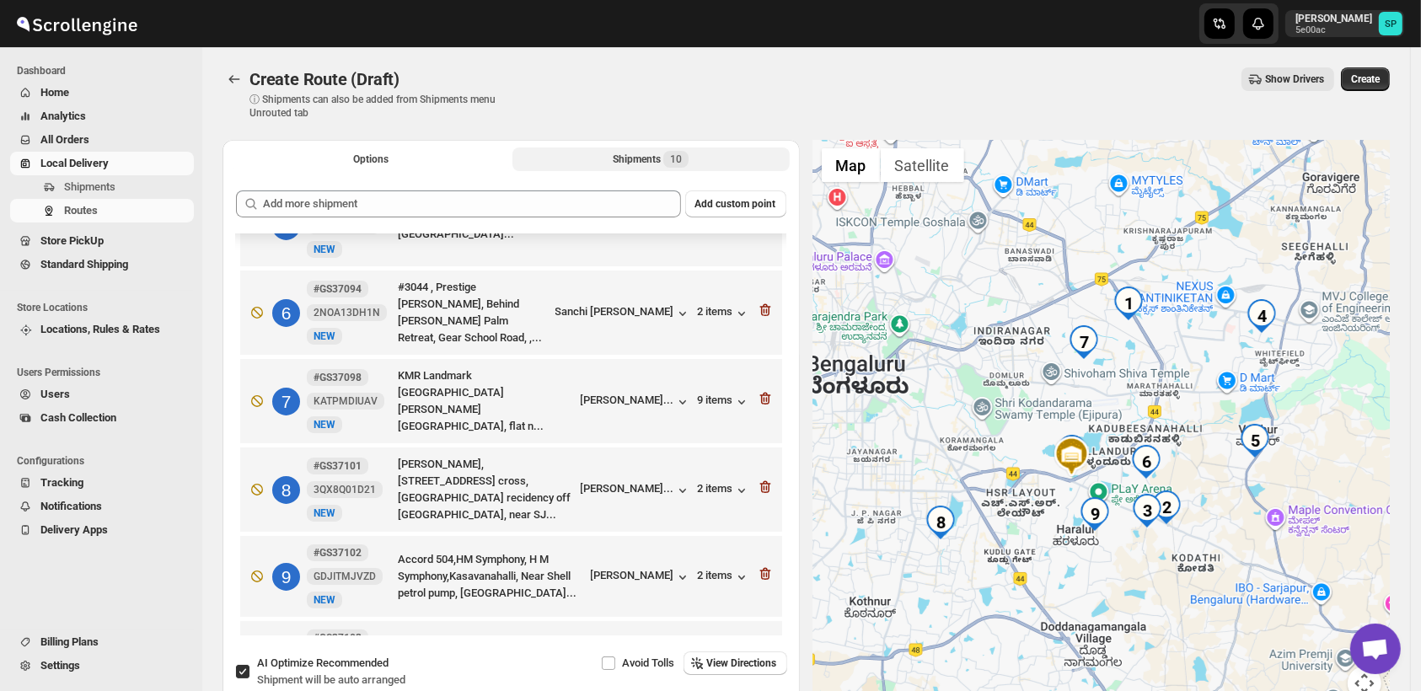
scroll to position [464, 0]
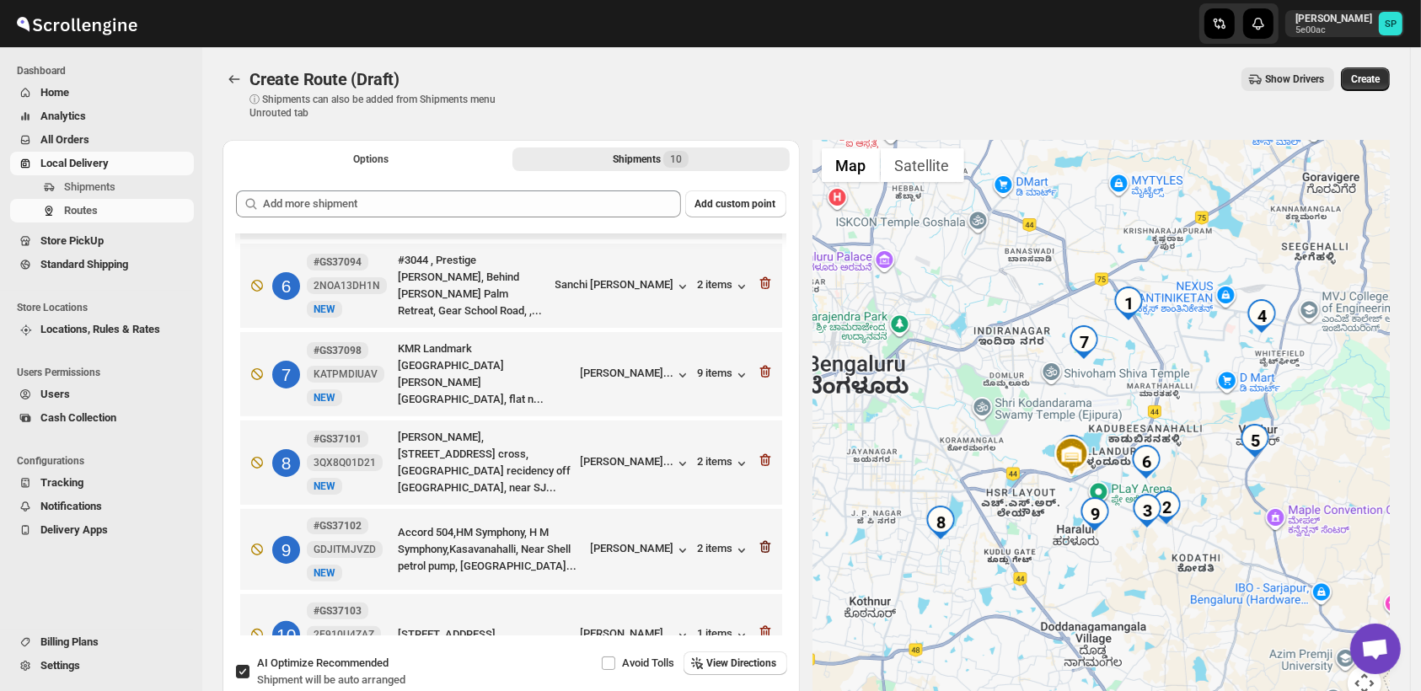
click at [760, 539] on icon "button" at bounding box center [765, 547] width 17 height 17
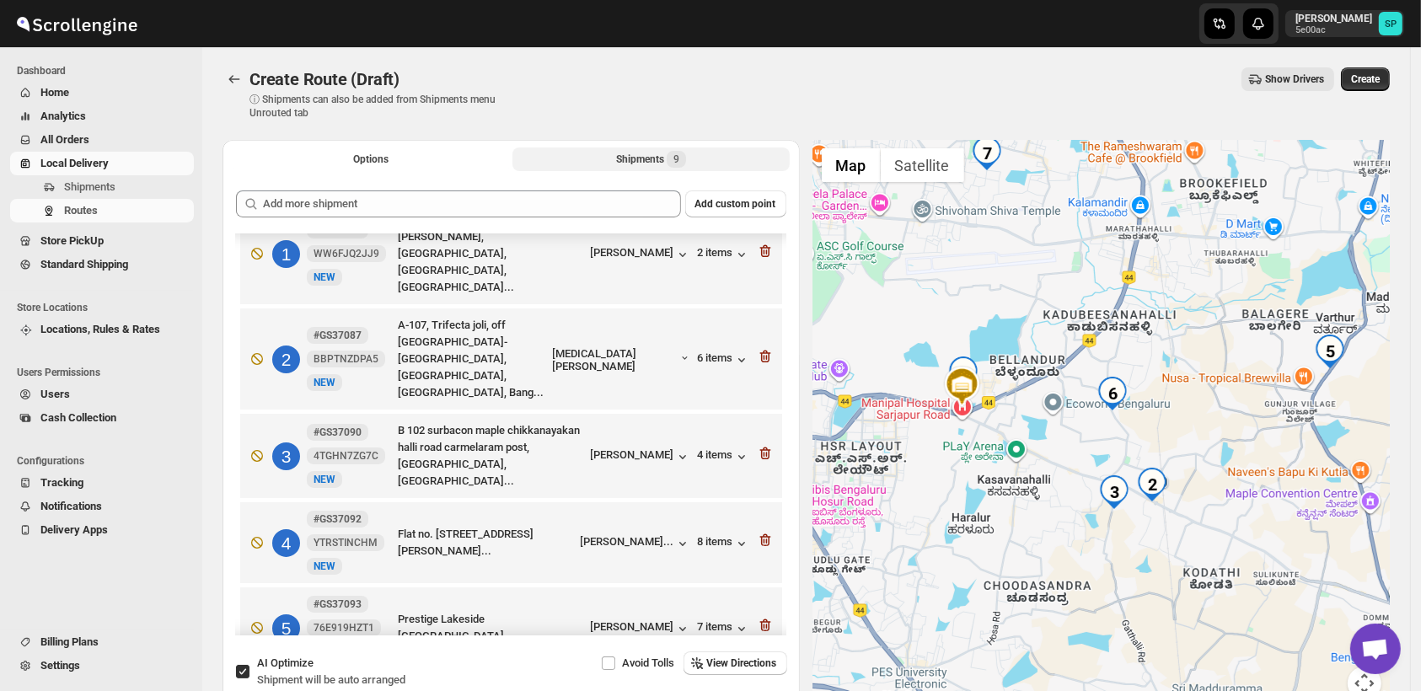
scroll to position [4, 0]
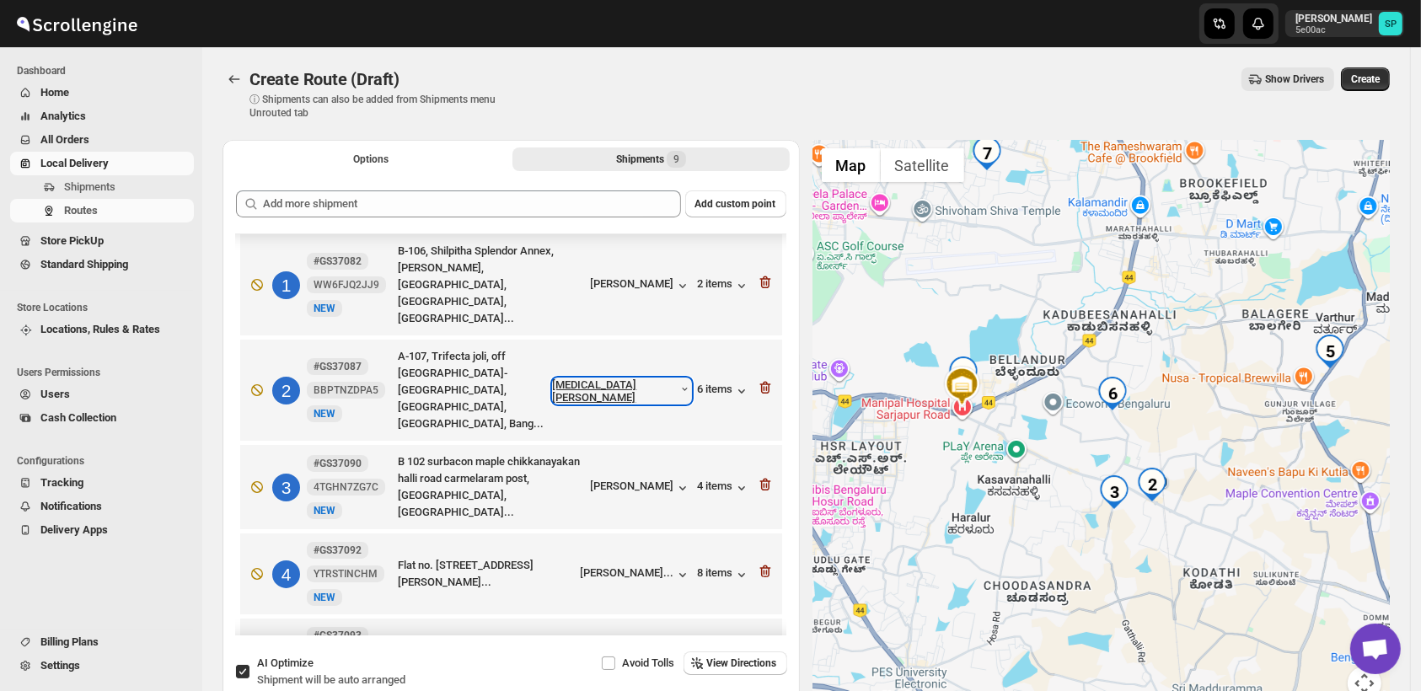
click at [634, 379] on div "[MEDICAL_DATA][PERSON_NAME]" at bounding box center [622, 391] width 138 height 25
click at [638, 480] on div "[PERSON_NAME]" at bounding box center [641, 488] width 100 height 17
click at [763, 479] on icon "button" at bounding box center [765, 485] width 11 height 13
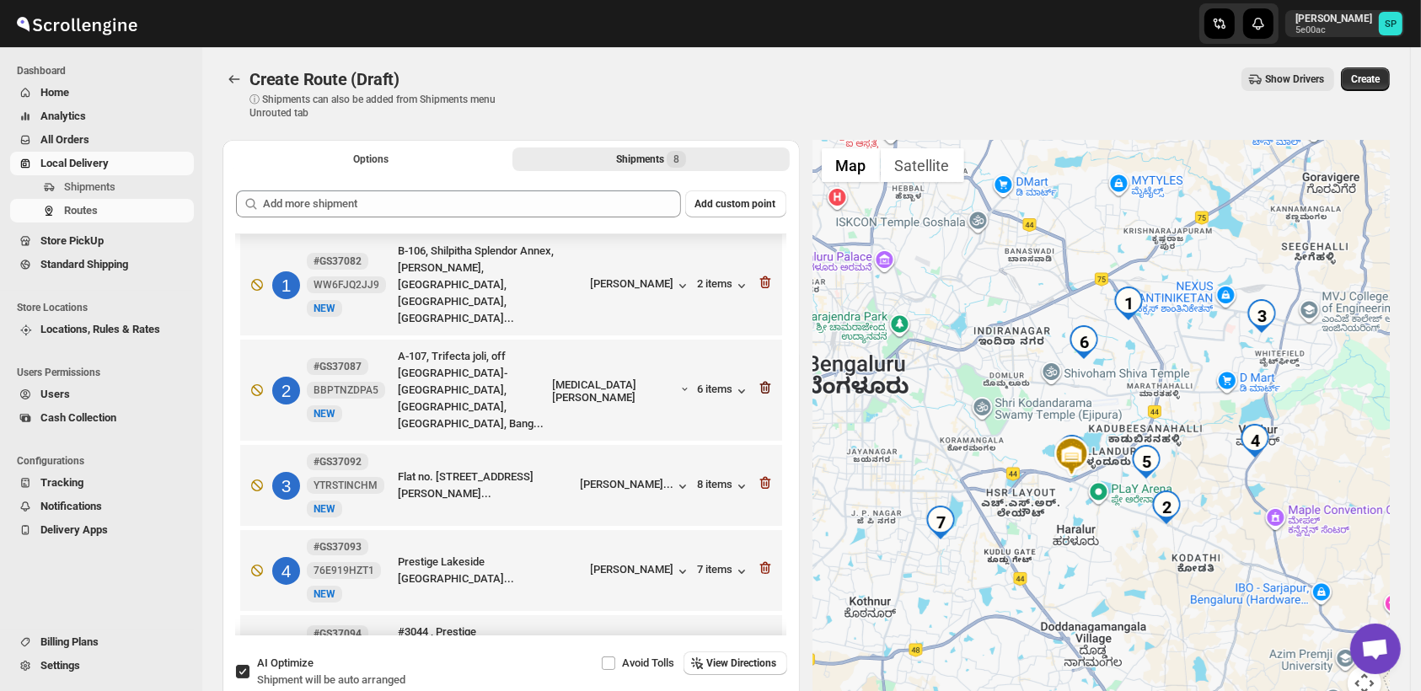
click at [758, 379] on icon "button" at bounding box center [765, 387] width 17 height 17
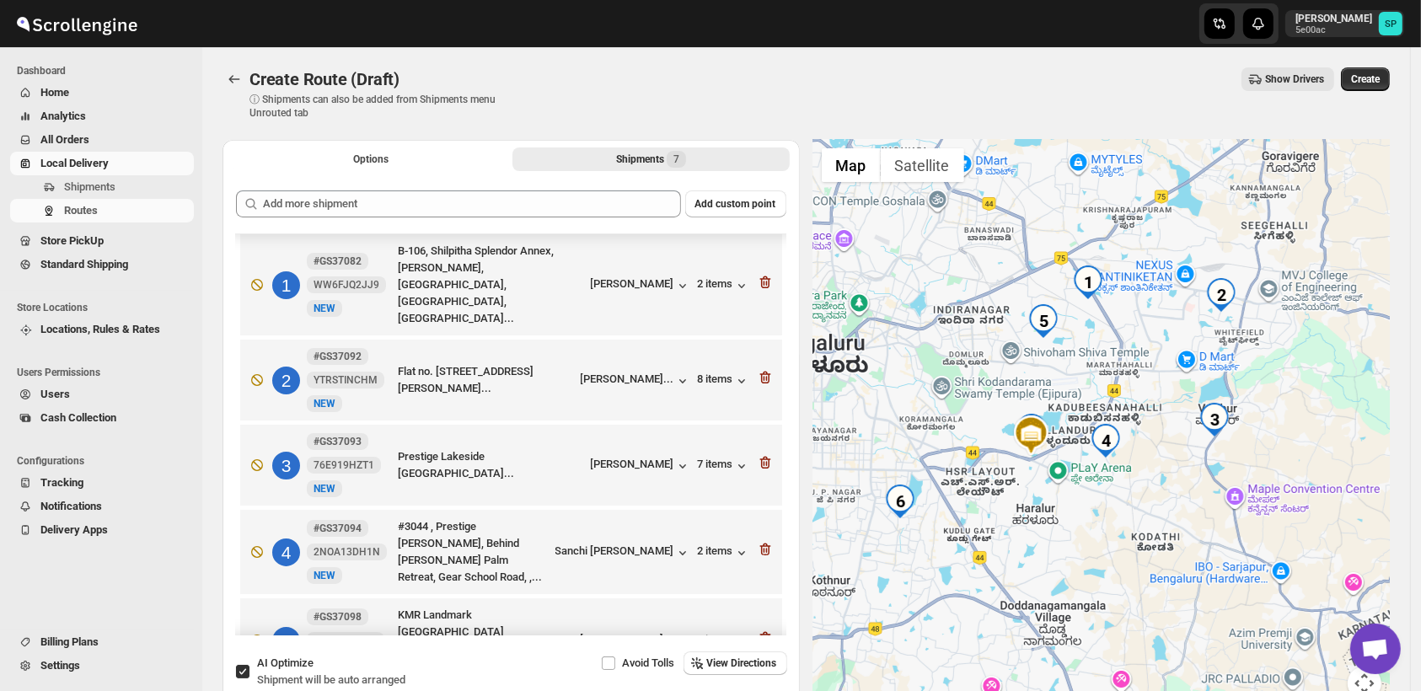
drag, startPoint x: 1221, startPoint y: 502, endPoint x: 1172, endPoint y: 459, distance: 65.1
click at [1172, 459] on div at bounding box center [1101, 430] width 577 height 581
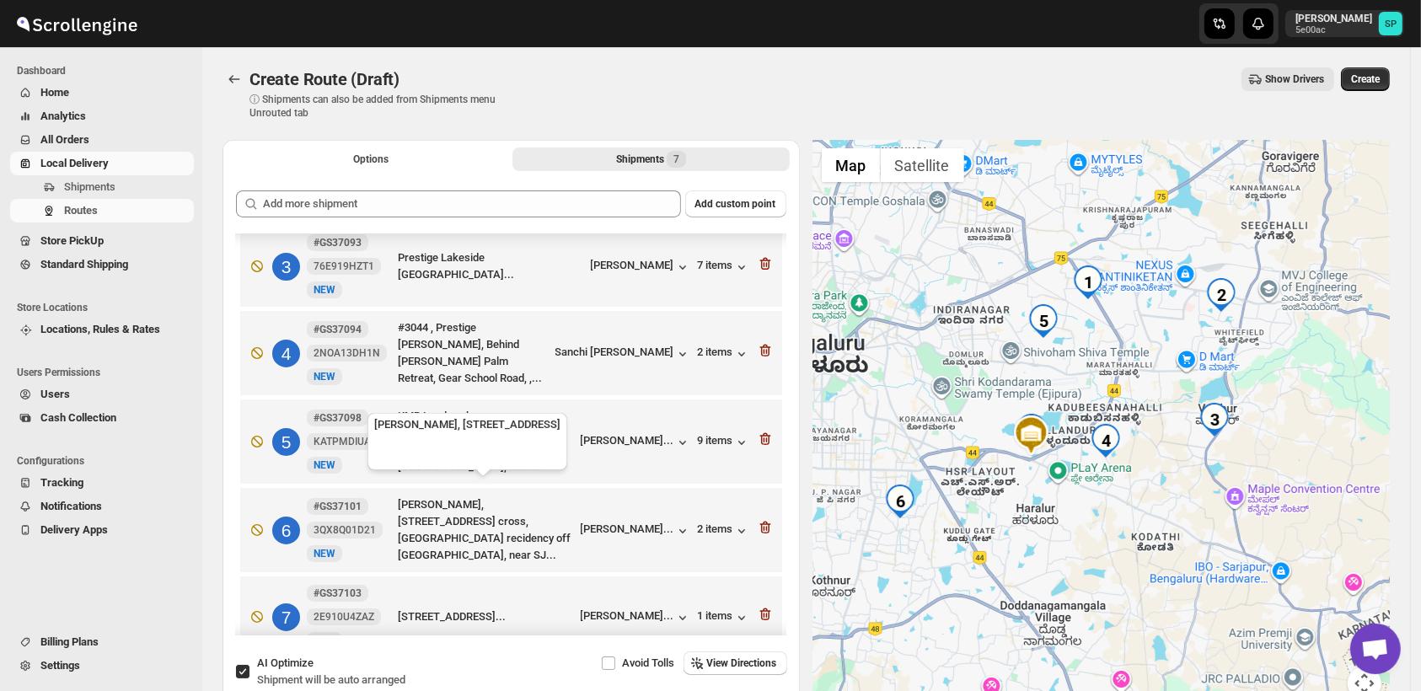
scroll to position [207, 0]
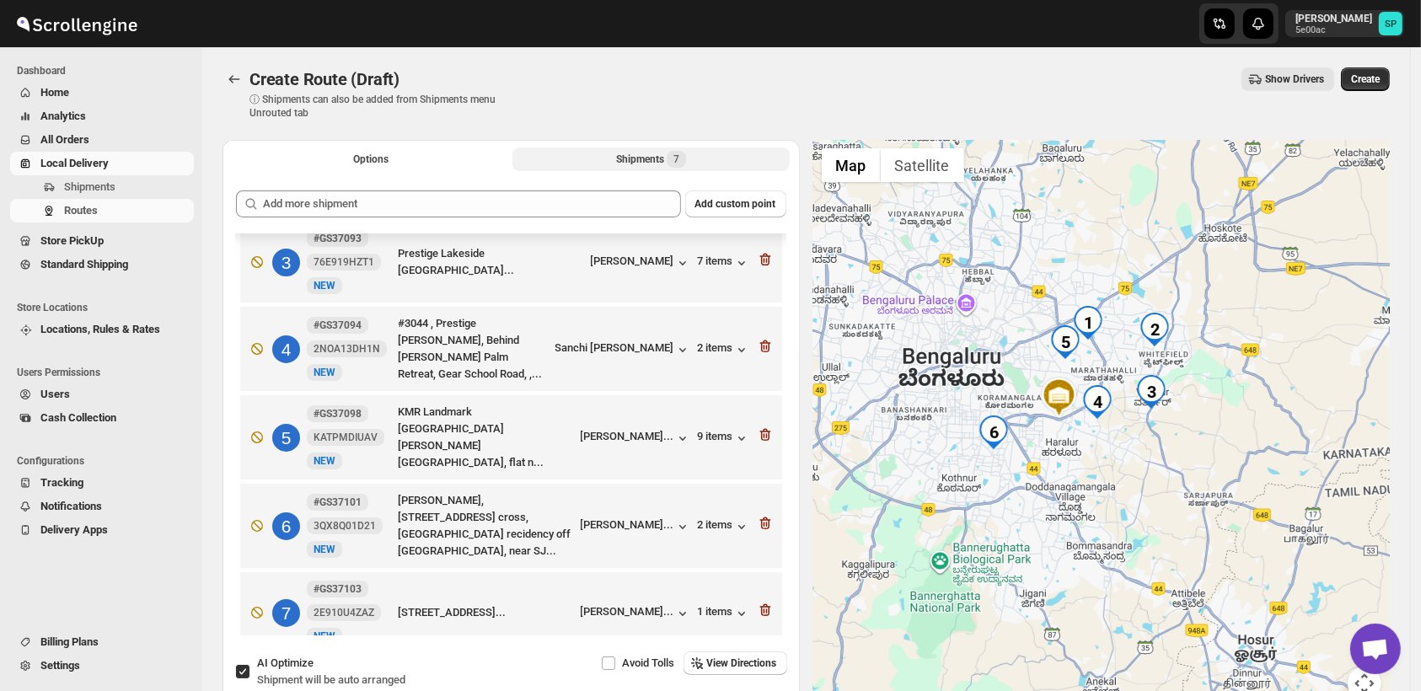
click at [627, 164] on div "Shipments 7" at bounding box center [651, 159] width 70 height 17
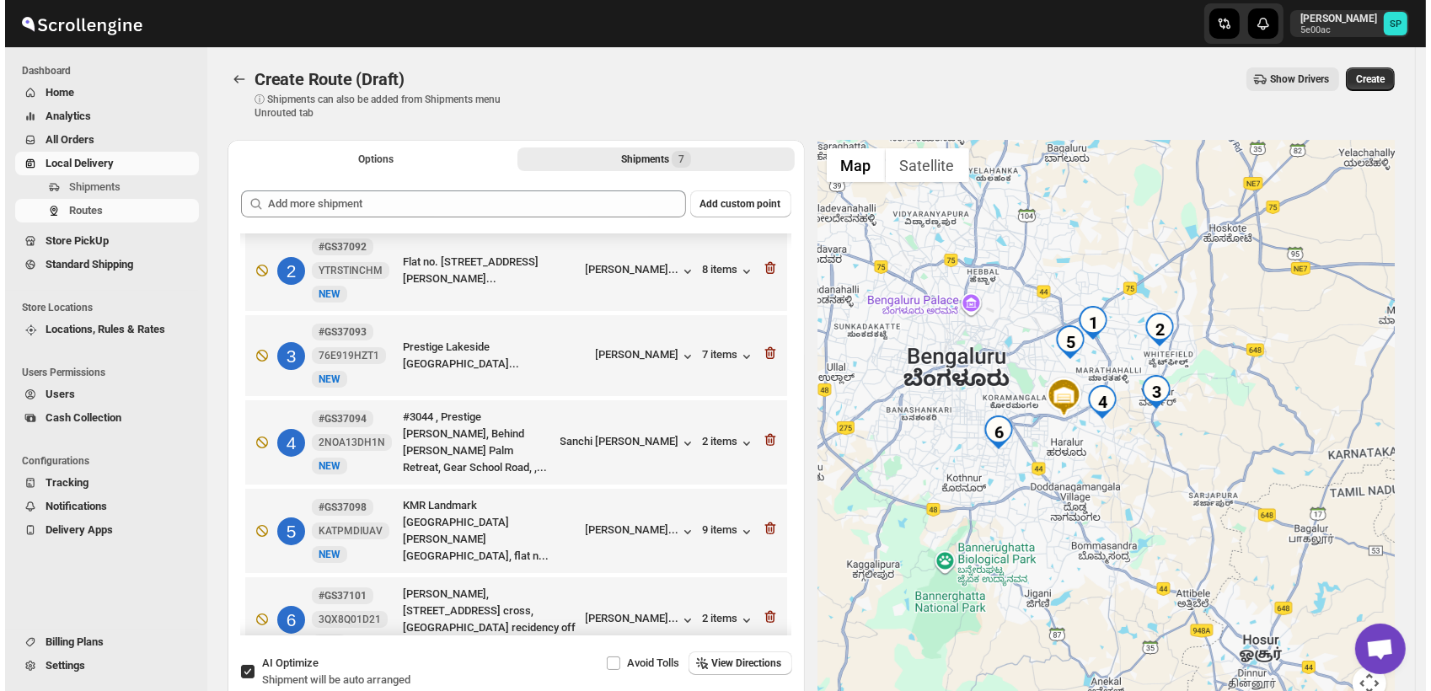
scroll to position [0, 0]
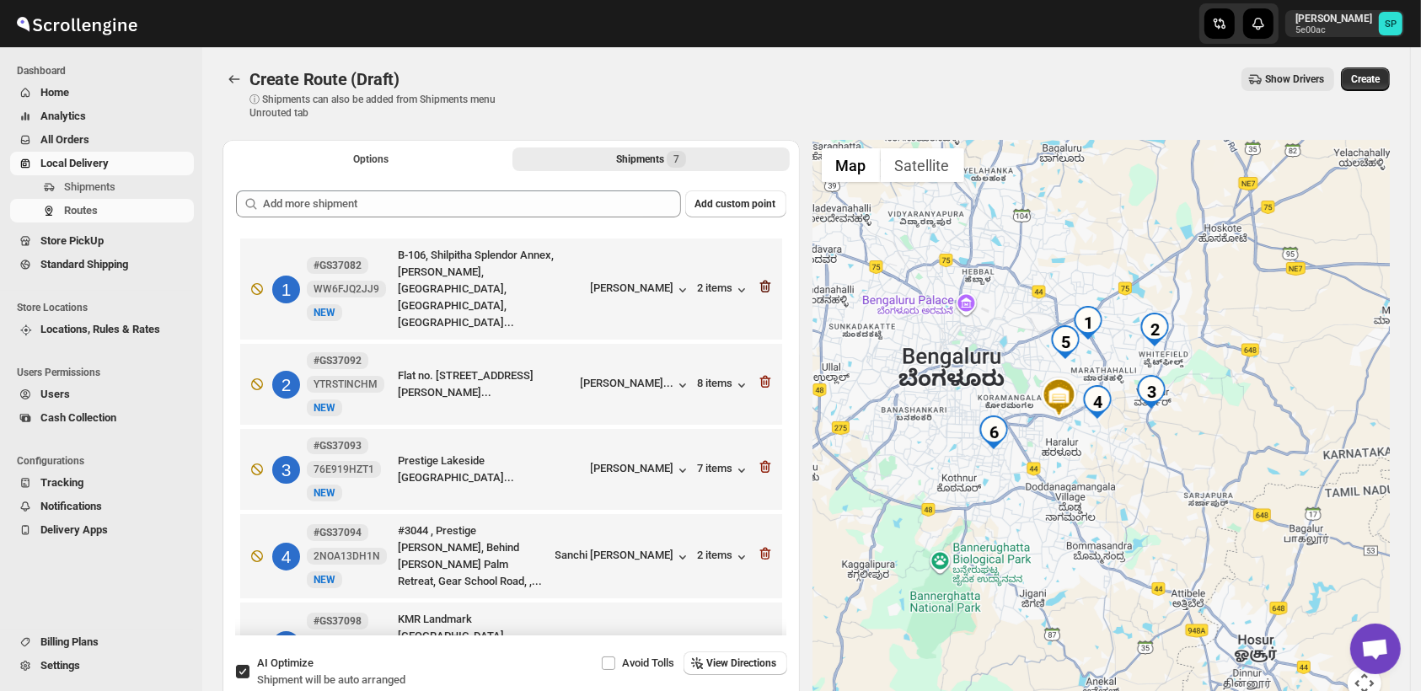
click at [757, 279] on icon "button" at bounding box center [765, 286] width 17 height 17
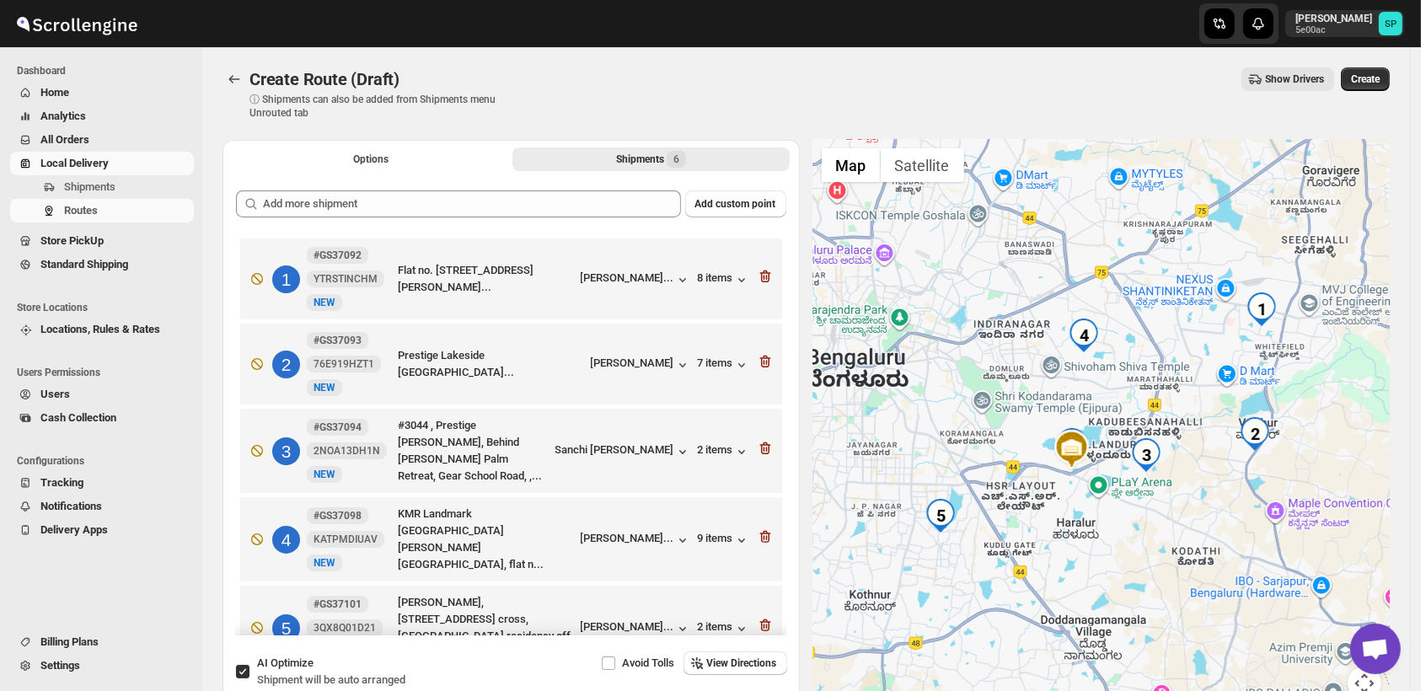
click at [757, 279] on icon "button" at bounding box center [765, 276] width 17 height 17
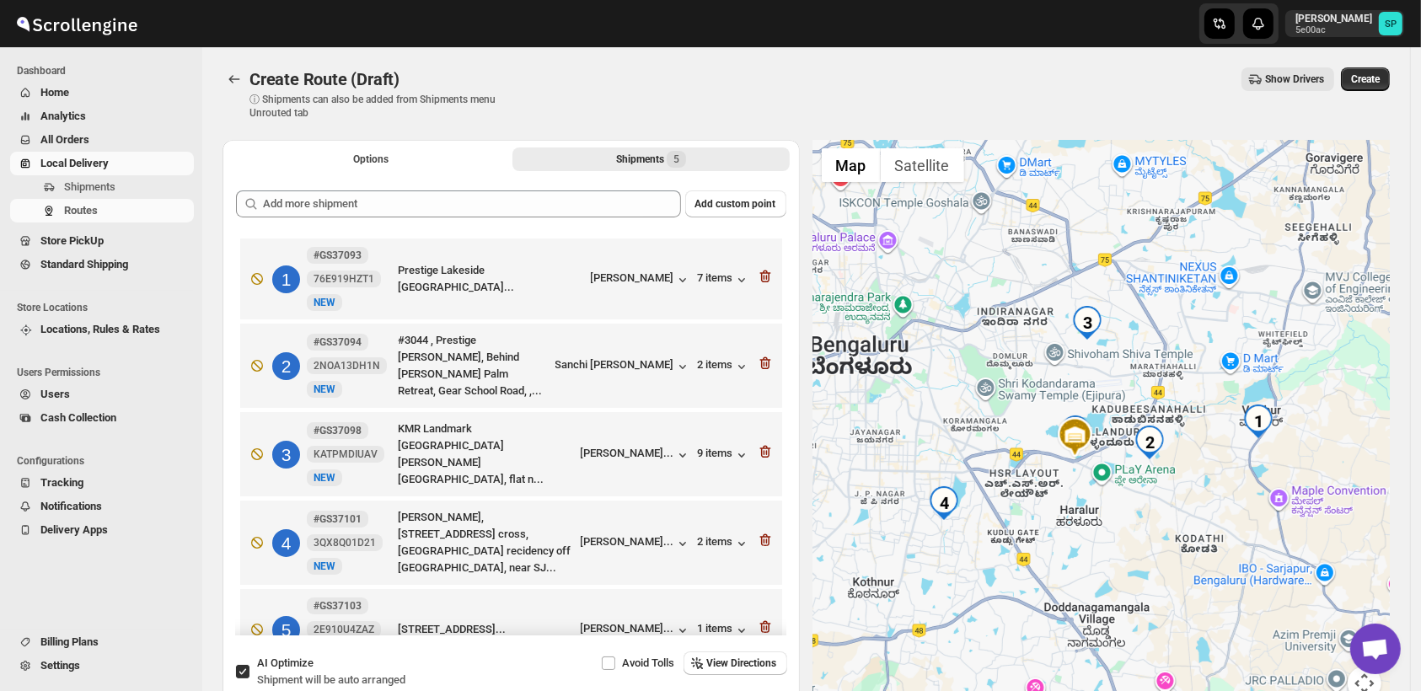
click at [757, 279] on icon "button" at bounding box center [765, 276] width 17 height 17
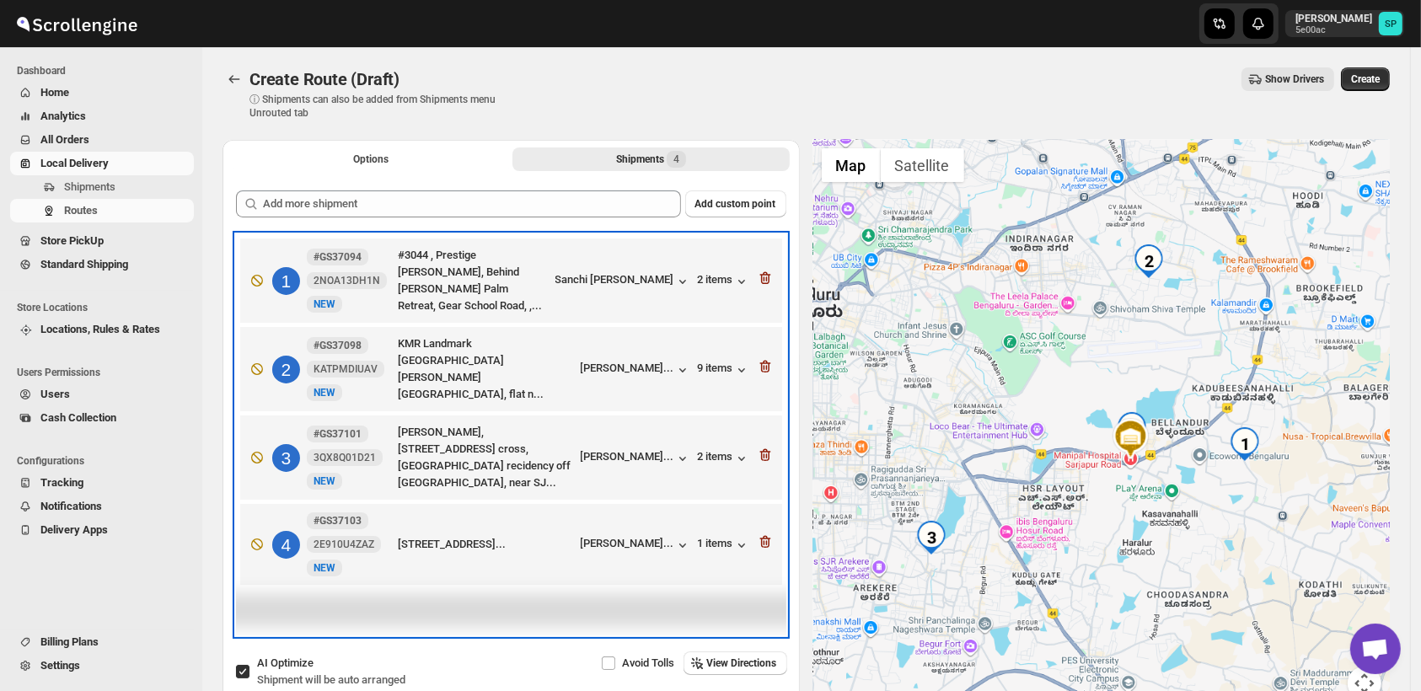
click at [757, 279] on div "1 #GS37094 2NOA13DH1N New NEW #3044 , Prestige Jade Pavillion, Behind Adarsh Pa…" at bounding box center [508, 277] width 532 height 74
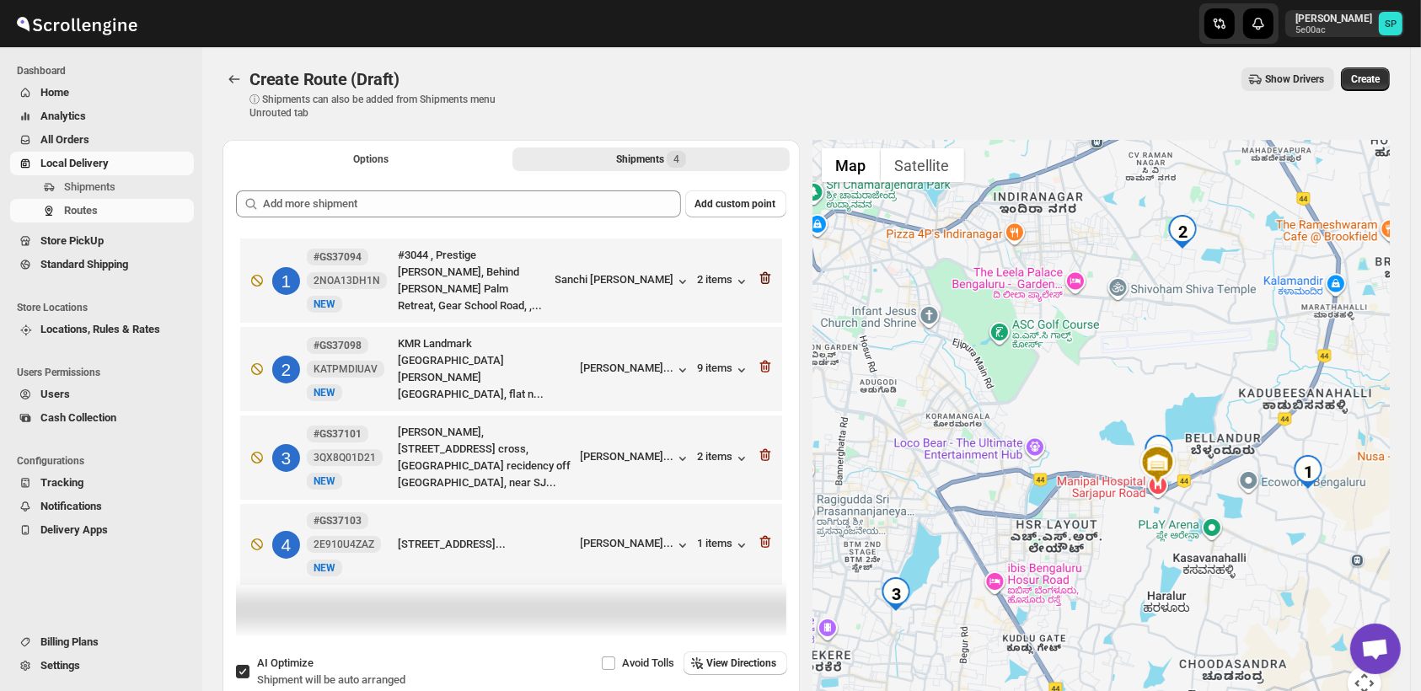
click at [772, 273] on icon "button" at bounding box center [765, 278] width 17 height 17
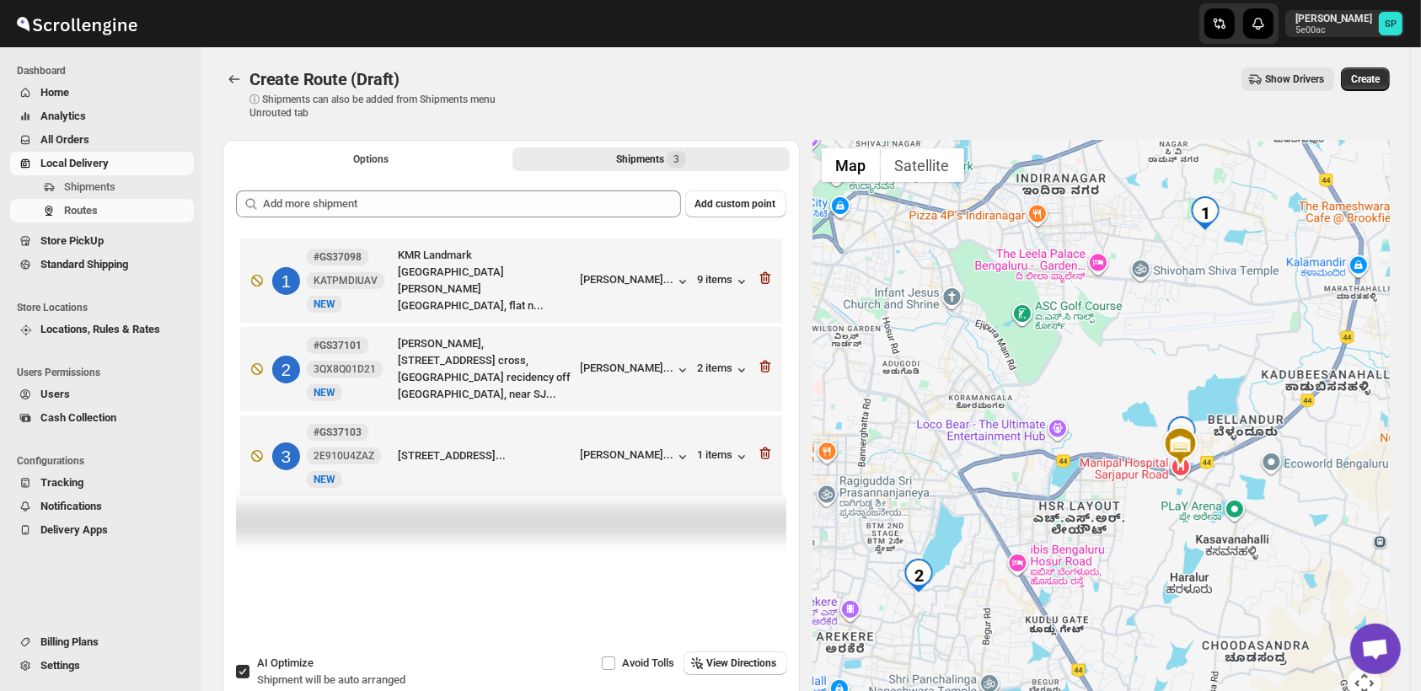
click at [772, 273] on icon "button" at bounding box center [765, 278] width 17 height 17
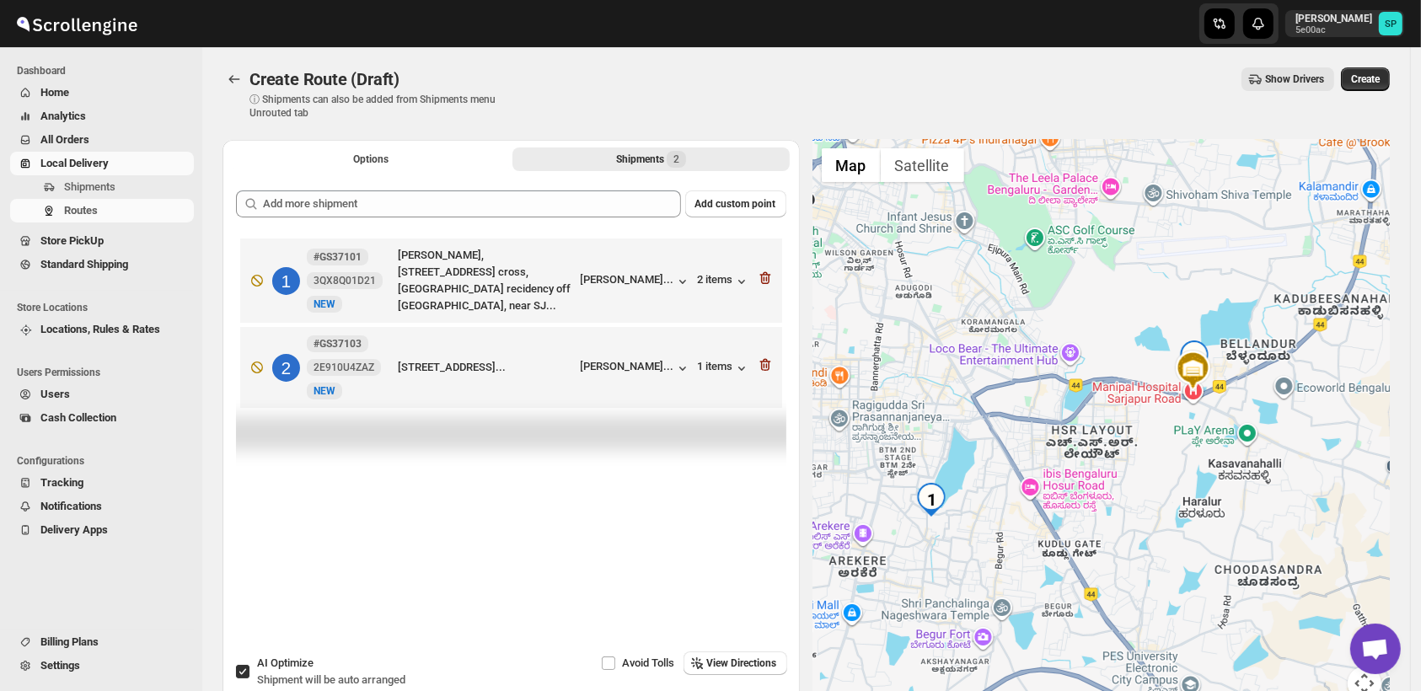
click at [772, 273] on icon "button" at bounding box center [765, 278] width 17 height 17
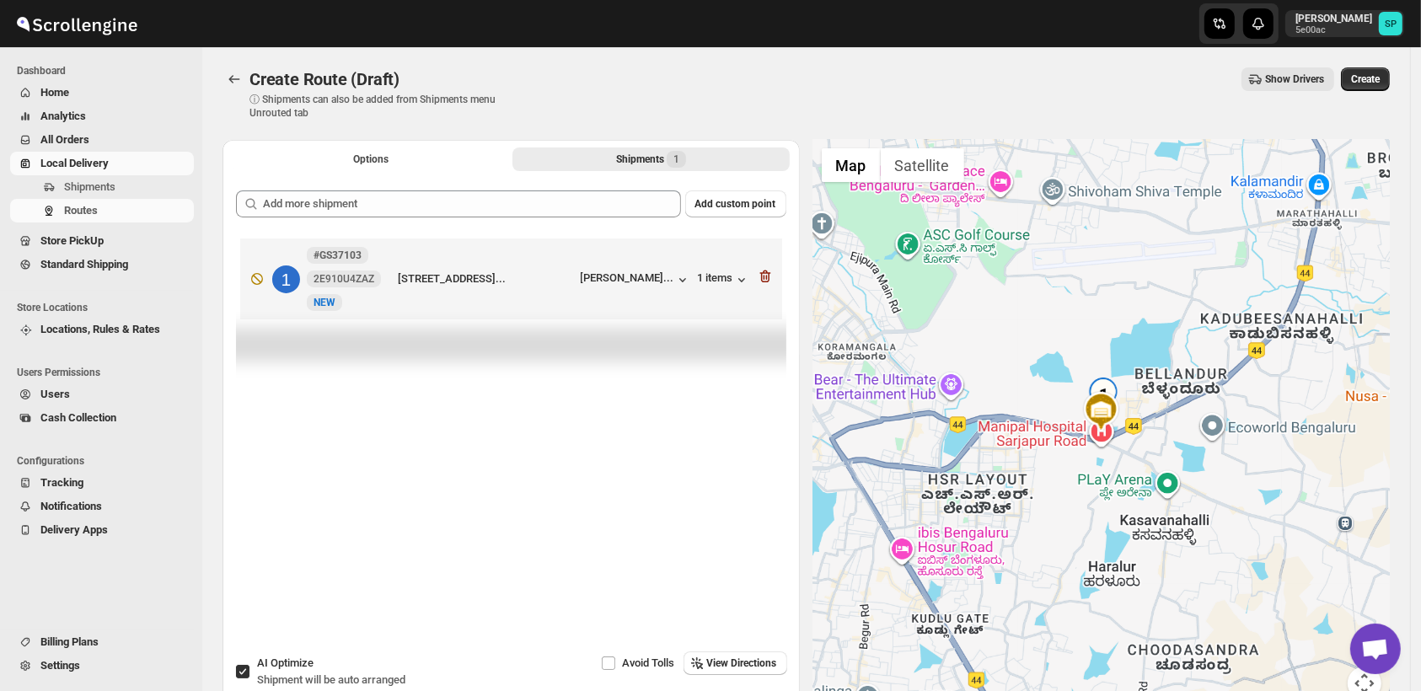
click at [772, 273] on icon "button" at bounding box center [765, 276] width 17 height 17
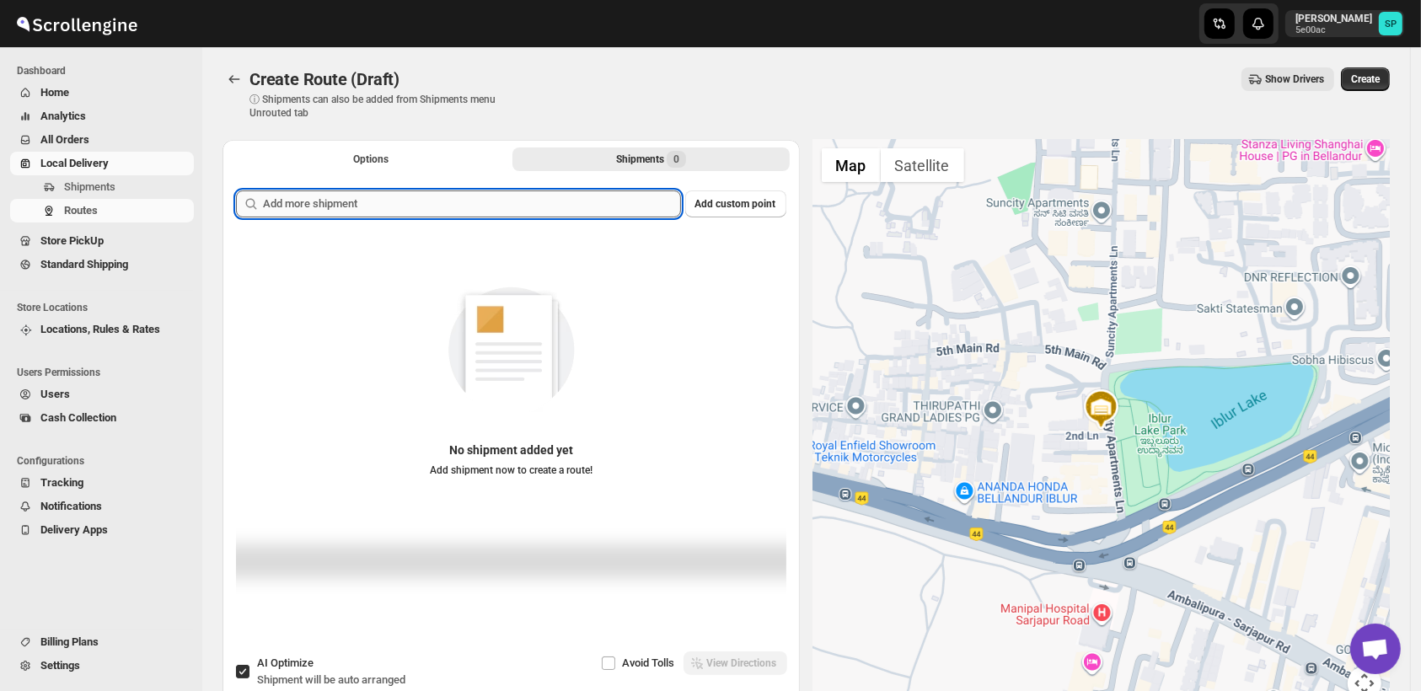
click at [595, 199] on input "text" at bounding box center [472, 204] width 418 height 27
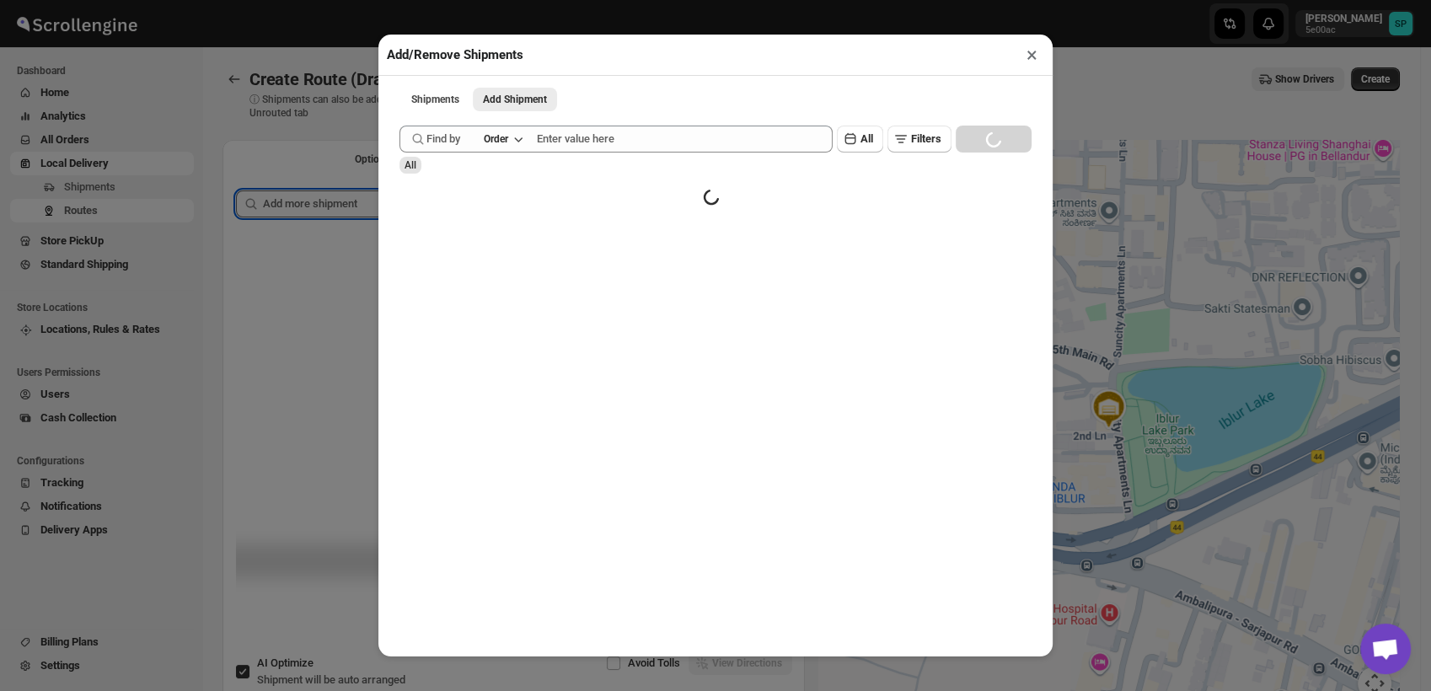
paste input "text"
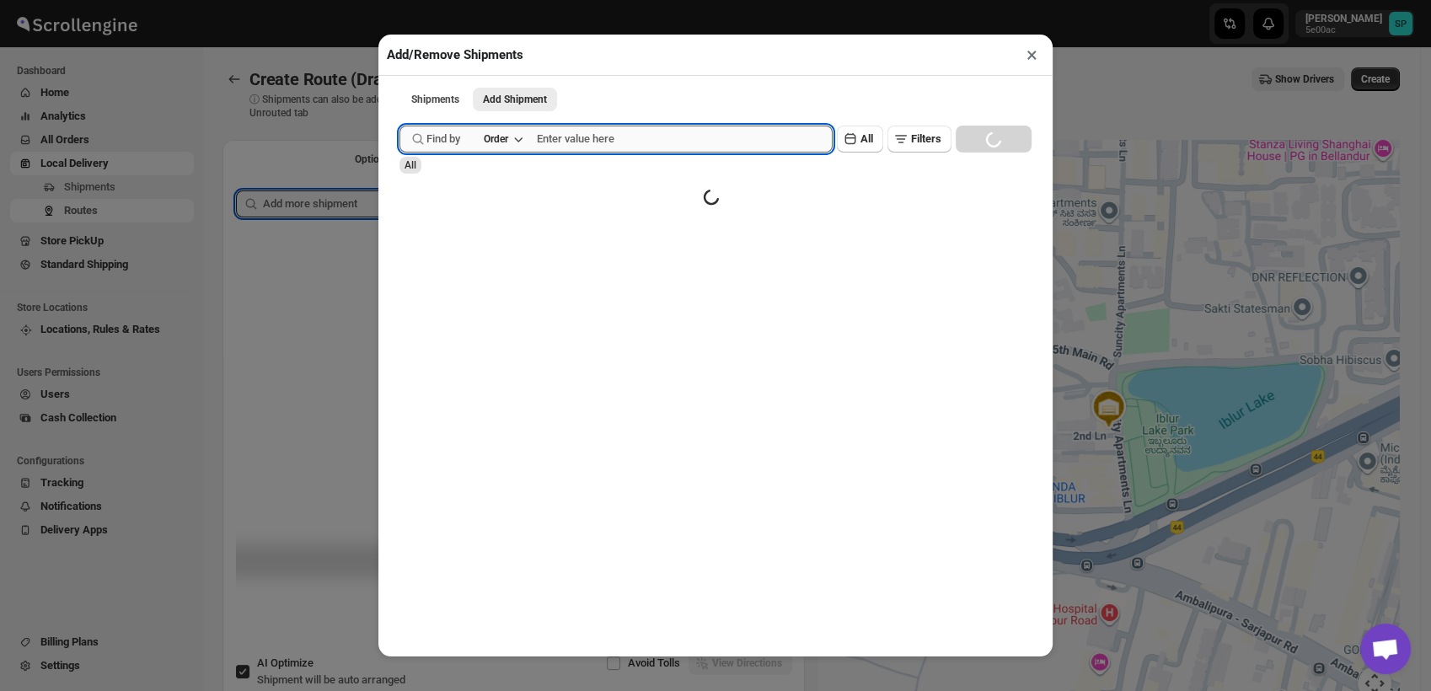
click at [615, 132] on input "text" at bounding box center [685, 139] width 296 height 27
paste input "GS37090"
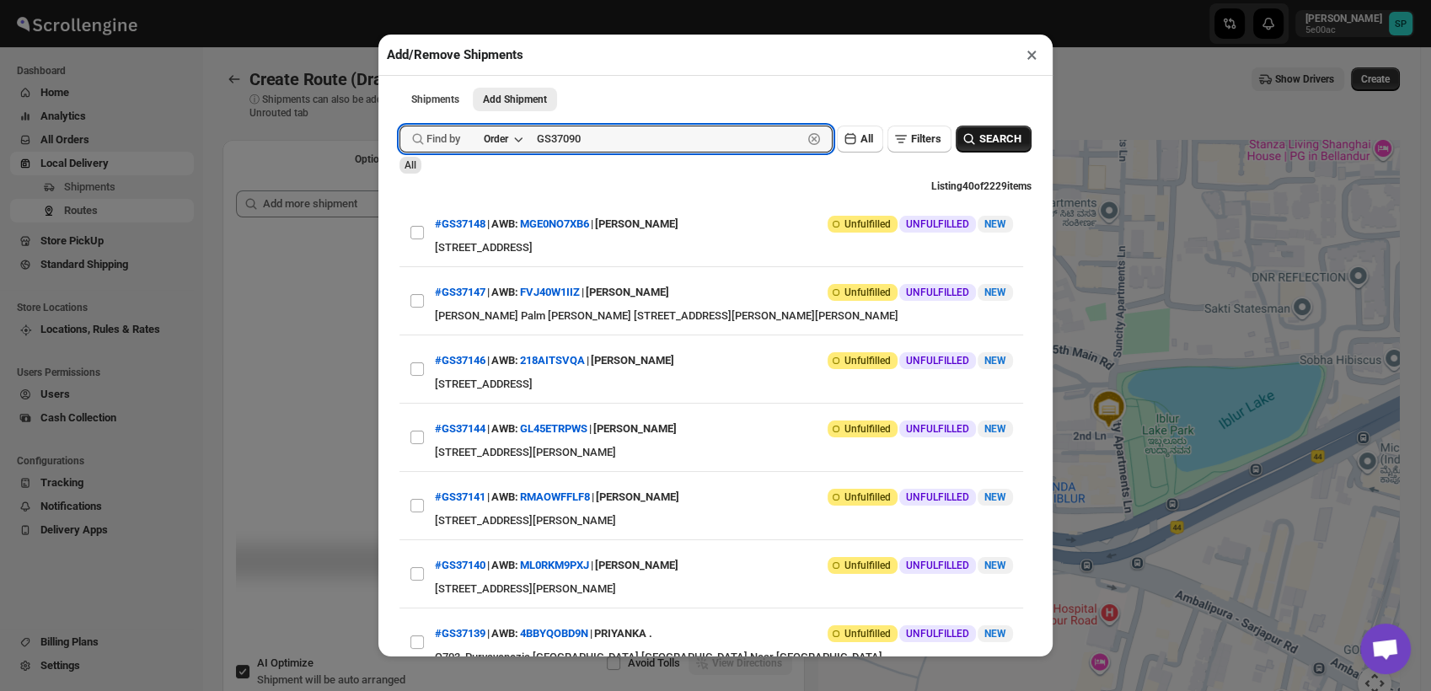
type input "GS37090"
click at [980, 151] on button "SEARCH" at bounding box center [994, 139] width 76 height 27
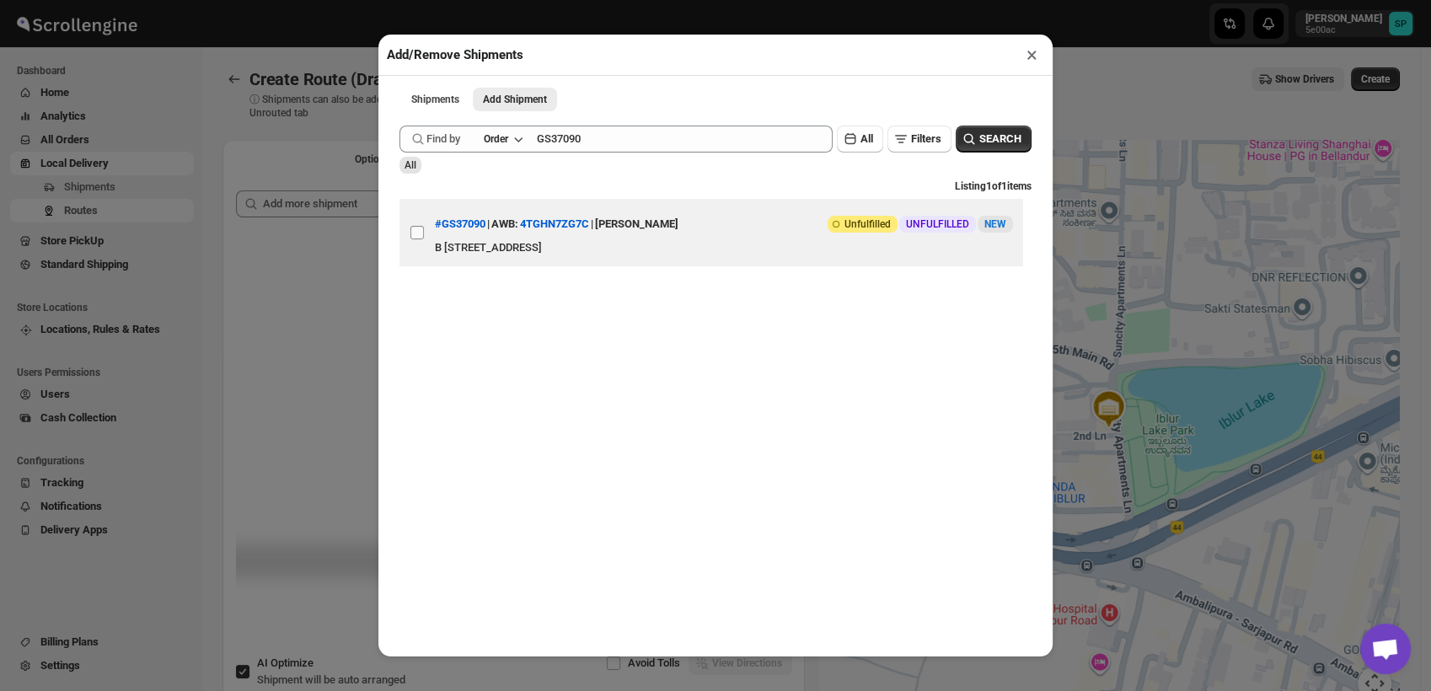
click at [416, 229] on input "View details for 68a3275afc41024ff29cada8" at bounding box center [417, 232] width 13 height 13
checkbox input "true"
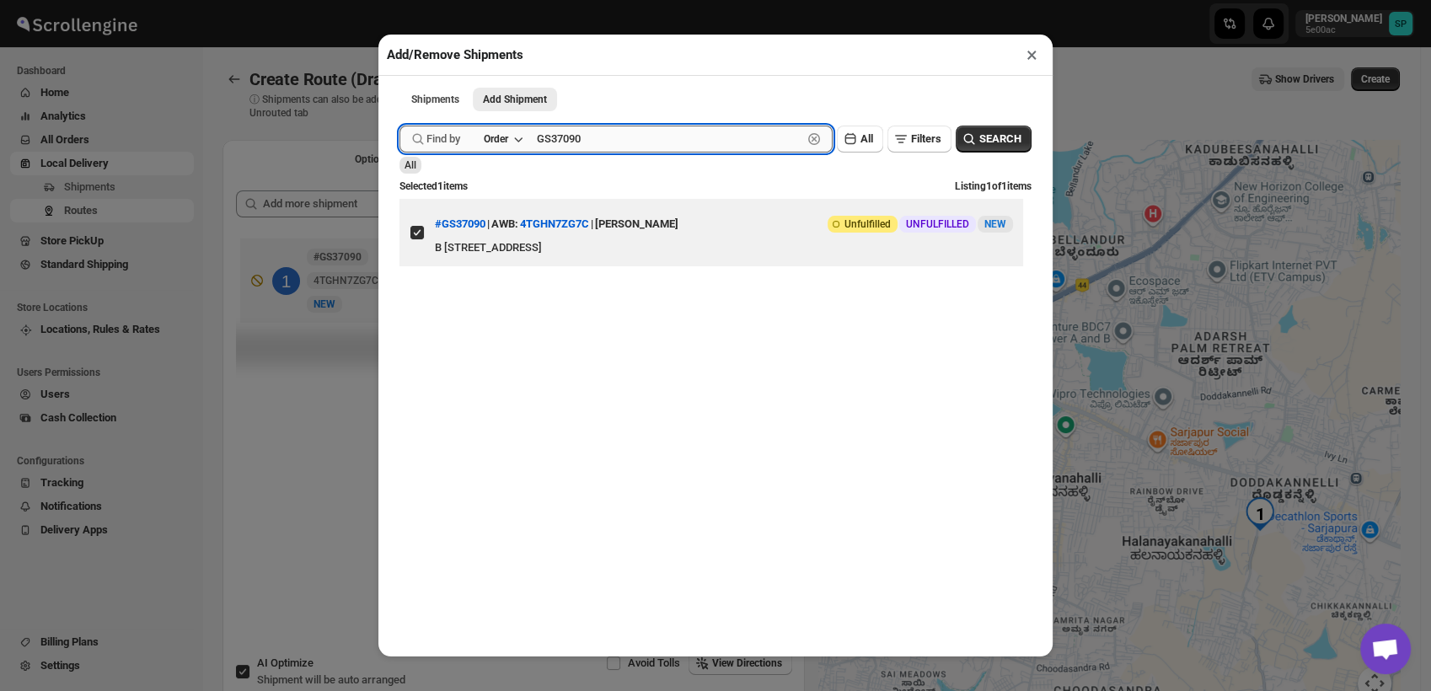
click at [561, 152] on input "GS37090" at bounding box center [670, 139] width 266 height 27
paste input "37087"
type input "37087"
click at [980, 138] on span "SEARCH" at bounding box center [1001, 139] width 42 height 17
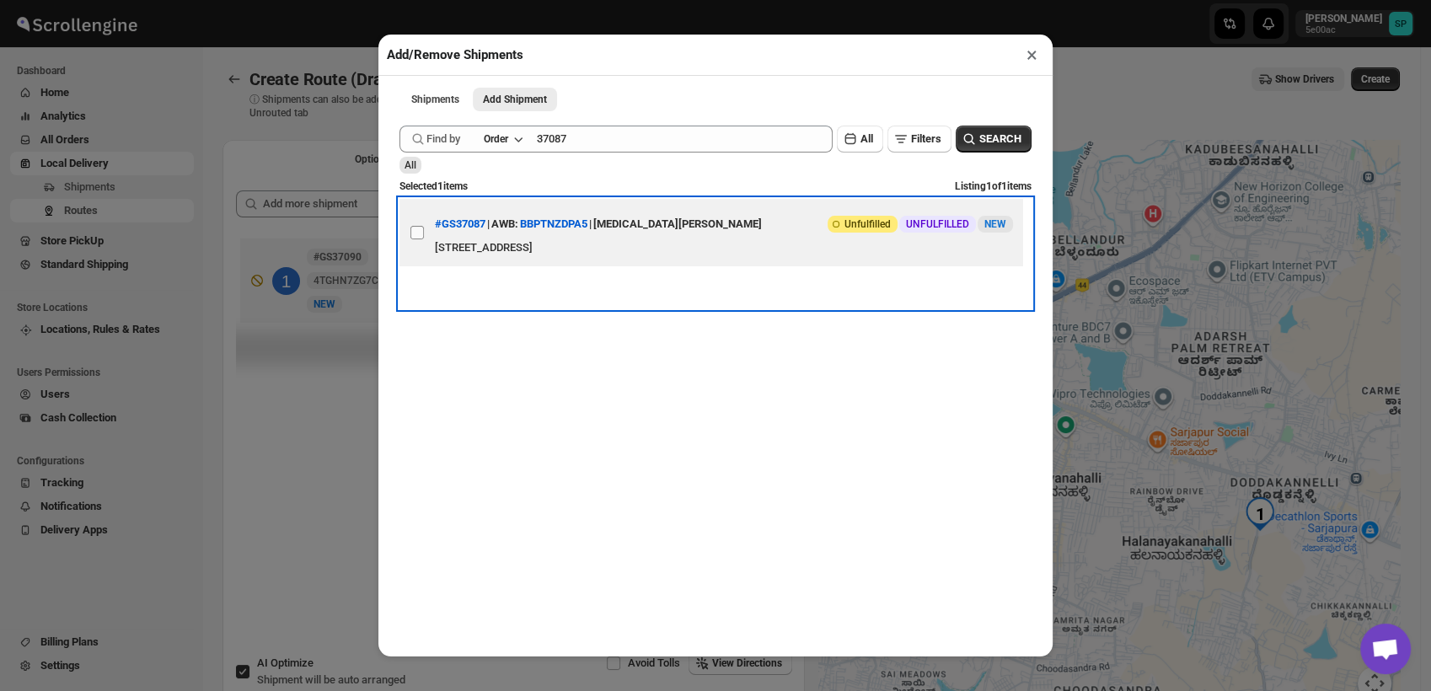
click at [426, 243] on label "View details for 68a31ba3fc41024ff29caccb" at bounding box center [417, 232] width 35 height 67
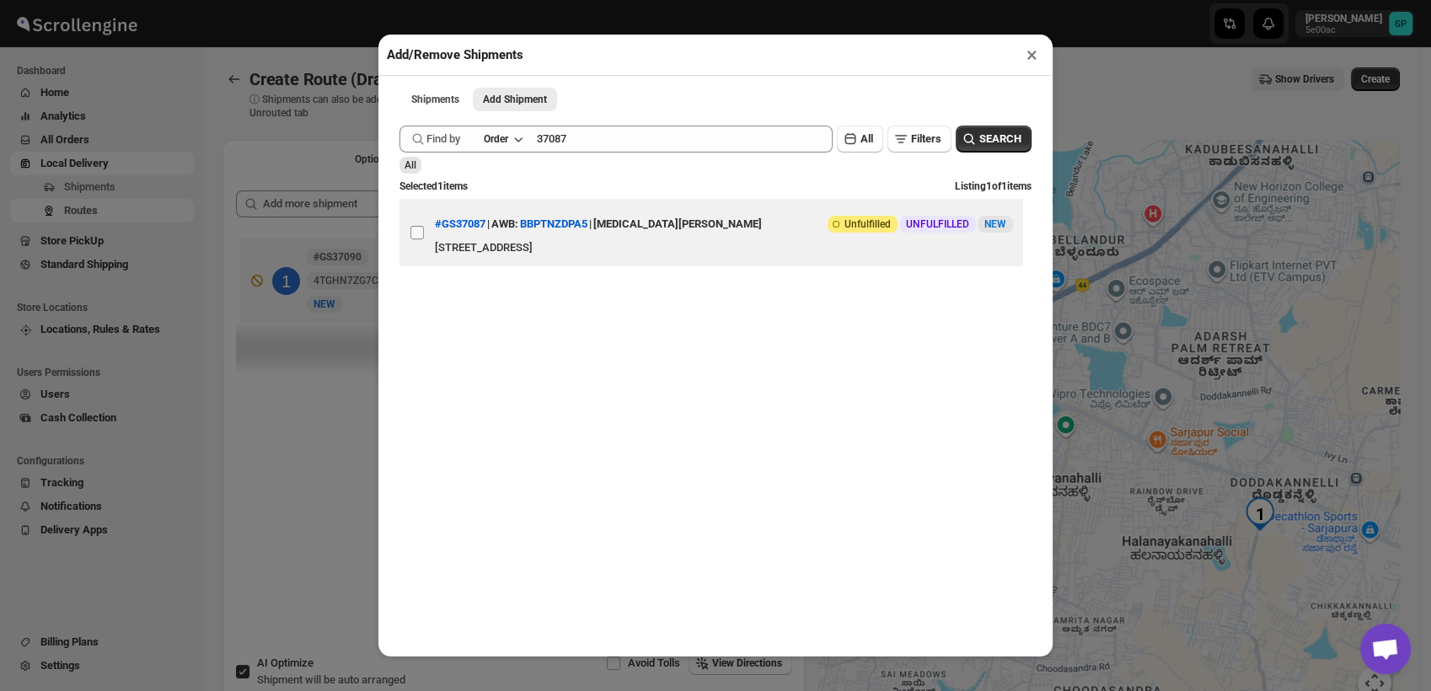
click at [424, 239] on input "View details for 68a31ba3fc41024ff29caccb" at bounding box center [417, 232] width 13 height 13
checkbox input "true"
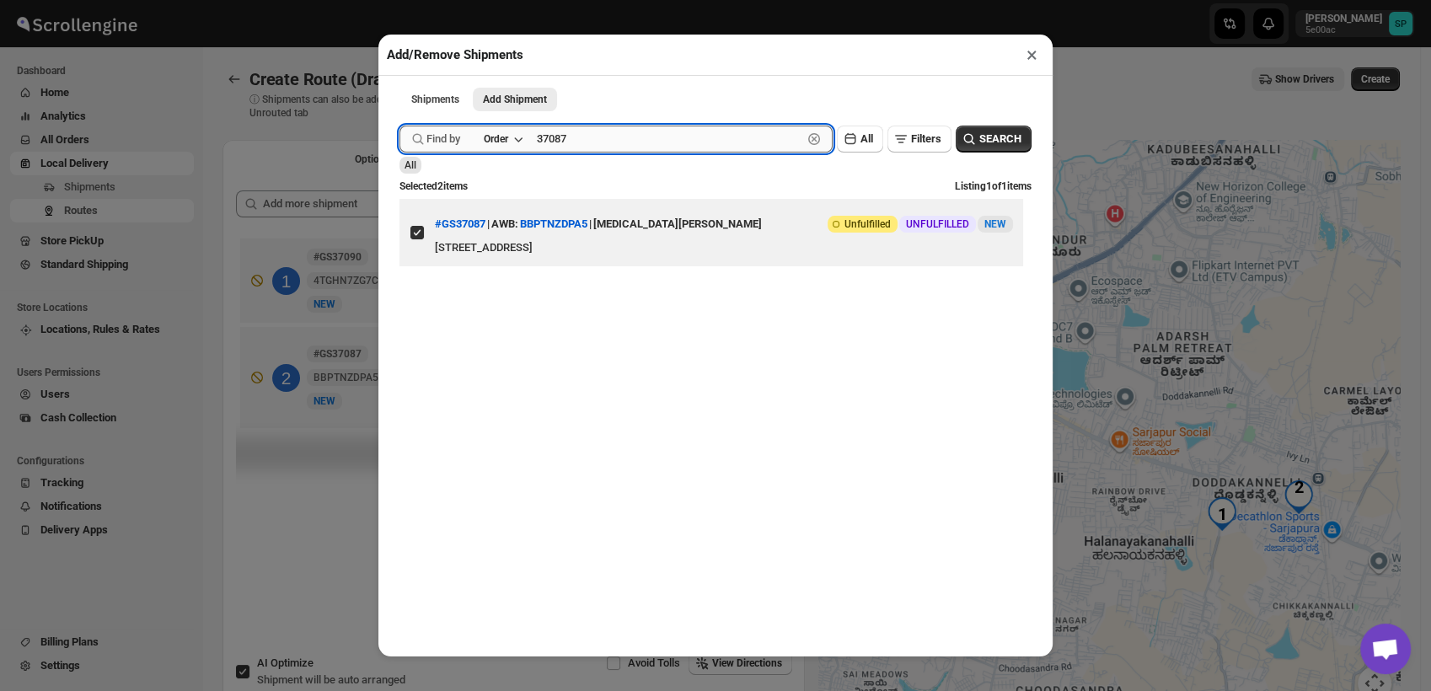
click at [567, 141] on input "37087" at bounding box center [670, 139] width 266 height 27
paste input "102"
type input "37102"
click at [980, 140] on span "SEARCH" at bounding box center [1001, 139] width 42 height 17
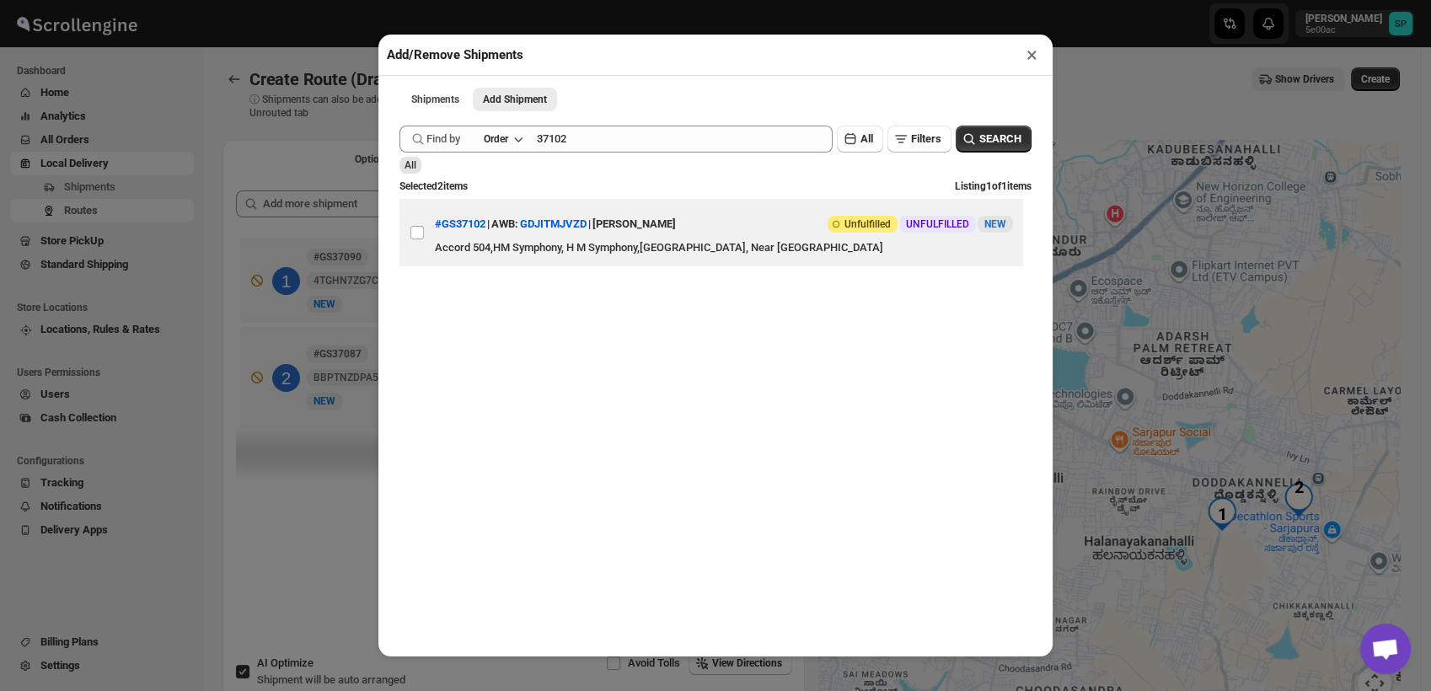
drag, startPoint x: 416, startPoint y: 246, endPoint x: 459, endPoint y: 256, distance: 44.2
click at [416, 239] on input "View details for 68a4130bfc41024ff29cbb6a" at bounding box center [417, 232] width 13 height 13
checkbox input "true"
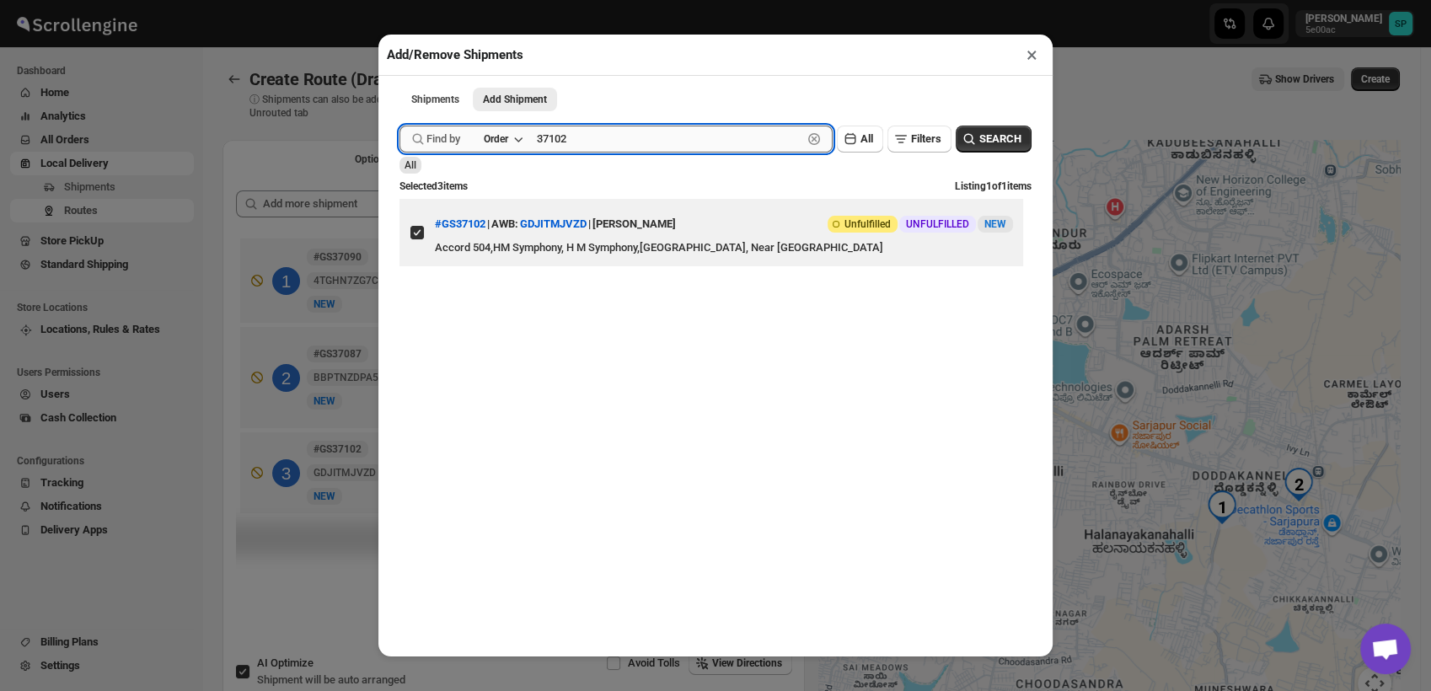
click at [562, 143] on input "37102" at bounding box center [670, 139] width 266 height 27
paste input "085"
type input "37085"
click at [1002, 135] on span "SEARCH" at bounding box center [1001, 139] width 42 height 17
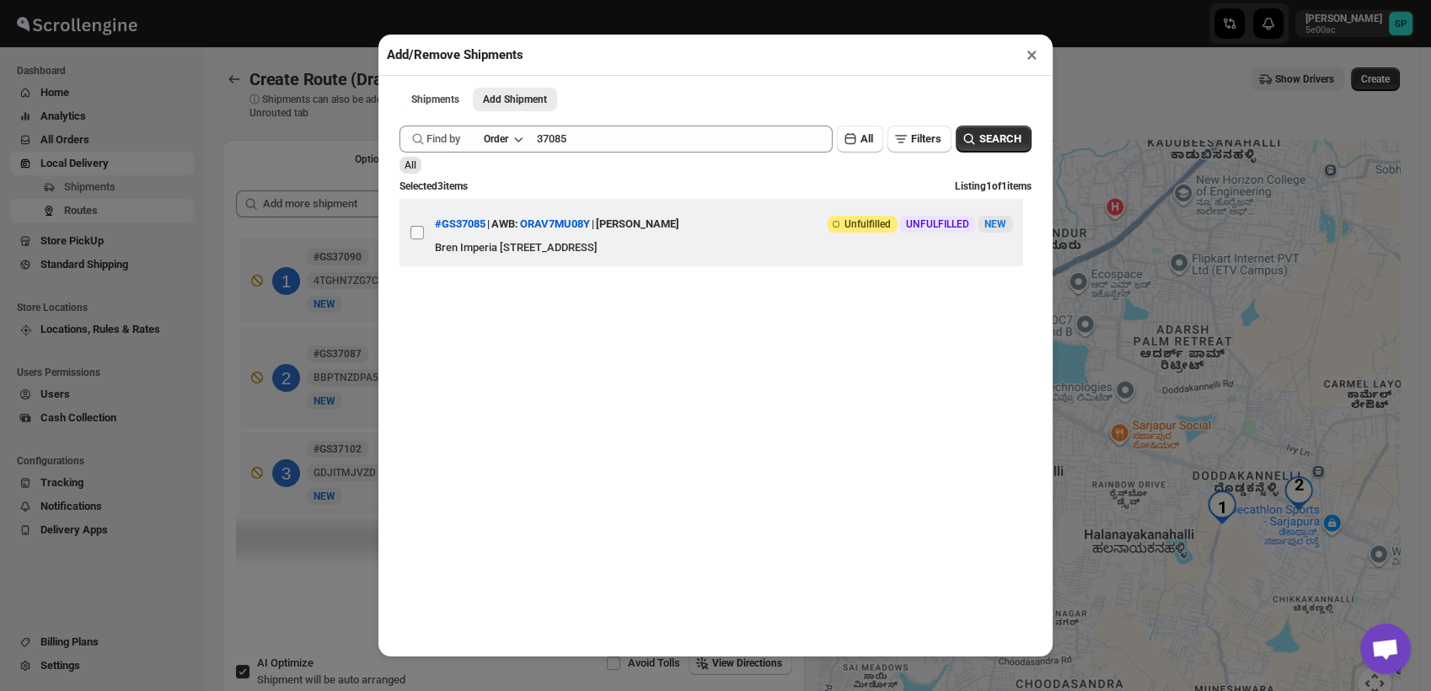
click at [416, 237] on input "View details for 68a31966fc41024ff29caca2" at bounding box center [417, 232] width 13 height 13
checkbox input "true"
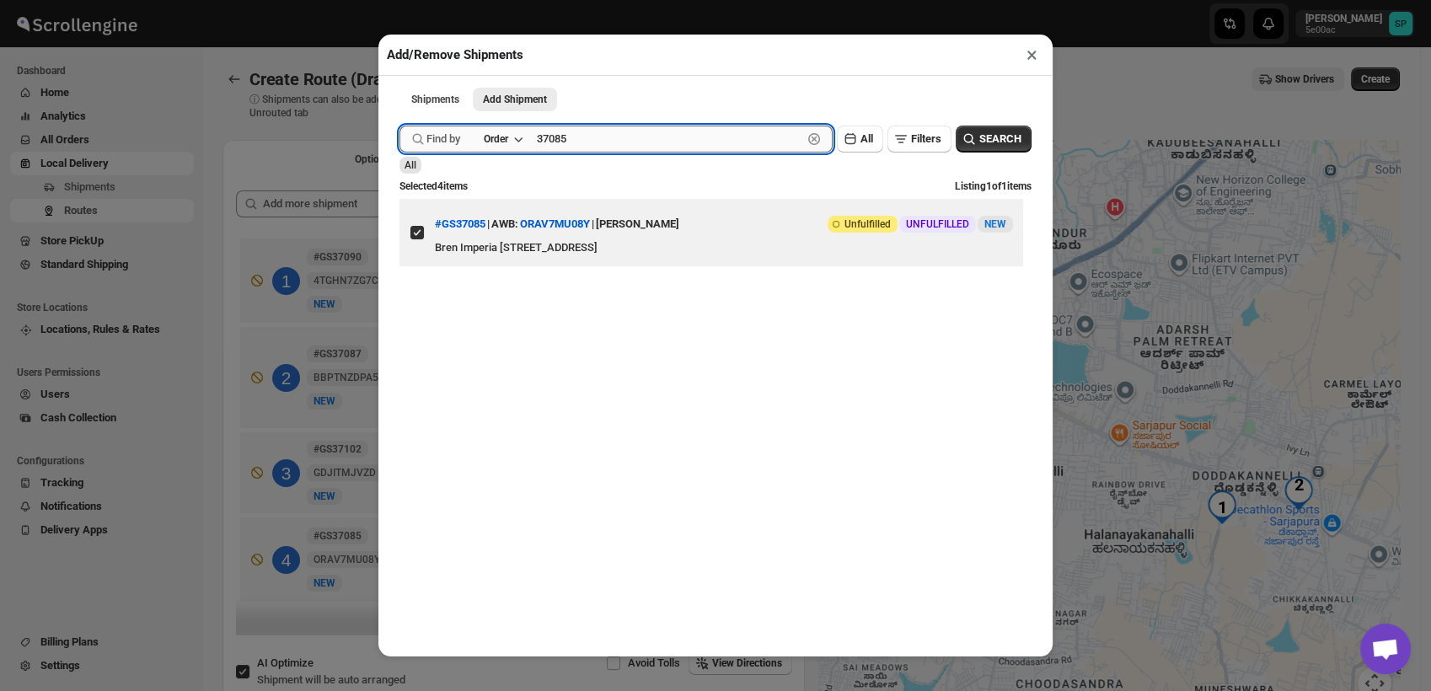
click at [566, 148] on input "37085" at bounding box center [670, 139] width 266 height 27
paste input "2"
type input "37082"
click at [964, 141] on button "SEARCH" at bounding box center [994, 139] width 76 height 27
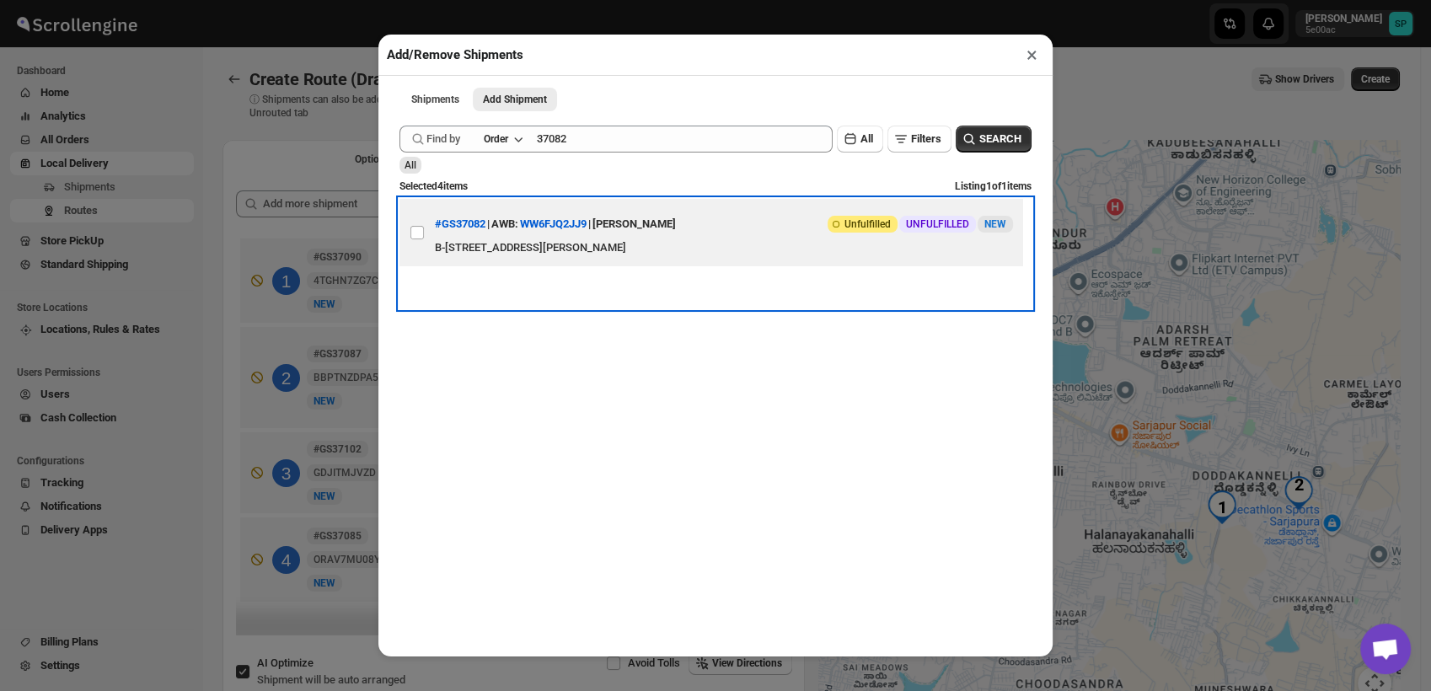
click at [473, 239] on div "#GS37082 | AWB: WW6FJQ2JJ9 | RASHI AGARWAL" at bounding box center [555, 224] width 241 height 30
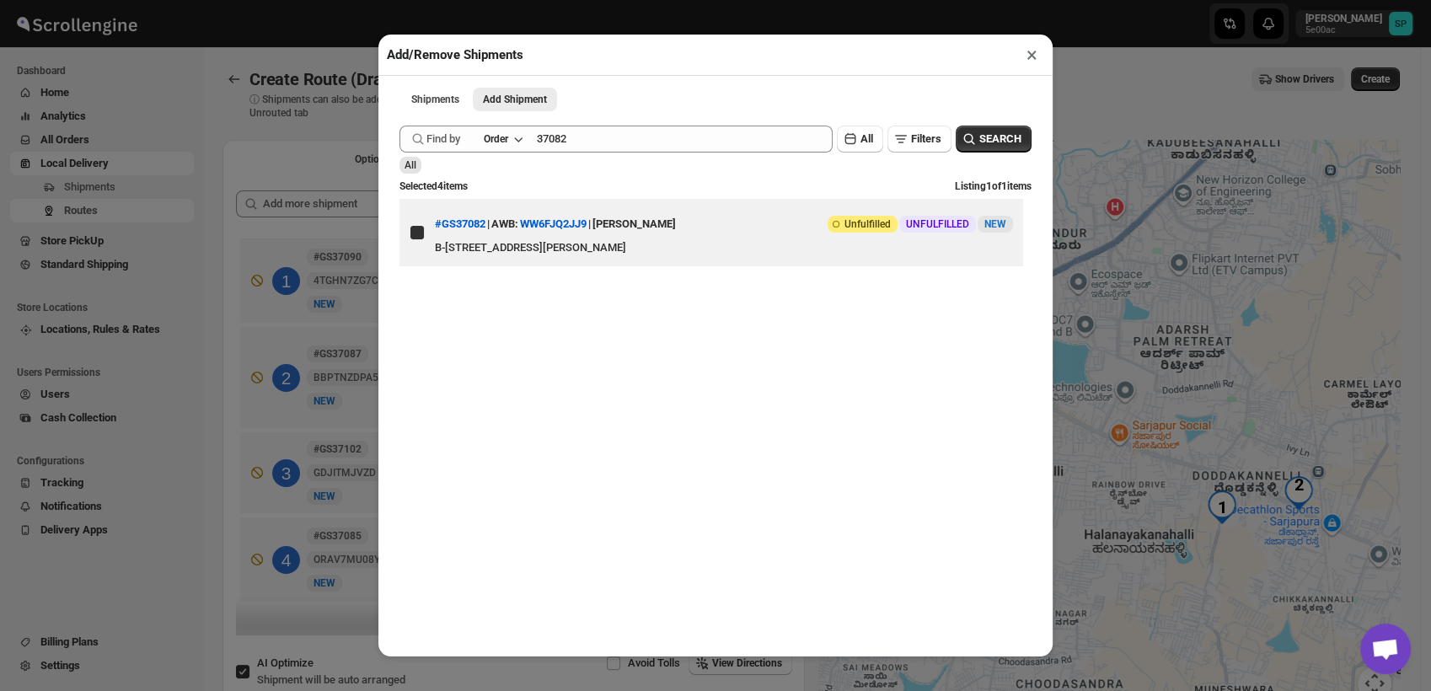
checkbox input "true"
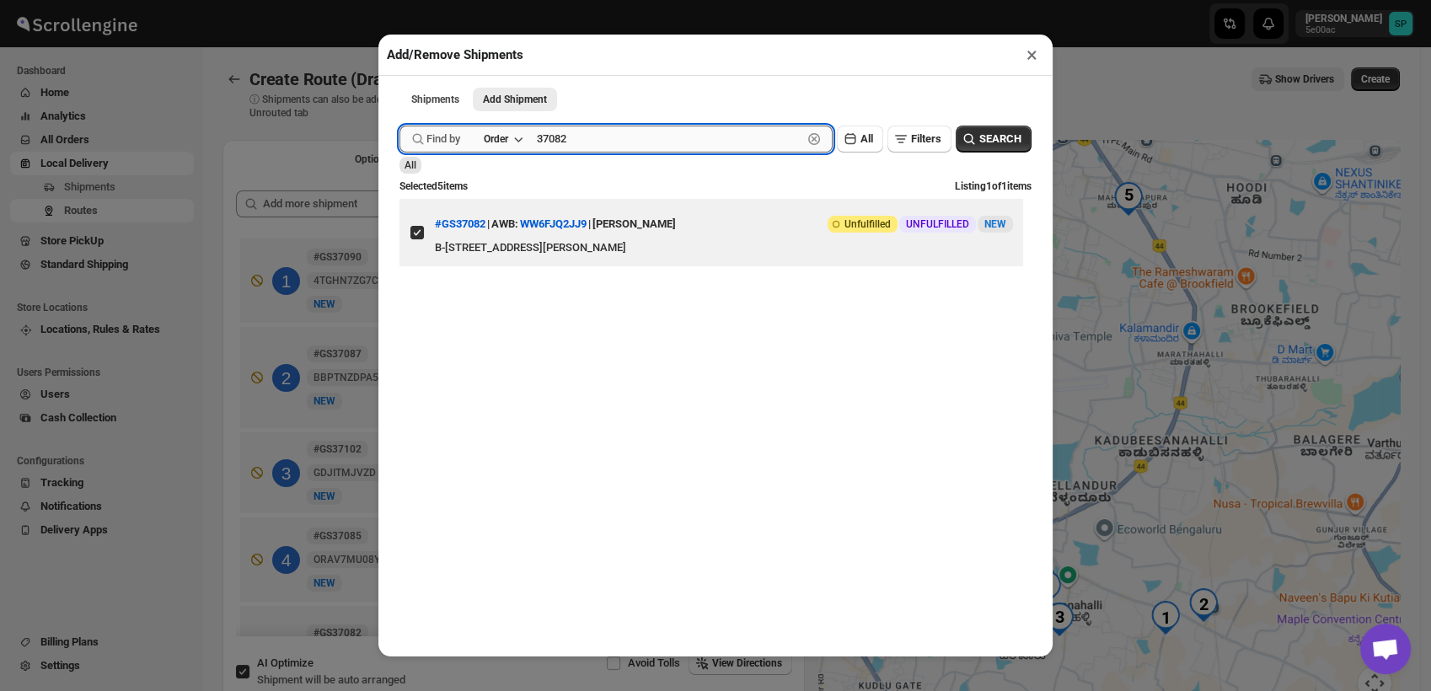
click at [545, 149] on input "37082" at bounding box center [670, 139] width 266 height 27
drag, startPoint x: 545, startPoint y: 149, endPoint x: 617, endPoint y: 148, distance: 72.5
click at [545, 148] on input "37082" at bounding box center [670, 139] width 266 height 27
paste input "GS37076"
type input "GS37076"
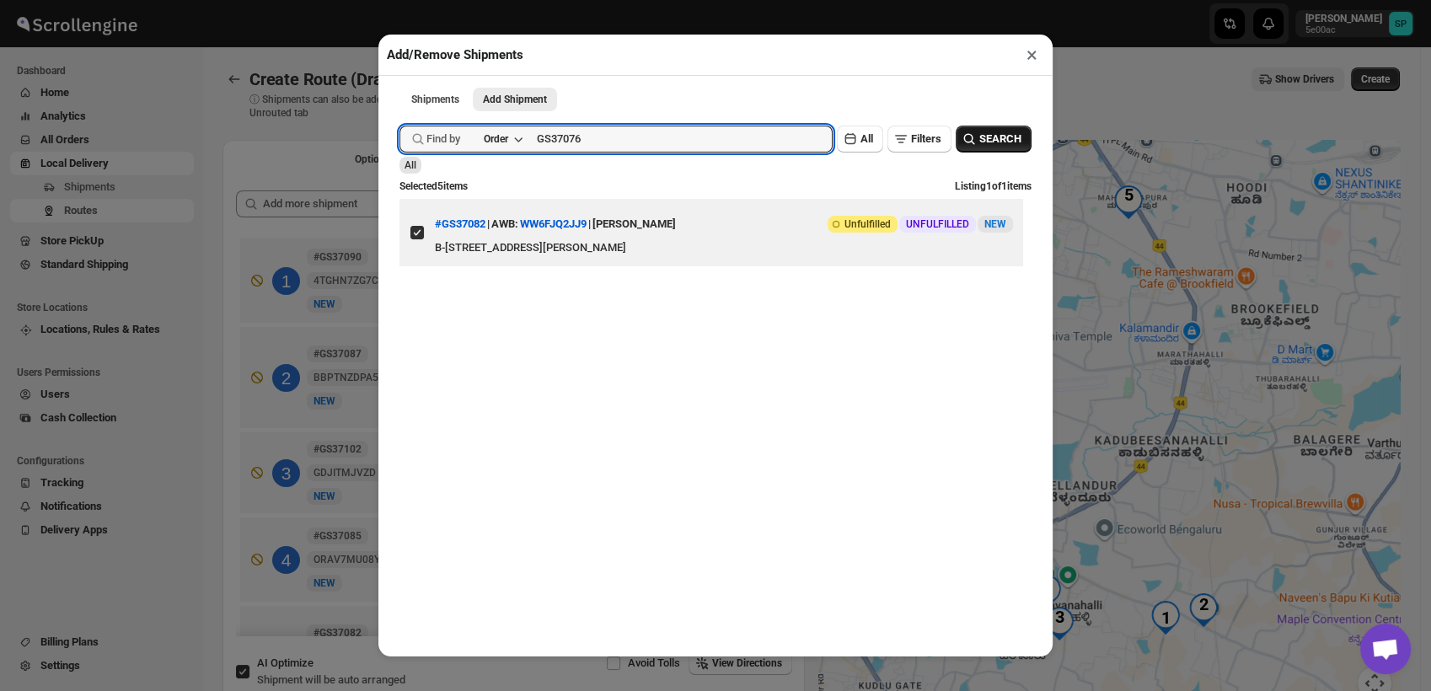
click at [980, 148] on span "SEARCH" at bounding box center [1001, 139] width 42 height 17
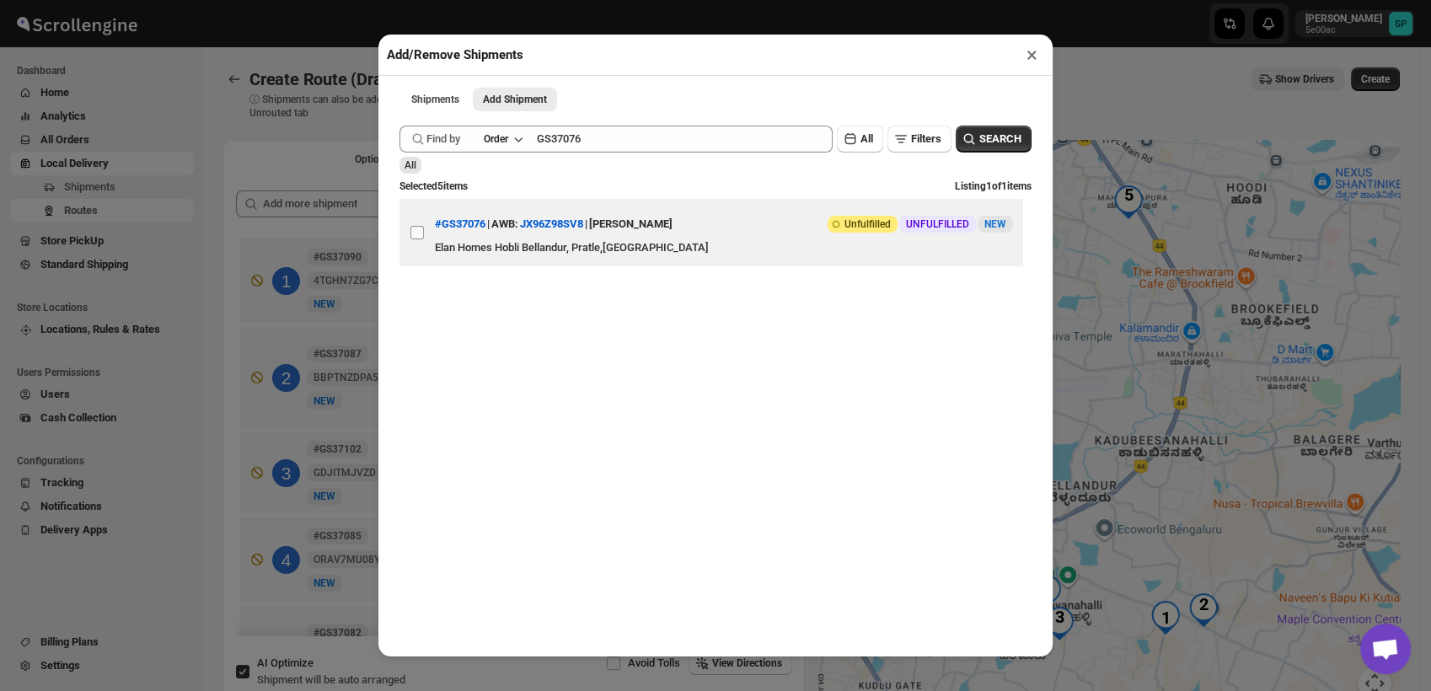
click at [420, 234] on input "View details for 68a2c4a4fc41024ff29ca743" at bounding box center [417, 232] width 13 height 13
checkbox input "true"
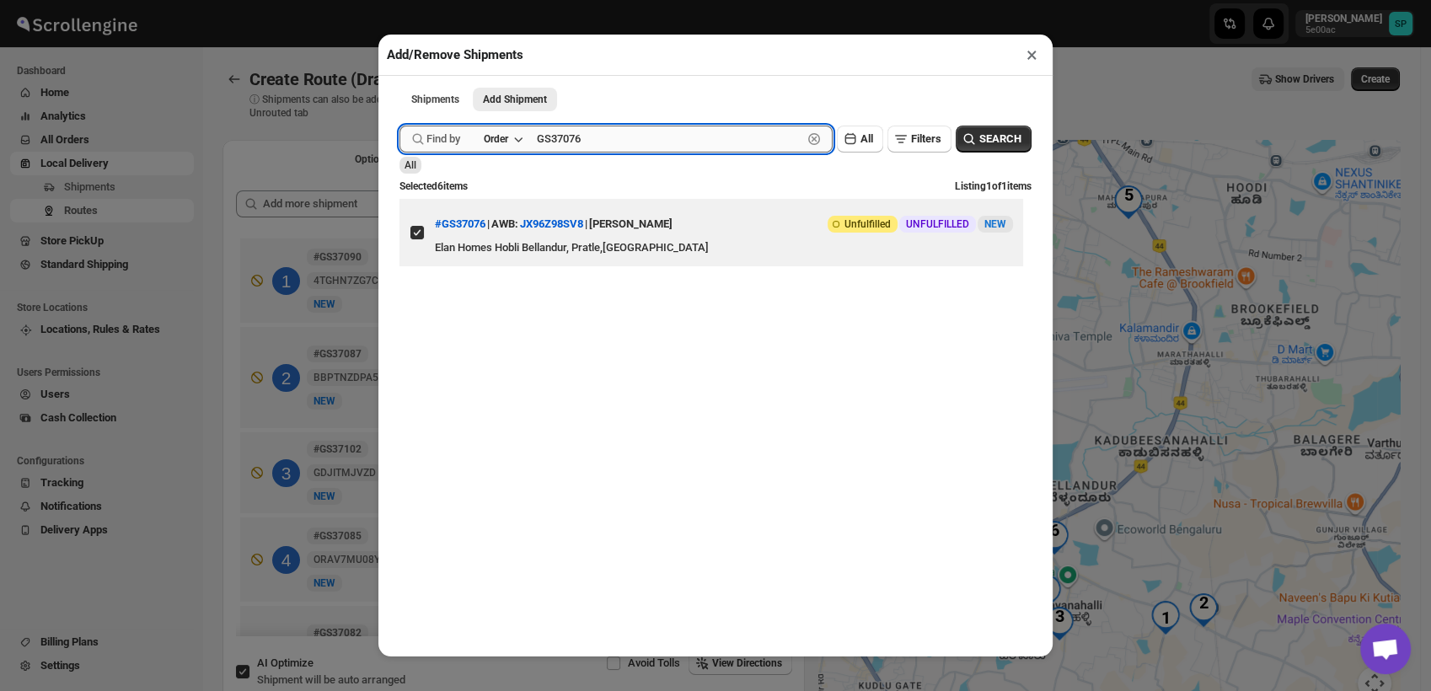
click at [551, 142] on input "GS37076" at bounding box center [670, 139] width 266 height 27
paste input "100"
type input "GS37100"
click at [961, 145] on icon "button" at bounding box center [969, 139] width 17 height 17
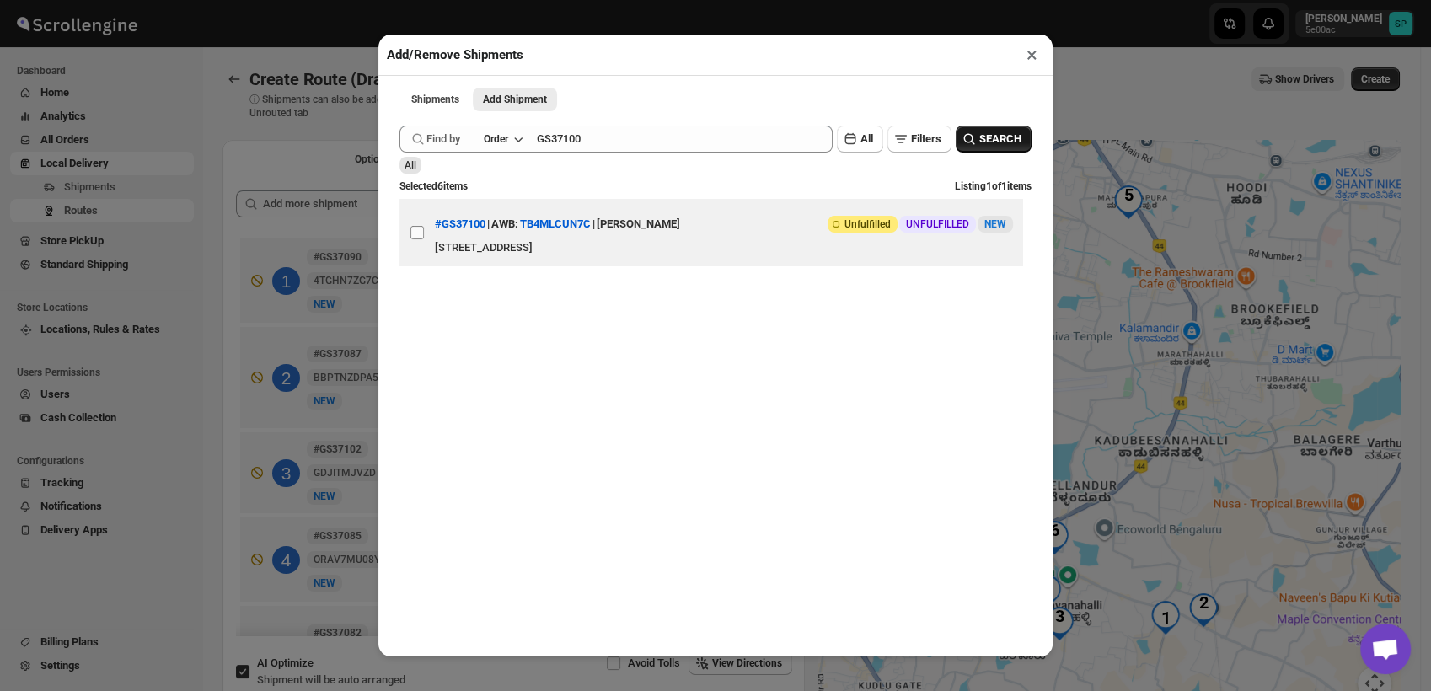
click at [422, 233] on input "View details for 68a3f916fc41024ff29cba12" at bounding box center [417, 232] width 13 height 13
checkbox input "true"
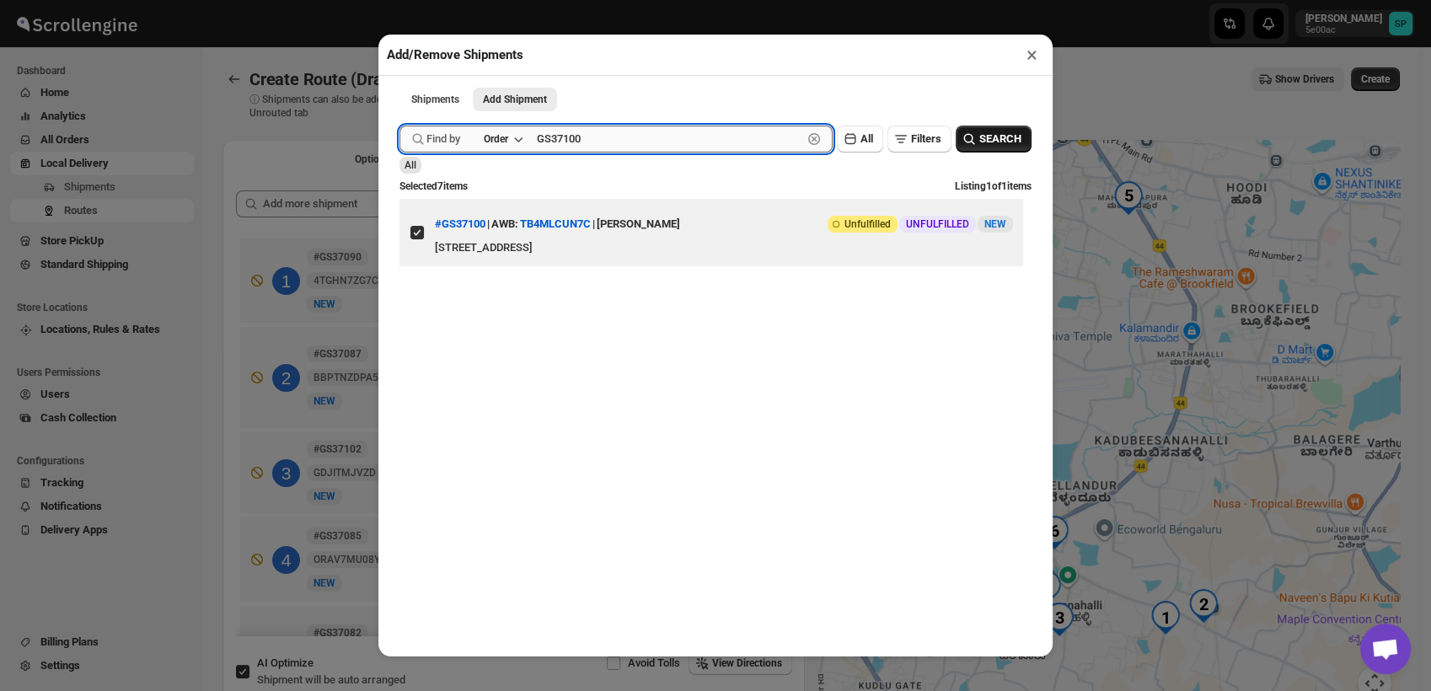
click at [545, 150] on input "GS37100" at bounding box center [670, 139] width 266 height 27
paste input "6969"
type input "GS36969"
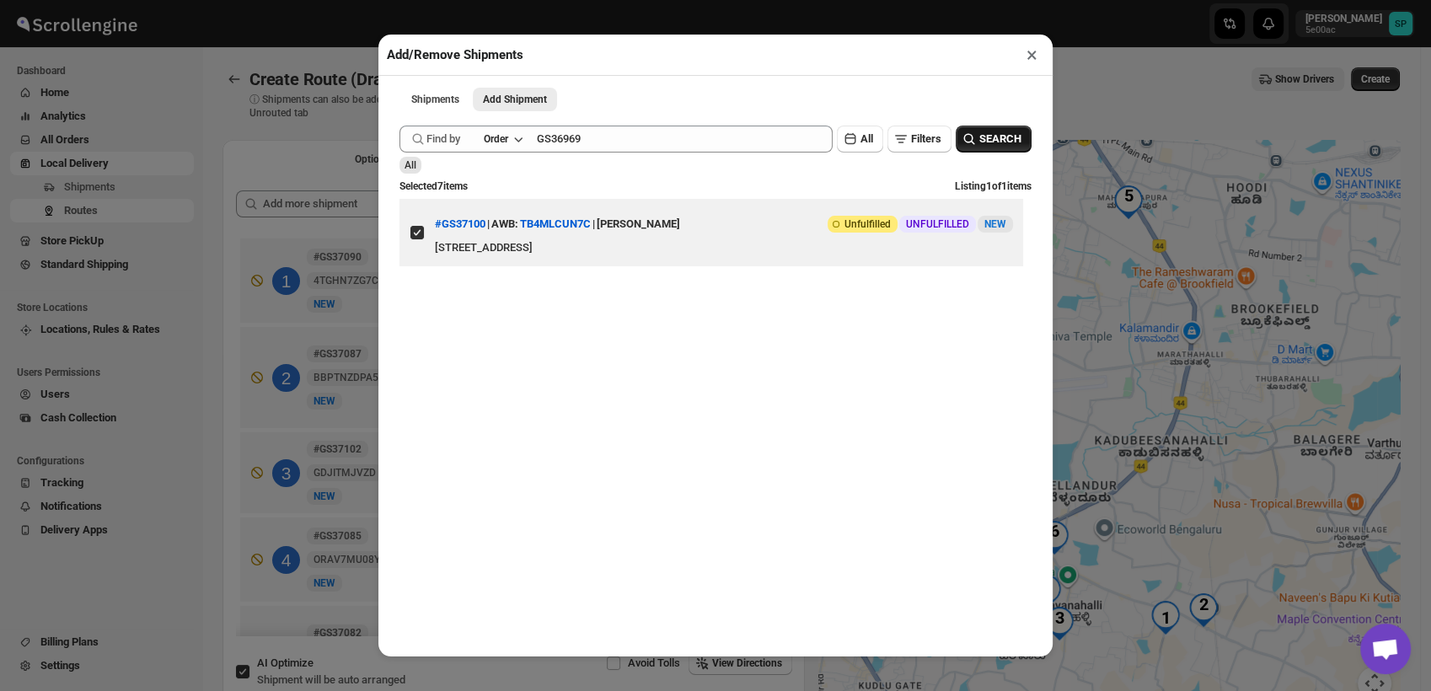
click at [964, 141] on icon "button" at bounding box center [969, 139] width 11 height 11
click at [411, 239] on input "View details for 689c885deb510359434f0313" at bounding box center [417, 232] width 13 height 13
checkbox input "true"
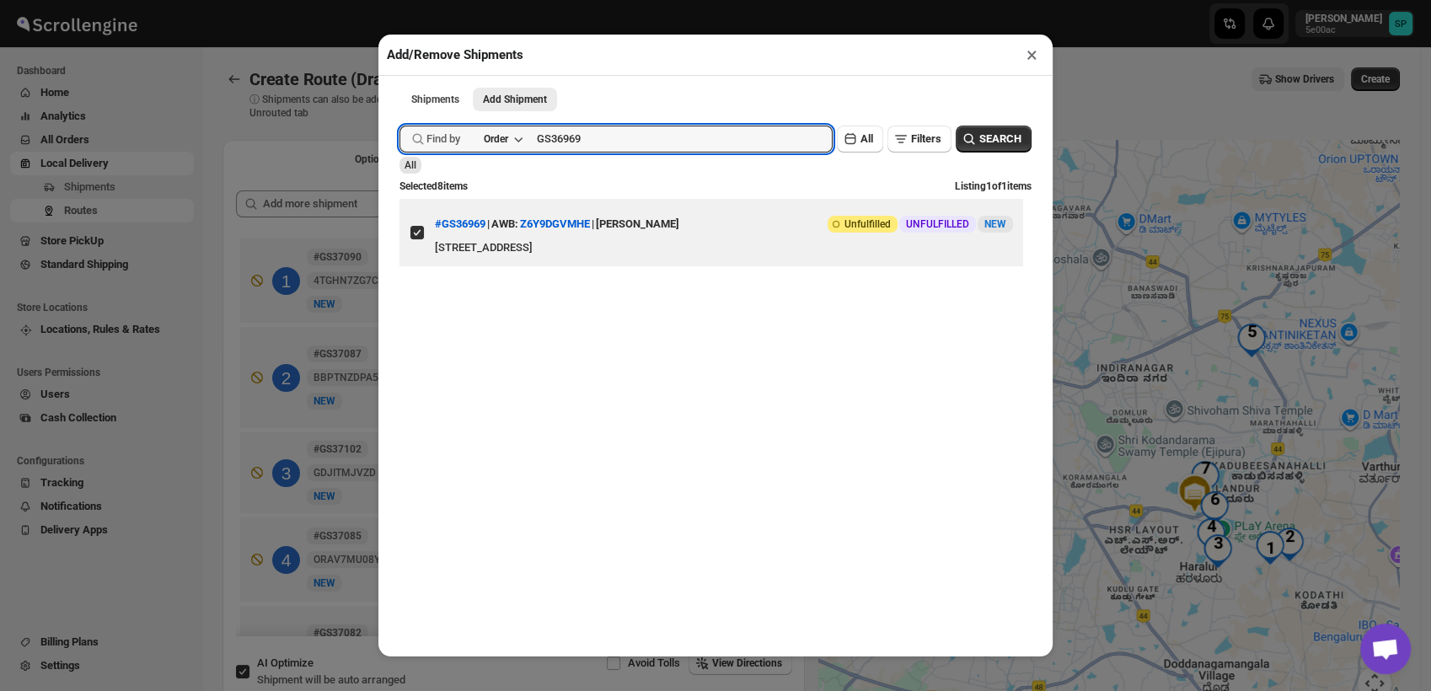
click at [559, 137] on input "GS36969" at bounding box center [685, 139] width 296 height 27
type input "GS37057"
click at [985, 138] on span "SEARCH" at bounding box center [1001, 139] width 42 height 17
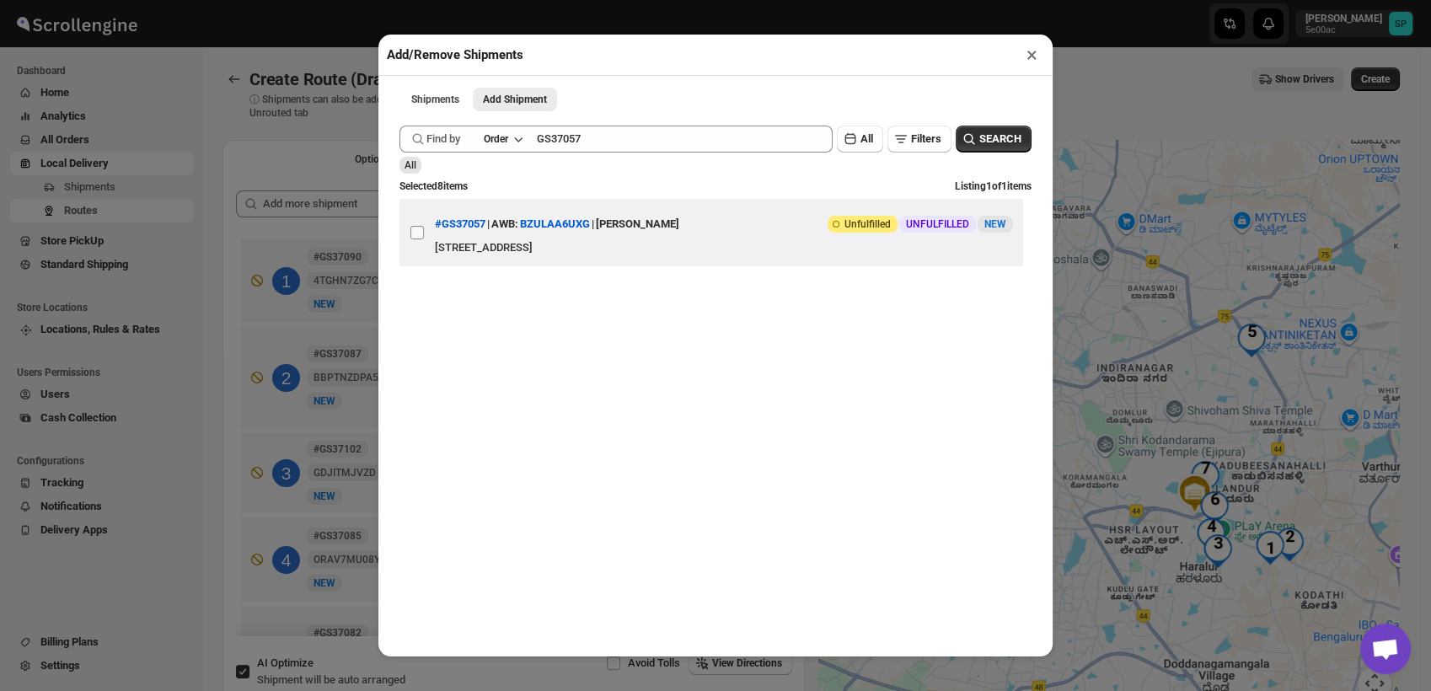
click at [421, 239] on input "View details for 68a1d9cceb510359434f4d17" at bounding box center [417, 232] width 13 height 13
checkbox input "true"
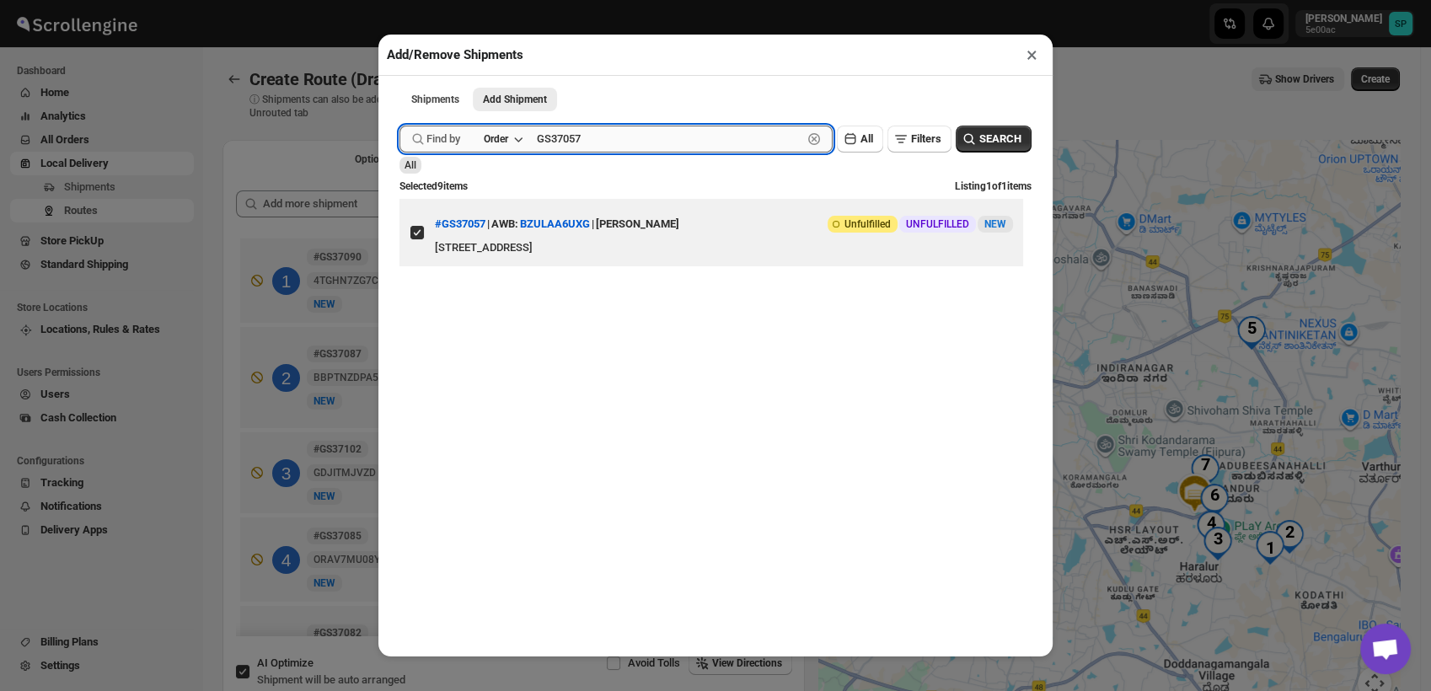
click at [561, 145] on input "GS37057" at bounding box center [670, 139] width 266 height 27
paste input "88"
type input "GS37088"
click at [980, 143] on span "SEARCH" at bounding box center [1001, 139] width 42 height 17
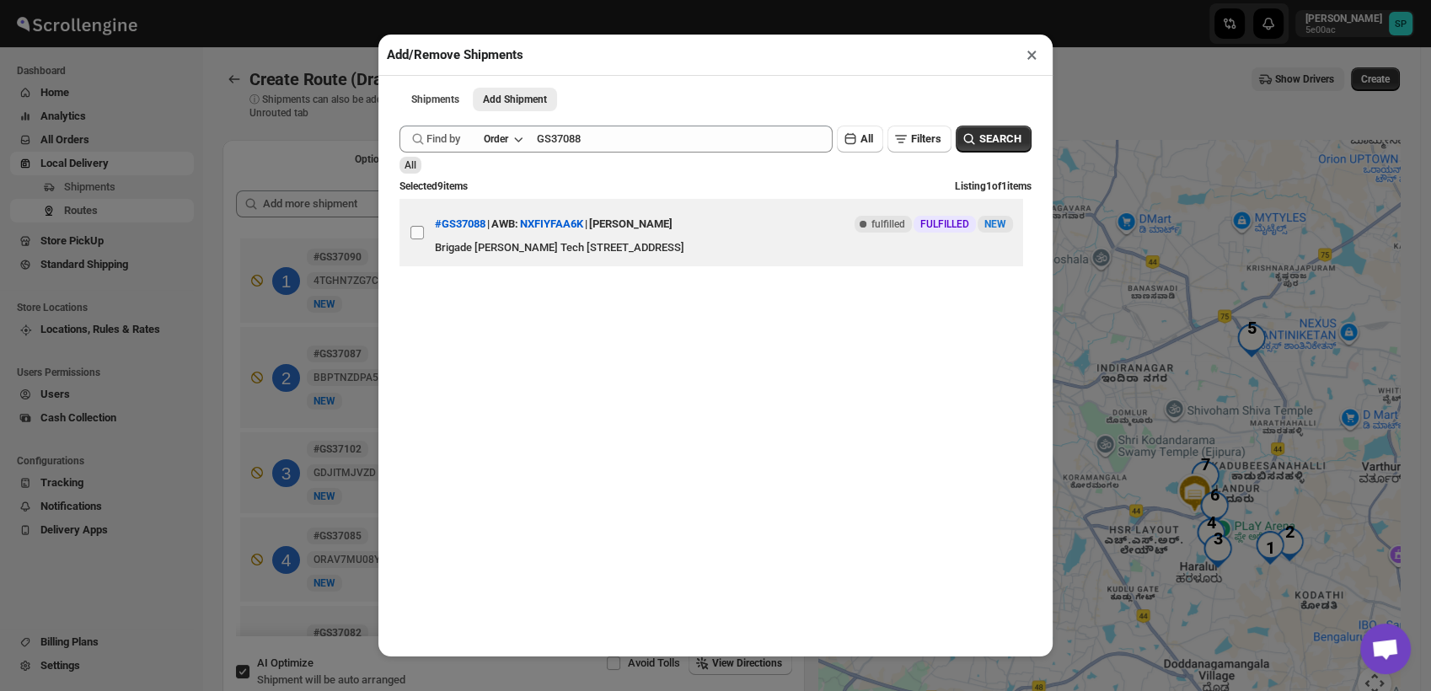
click at [416, 239] on input "View details for 68a31fddfc41024ff29cad1e" at bounding box center [417, 232] width 13 height 13
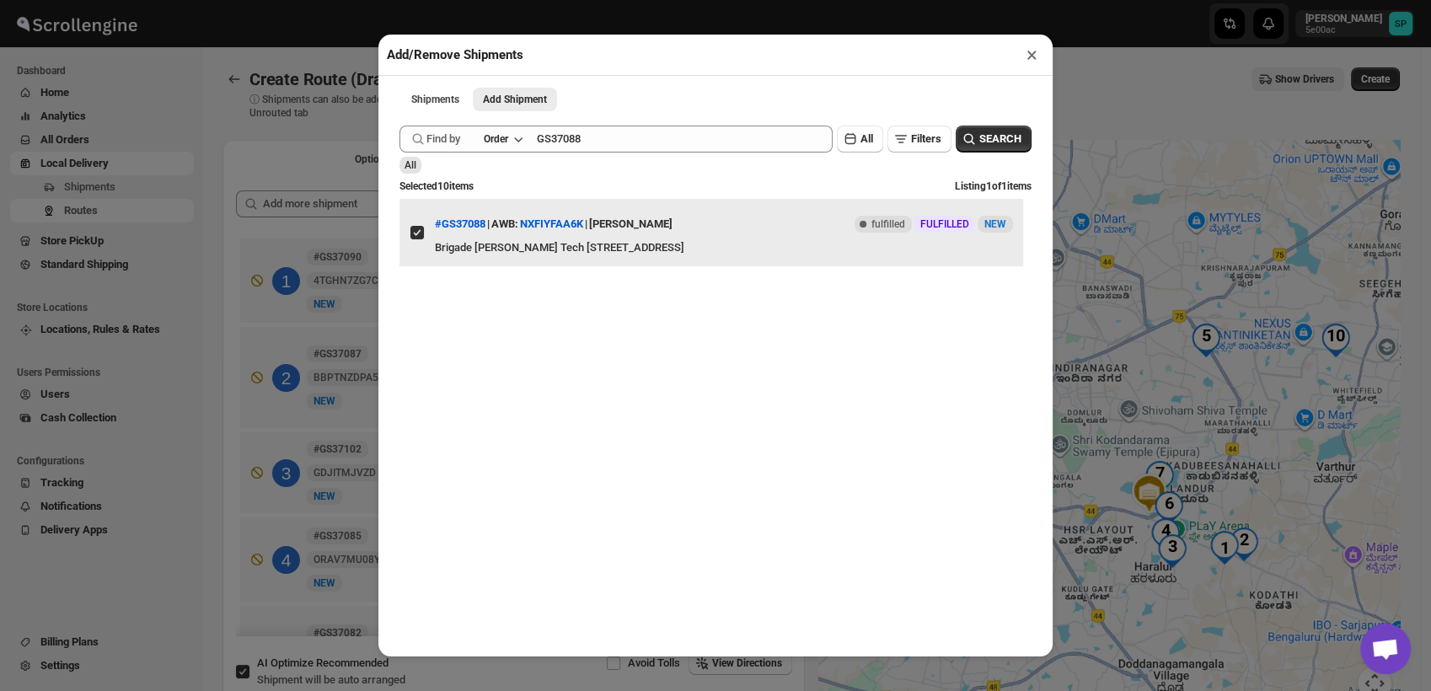
click at [414, 239] on input "View details for 68a31fddfc41024ff29cad1e" at bounding box center [417, 232] width 13 height 13
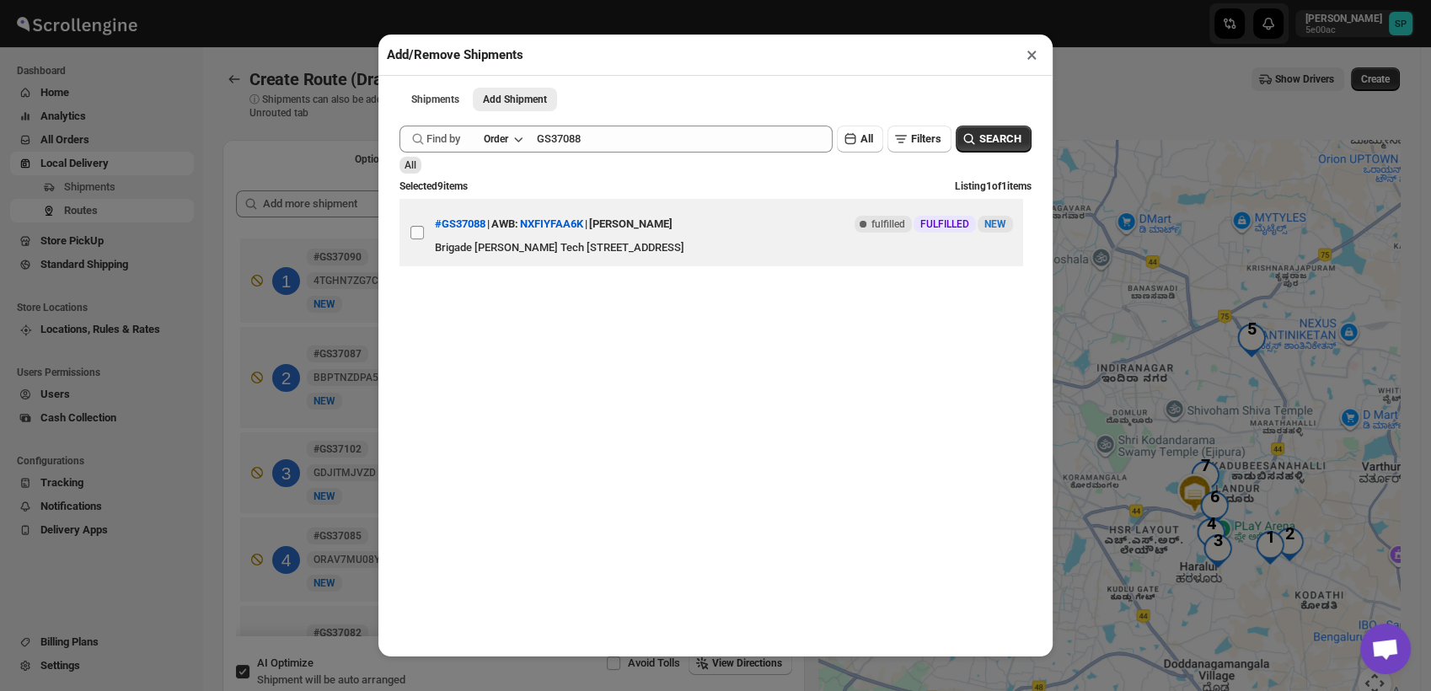
click at [420, 239] on input "View details for 68a31fddfc41024ff29cad1e" at bounding box center [417, 232] width 13 height 13
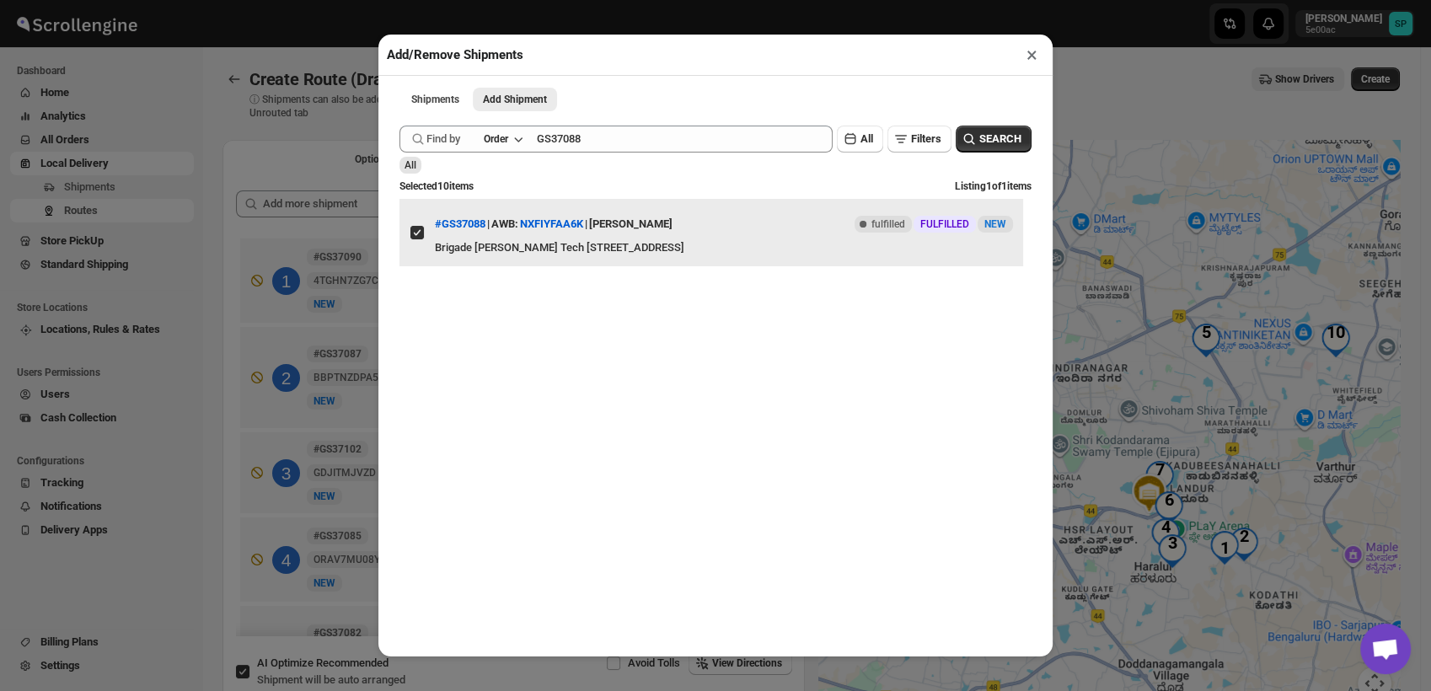
click at [416, 239] on input "View details for 68a31fddfc41024ff29cad1e" at bounding box center [417, 232] width 13 height 13
checkbox input "false"
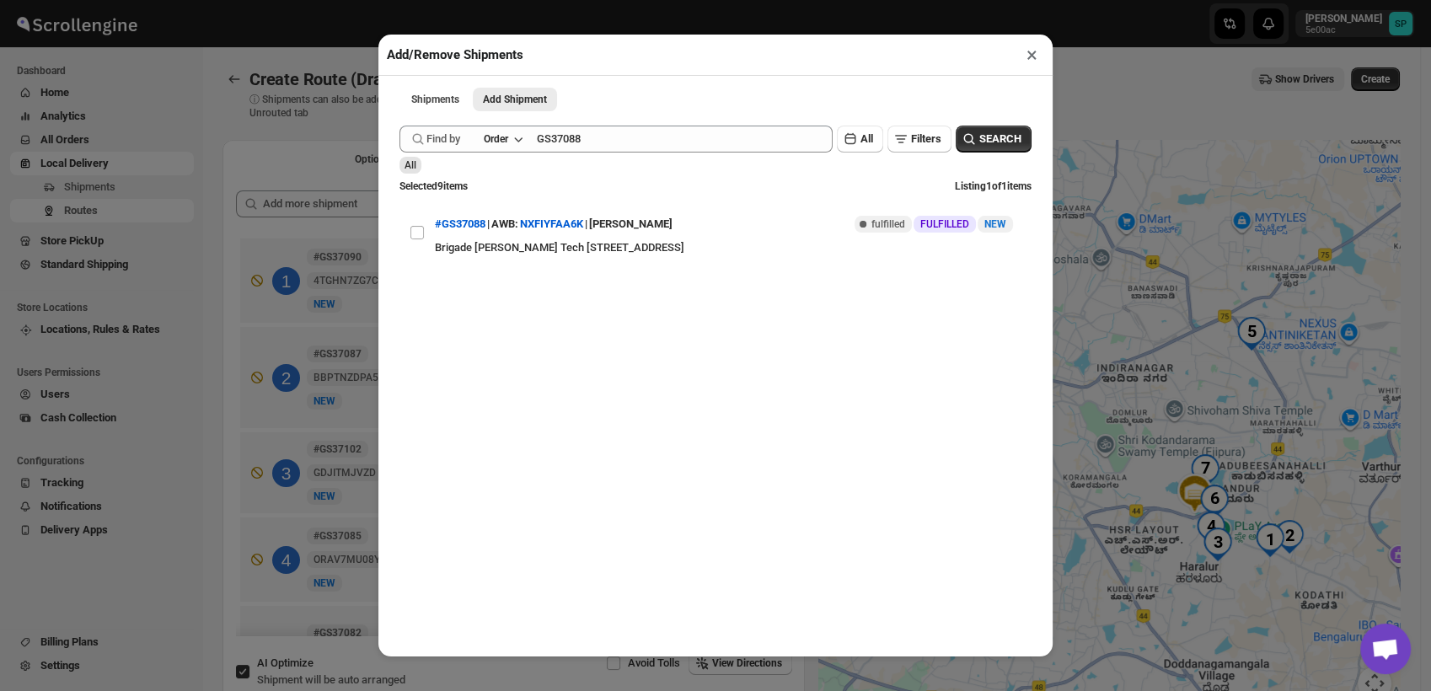
click at [1030, 62] on button "×" at bounding box center [1032, 55] width 24 height 24
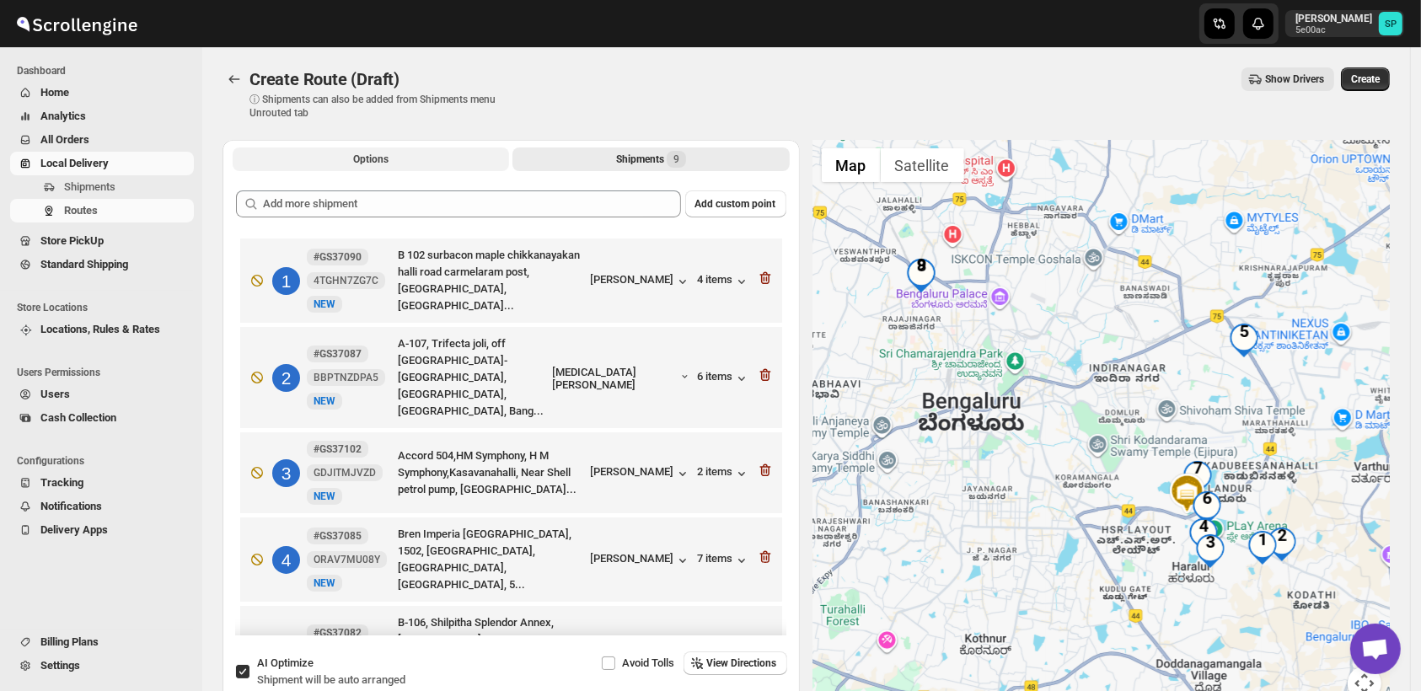
click at [371, 160] on span "Options" at bounding box center [370, 159] width 35 height 13
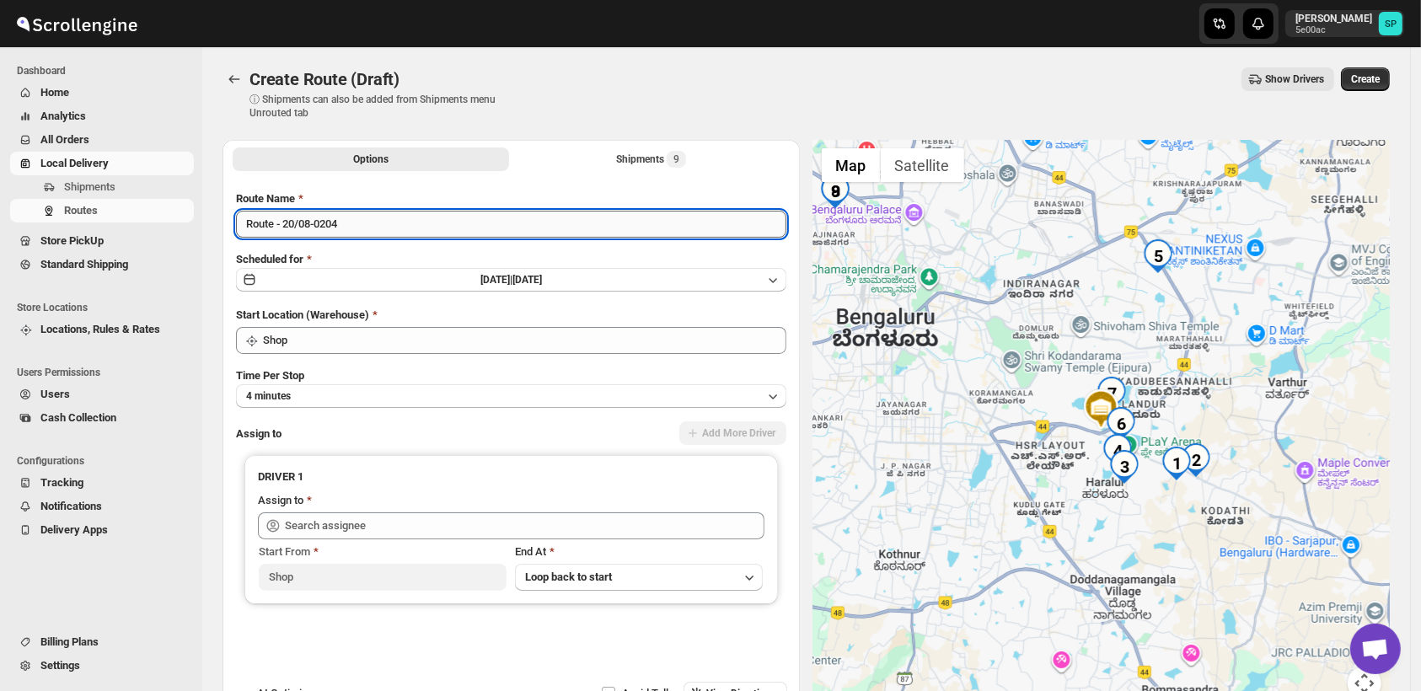
click at [391, 236] on input "Route - 20/08-0204" at bounding box center [511, 224] width 550 height 27
click at [391, 233] on input "Route - 20/08-0204" at bounding box center [511, 224] width 550 height 27
type input "[PERSON_NAME] Done"
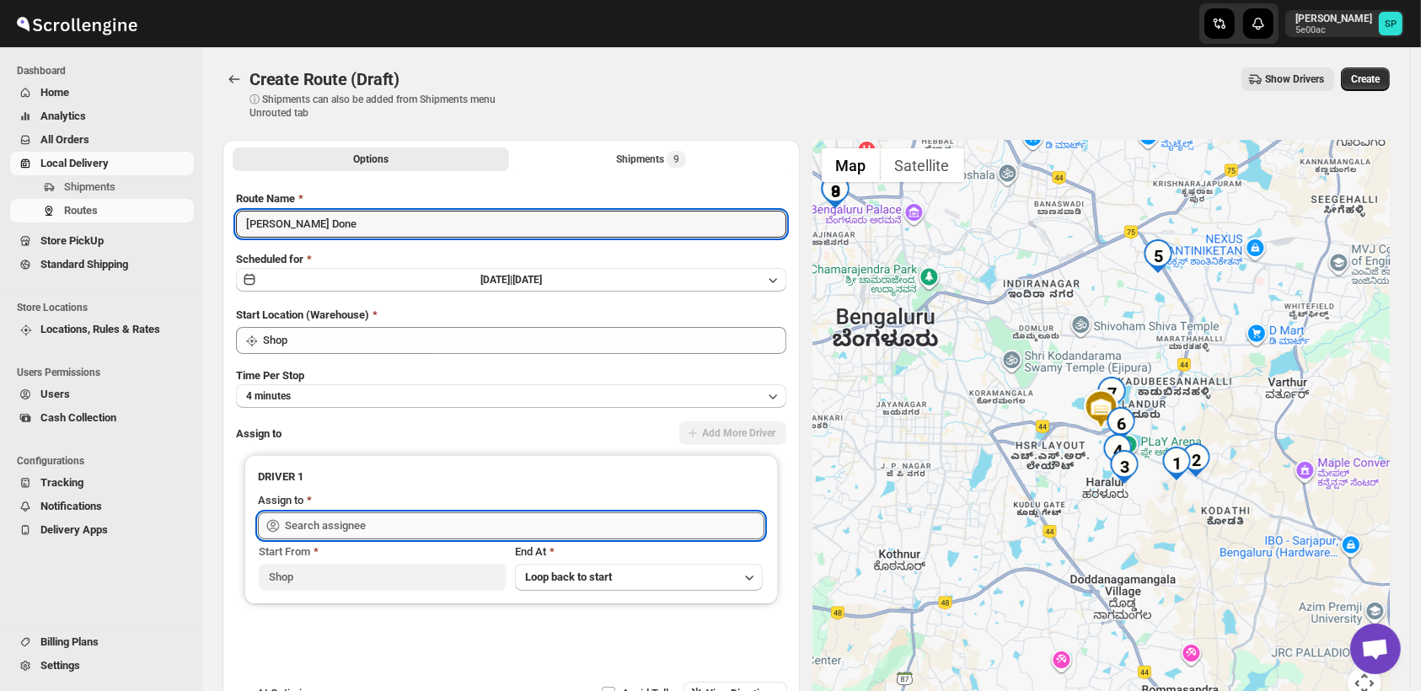
click at [580, 523] on input "text" at bounding box center [525, 526] width 480 height 27
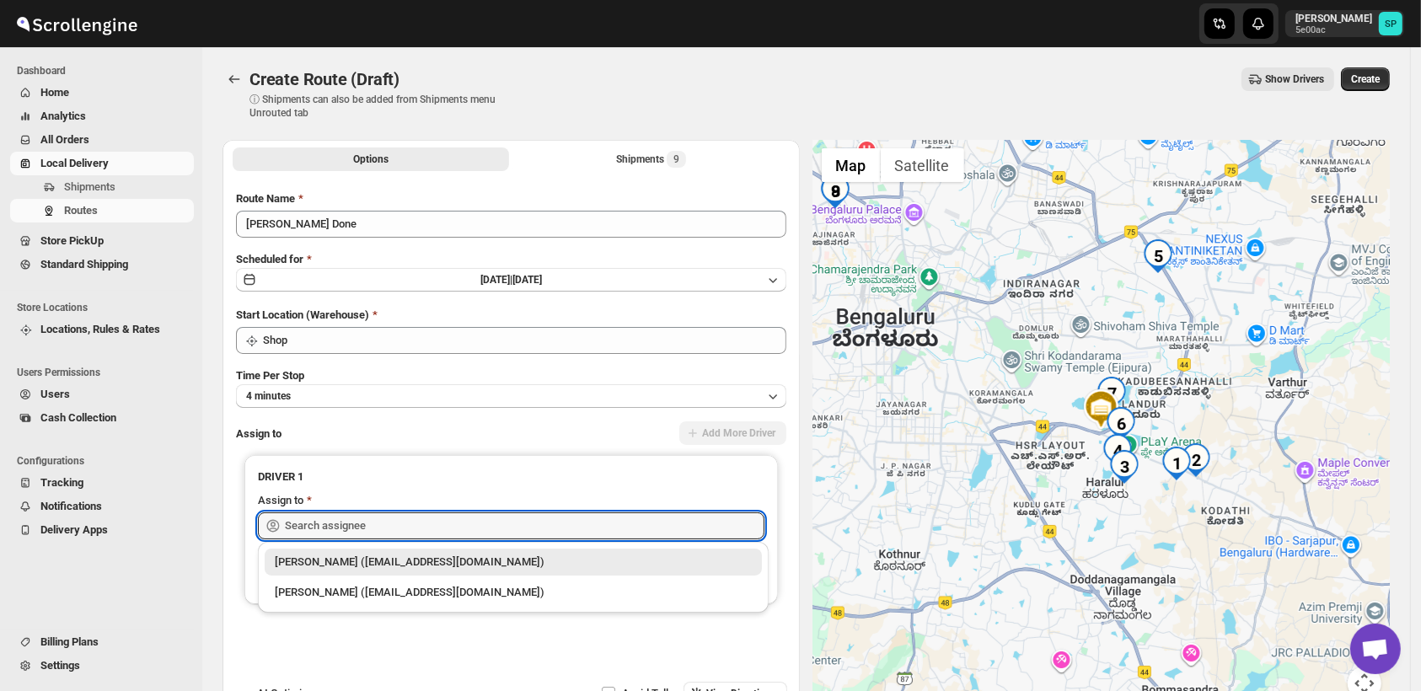
click at [499, 567] on div "[PERSON_NAME] ([EMAIL_ADDRESS][DOMAIN_NAME])" at bounding box center [513, 562] width 477 height 17
type input "[PERSON_NAME] ([EMAIL_ADDRESS][DOMAIN_NAME])"
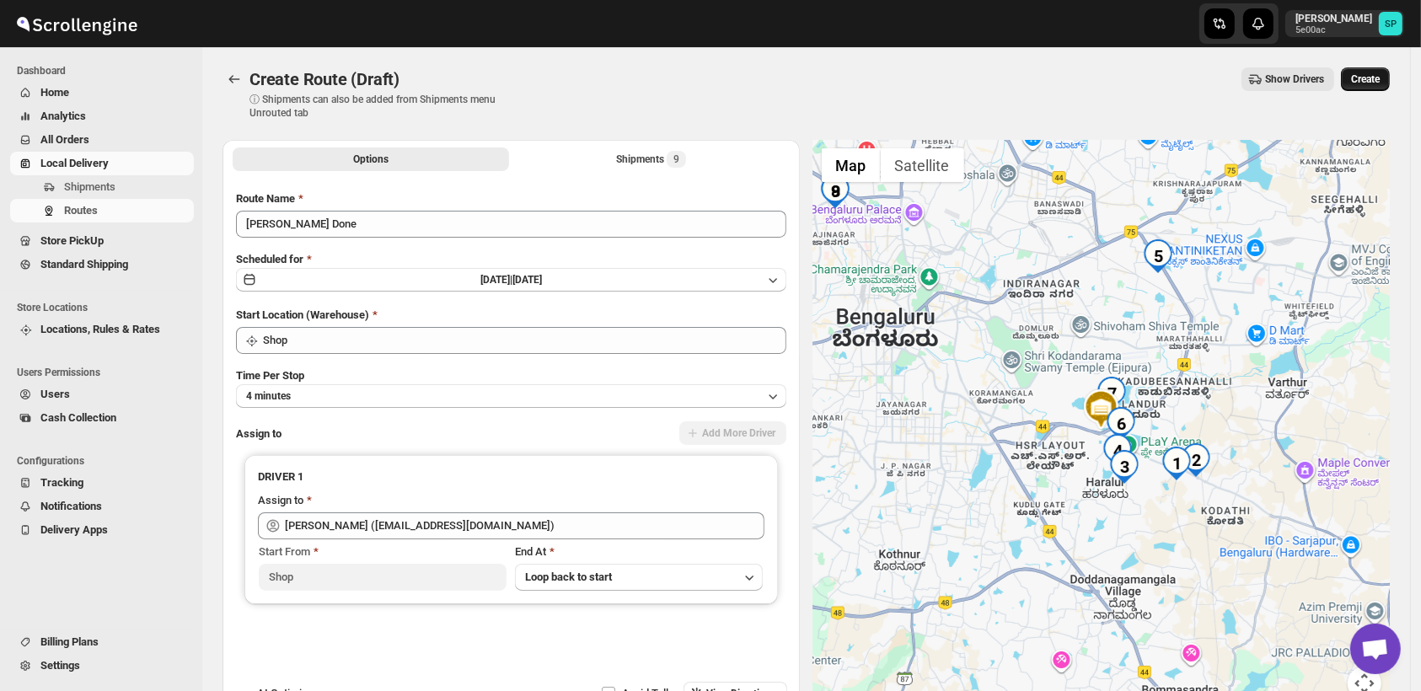
click at [1366, 74] on span "Create" at bounding box center [1365, 78] width 29 height 13
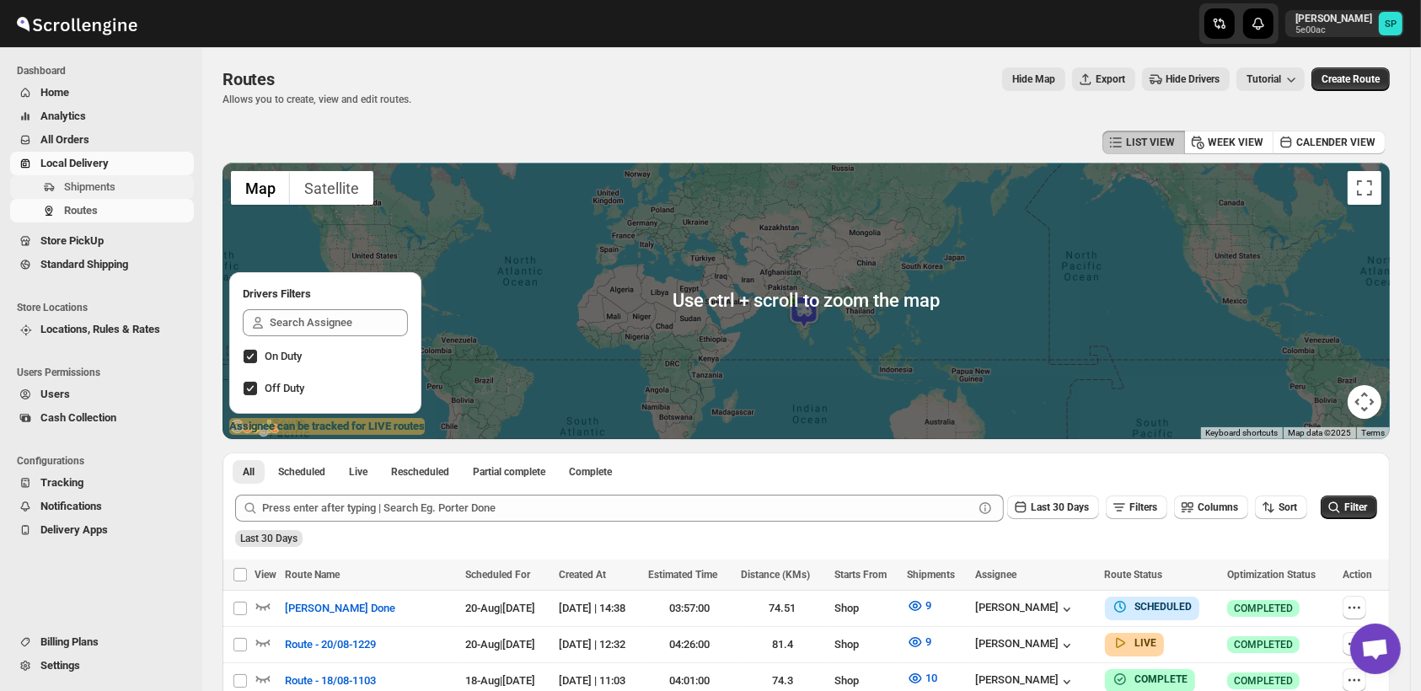
click at [92, 190] on span "Shipments" at bounding box center [89, 186] width 51 height 13
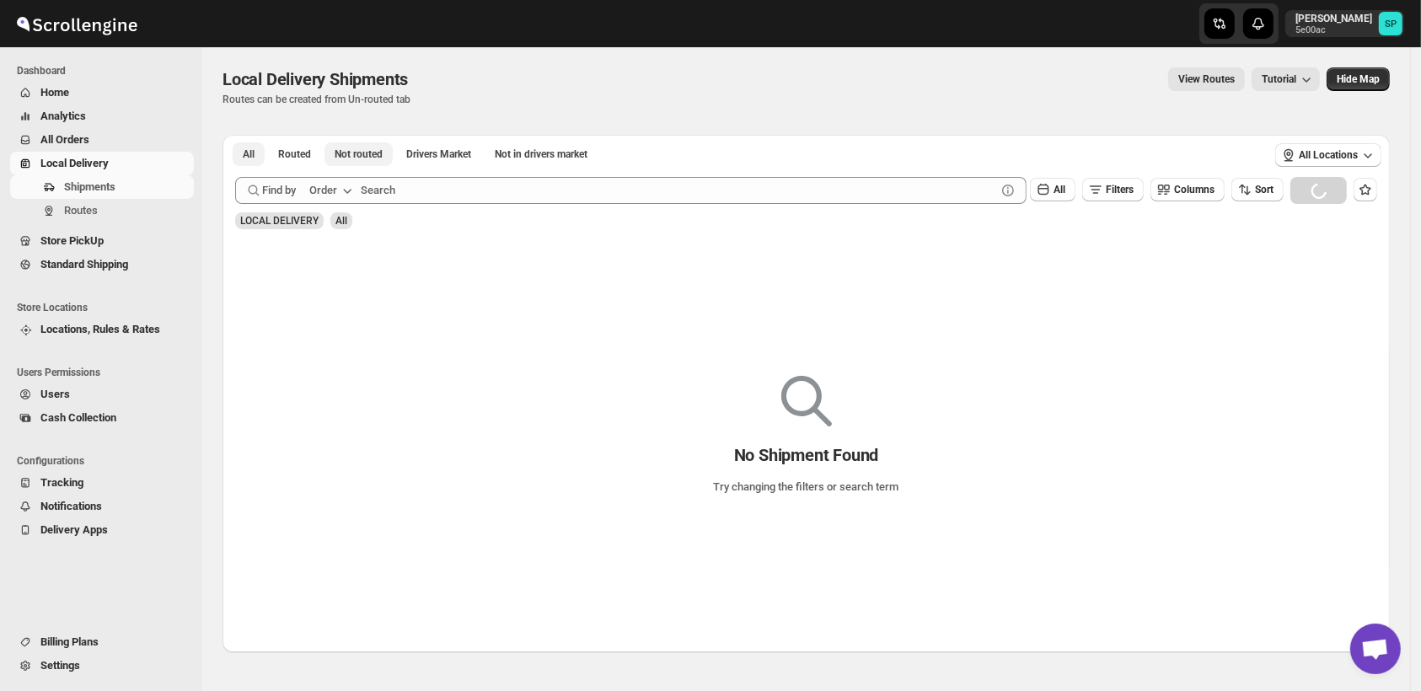
click at [379, 154] on span "Not routed" at bounding box center [359, 154] width 48 height 13
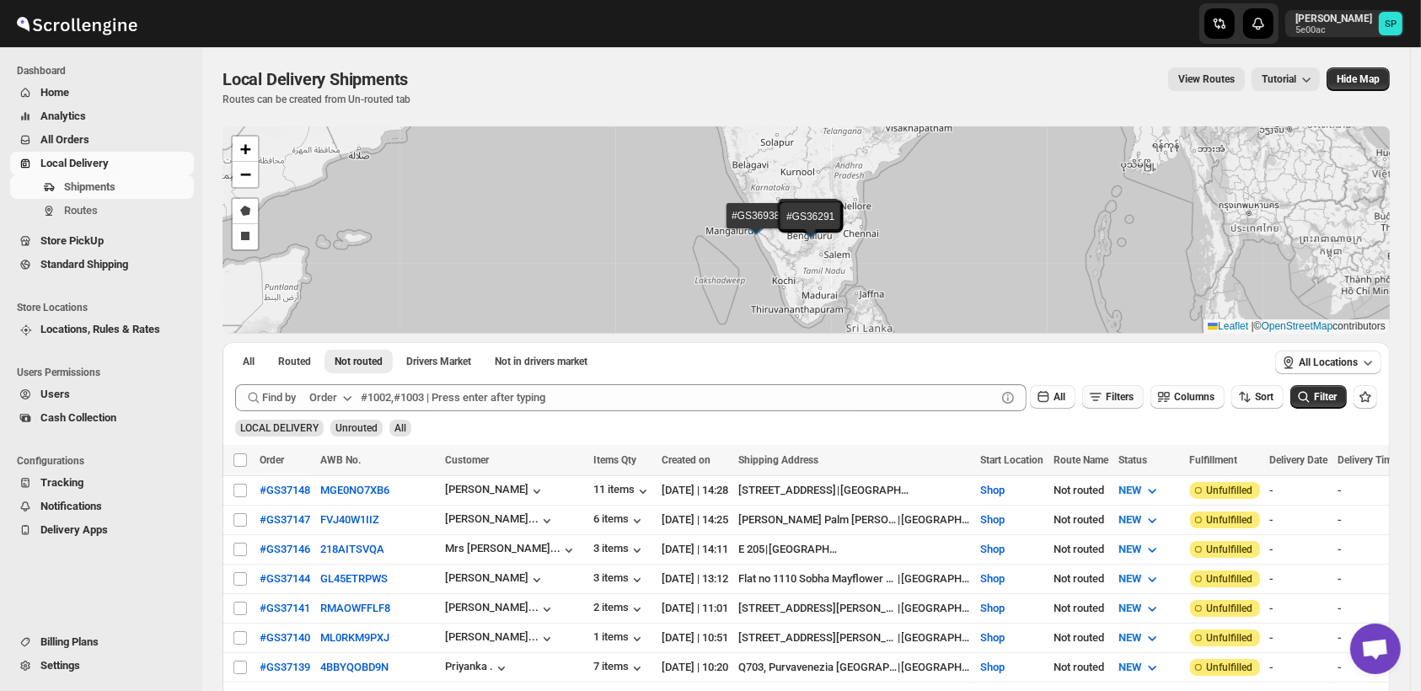
click at [1134, 396] on span "Filters" at bounding box center [1120, 397] width 28 height 12
click at [1135, 475] on button "Add Filter" at bounding box center [1122, 464] width 78 height 24
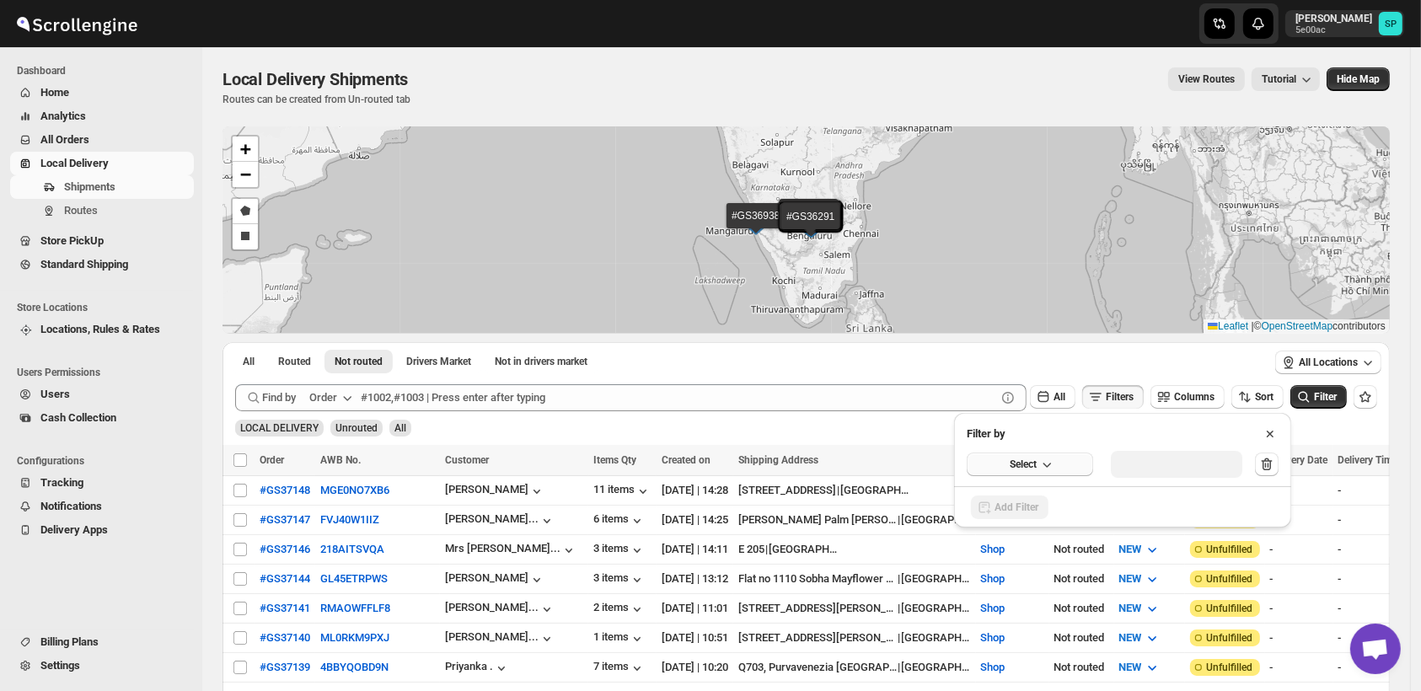
click at [1026, 470] on button "Select" at bounding box center [1030, 465] width 126 height 24
click at [1044, 620] on div "Fulfillment Status" at bounding box center [1018, 620] width 83 height 17
click at [1169, 462] on div "Select value" at bounding box center [1163, 462] width 84 height 13
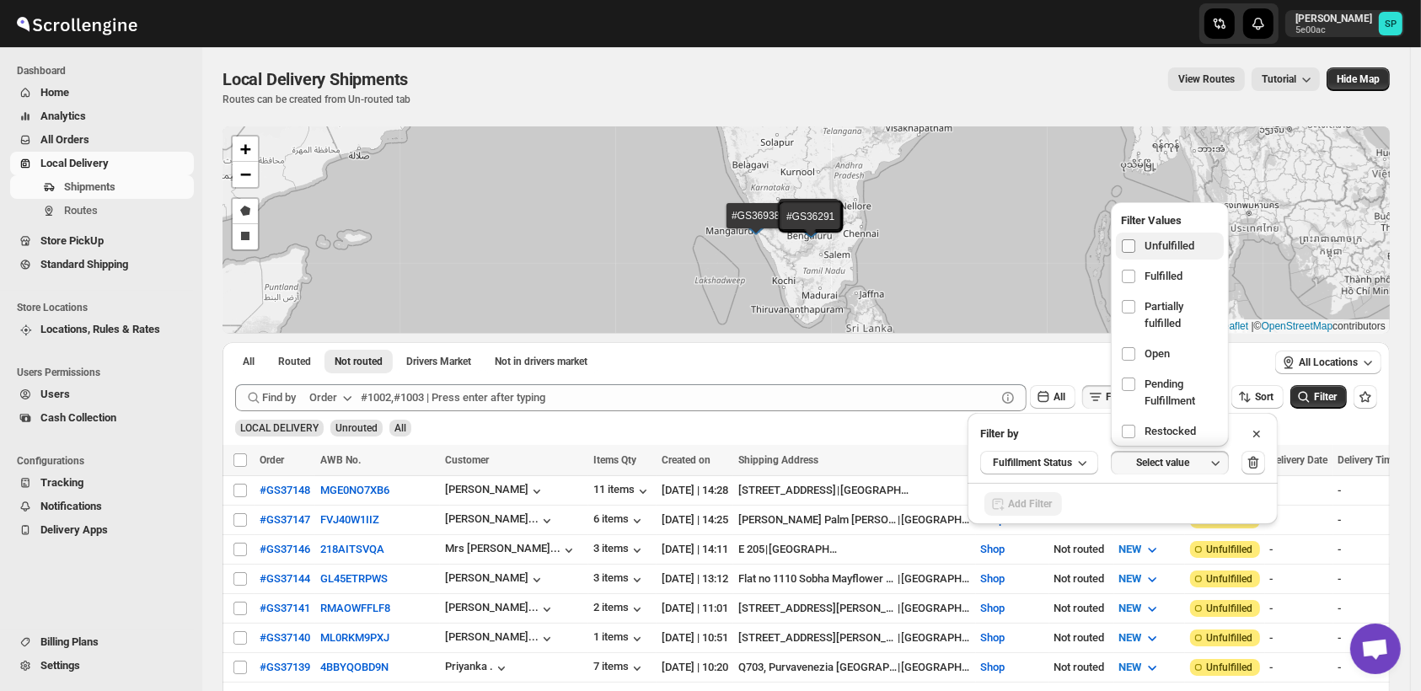
click at [1131, 244] on input "checkbox" at bounding box center [1128, 245] width 13 height 13
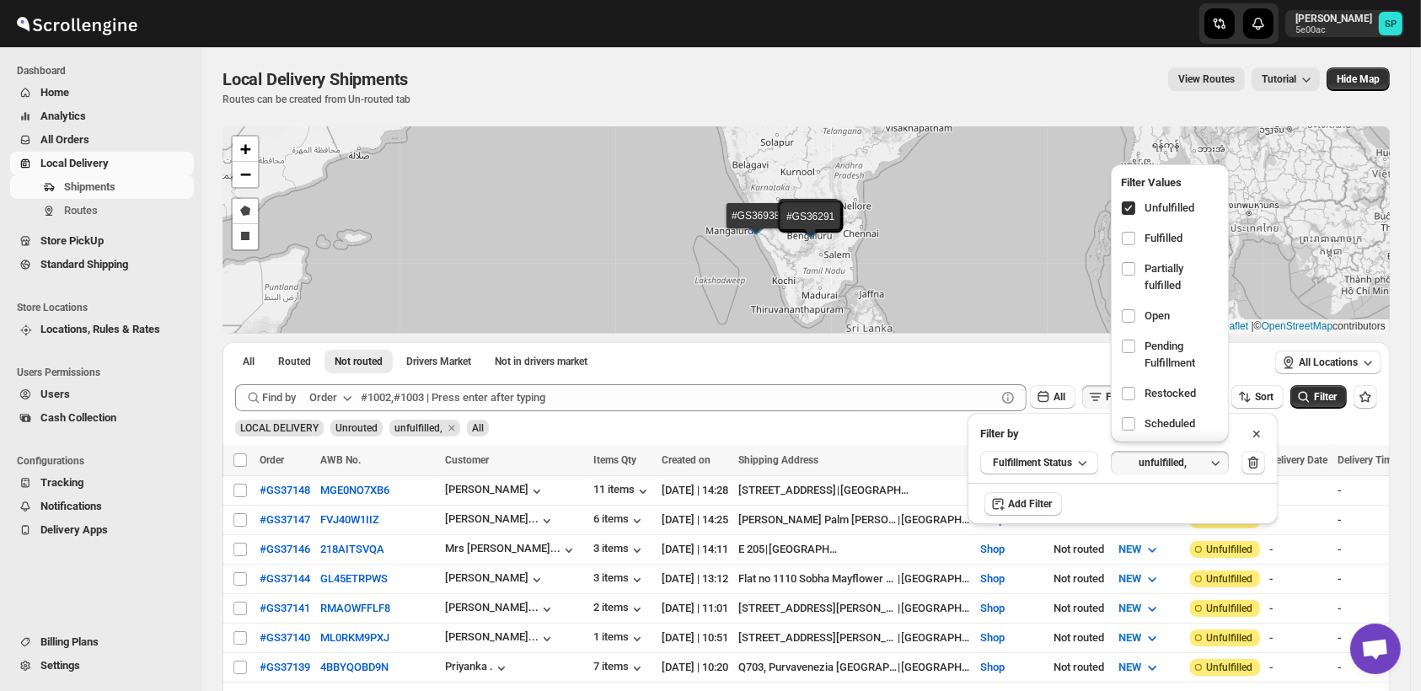
click at [1152, 506] on div "Add Filter" at bounding box center [1123, 504] width 310 height 43
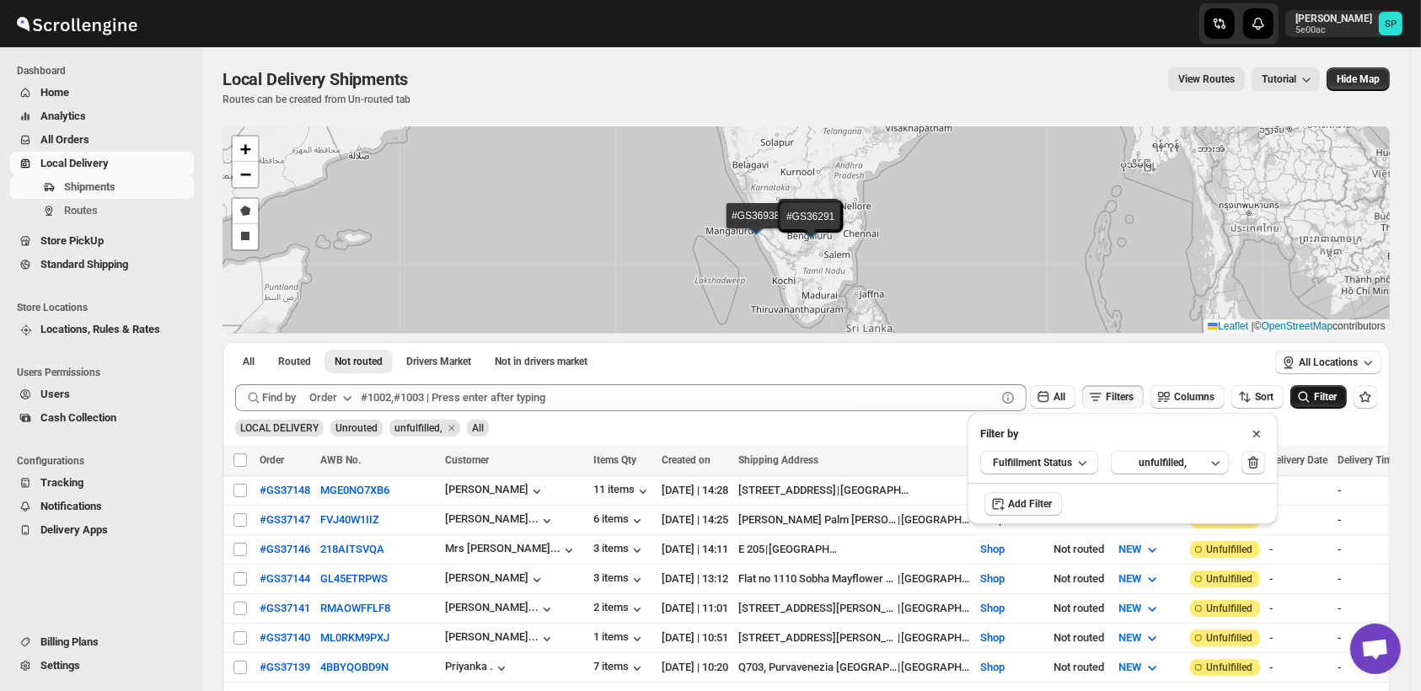
click at [1337, 400] on span "Filter" at bounding box center [1325, 397] width 23 height 12
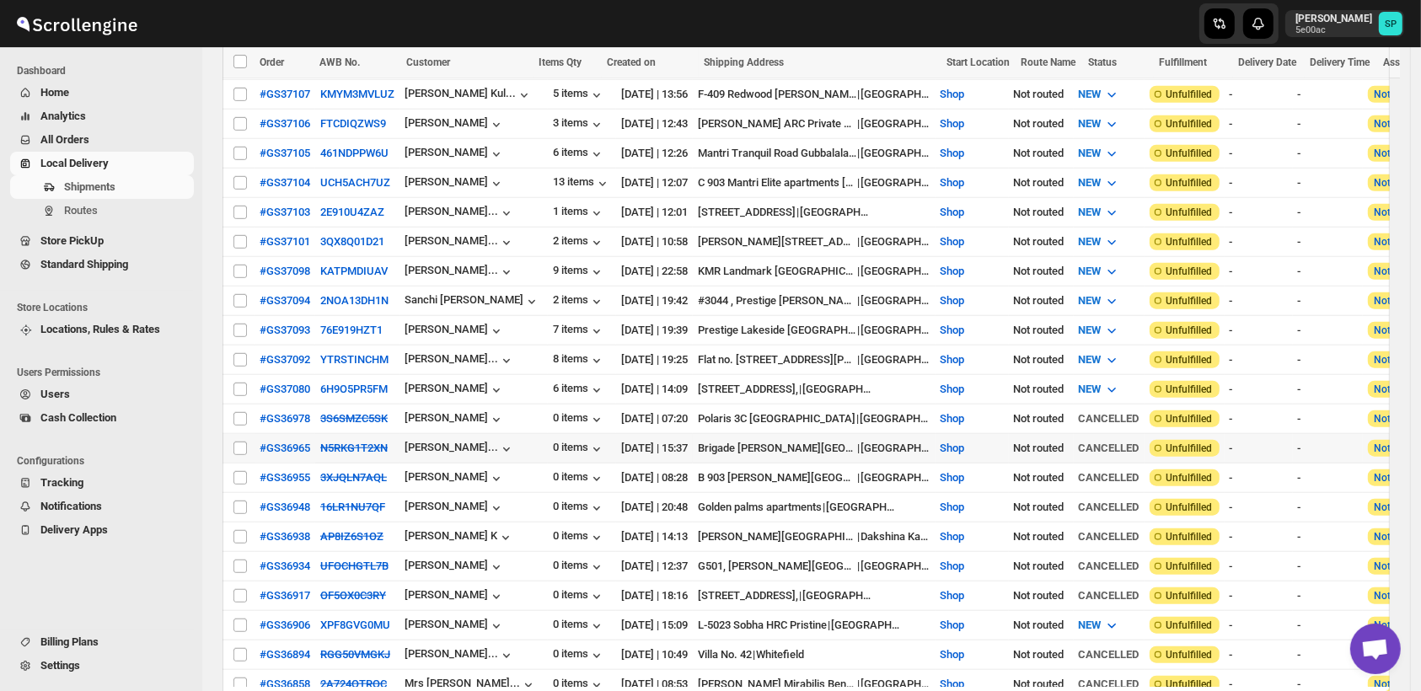
scroll to position [1498, 0]
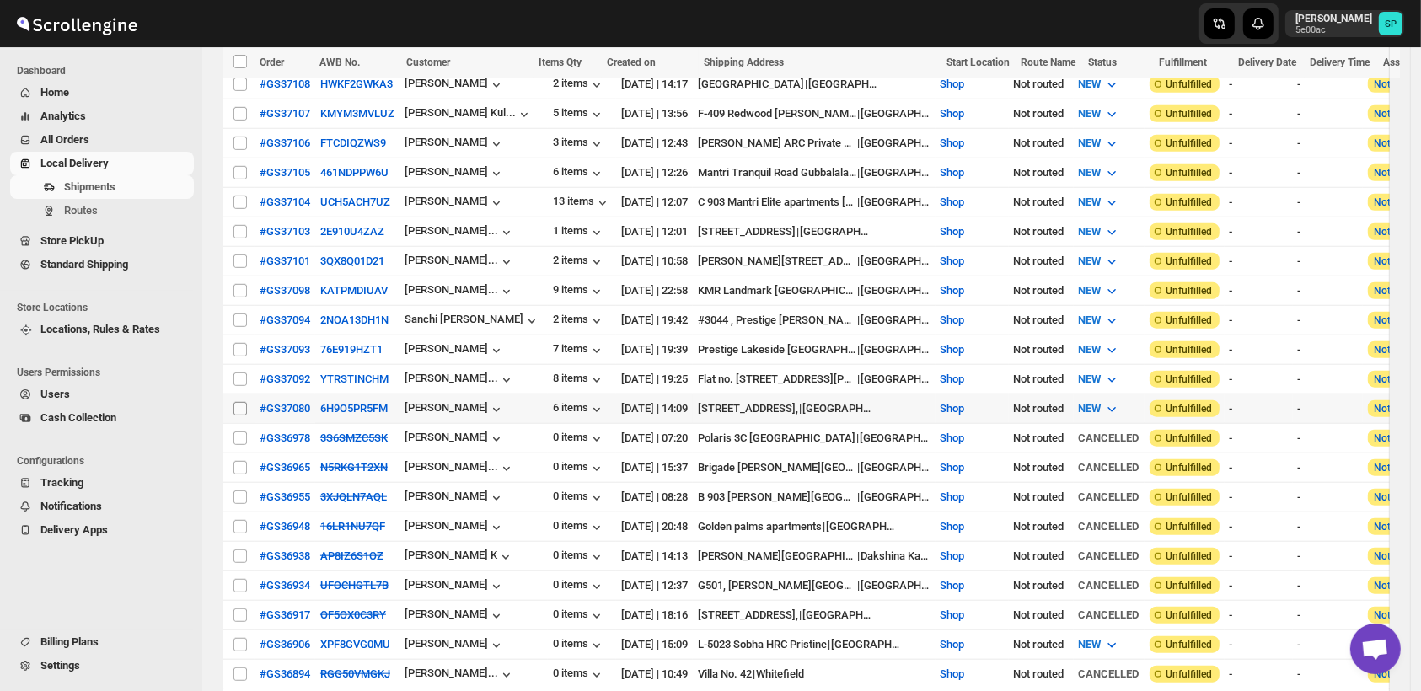
click at [239, 402] on input "Select shipment" at bounding box center [240, 408] width 13 height 13
checkbox input "true"
click at [244, 373] on input "Select shipment" at bounding box center [240, 379] width 13 height 13
checkbox input "true"
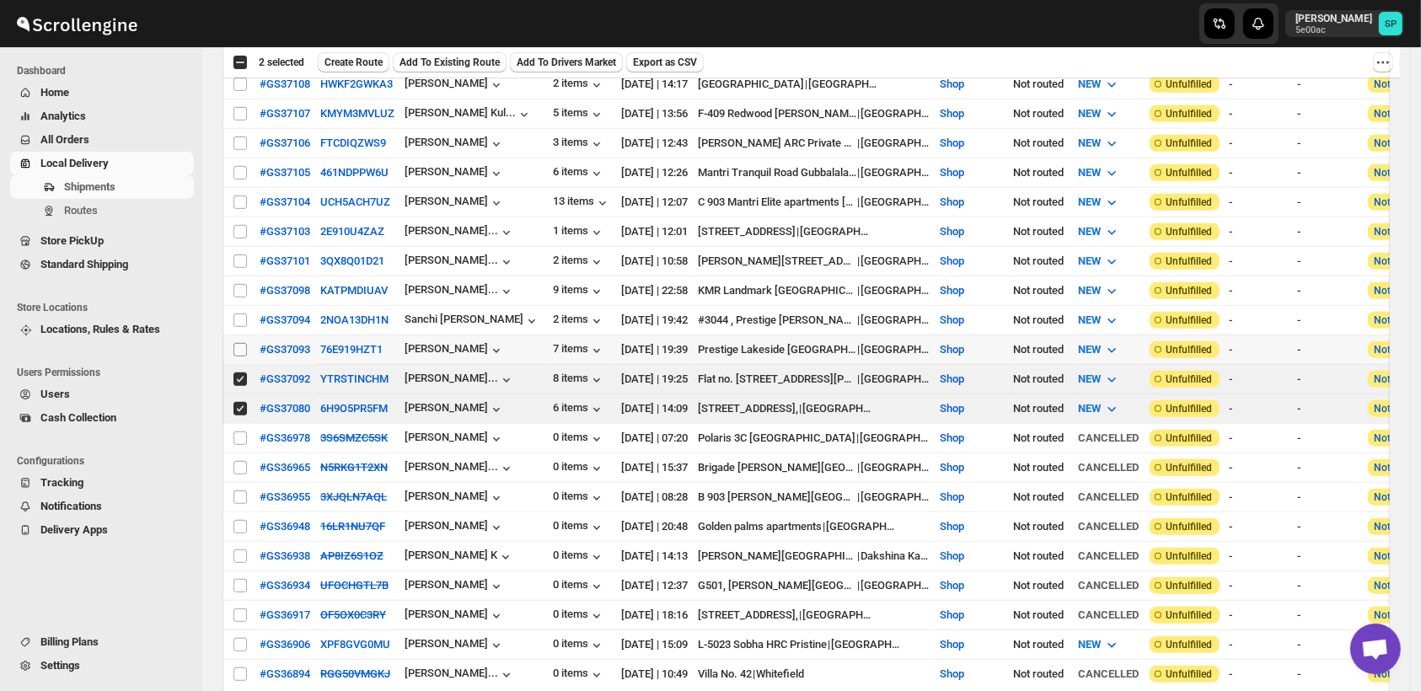
click at [239, 343] on input "Select shipment" at bounding box center [240, 349] width 13 height 13
checkbox input "true"
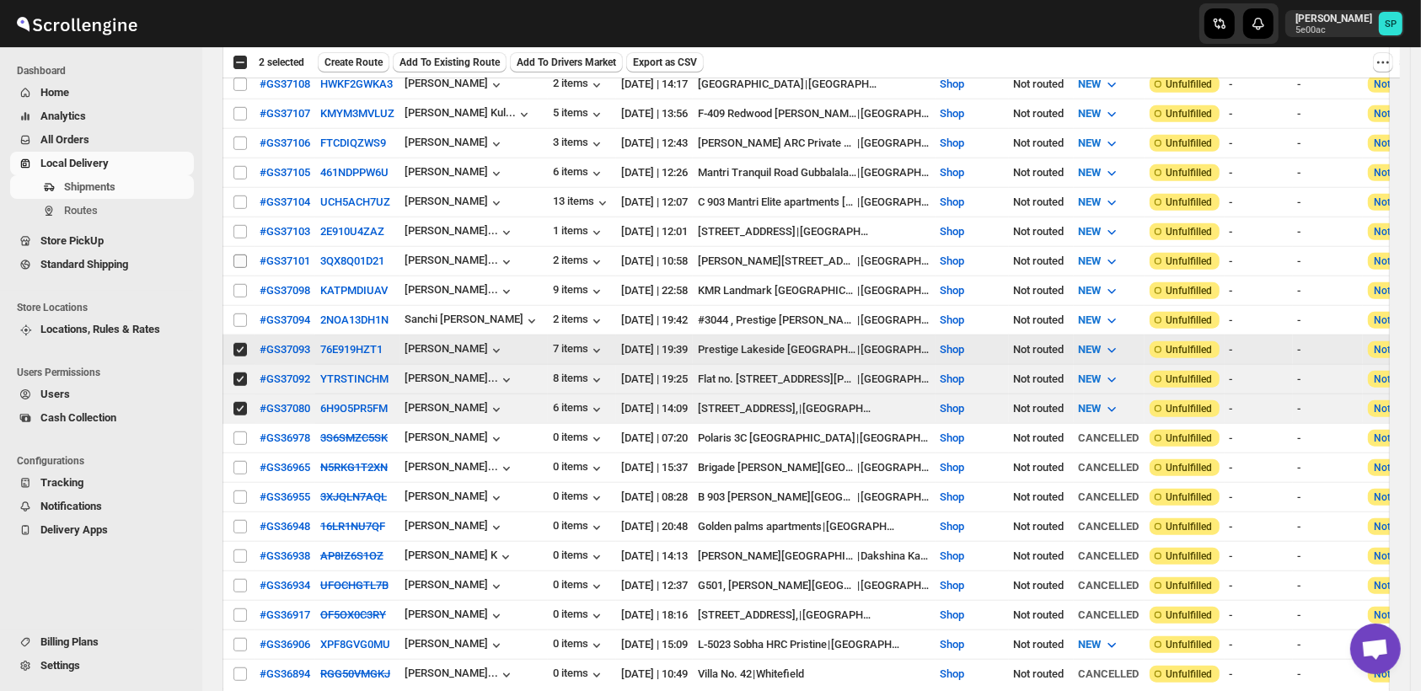
click at [238, 314] on input "Select shipment" at bounding box center [240, 320] width 13 height 13
checkbox input "true"
click at [240, 284] on input "Select shipment" at bounding box center [240, 290] width 13 height 13
checkbox input "true"
click at [241, 255] on input "Select shipment" at bounding box center [240, 261] width 13 height 13
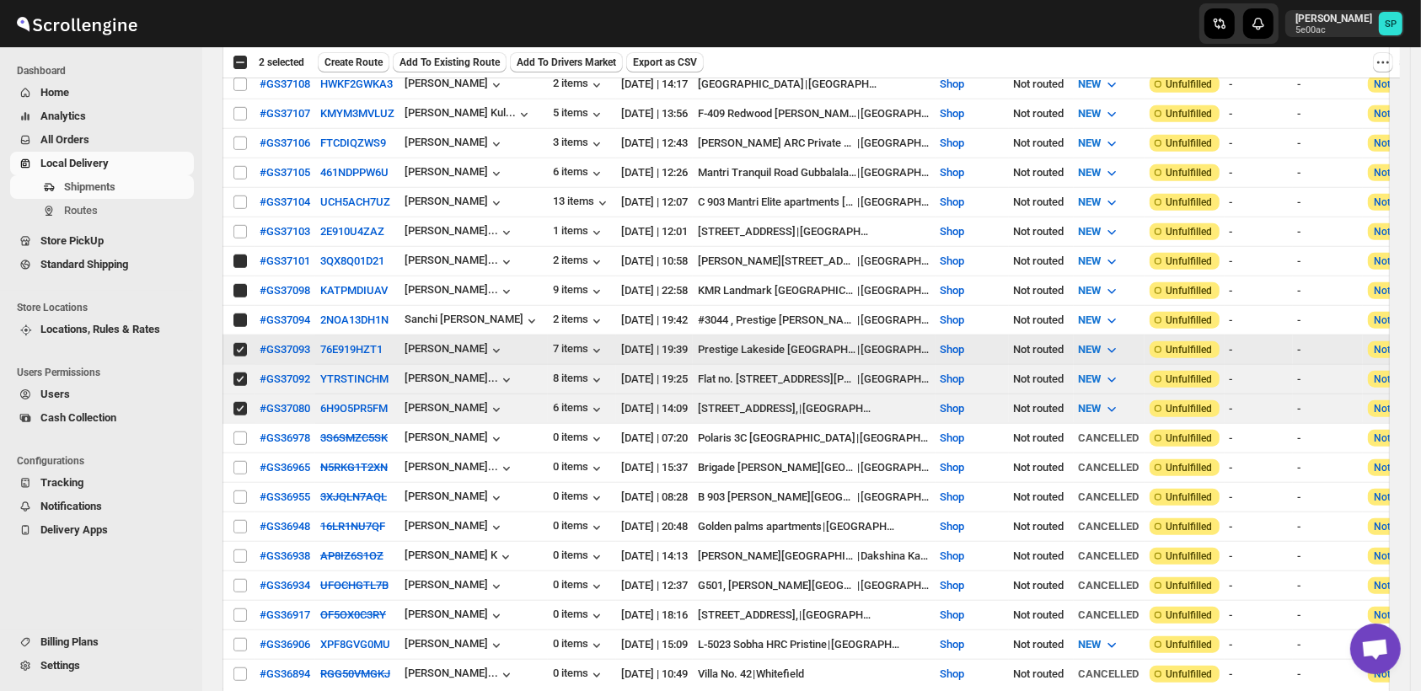
checkbox input "true"
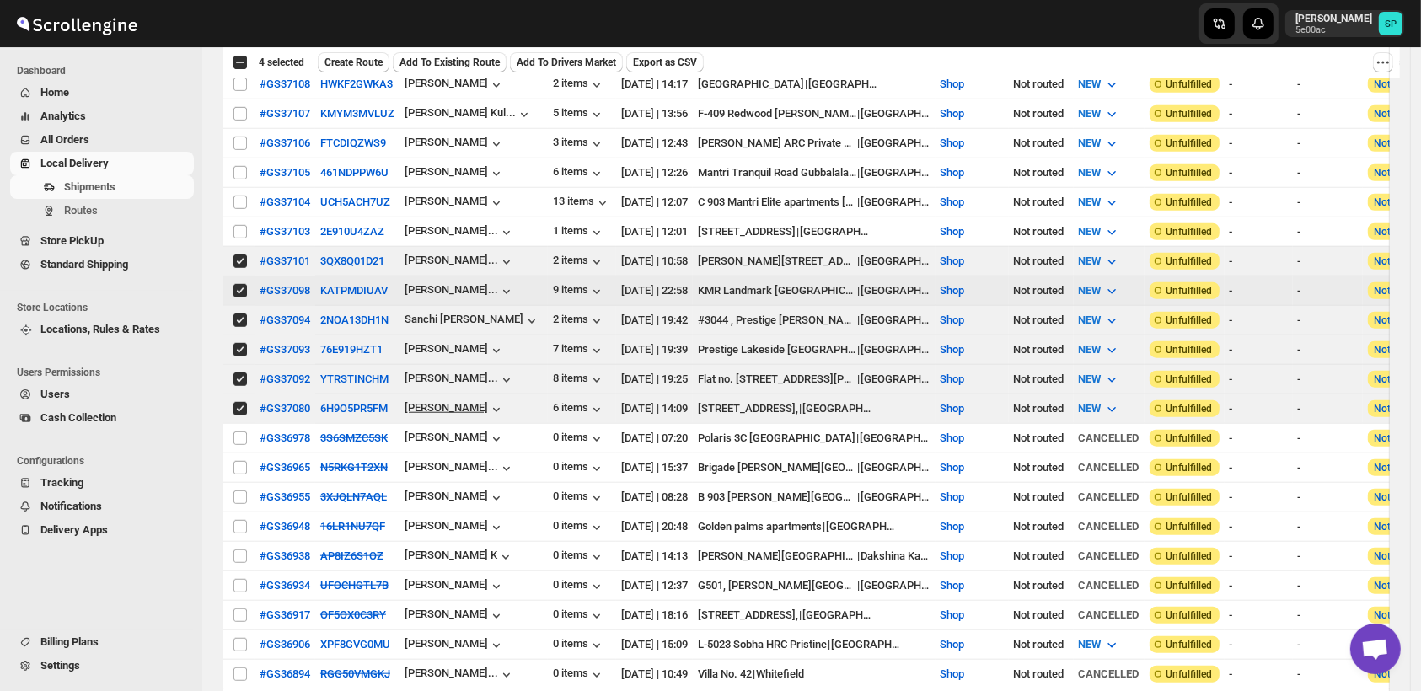
click at [240, 225] on input "Select shipment" at bounding box center [240, 231] width 13 height 13
checkbox input "true"
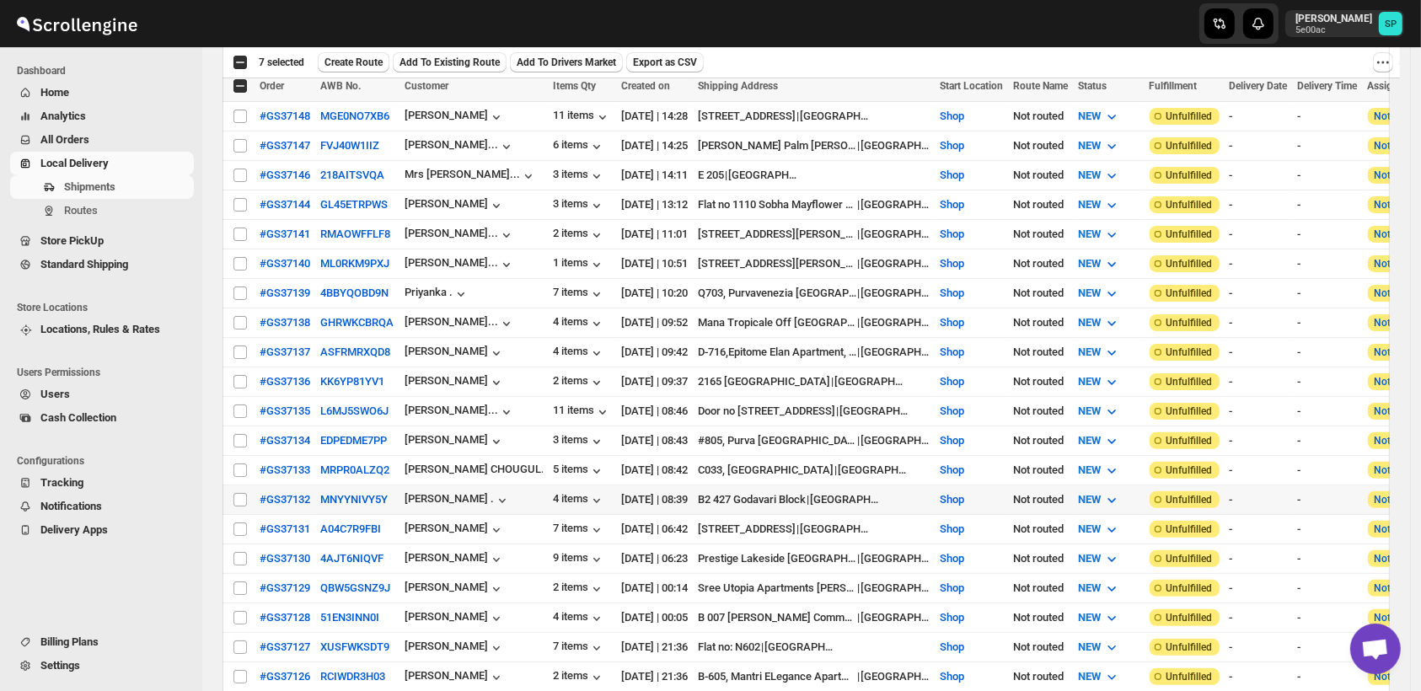
scroll to position [468, 0]
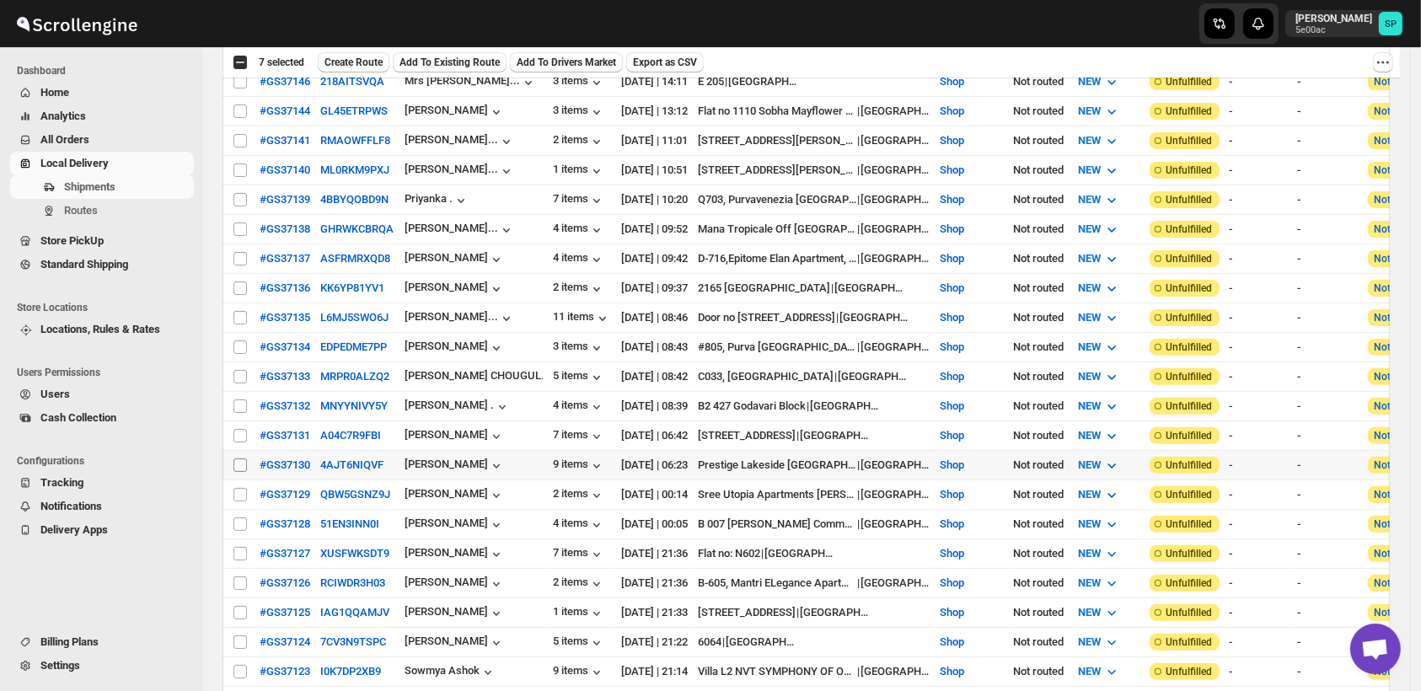
click at [238, 459] on input "Select shipment" at bounding box center [240, 465] width 13 height 13
checkbox input "true"
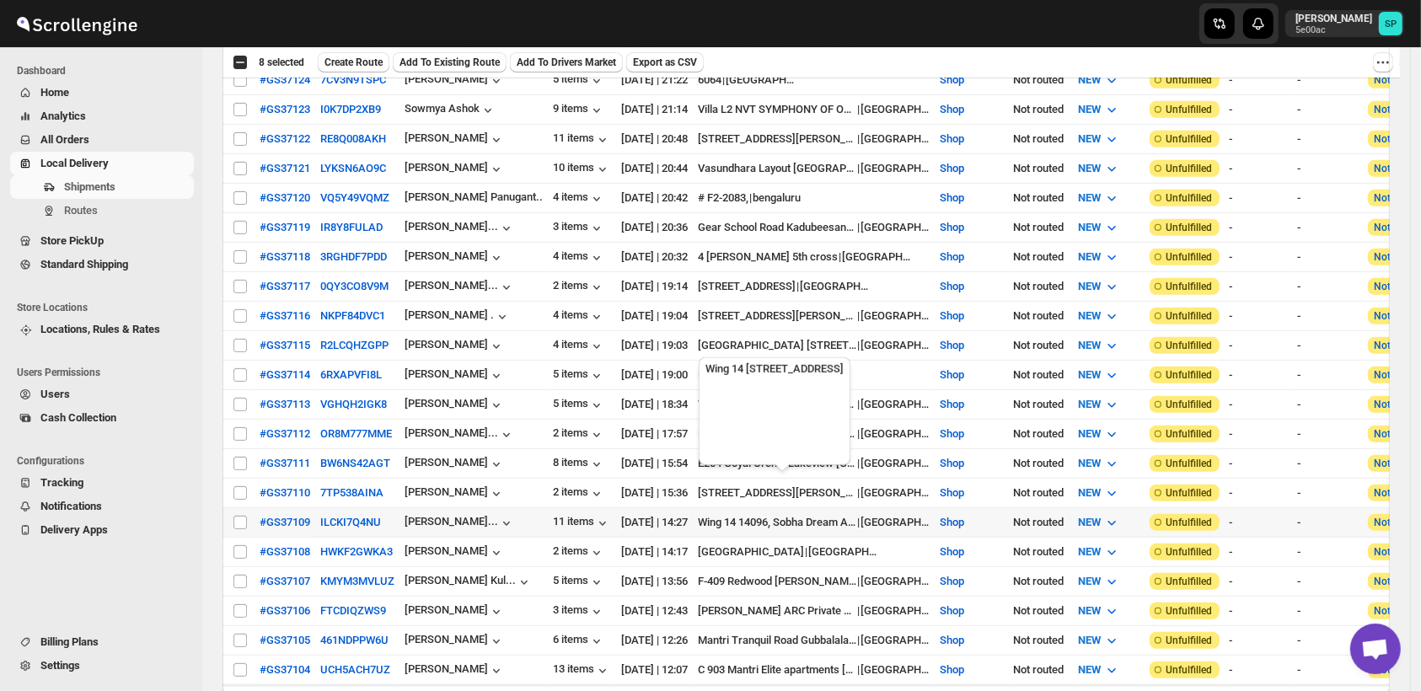
scroll to position [1124, 0]
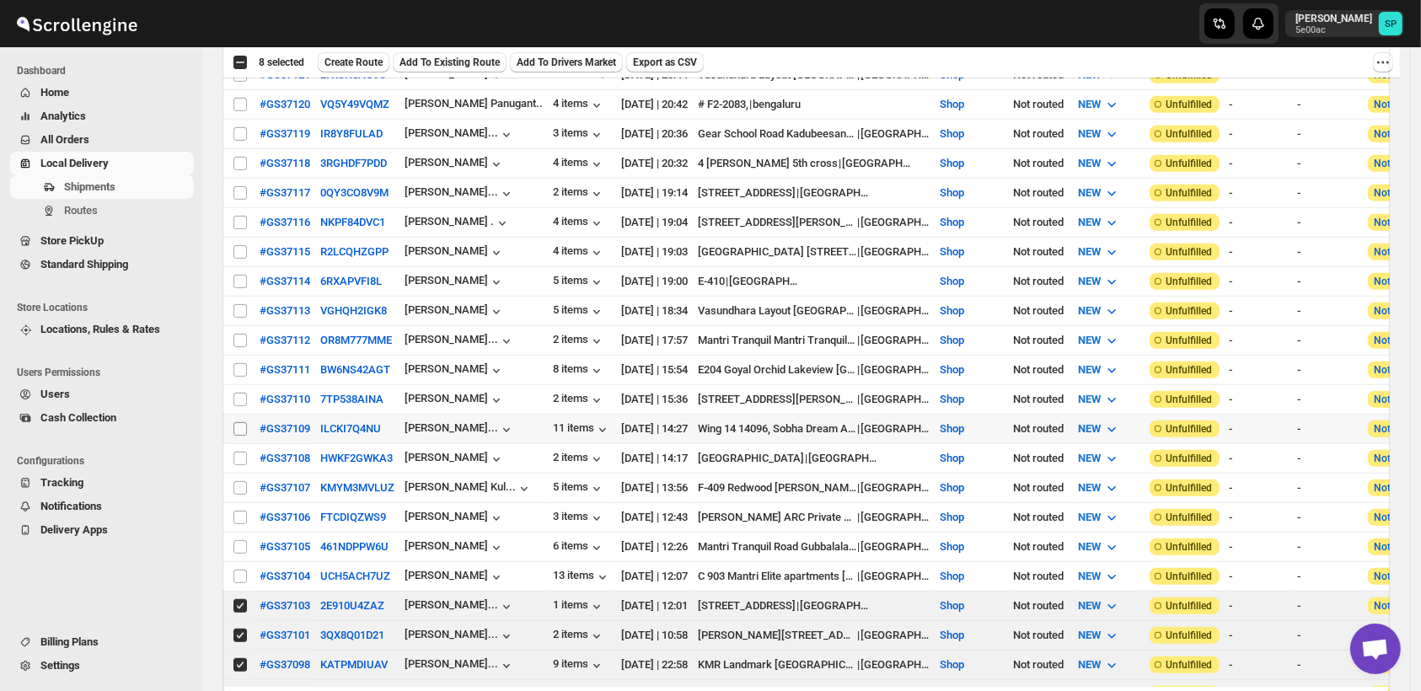
click at [237, 422] on input "Select shipment" at bounding box center [240, 428] width 13 height 13
checkbox input "true"
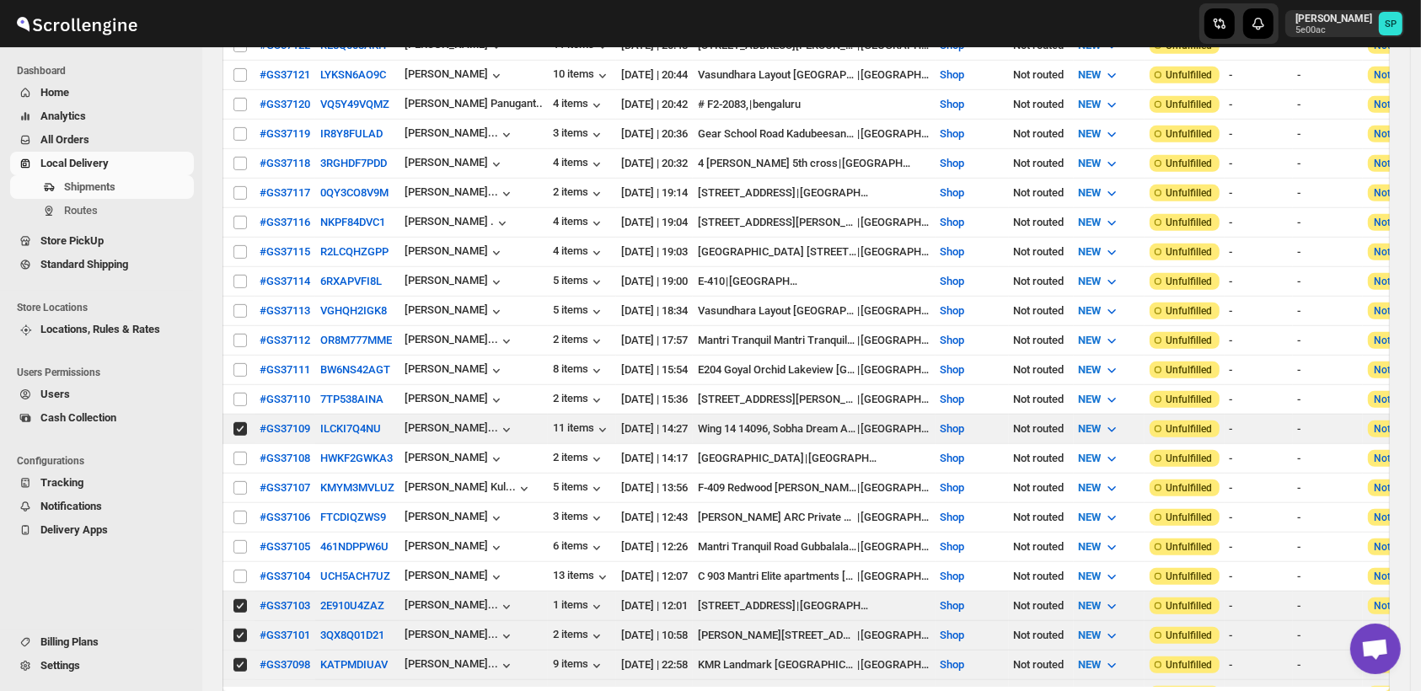
scroll to position [0, 0]
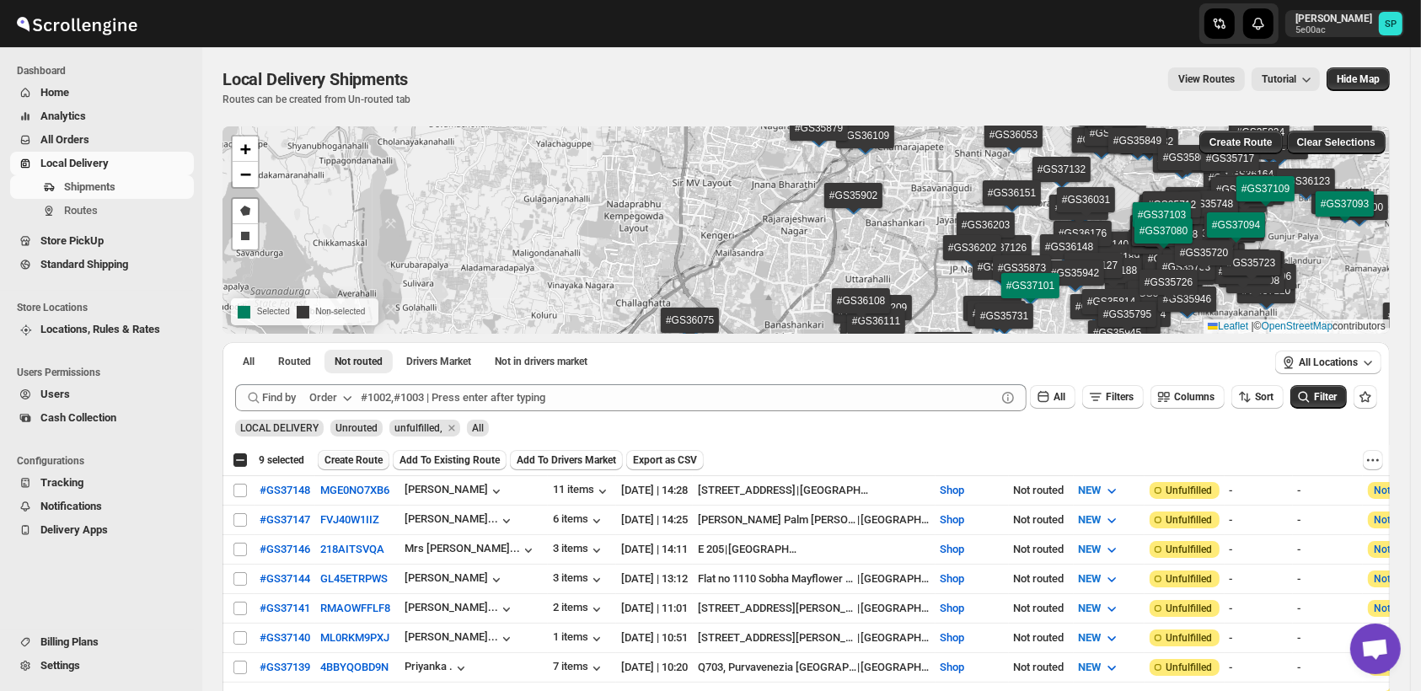
click at [357, 458] on span "Create Route" at bounding box center [354, 460] width 58 height 13
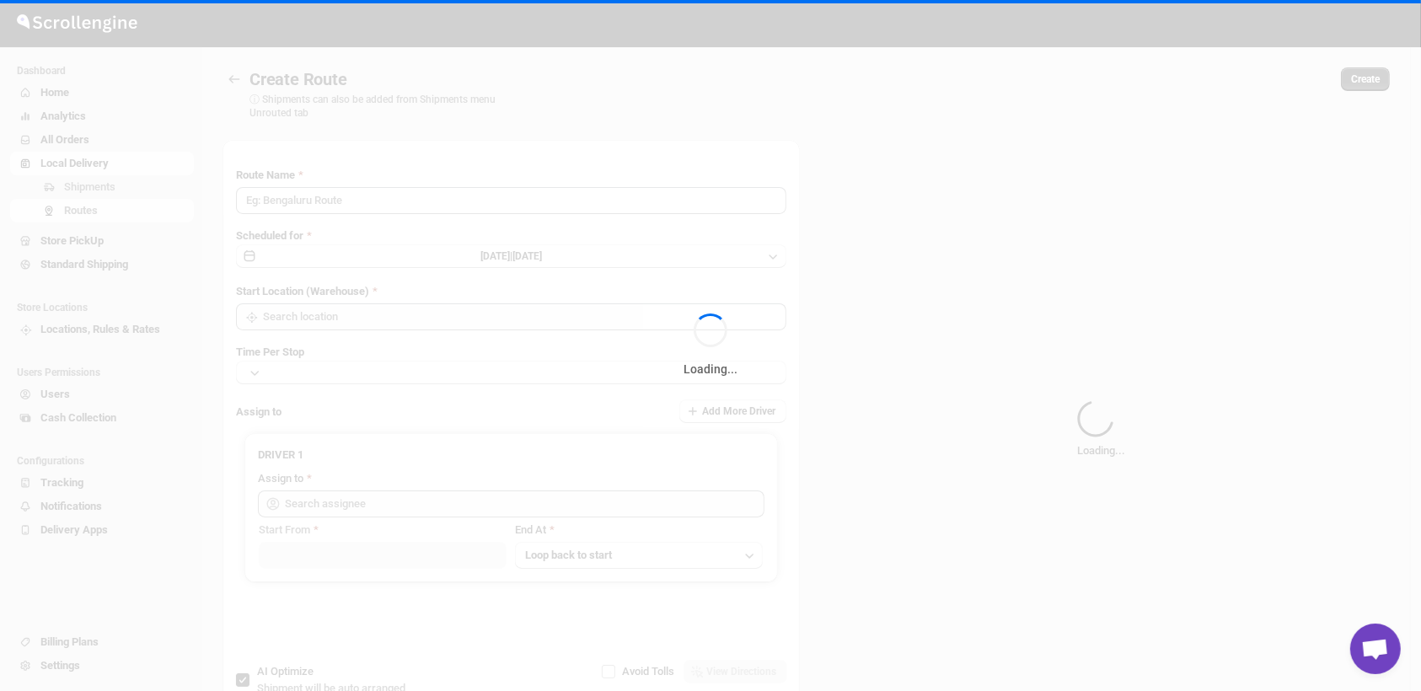
type input "Route - 20/08-0241"
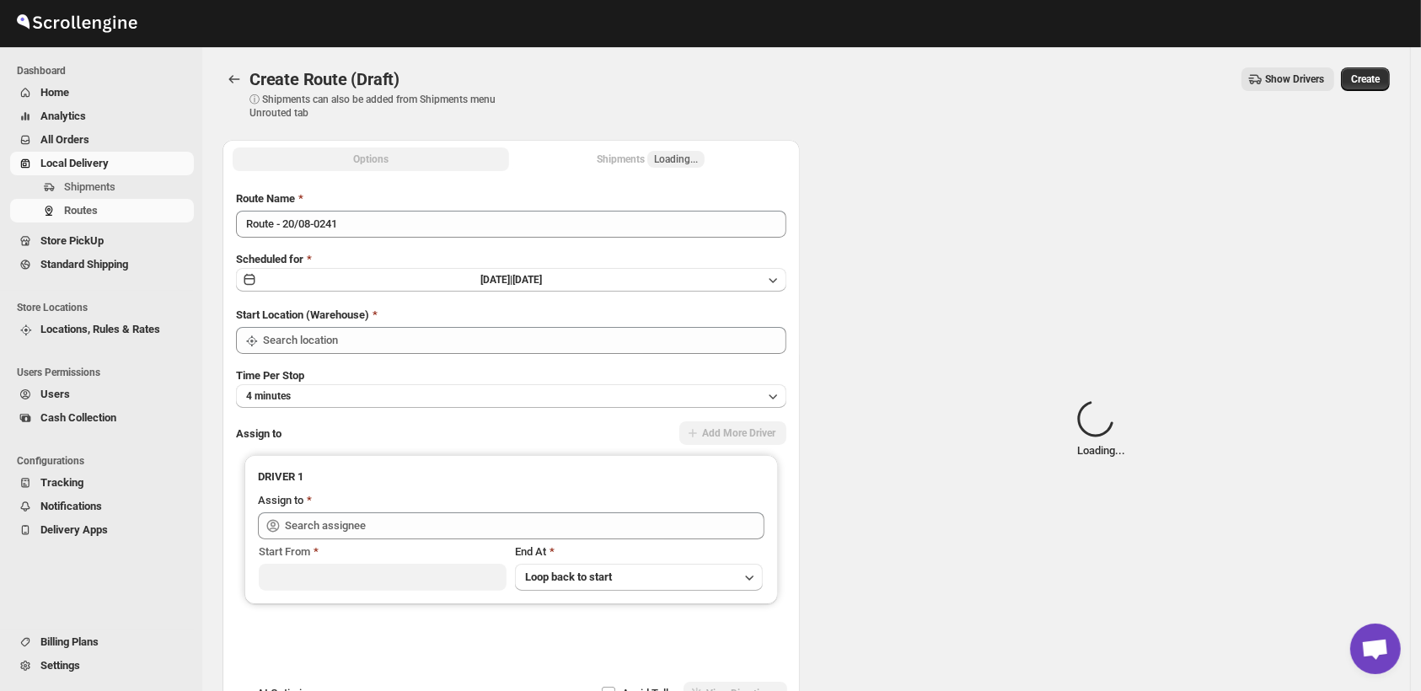
type input "Shop"
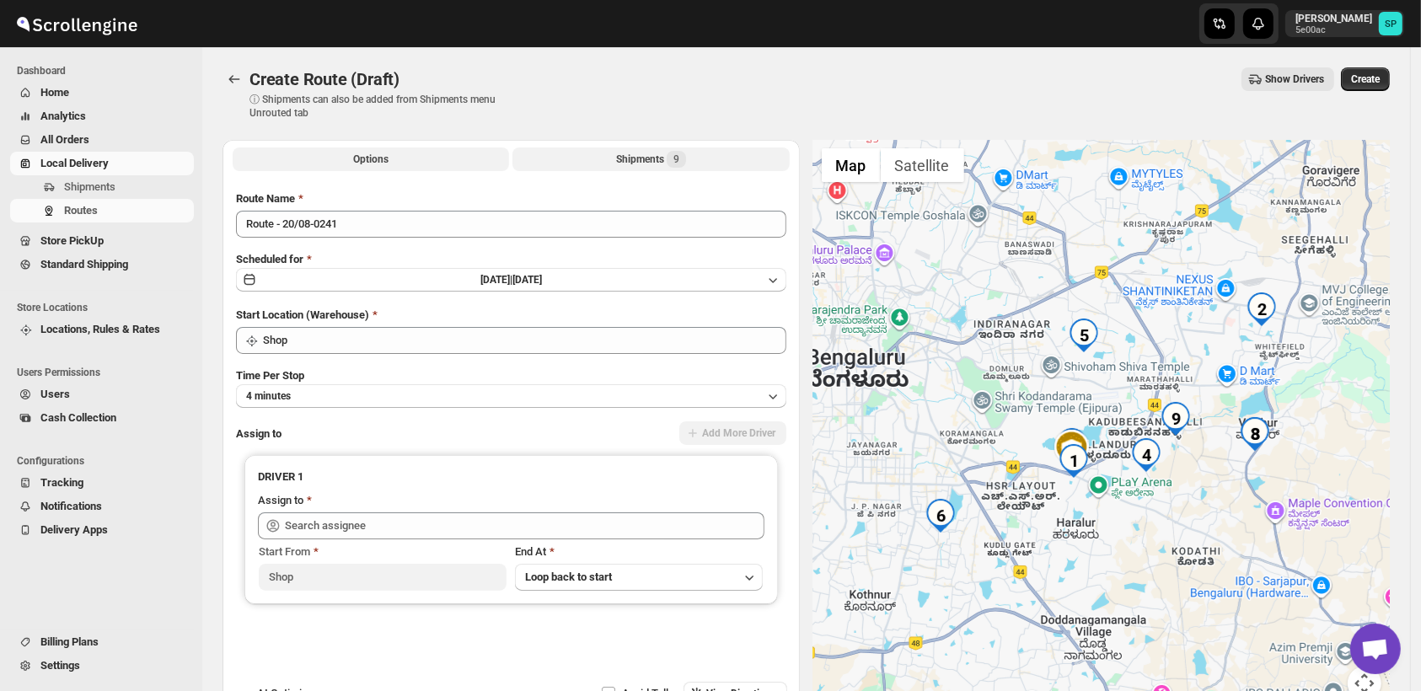
click at [679, 165] on span "9" at bounding box center [677, 159] width 6 height 13
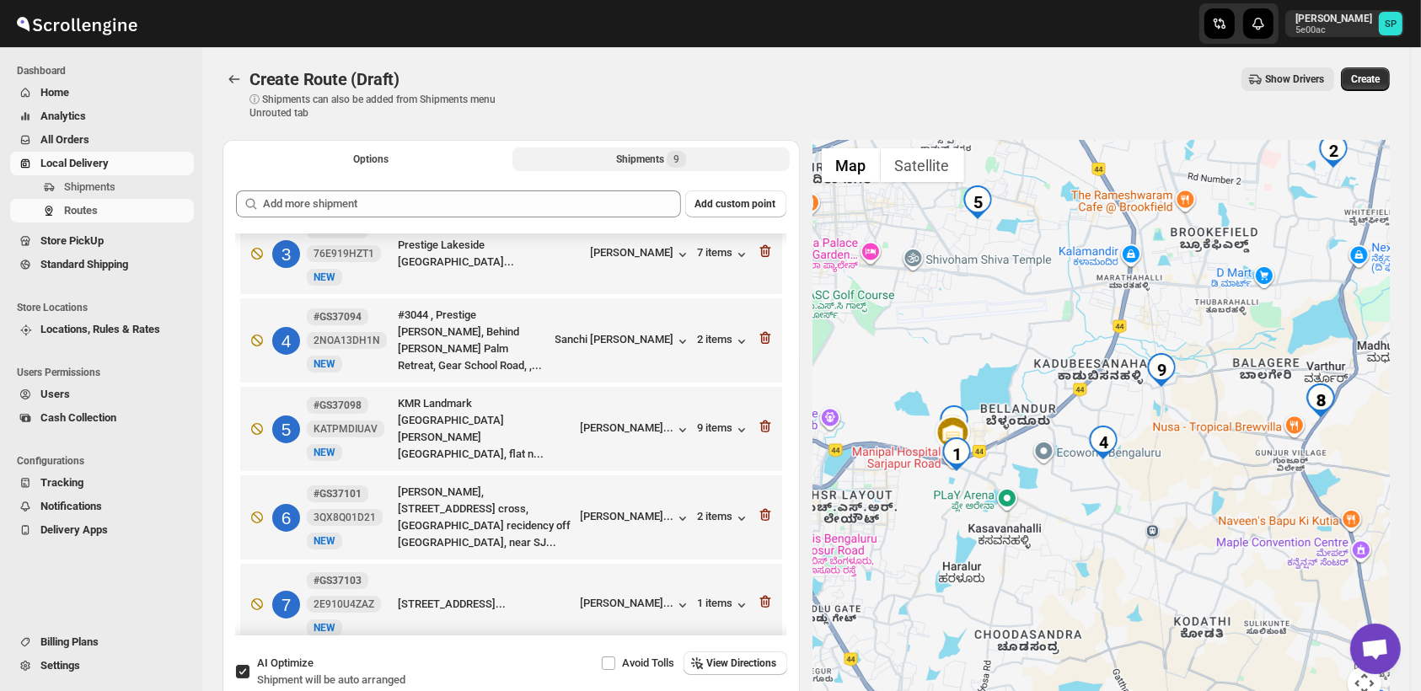
scroll to position [94, 0]
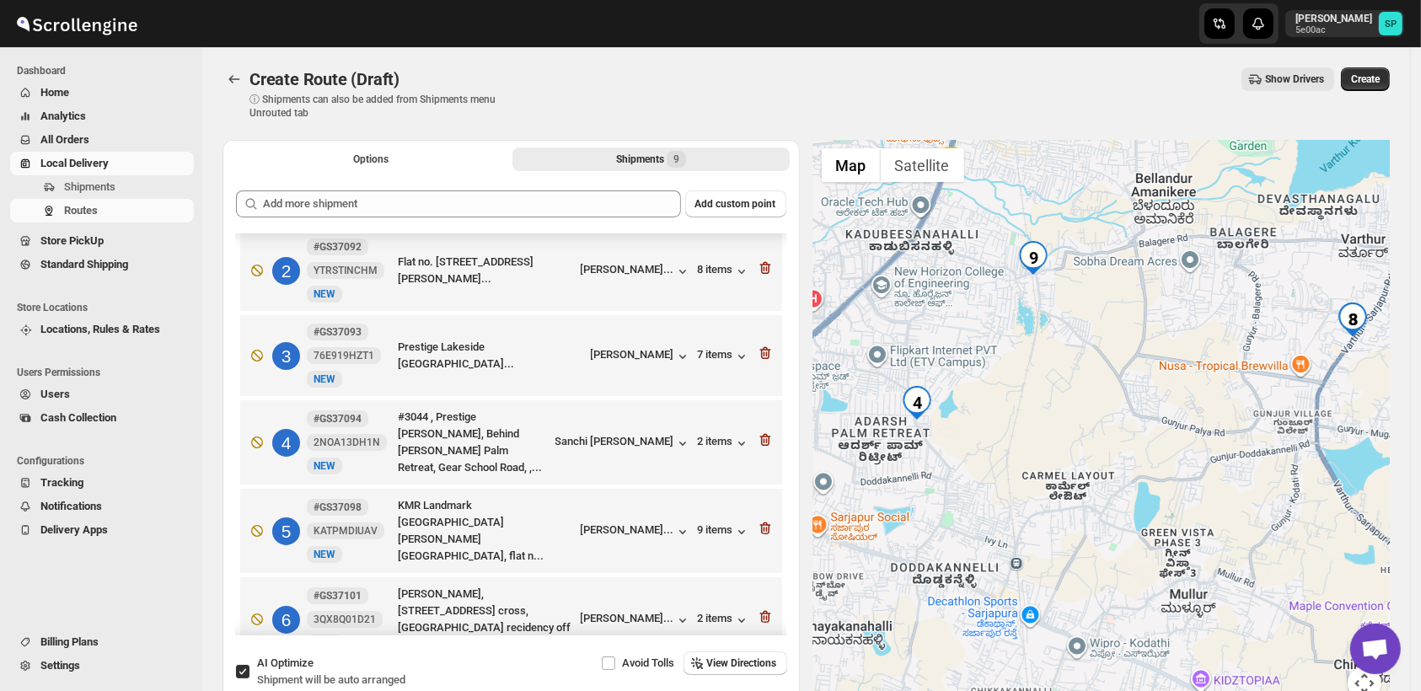
click at [1313, 478] on div at bounding box center [1101, 430] width 577 height 581
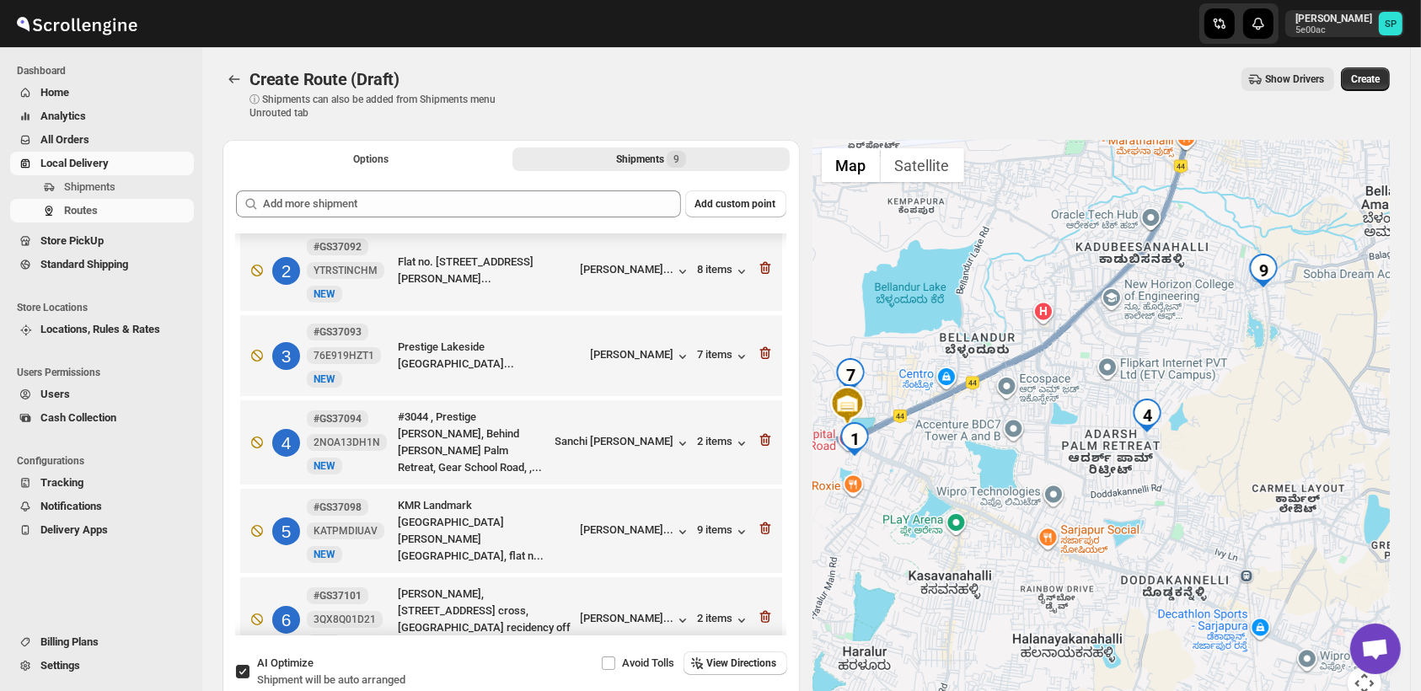
drag, startPoint x: 1228, startPoint y: 482, endPoint x: 1286, endPoint y: 489, distance: 58.6
click at [1286, 489] on div at bounding box center [1101, 430] width 577 height 581
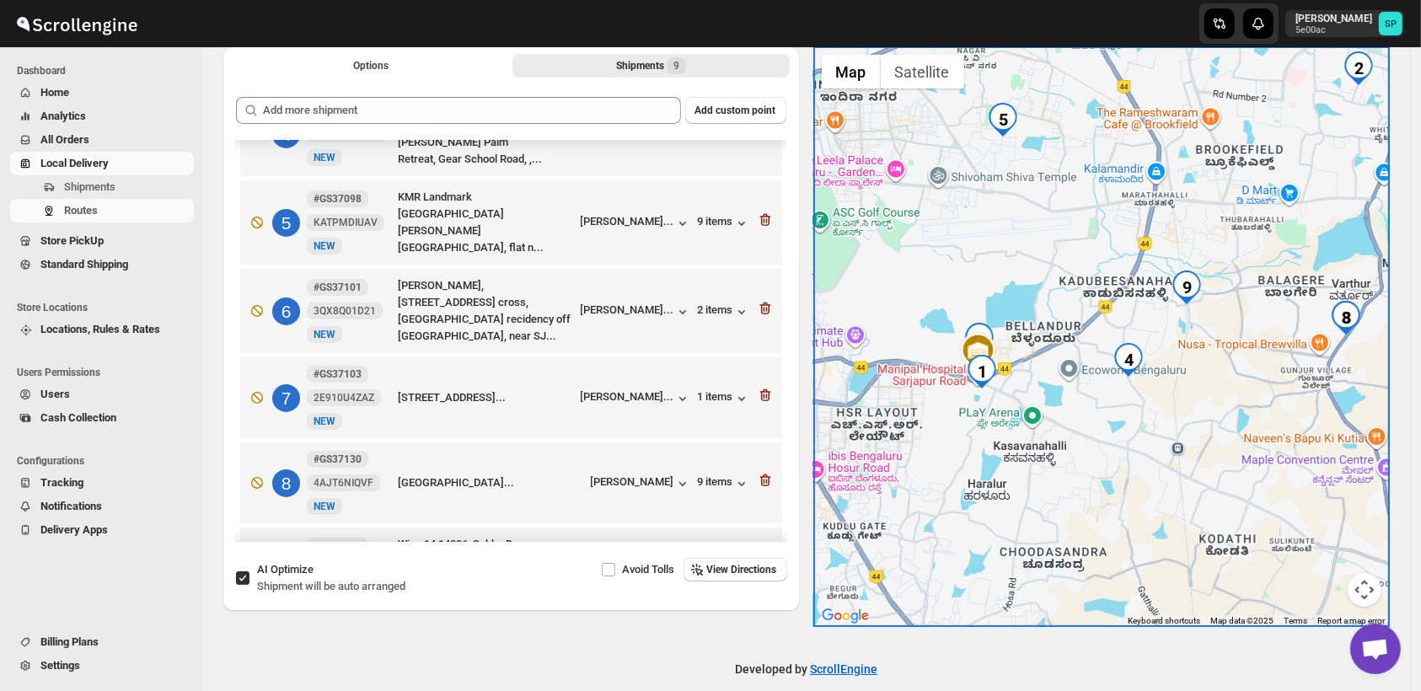
scroll to position [191, 0]
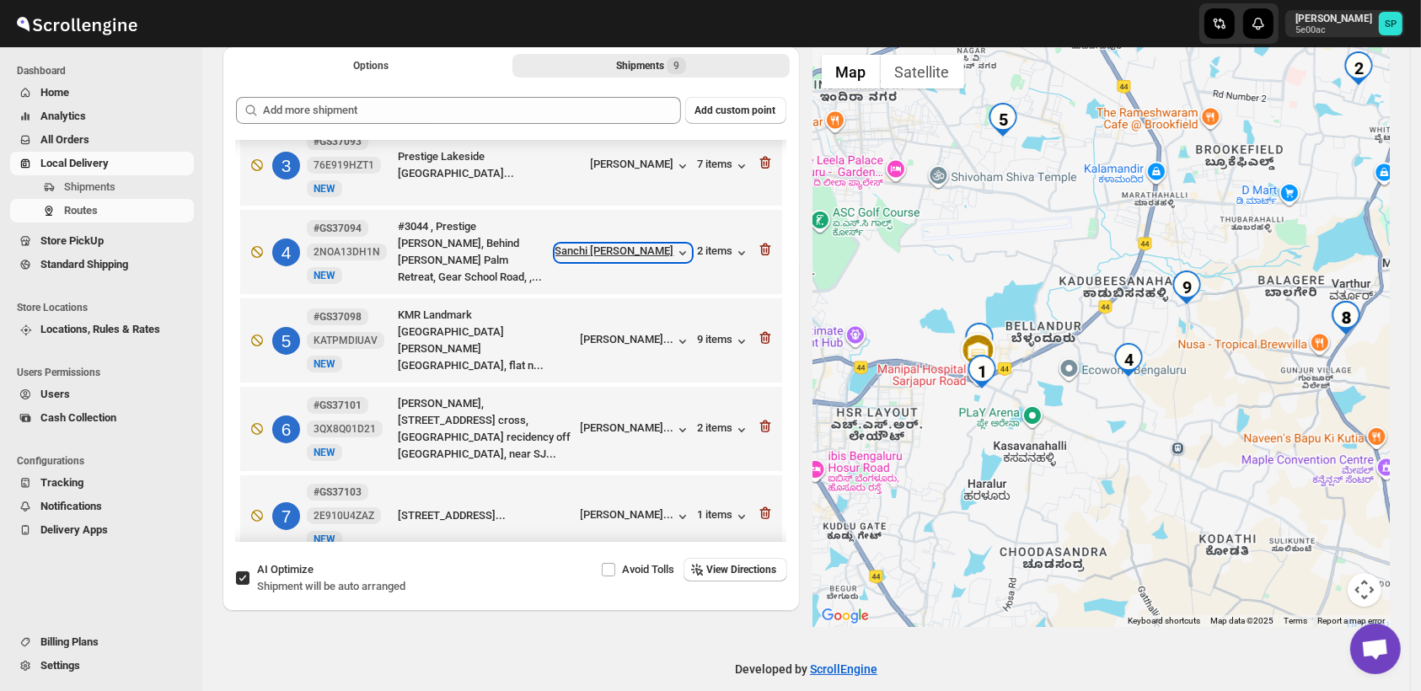
click at [628, 257] on div "Sanchi [PERSON_NAME]" at bounding box center [624, 252] width 136 height 17
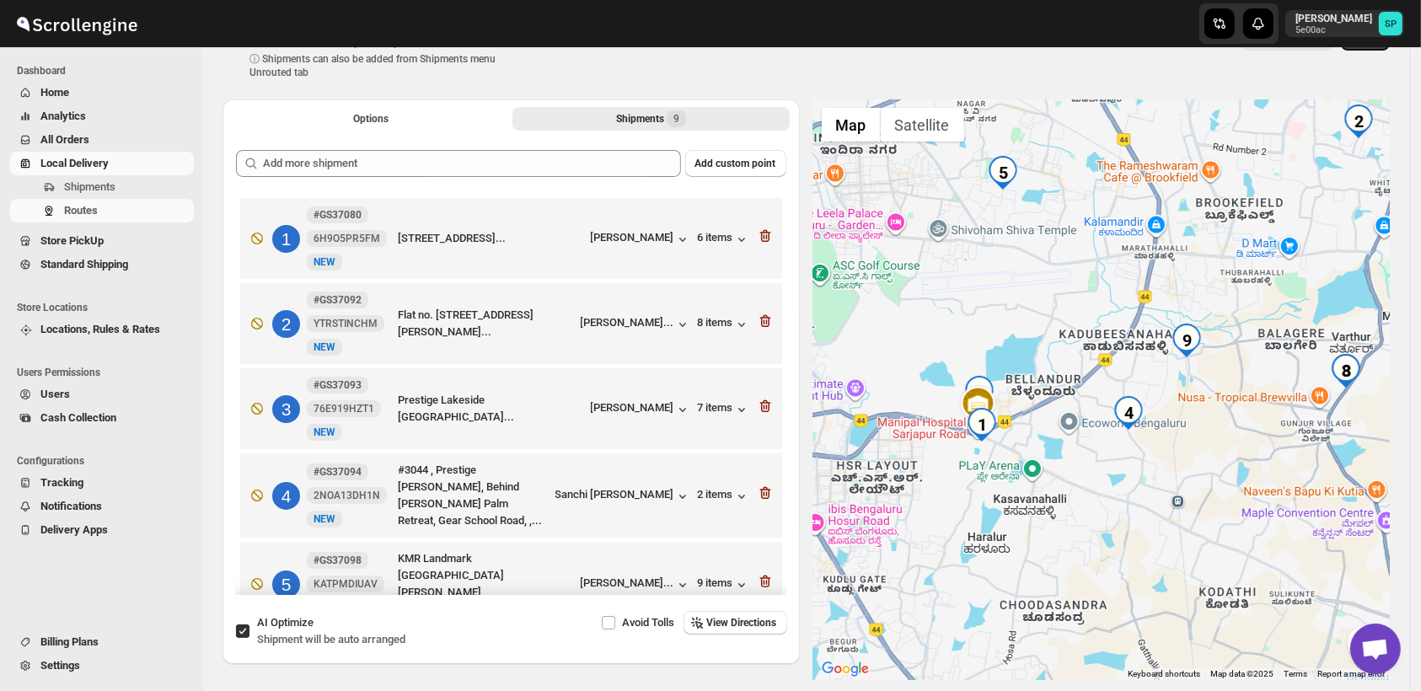
scroll to position [0, 0]
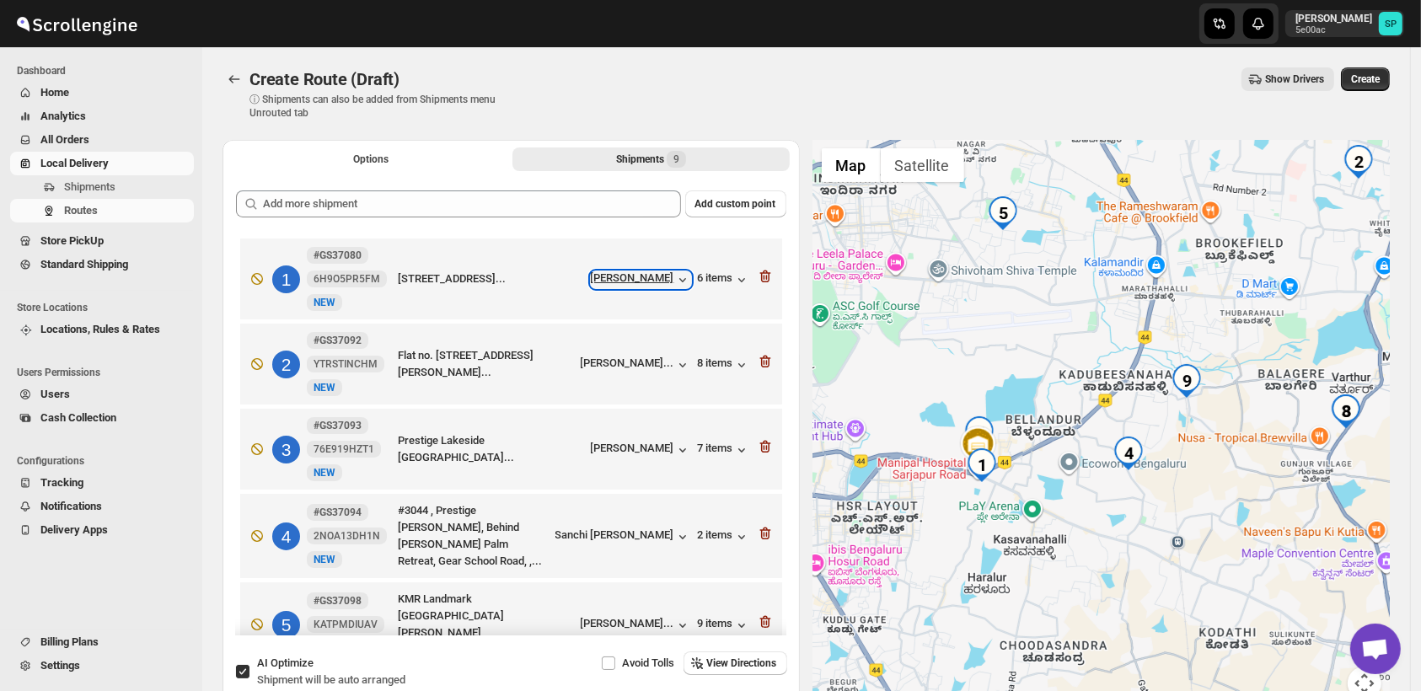
click at [647, 280] on div "[PERSON_NAME]" at bounding box center [641, 279] width 100 height 17
click at [762, 280] on icon "button" at bounding box center [765, 276] width 17 height 17
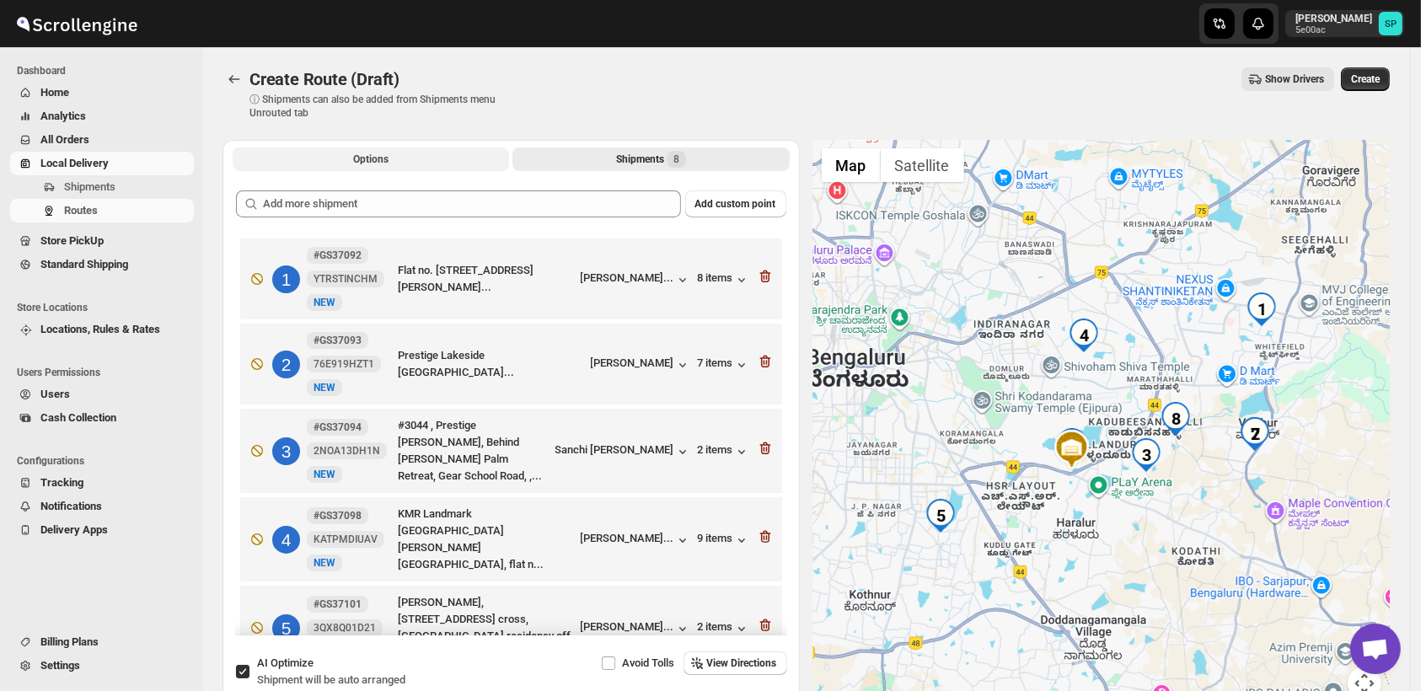
click at [367, 163] on span "Options" at bounding box center [370, 159] width 35 height 13
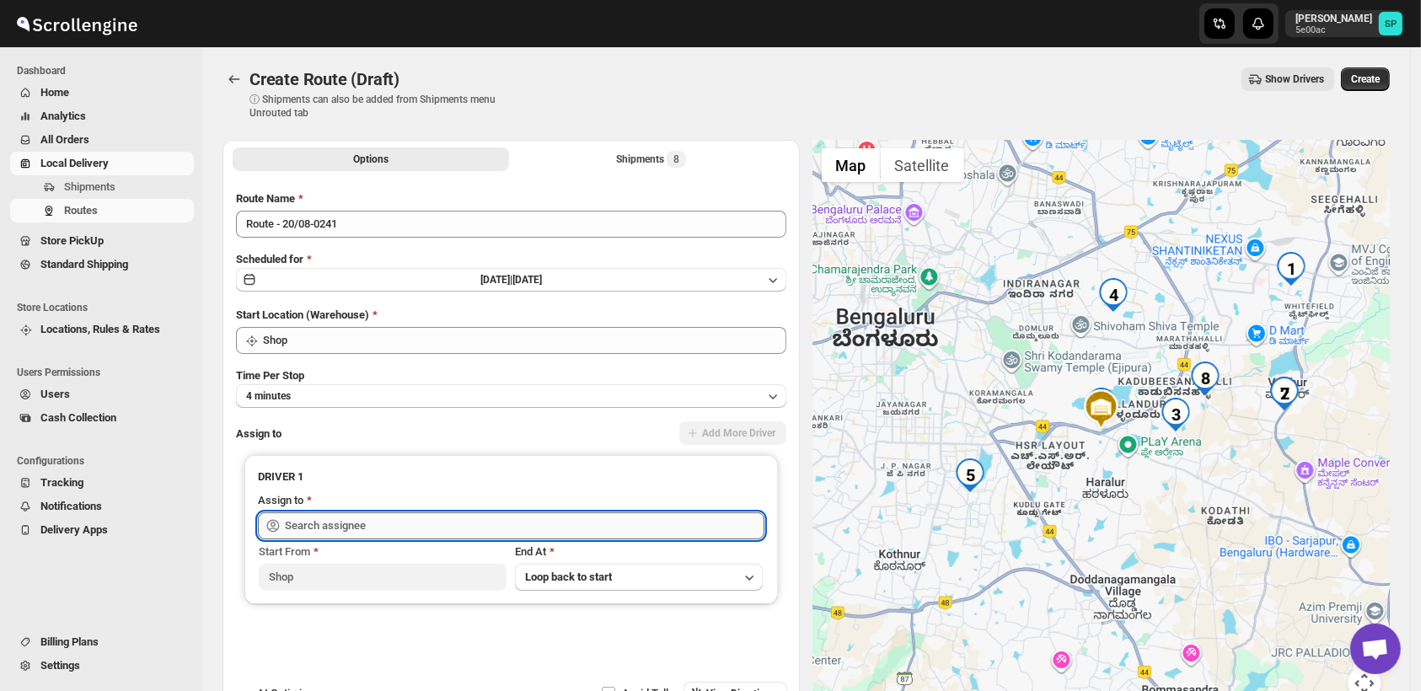
click at [444, 522] on input "text" at bounding box center [525, 526] width 480 height 27
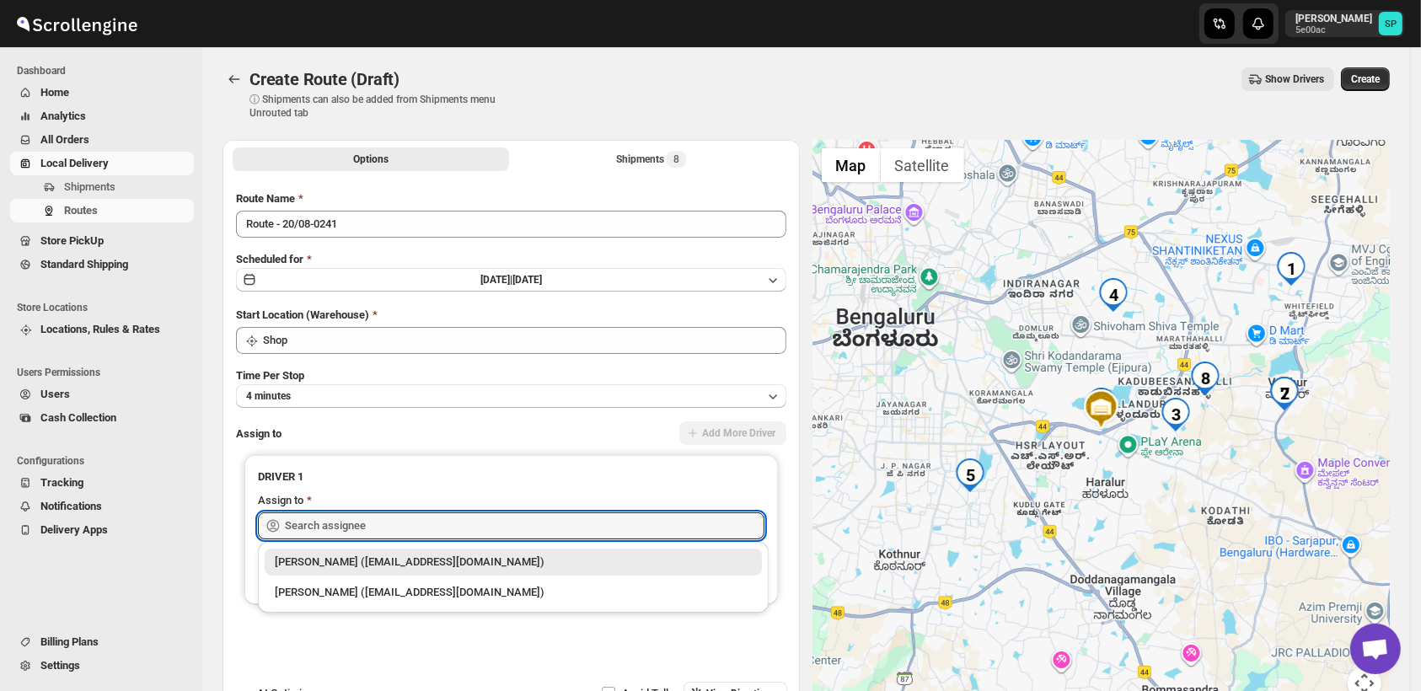
click at [425, 563] on div "[PERSON_NAME] ([EMAIL_ADDRESS][DOMAIN_NAME])" at bounding box center [513, 562] width 477 height 17
type input "[PERSON_NAME] ([EMAIL_ADDRESS][DOMAIN_NAME])"
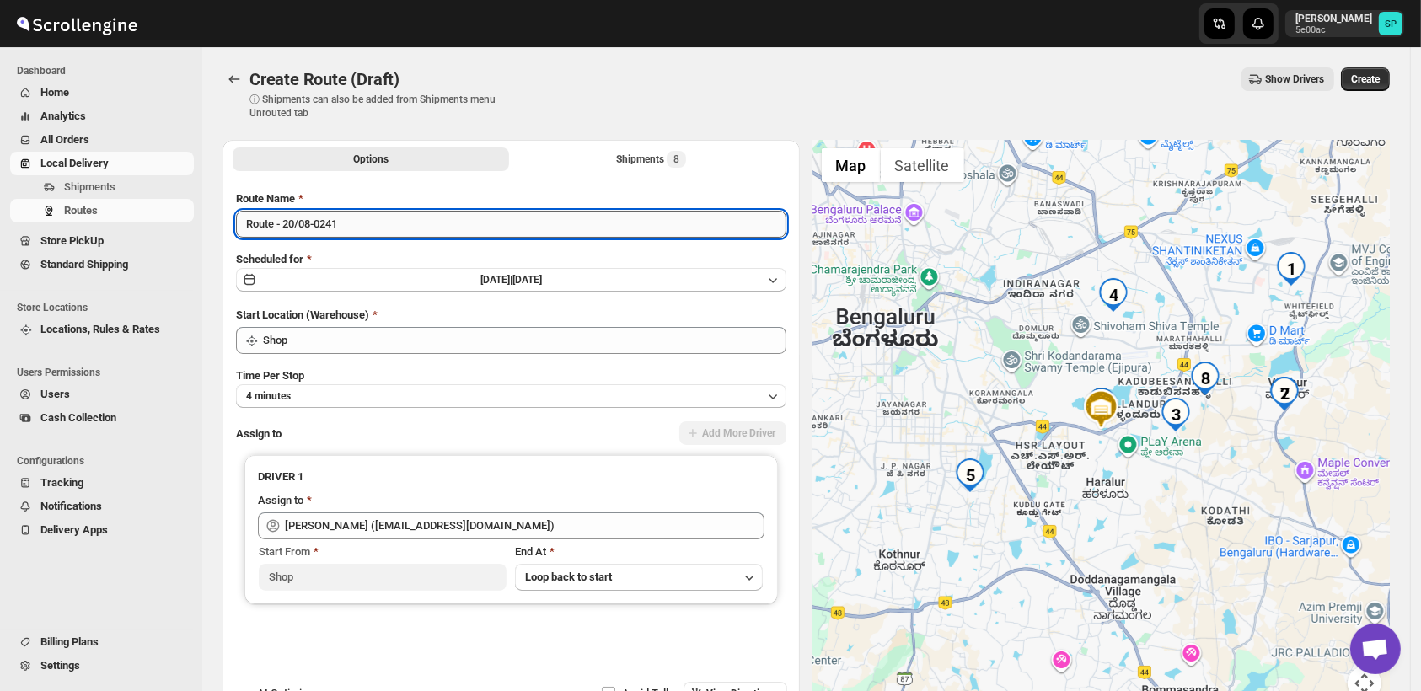
click at [351, 227] on input "Route - 20/08-0241" at bounding box center [511, 224] width 550 height 27
type input "Route - 20/08-0241 [PERSON_NAME] 2"
click at [1370, 74] on span "Create" at bounding box center [1365, 78] width 29 height 13
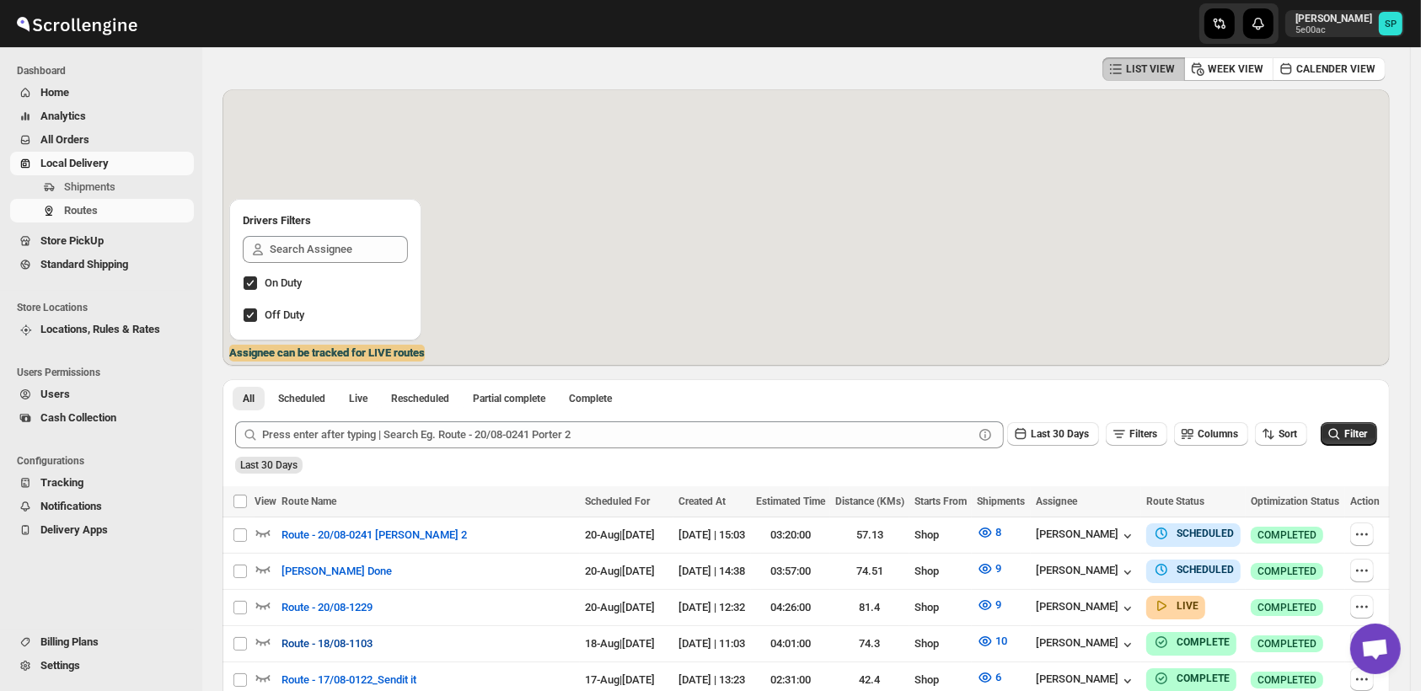
scroll to position [94, 0]
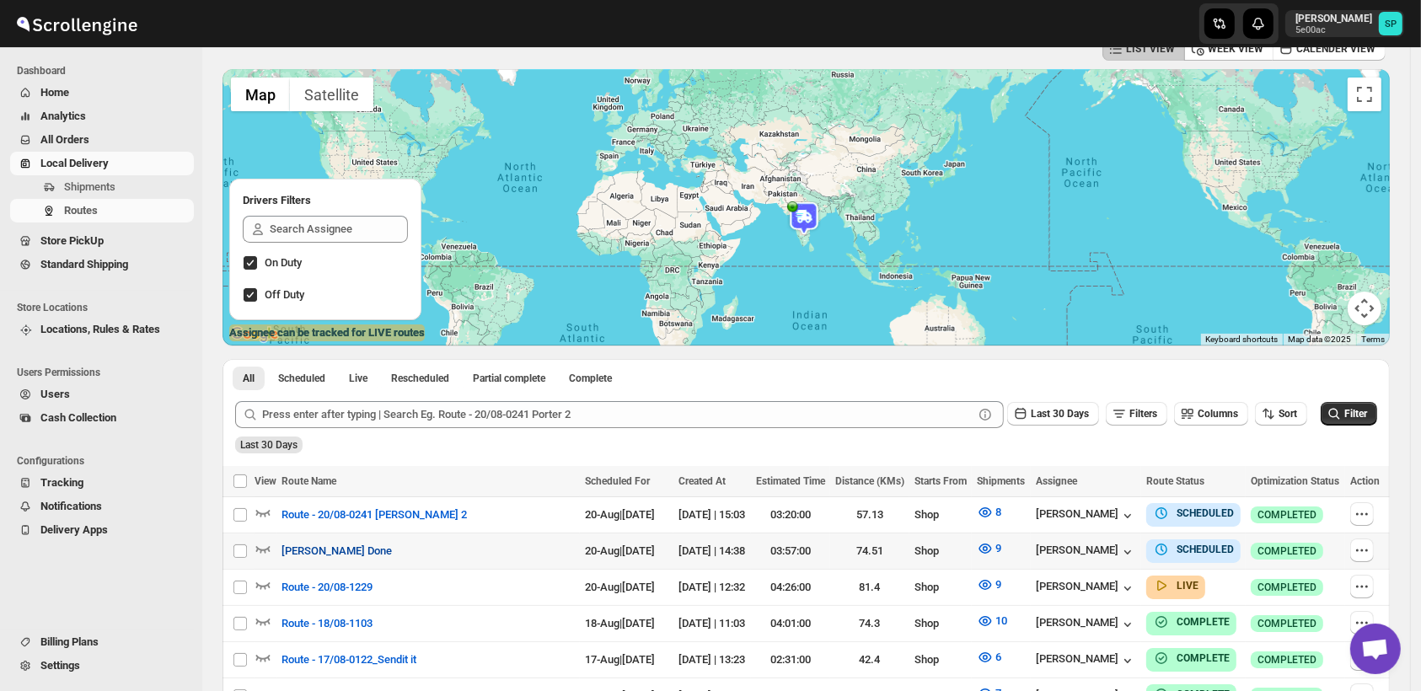
click at [315, 553] on span "[PERSON_NAME] Done" at bounding box center [337, 551] width 110 height 17
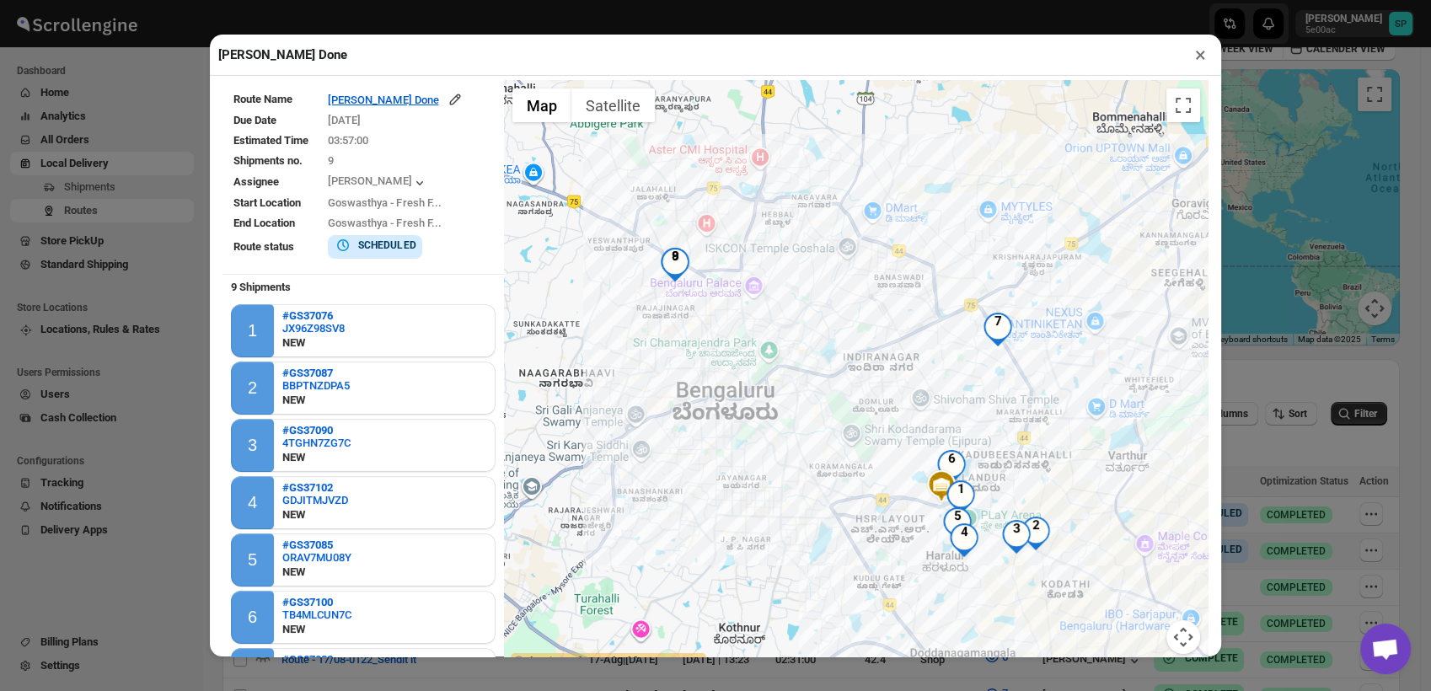
click at [1194, 60] on button "×" at bounding box center [1201, 55] width 24 height 24
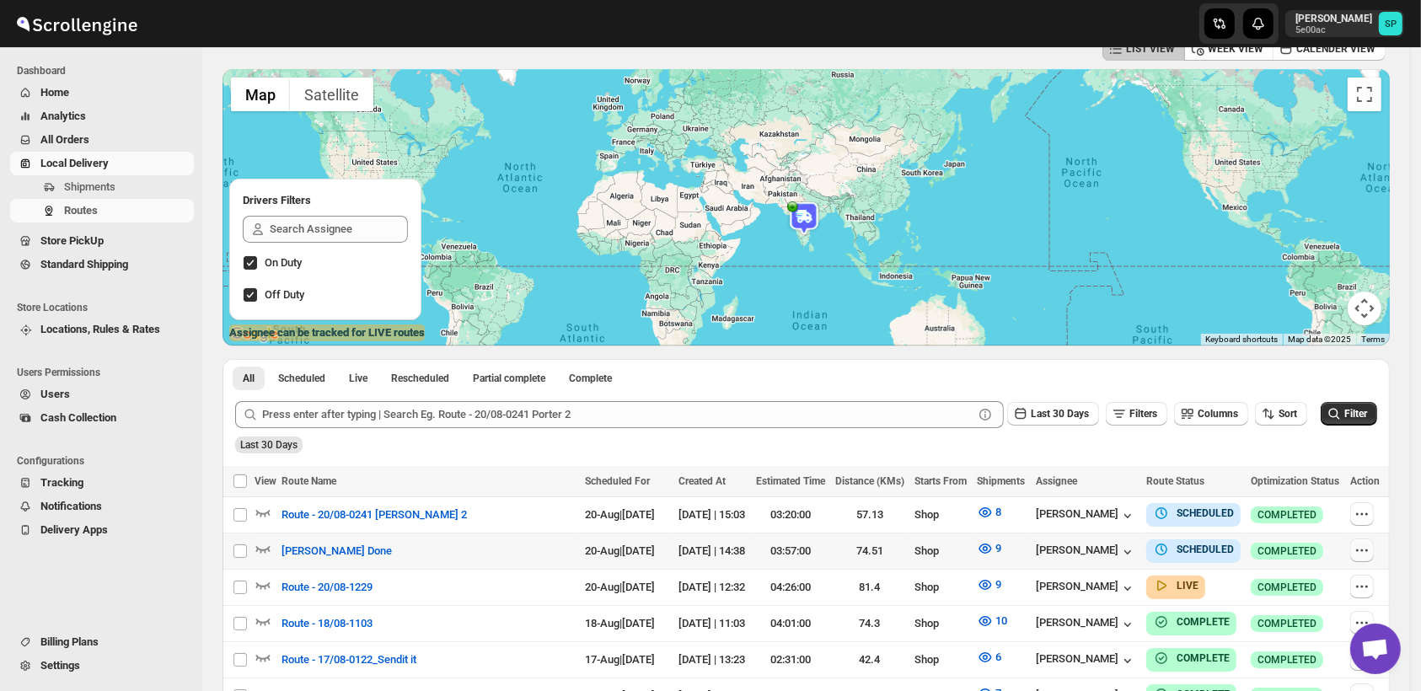
click at [1371, 553] on icon "button" at bounding box center [1362, 550] width 17 height 17
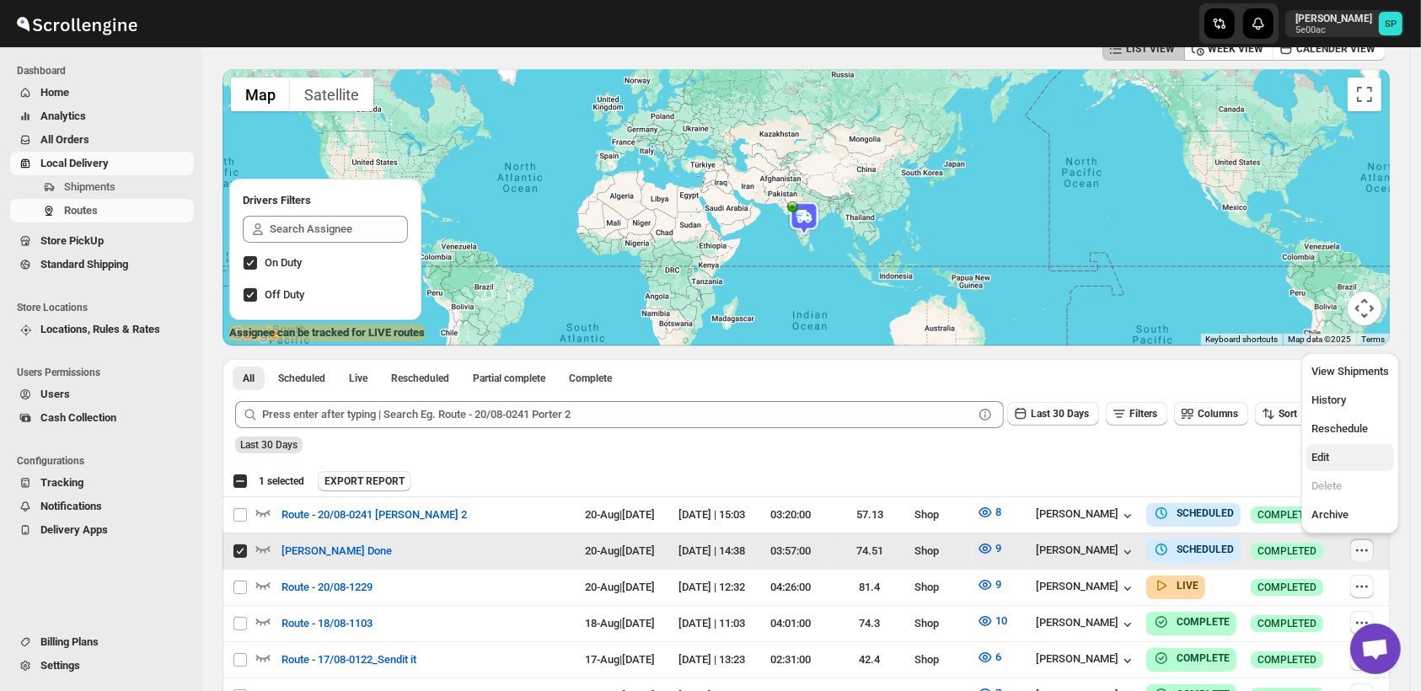
click at [1351, 457] on span "Edit" at bounding box center [1351, 457] width 78 height 17
checkbox input "false"
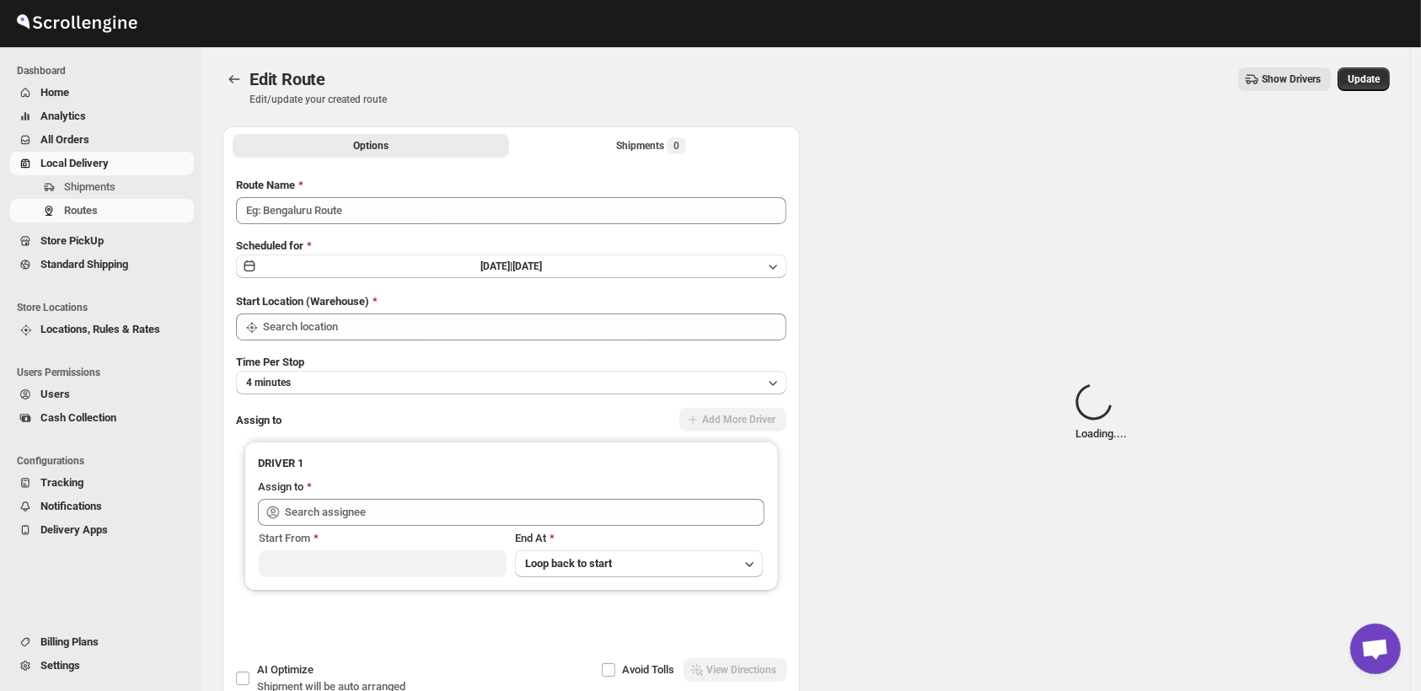
type input "[PERSON_NAME] Done"
type input "Shop"
type input "[PERSON_NAME] ([EMAIL_ADDRESS][DOMAIN_NAME])"
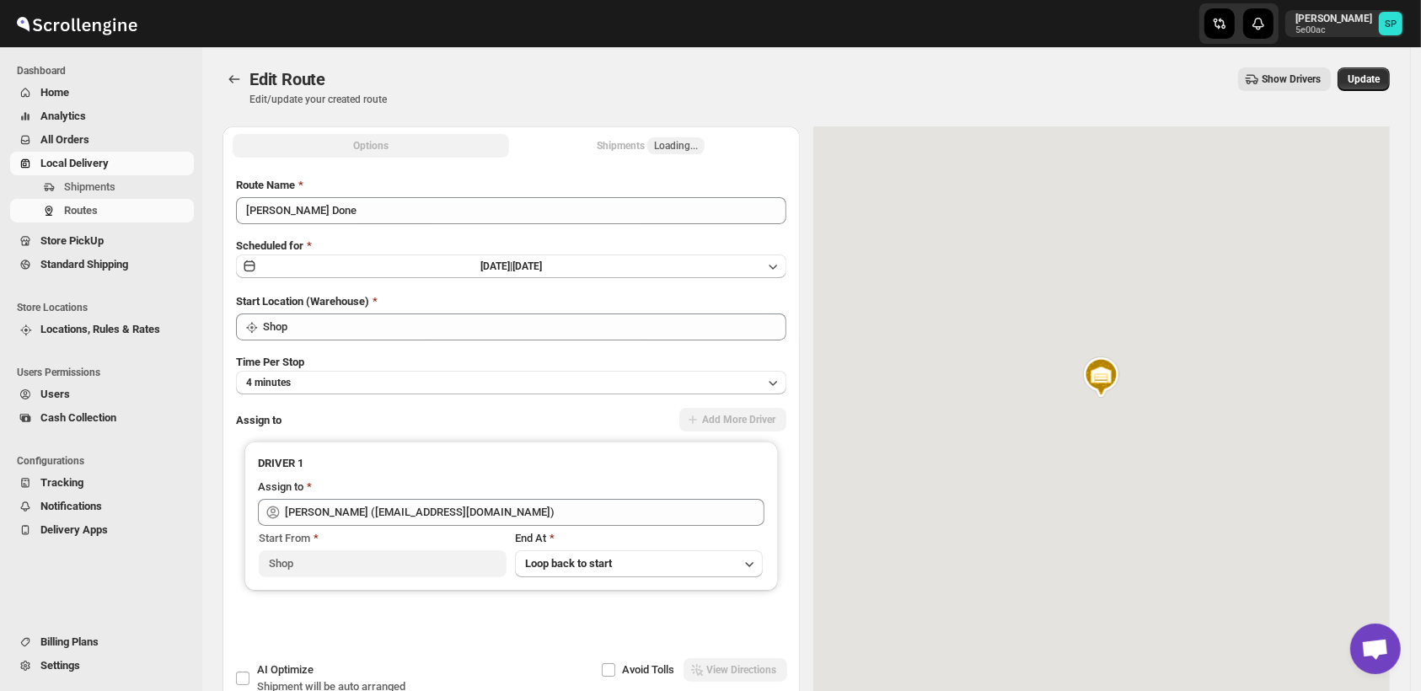
click at [677, 143] on span "Loading..." at bounding box center [676, 145] width 44 height 13
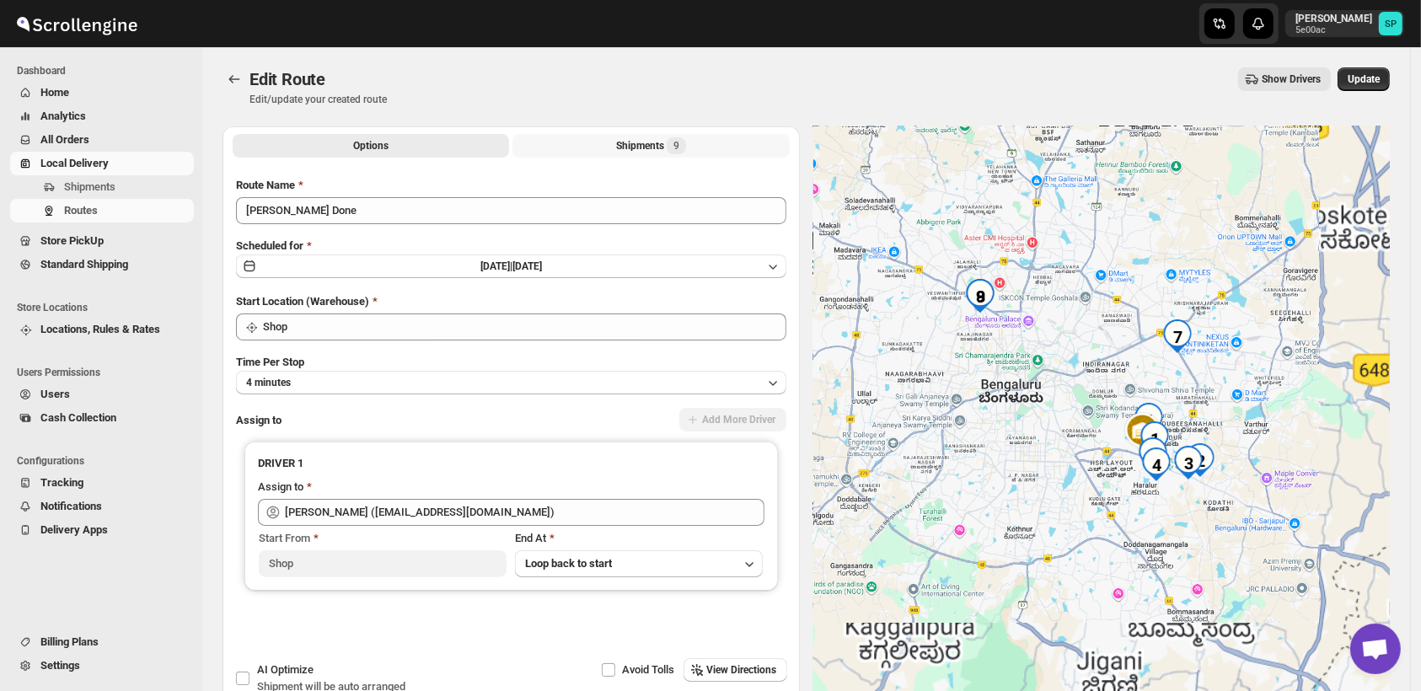
click at [664, 145] on div "Shipments 9" at bounding box center [651, 145] width 70 height 17
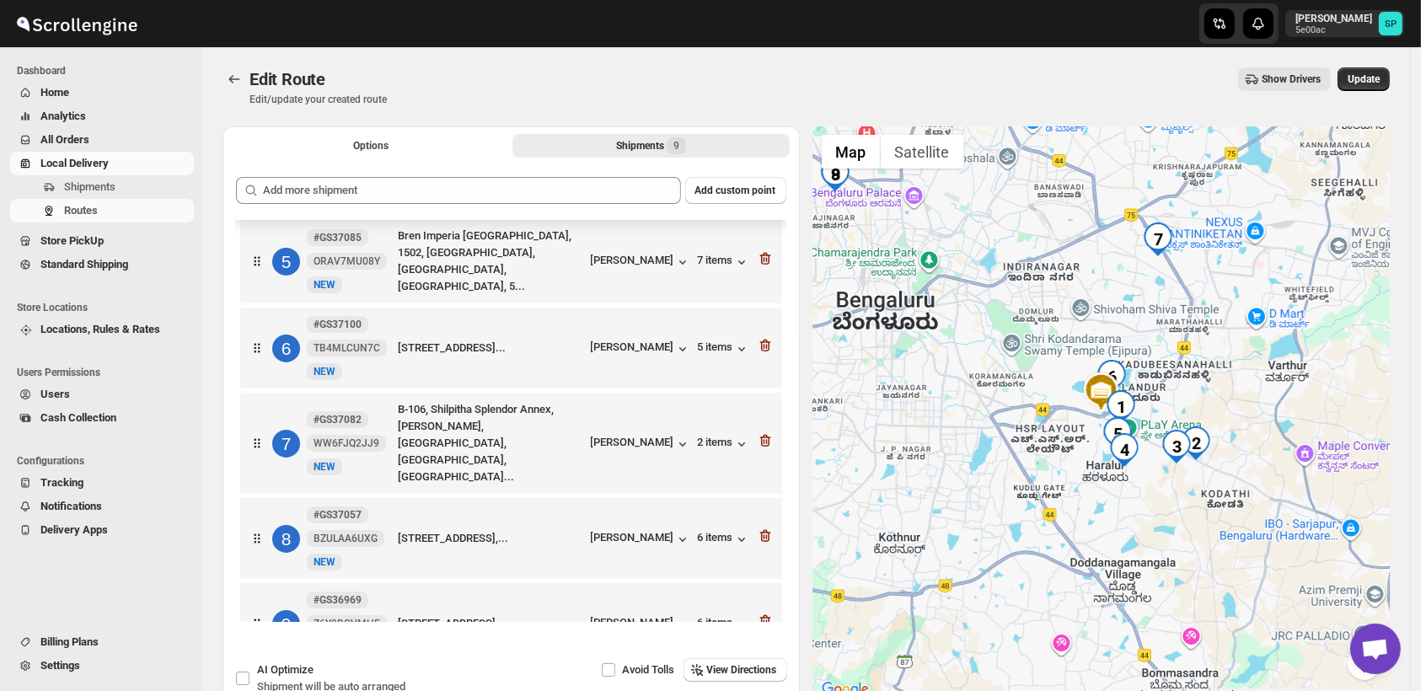
scroll to position [378, 0]
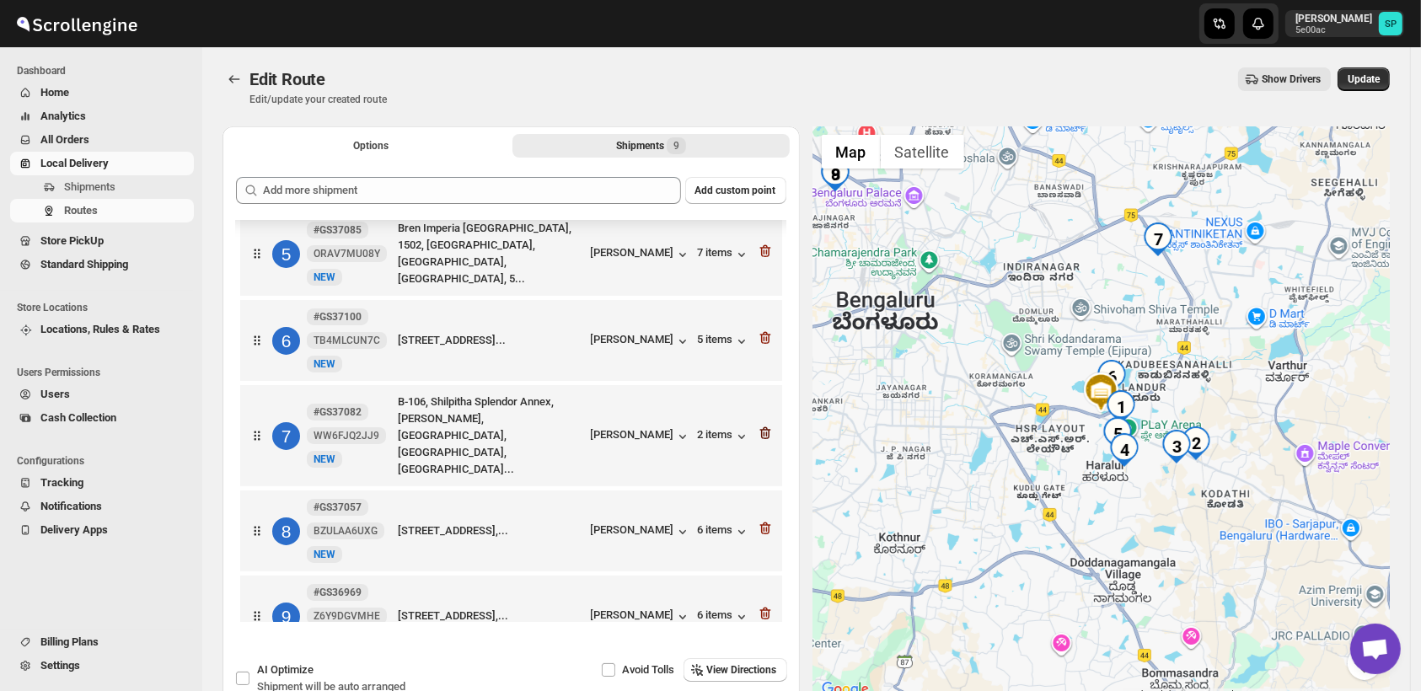
click at [760, 427] on icon "button" at bounding box center [765, 433] width 11 height 13
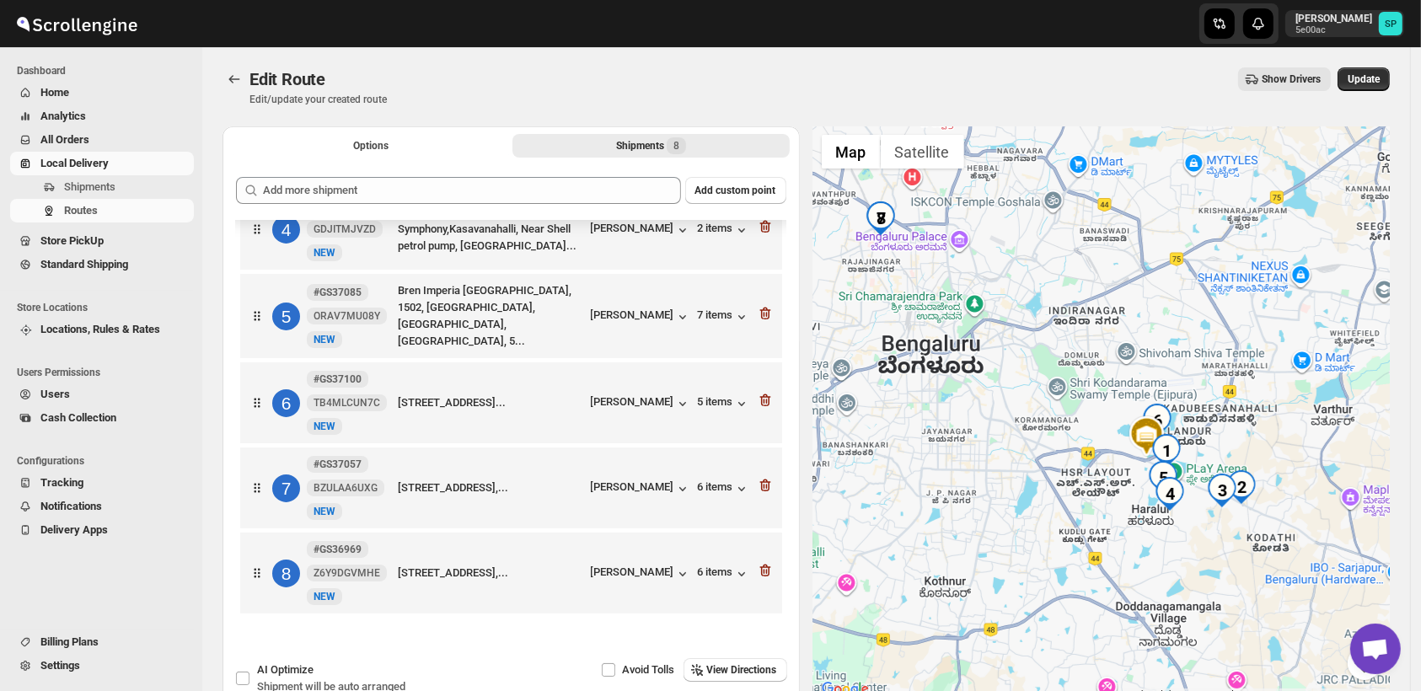
scroll to position [293, 0]
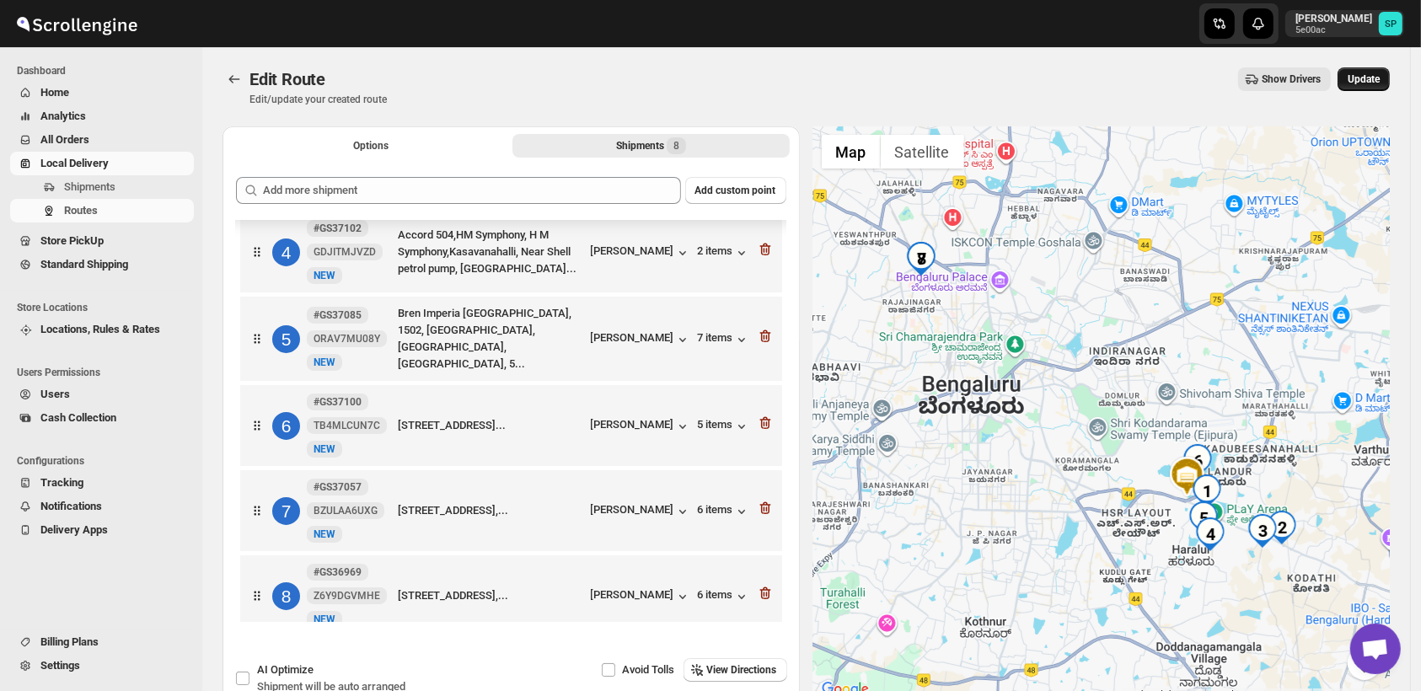
click at [1380, 78] on span "Update" at bounding box center [1364, 78] width 32 height 13
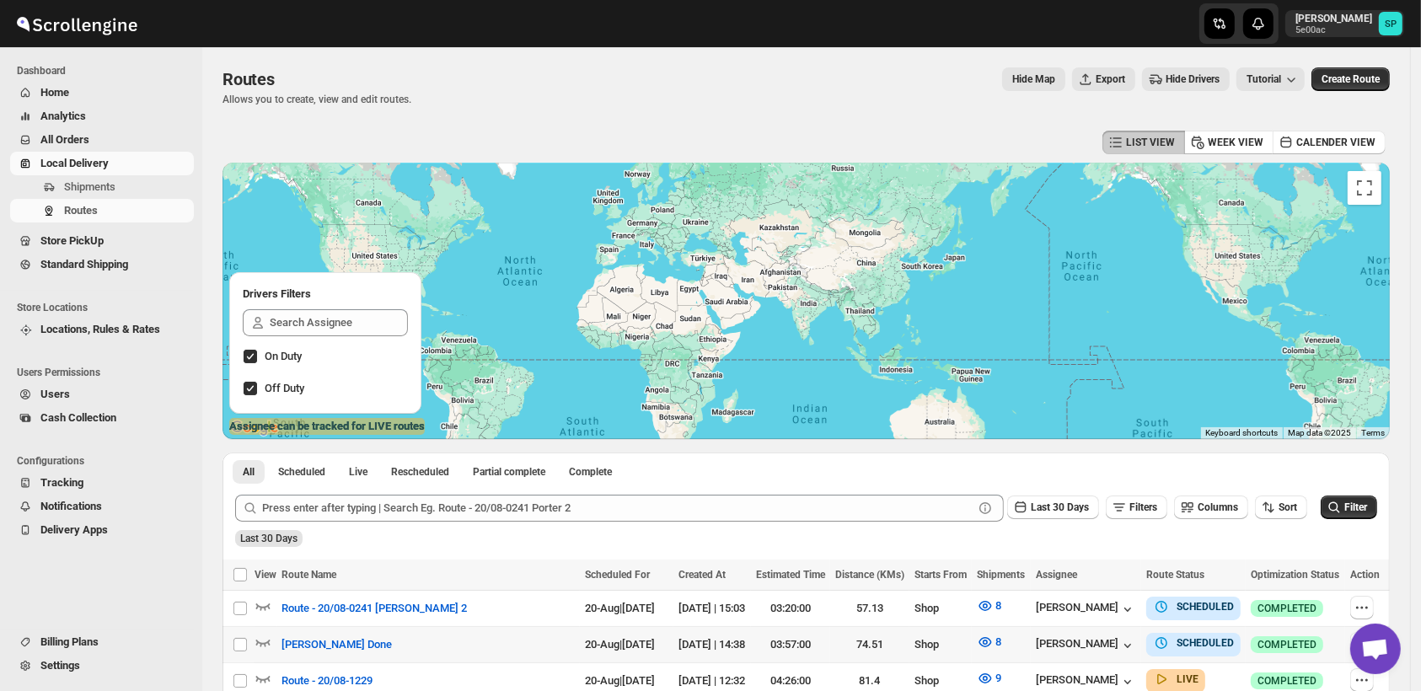
scroll to position [187, 0]
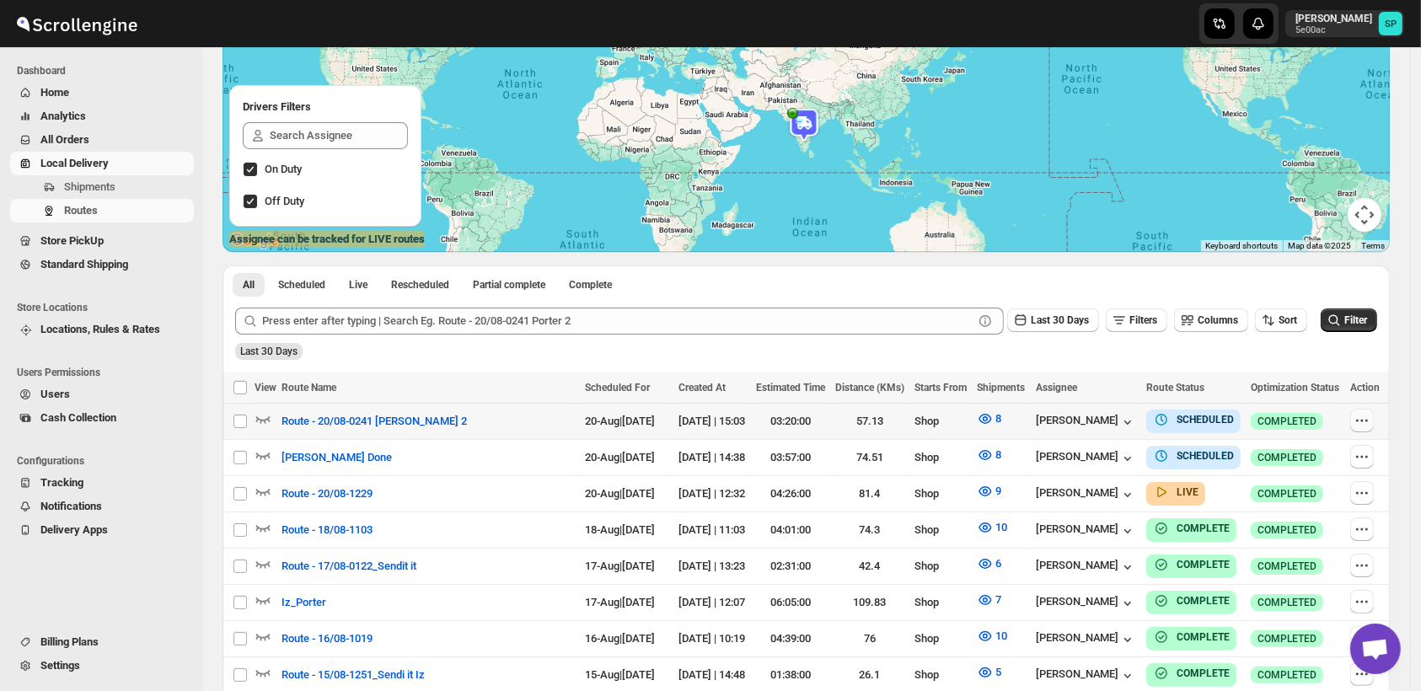
click at [1368, 427] on icon "button" at bounding box center [1362, 420] width 17 height 17
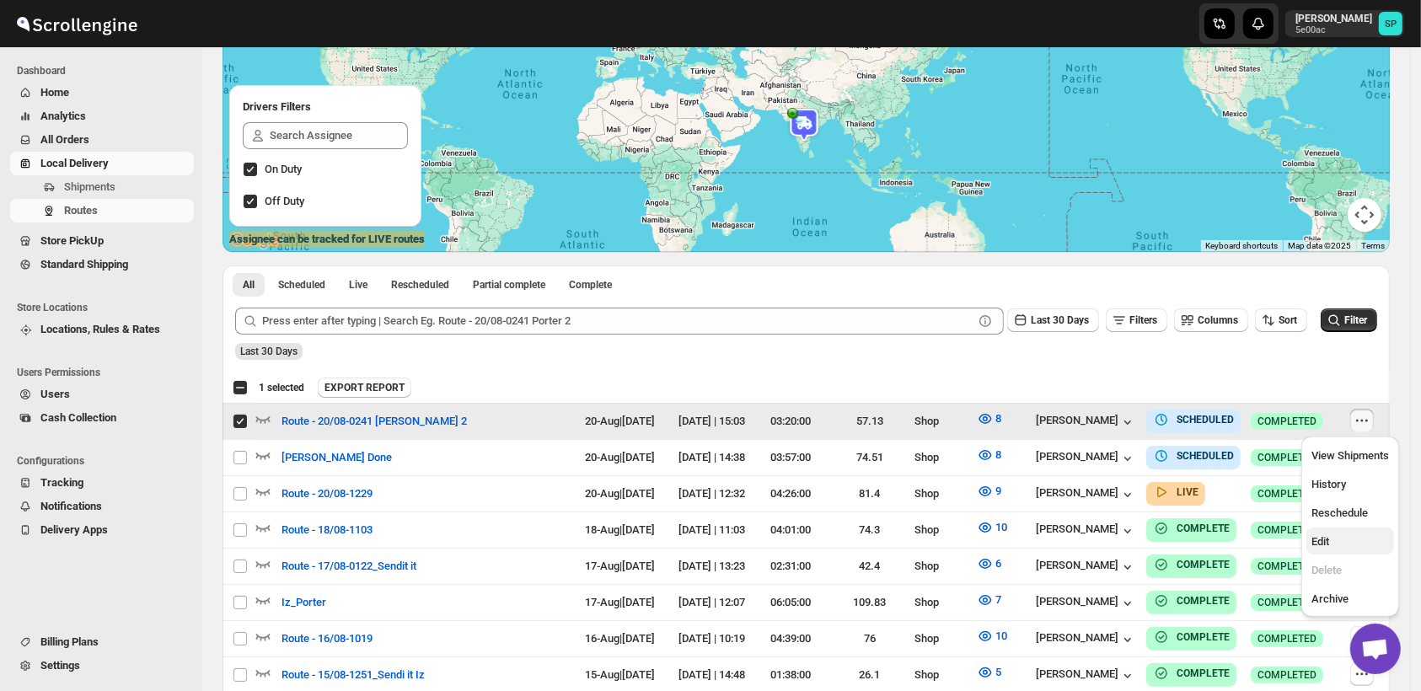
click at [1332, 545] on span "Edit" at bounding box center [1351, 542] width 78 height 17
checkbox input "false"
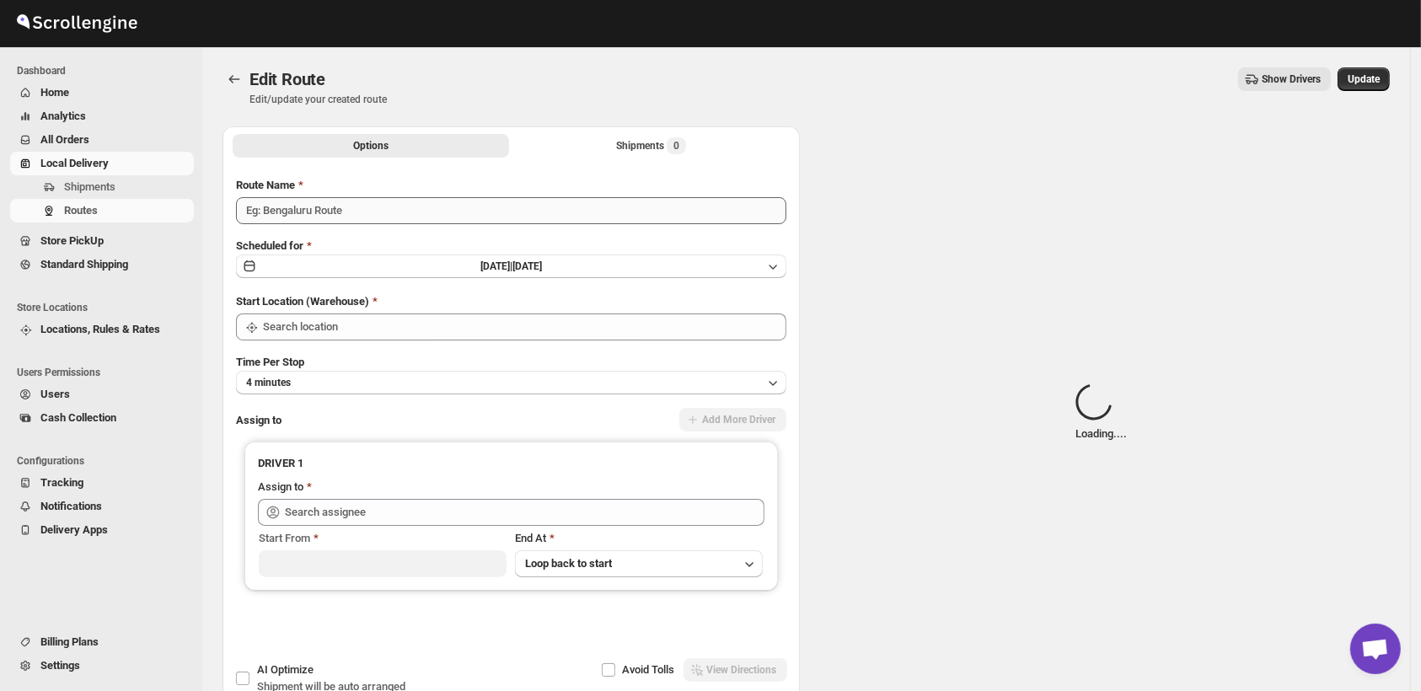
type input "Route - 20/08-0241 [PERSON_NAME] 2"
type input "Shop"
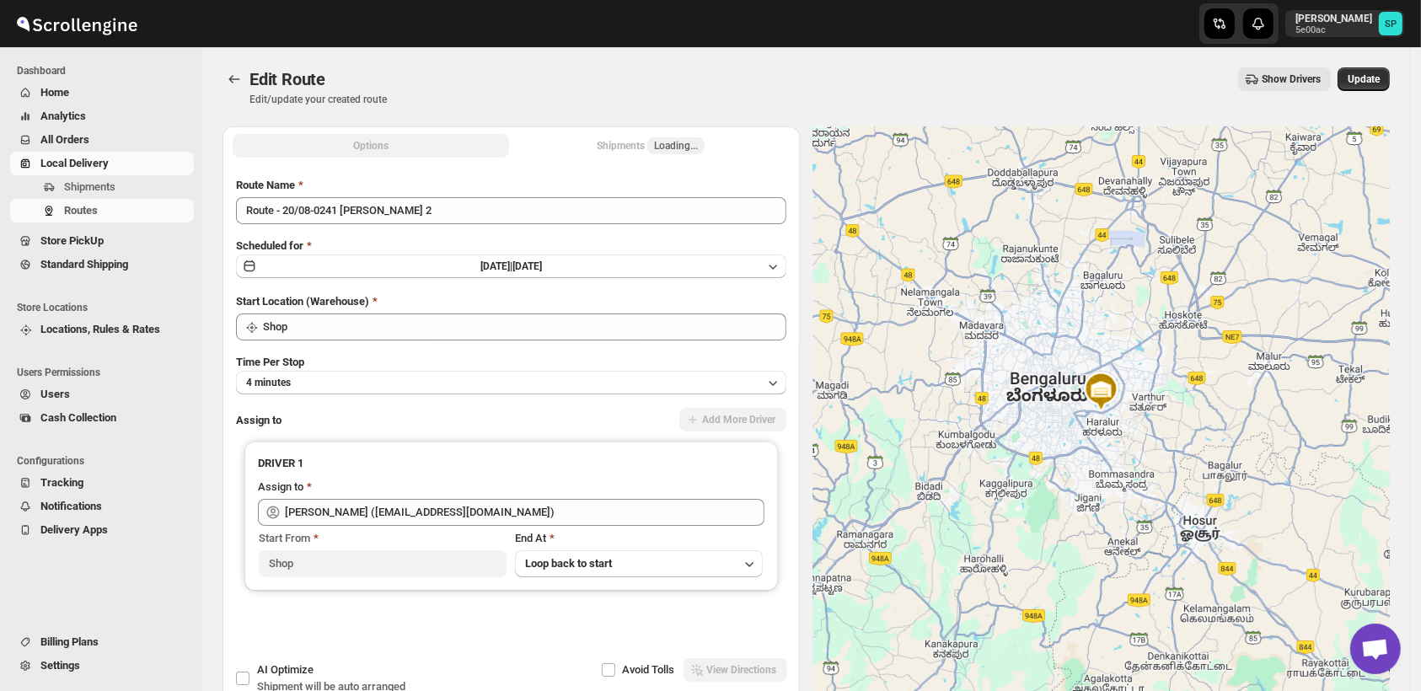
type input "[PERSON_NAME] ([EMAIL_ADDRESS][DOMAIN_NAME])"
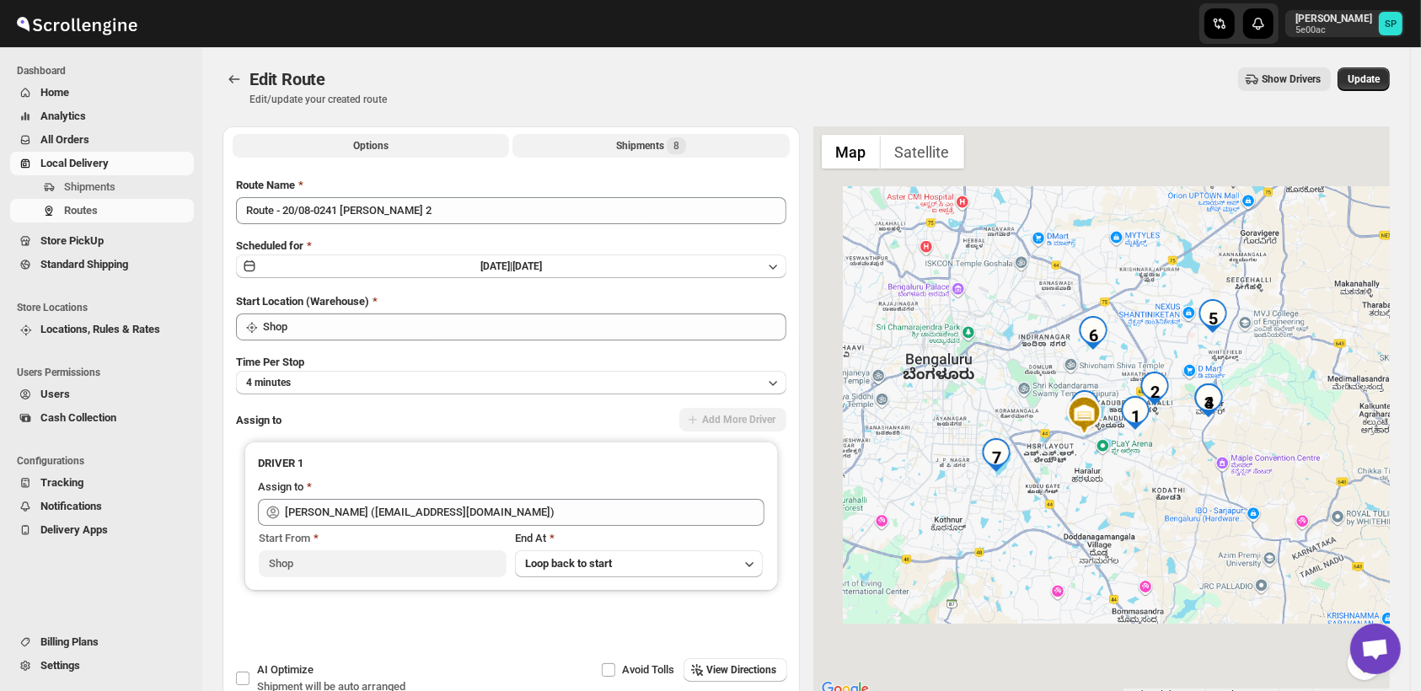
click at [629, 148] on div "Shipments 8" at bounding box center [651, 145] width 70 height 17
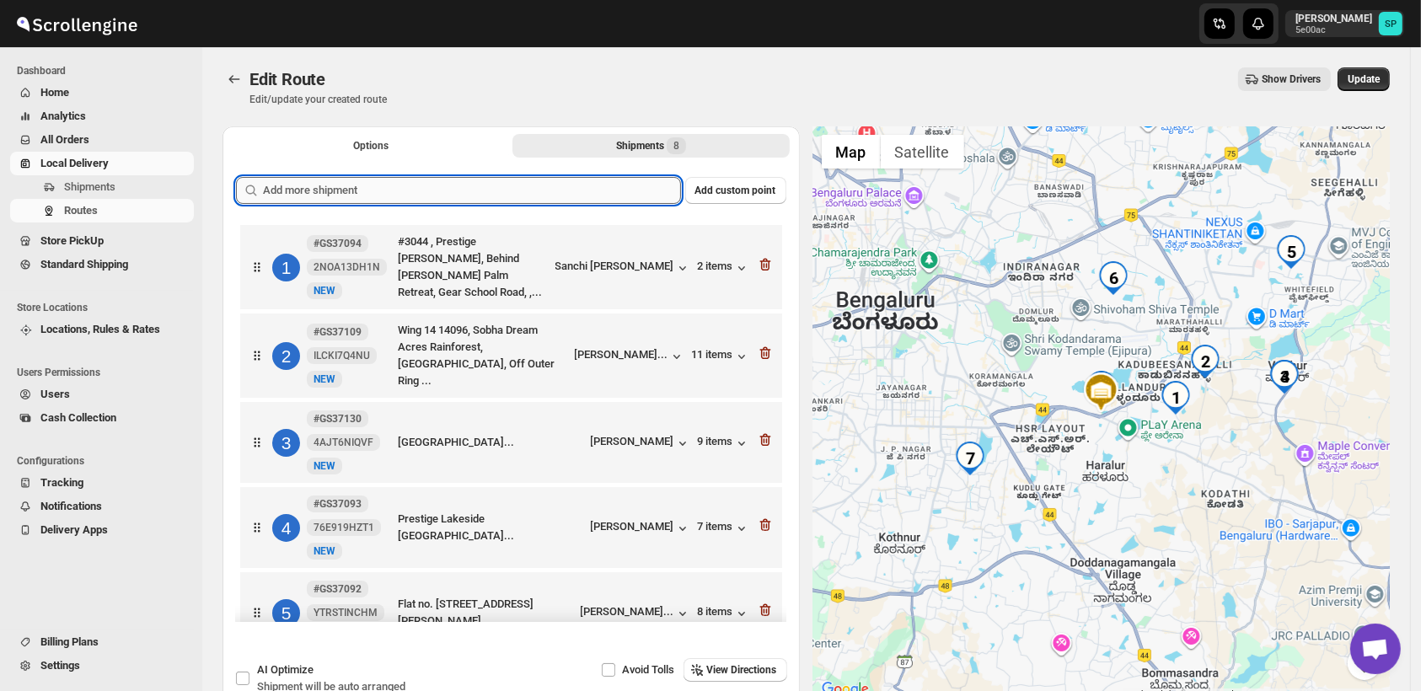
click at [561, 195] on input "text" at bounding box center [472, 190] width 418 height 27
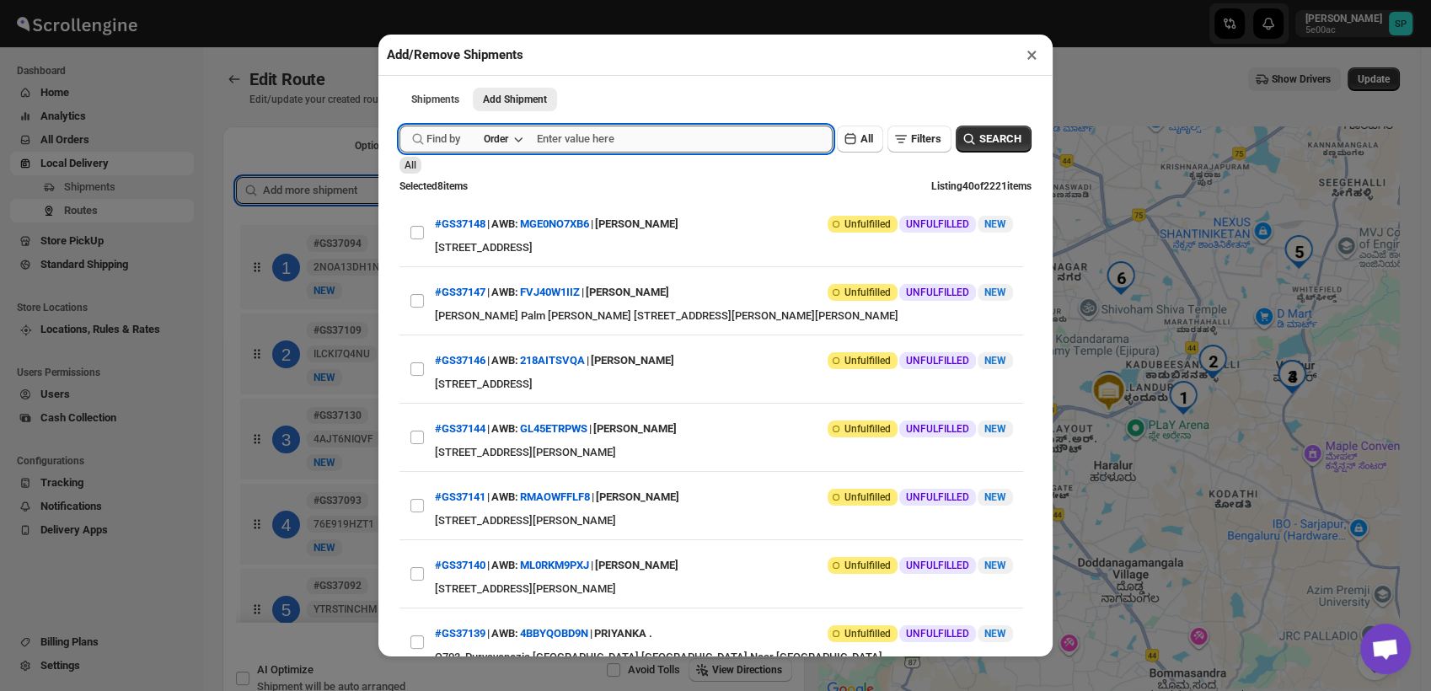
click at [608, 144] on input "text" at bounding box center [685, 139] width 296 height 27
type input "37082"
click at [997, 147] on span "SEARCH" at bounding box center [1001, 139] width 42 height 17
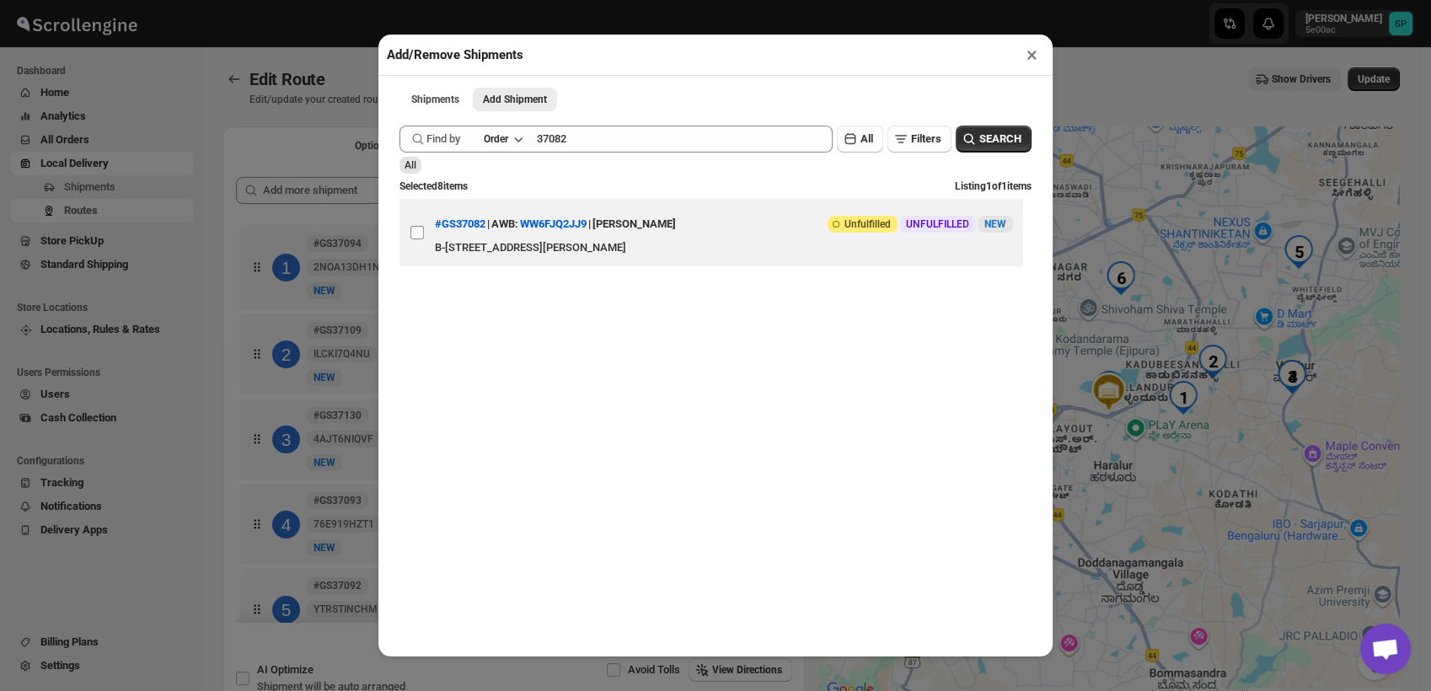
click at [418, 239] on input "View details for 68a2fd8bfc41024ff29caaa5" at bounding box center [417, 232] width 13 height 13
checkbox input "true"
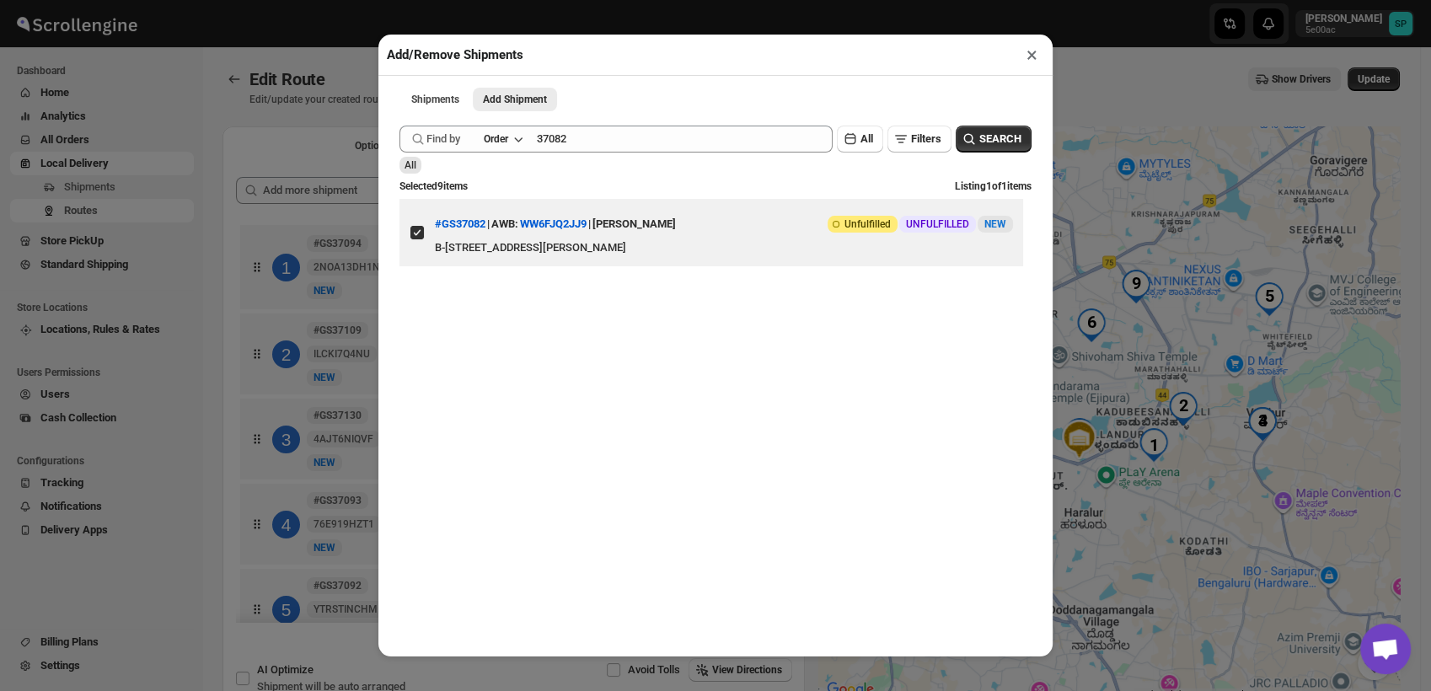
click at [1033, 53] on button "×" at bounding box center [1032, 55] width 24 height 24
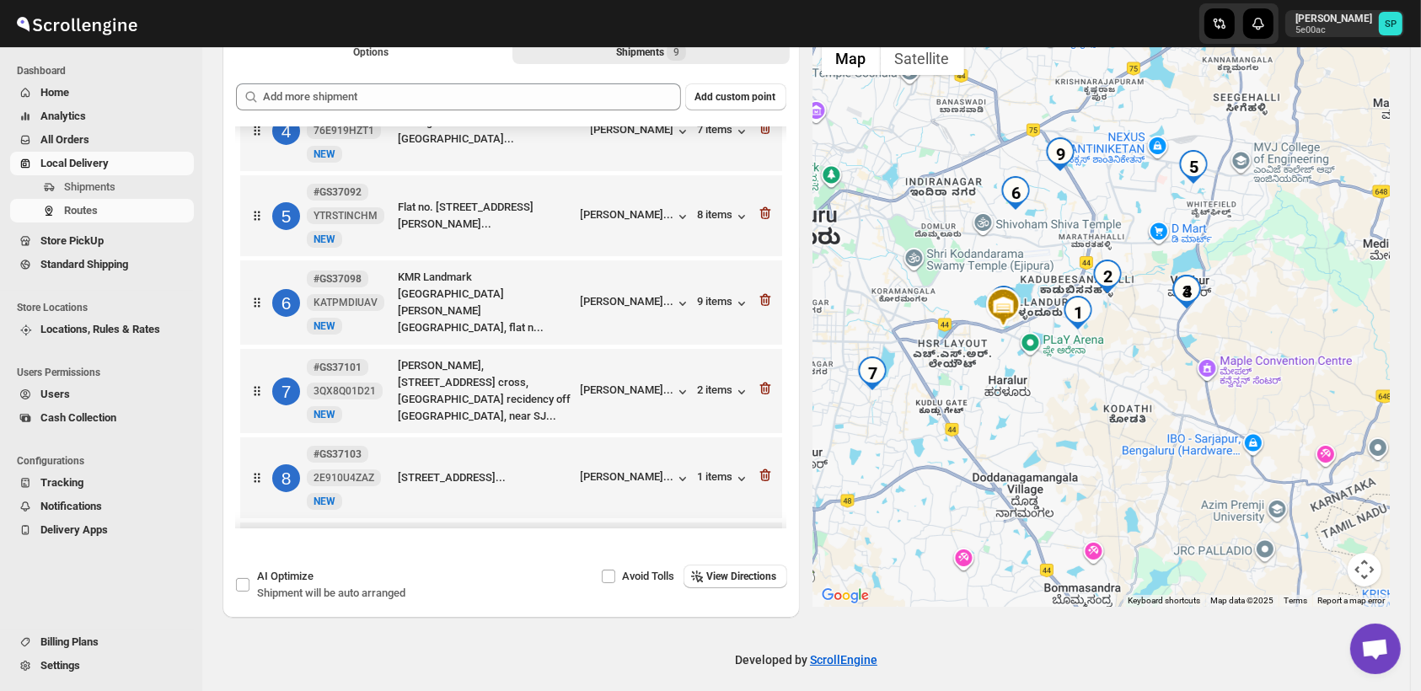
scroll to position [284, 0]
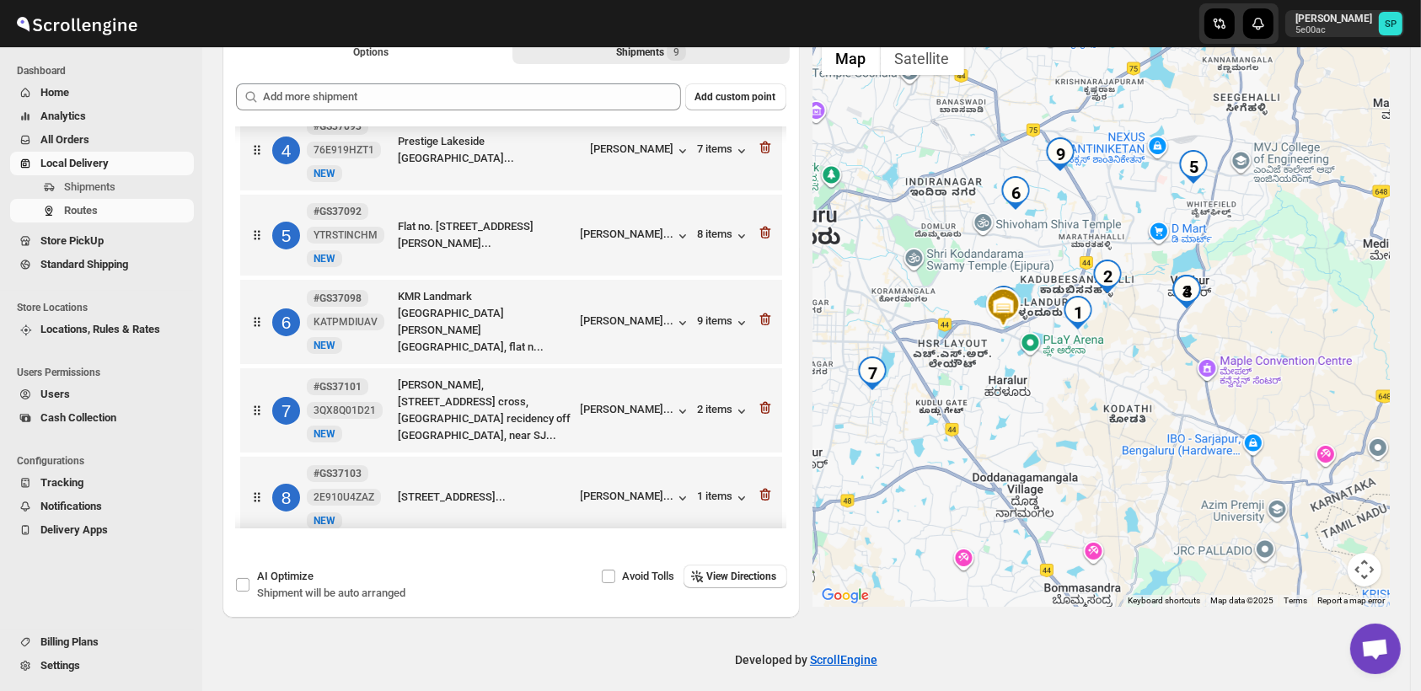
click at [609, 328] on div "6 #GS37098 KATPMDIUAV New NEW KMR Landmark [GEOGRAPHIC_DATA][PERSON_NAME], flat…" at bounding box center [508, 319] width 532 height 74
click at [629, 318] on div "[PERSON_NAME]..." at bounding box center [628, 320] width 94 height 13
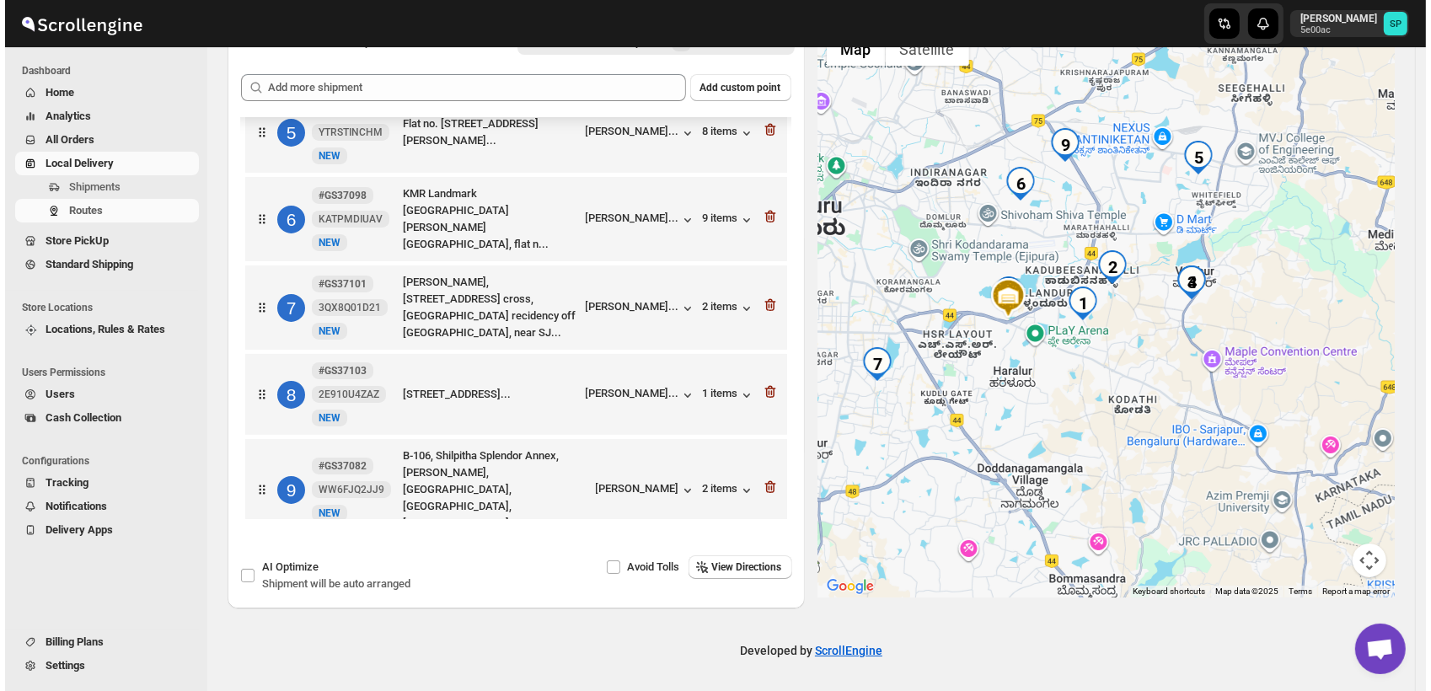
scroll to position [105, 0]
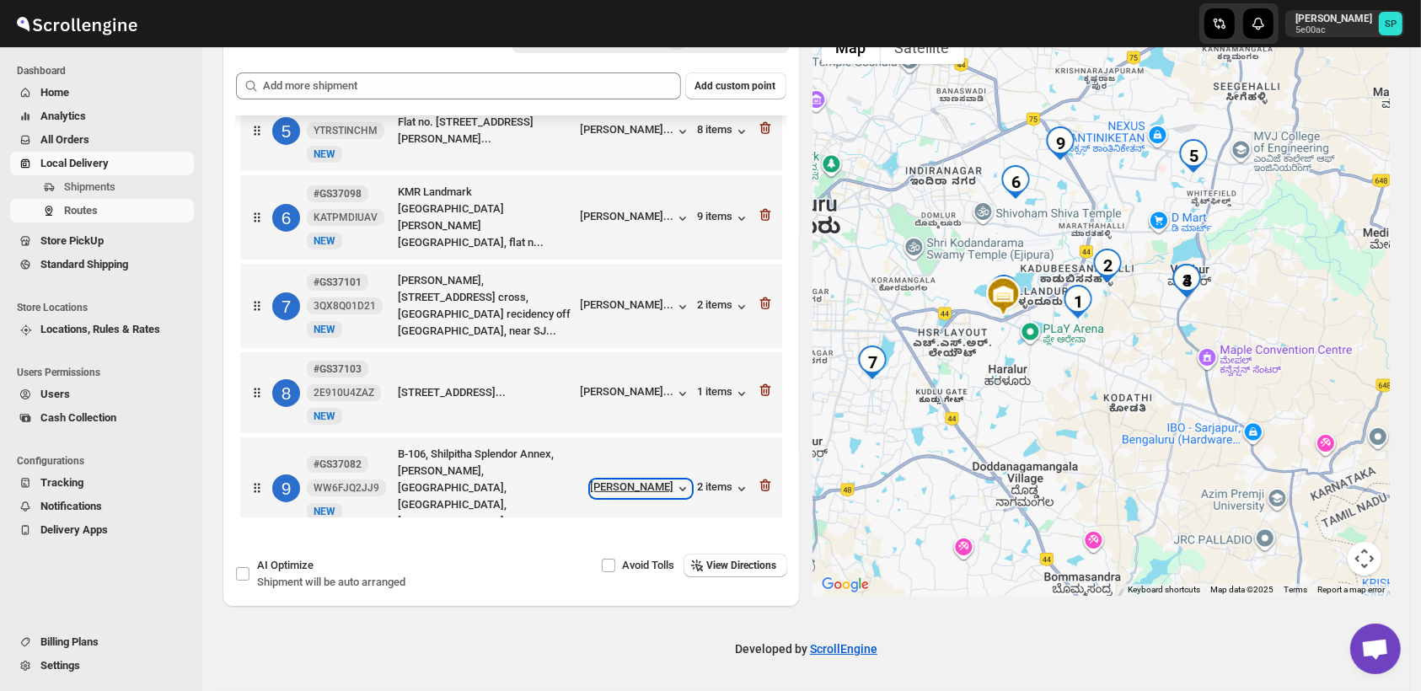
click at [643, 481] on div "[PERSON_NAME]" at bounding box center [641, 489] width 100 height 17
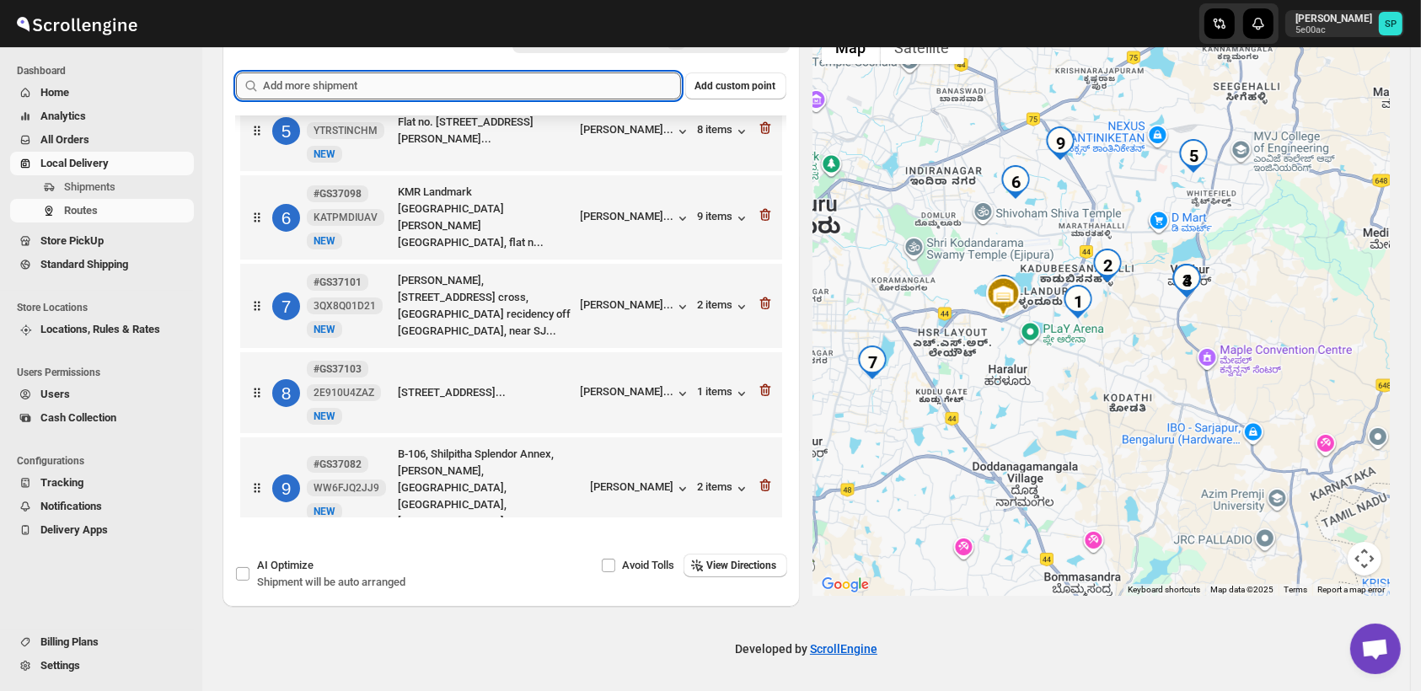
click at [476, 98] on input "text" at bounding box center [472, 85] width 418 height 27
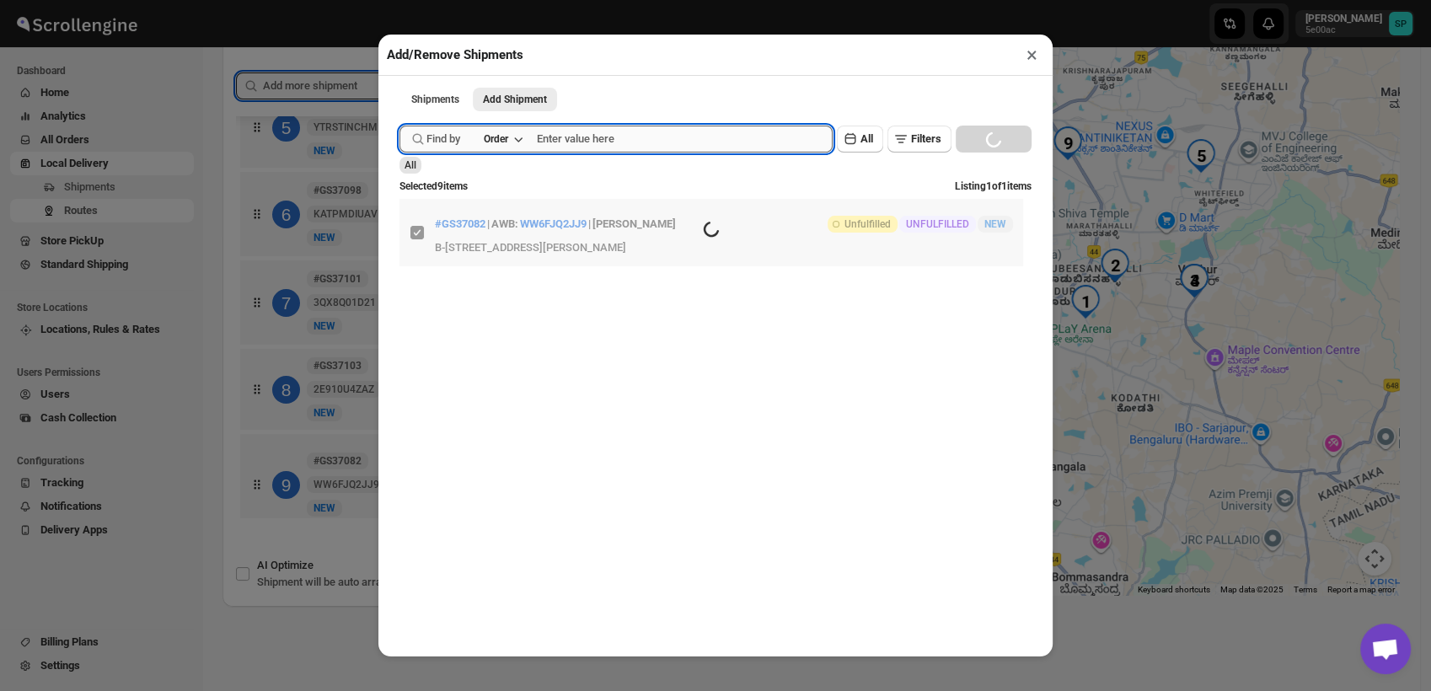
click at [641, 132] on input "text" at bounding box center [685, 139] width 296 height 27
paste input "GS37108"
type input "GS37108"
click at [945, 139] on div "Find by Order GS37108 Clear All Filters Loading SEARCH" at bounding box center [716, 139] width 632 height 27
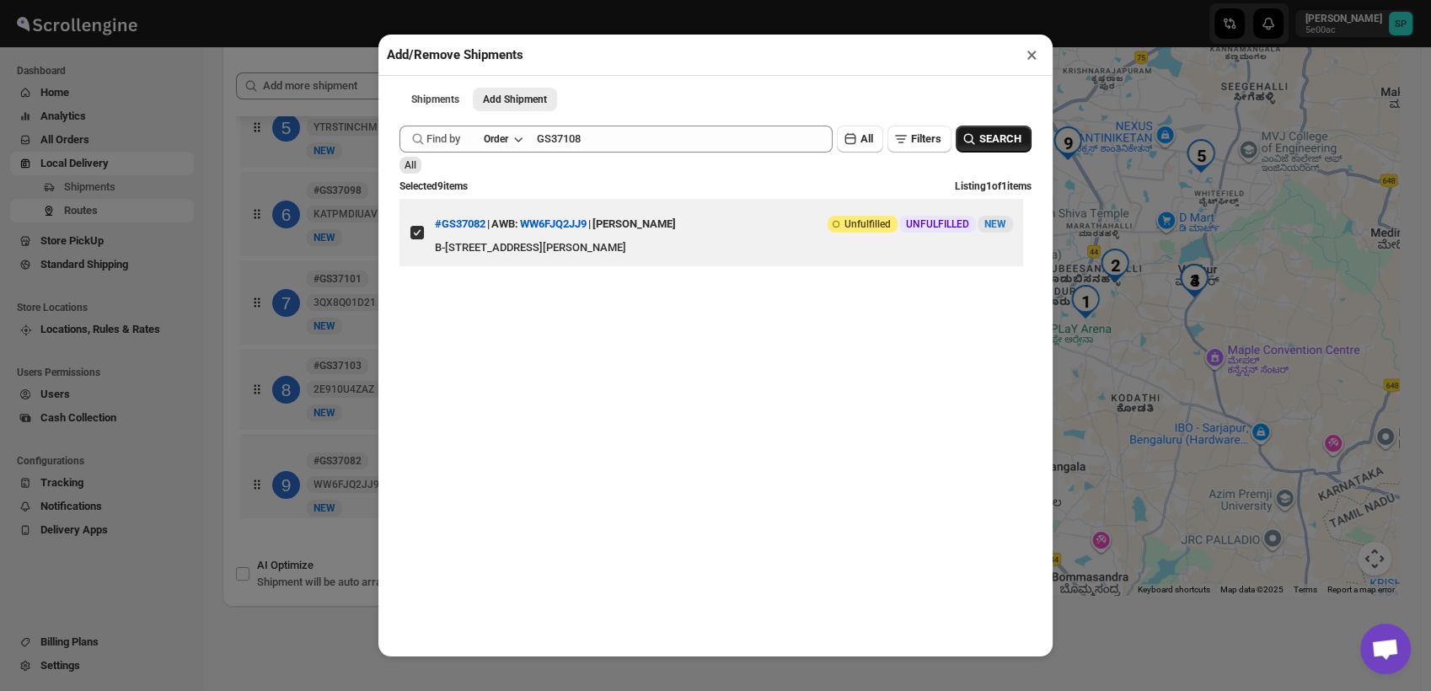
click at [961, 137] on icon "button" at bounding box center [969, 139] width 17 height 17
click at [421, 236] on input "View details for 68a43a0dfc41024ff29cbd6b" at bounding box center [417, 232] width 13 height 13
checkbox input "true"
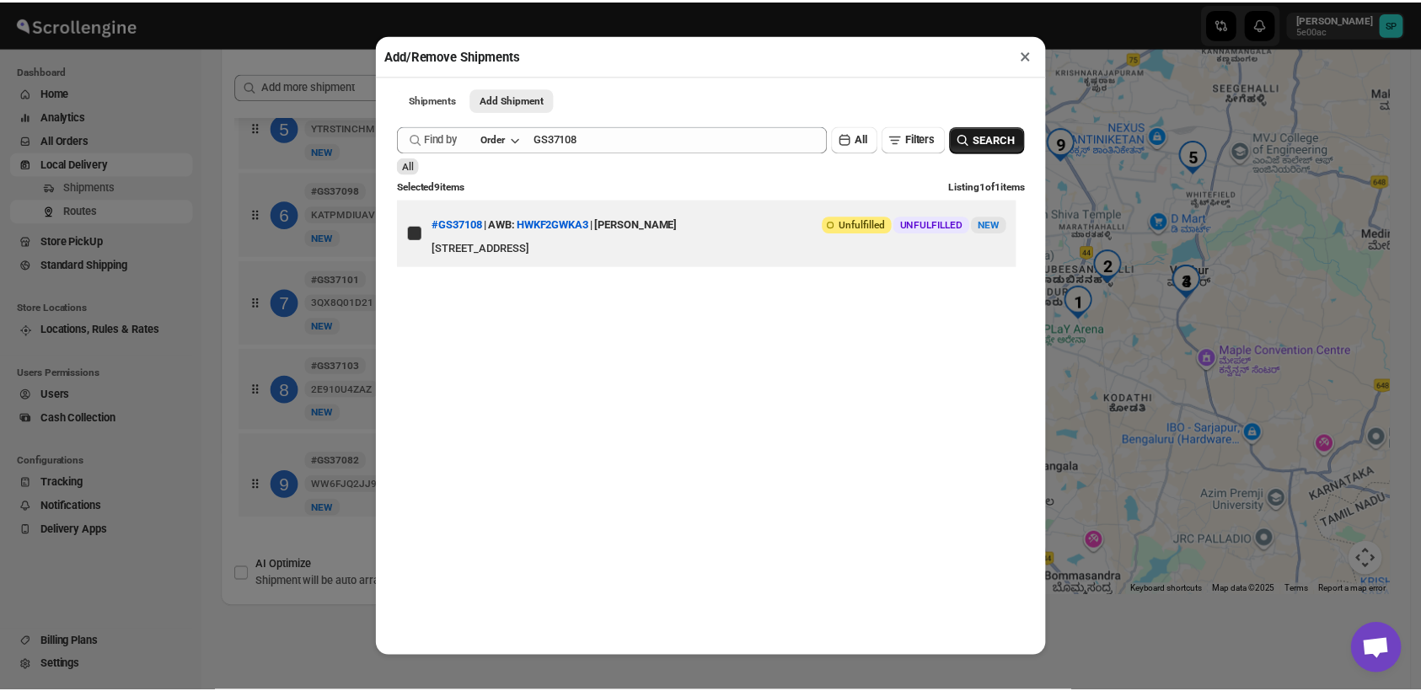
scroll to position [0, 0]
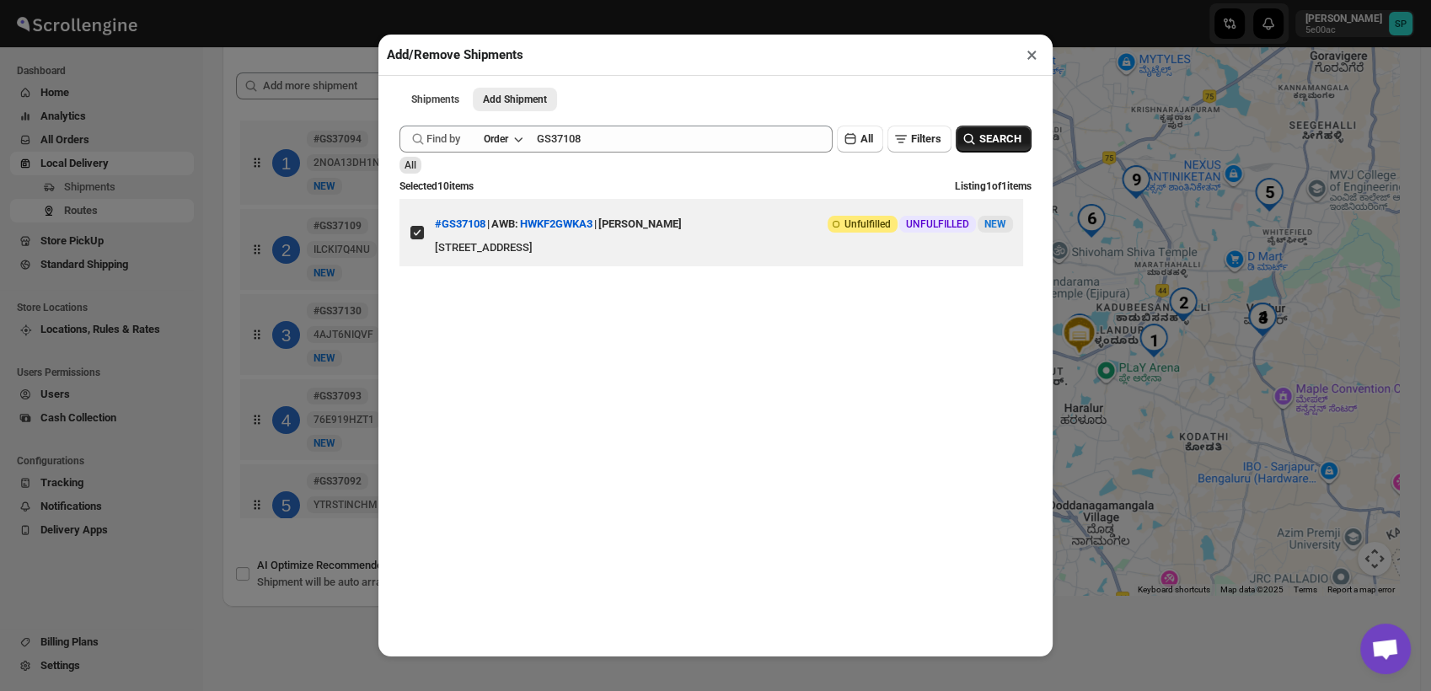
click at [1030, 57] on button "×" at bounding box center [1032, 55] width 24 height 24
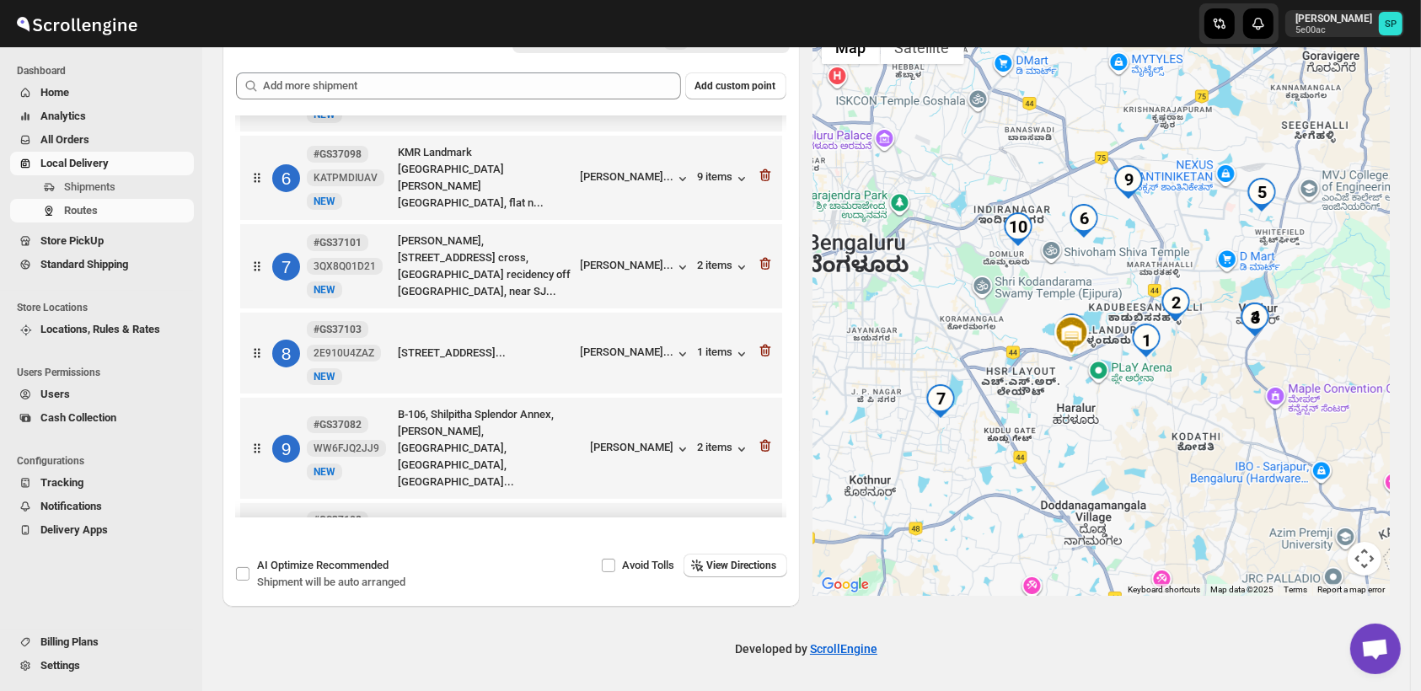
scroll to position [464, 0]
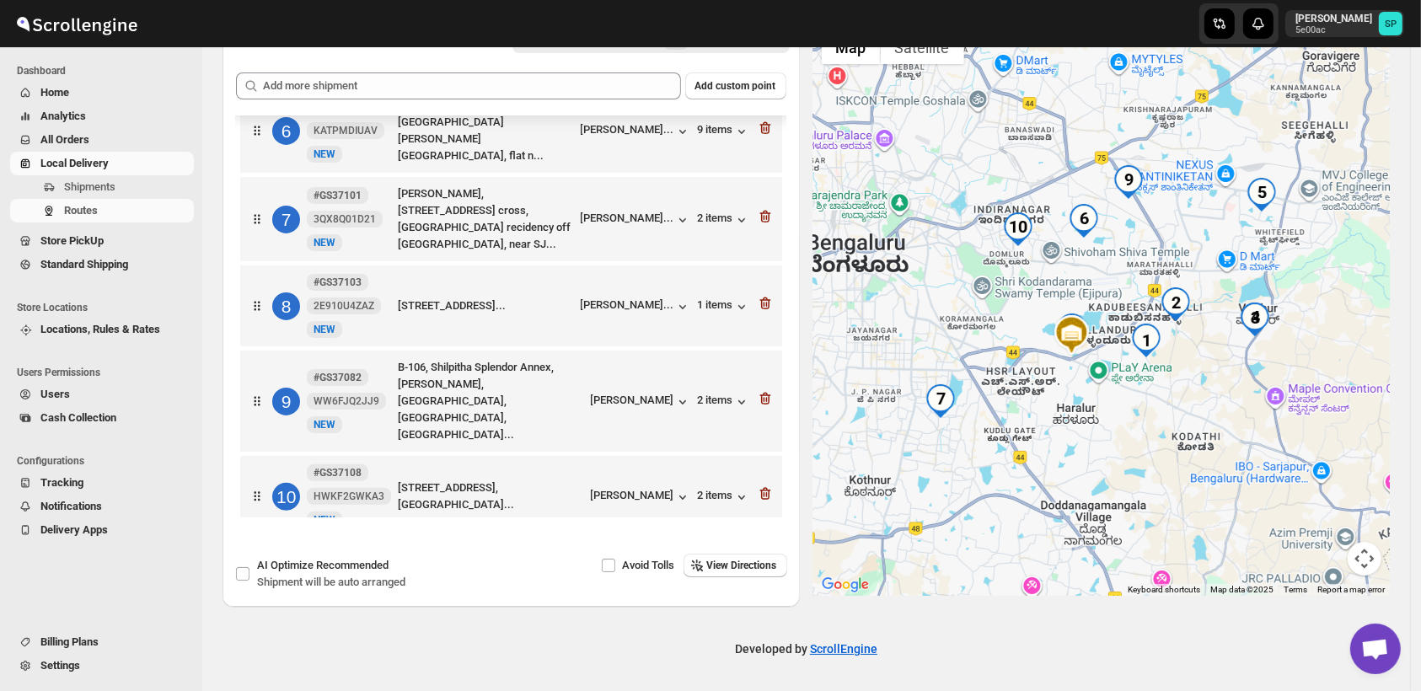
click at [764, 486] on div at bounding box center [765, 497] width 17 height 22
click at [760, 486] on icon "button" at bounding box center [765, 494] width 17 height 17
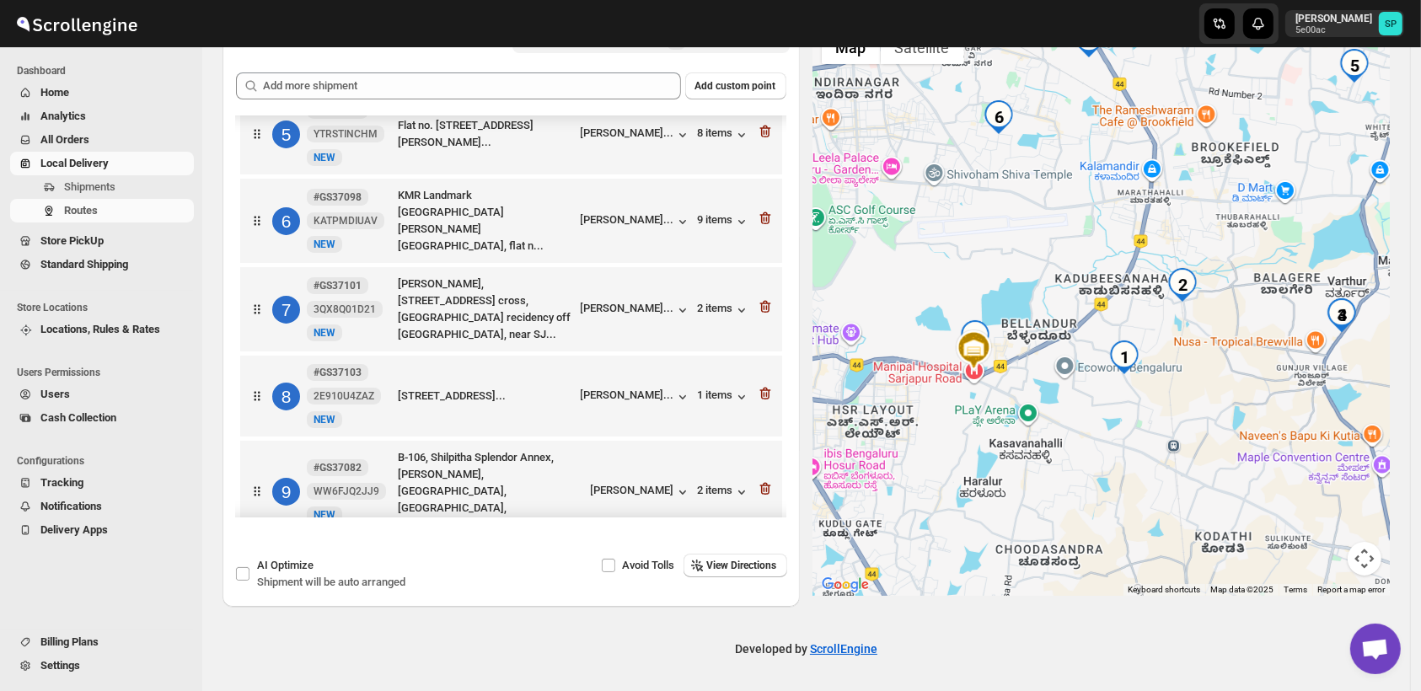
scroll to position [94, 0]
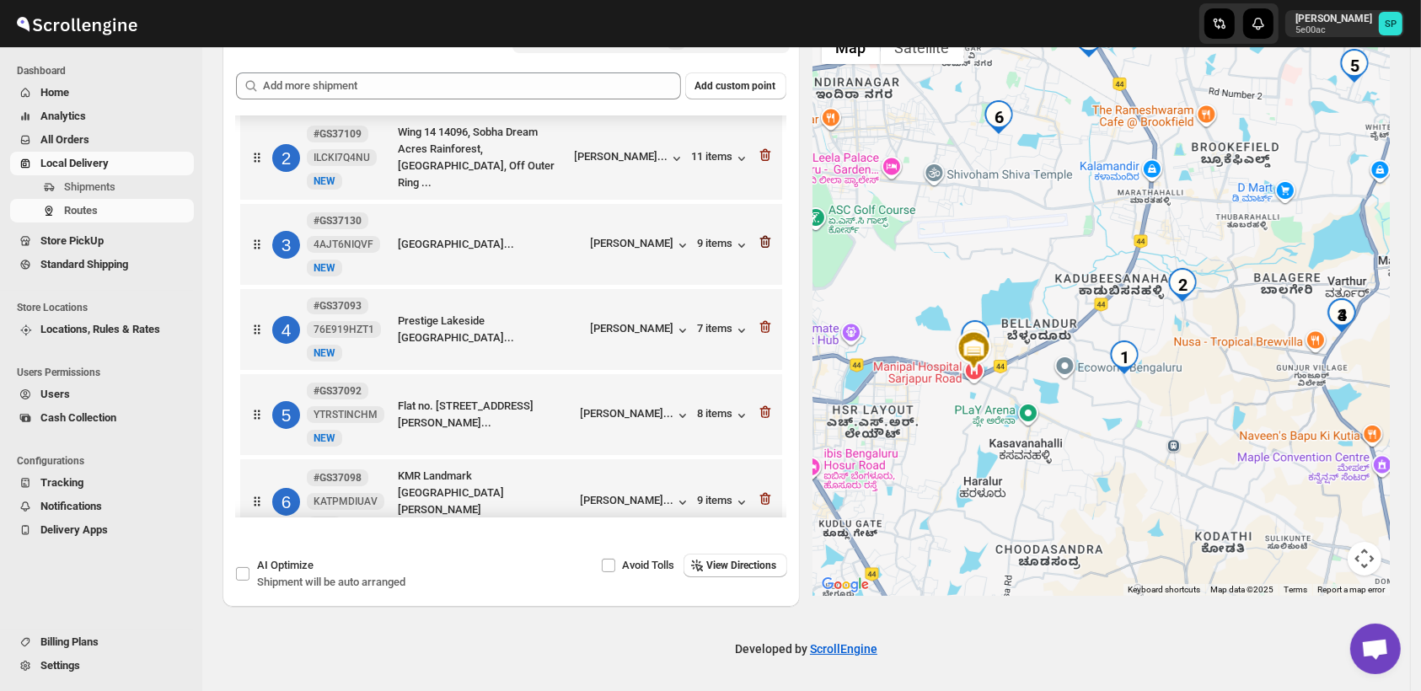
click at [760, 236] on icon "button" at bounding box center [765, 242] width 11 height 13
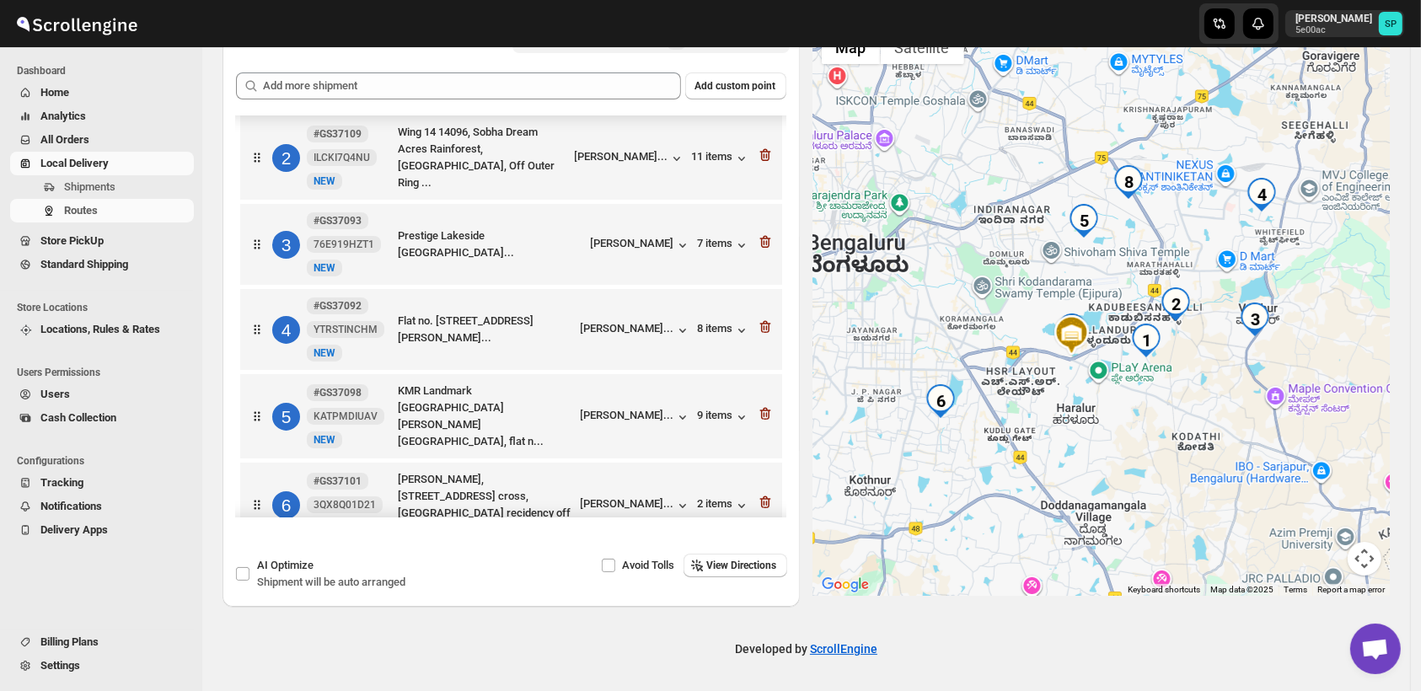
click at [760, 236] on icon "button" at bounding box center [765, 242] width 11 height 13
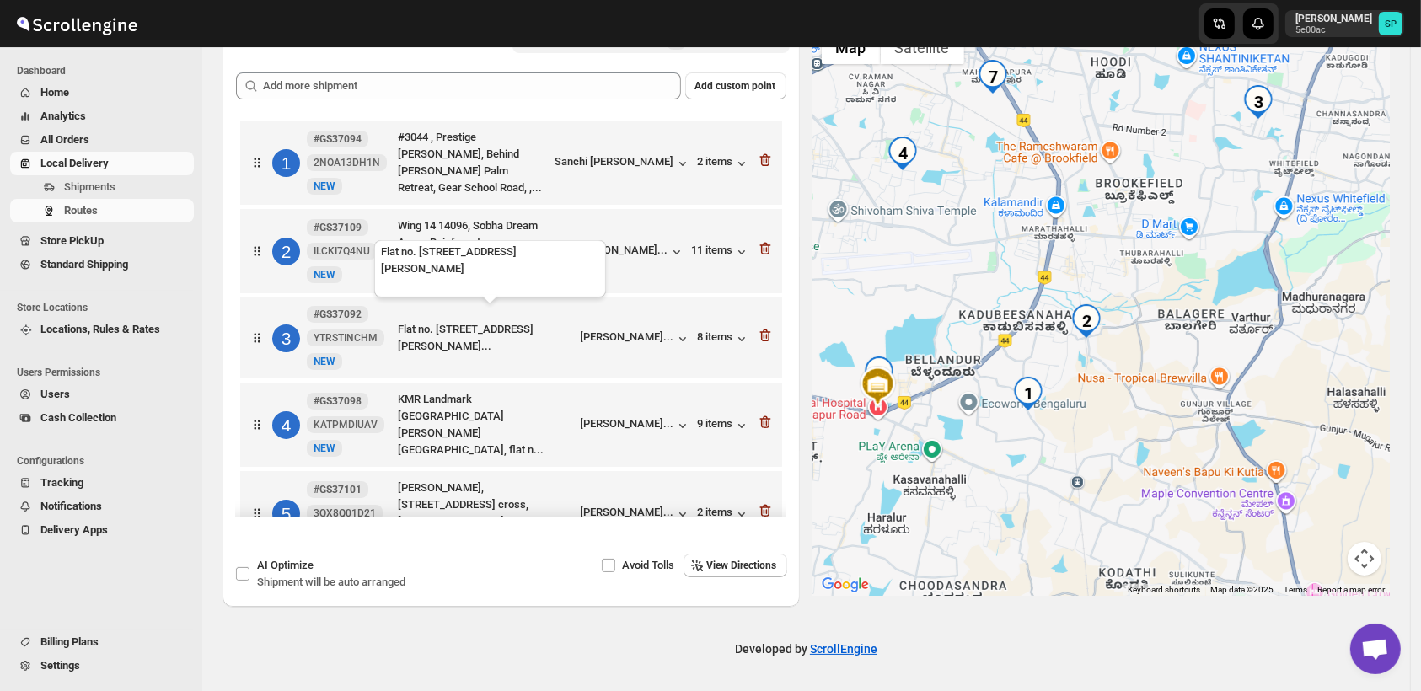
scroll to position [0, 0]
